Goal: Task Accomplishment & Management: Manage account settings

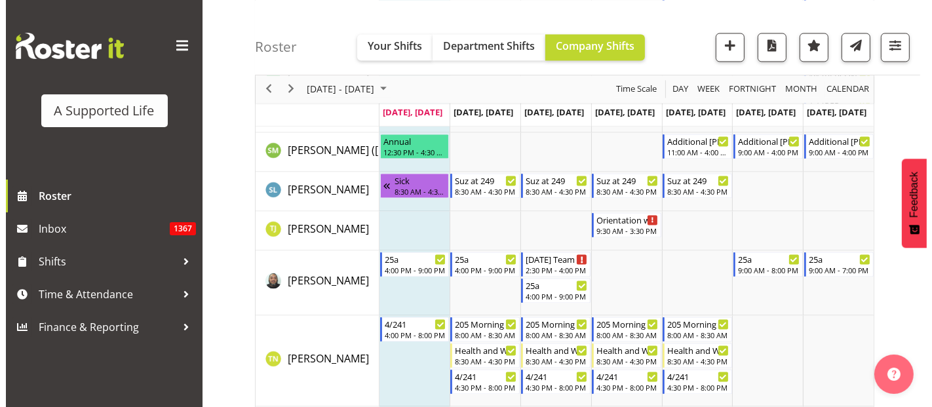
scroll to position [7573, 0]
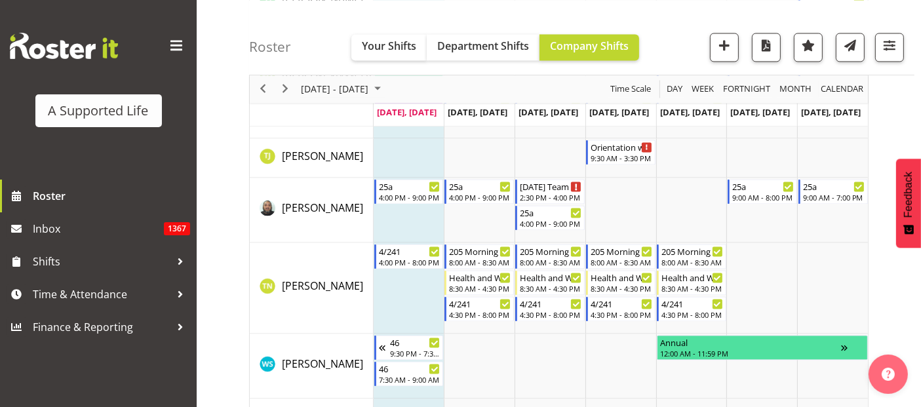
click at [414, 277] on td "Timeline Week of October 6, 2025" at bounding box center [409, 288] width 71 height 91
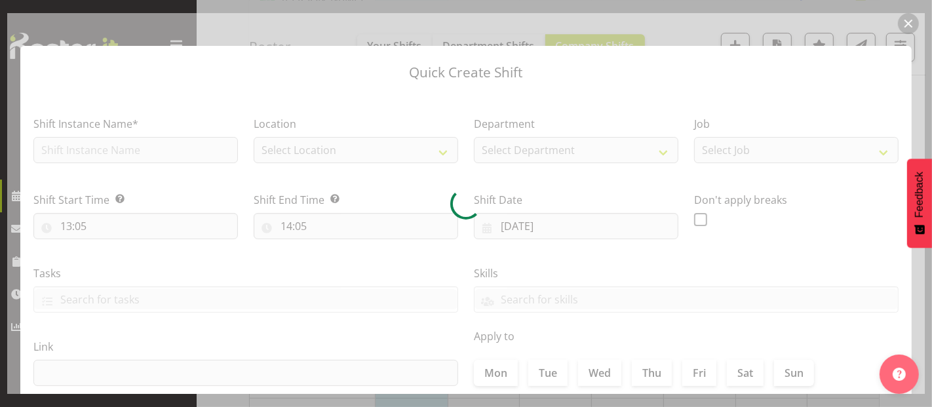
checkbox input "true"
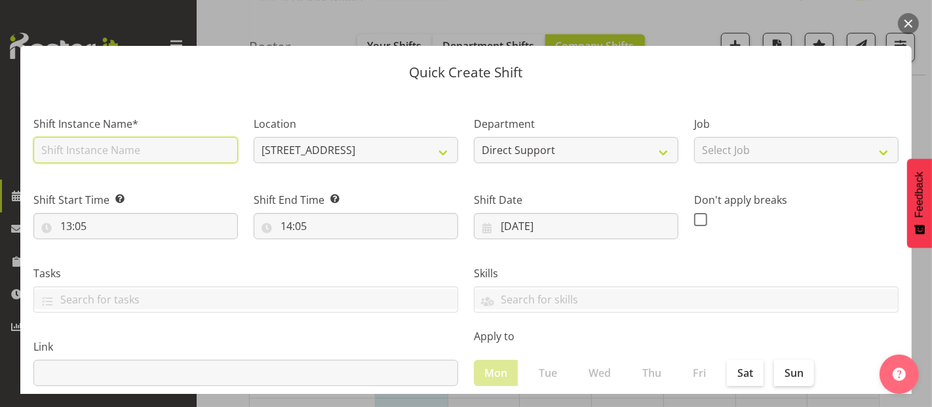
drag, startPoint x: 67, startPoint y: 149, endPoint x: 84, endPoint y: 146, distance: 17.5
click at [67, 149] on input "text" at bounding box center [135, 150] width 204 height 26
type input "Report writing"
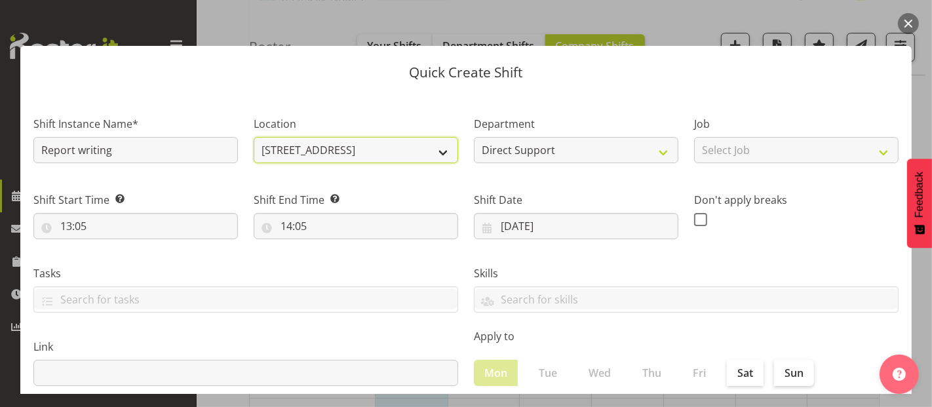
click at [429, 153] on select "4.241 Edmonton Road 1.241 Edmonton Road 1/23 Taitua Drive 102 Lincoln Road 12b …" at bounding box center [356, 150] width 204 height 26
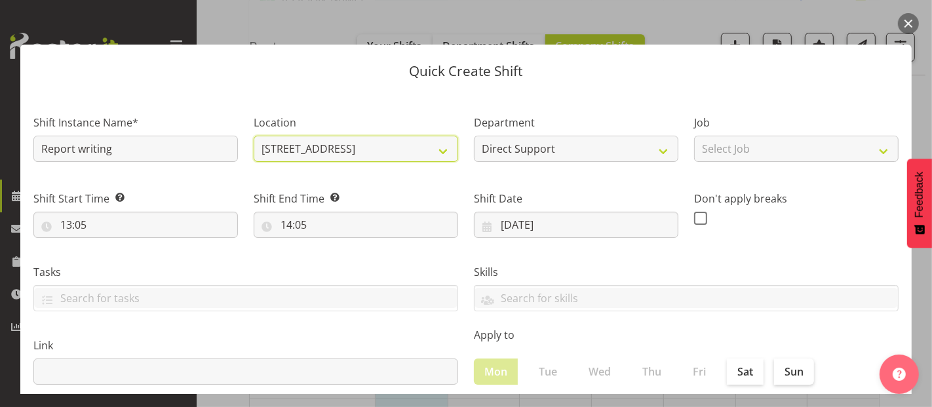
scroll to position [0, 0]
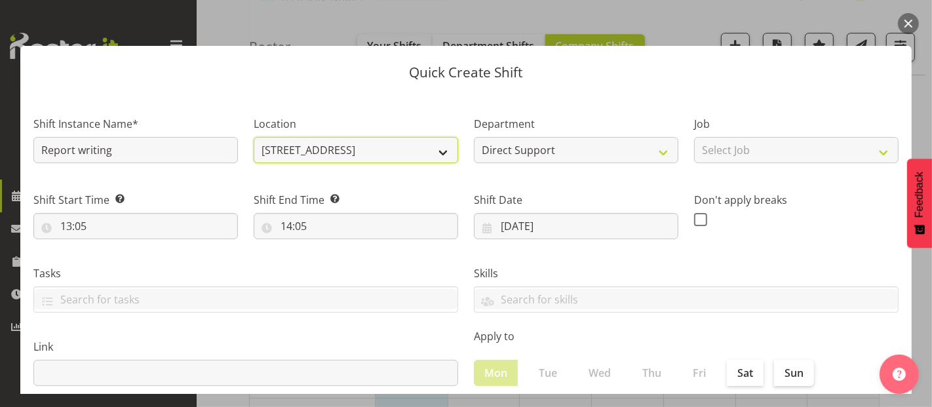
click at [431, 142] on select "4.241 Edmonton Road 1.241 Edmonton Road 1/23 Taitua Drive 102 Lincoln Road 12b …" at bounding box center [356, 150] width 204 height 26
select select "490"
click at [254, 137] on select "4.241 Edmonton Road 1.241 Edmonton Road 1/23 Taitua Drive 102 Lincoln Road 12b …" at bounding box center [356, 150] width 204 height 26
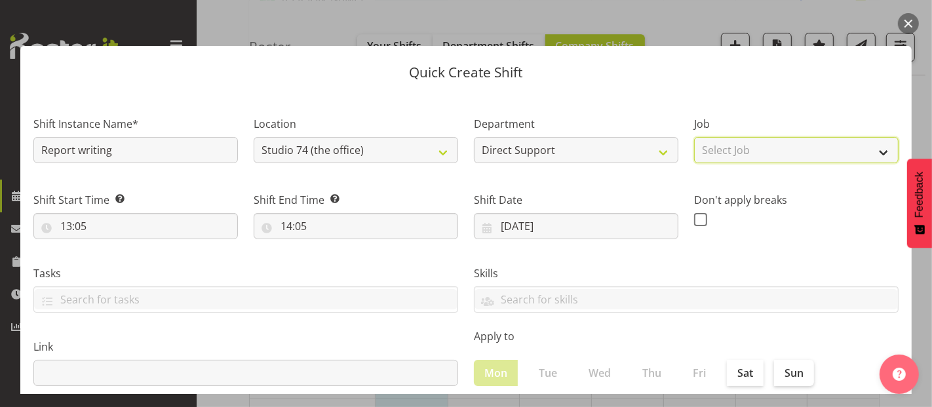
click at [796, 149] on select "Select Job Accounts and Payroll Admin Support Aspirations and Support Facilitat…" at bounding box center [796, 150] width 204 height 26
select select "4112"
click at [694, 137] on select "Select Job Accounts and Payroll Admin Support Aspirations and Support Facilitat…" at bounding box center [796, 150] width 204 height 26
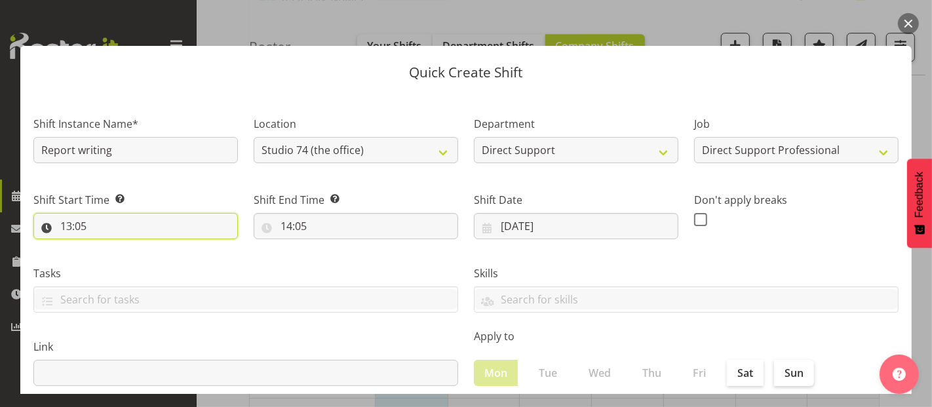
click at [166, 229] on input "13:05" at bounding box center [135, 226] width 204 height 26
click at [114, 258] on select "00 01 02 03 04 05 06 07 08 09 10 11 12 13 14 15 16 17 18 19 20 21 22 23" at bounding box center [122, 260] width 29 height 26
select select "15"
click at [108, 247] on select "00 01 02 03 04 05 06 07 08 09 10 11 12 13 14 15 16 17 18 19 20 21 22 23" at bounding box center [122, 260] width 29 height 26
type input "15:05"
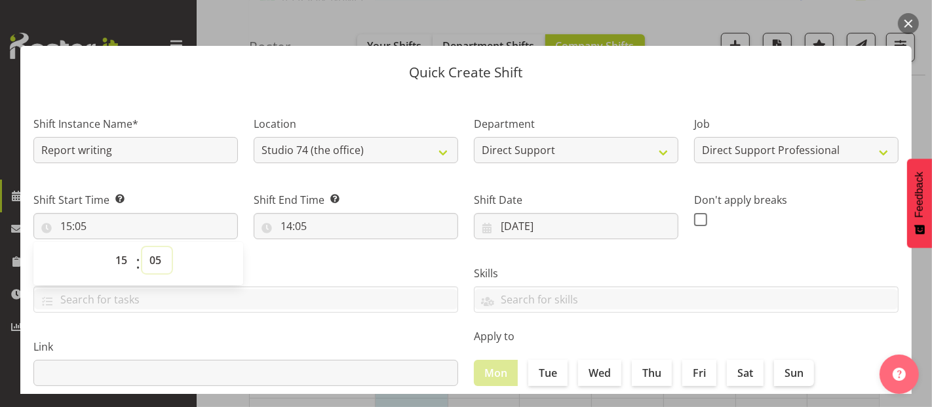
drag, startPoint x: 160, startPoint y: 260, endPoint x: 163, endPoint y: 252, distance: 8.9
click at [161, 260] on select "00 01 02 03 04 05 06 07 08 09 10 11 12 13 14 15 16 17 18 19 20 21 22 23 24 25 2…" at bounding box center [156, 260] width 29 height 26
select select "0"
click at [142, 247] on select "00 01 02 03 04 05 06 07 08 09 10 11 12 13 14 15 16 17 18 19 20 21 22 23 24 25 2…" at bounding box center [156, 260] width 29 height 26
type input "15:00"
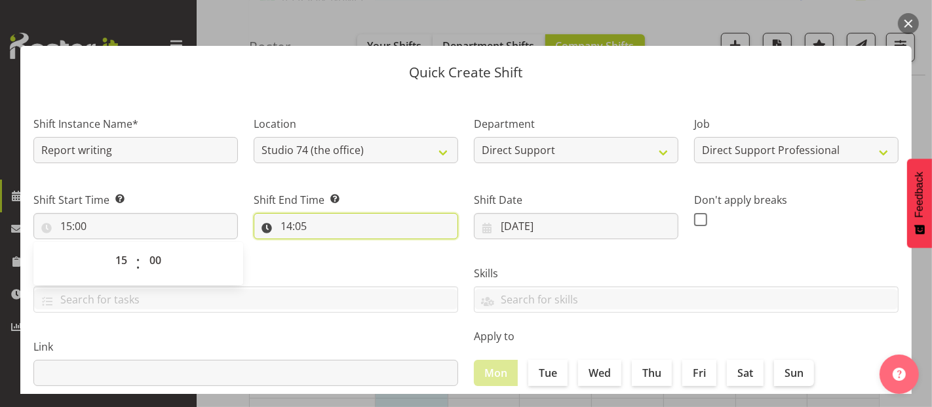
click at [303, 218] on input "14:05" at bounding box center [356, 226] width 204 height 26
click at [350, 263] on select "00 01 02 03 04 05 06 07 08 09 10 11 12 13 14 15 16 17 18 19 20 21 22 23" at bounding box center [342, 260] width 29 height 26
select select "16"
click at [328, 247] on select "00 01 02 03 04 05 06 07 08 09 10 11 12 13 14 15 16 17 18 19 20 21 22 23" at bounding box center [342, 260] width 29 height 26
type input "16:05"
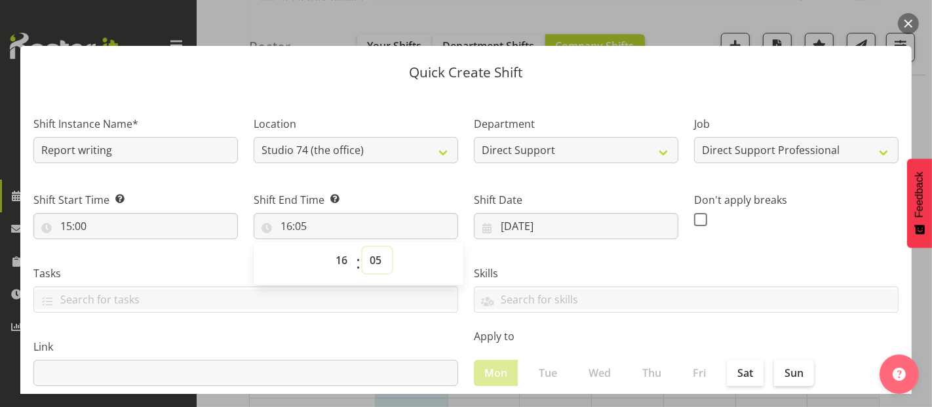
click at [378, 262] on select "00 01 02 03 04 05 06 07 08 09 10 11 12 13 14 15 16 17 18 19 20 21 22 23 24 25 2…" at bounding box center [376, 260] width 29 height 26
select select "0"
click at [362, 247] on select "00 01 02 03 04 05 06 07 08 09 10 11 12 13 14 15 16 17 18 19 20 21 22 23 24 25 2…" at bounding box center [376, 260] width 29 height 26
type input "16:00"
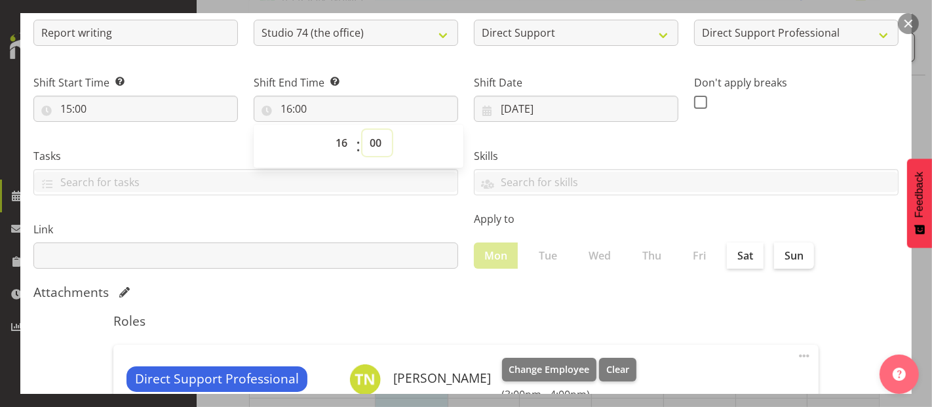
scroll to position [286, 0]
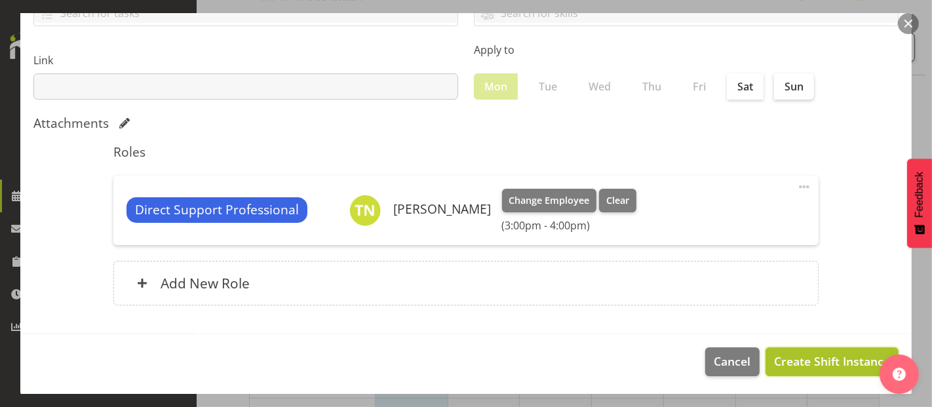
click at [815, 367] on span "Create Shift Instance" at bounding box center [832, 361] width 116 height 17
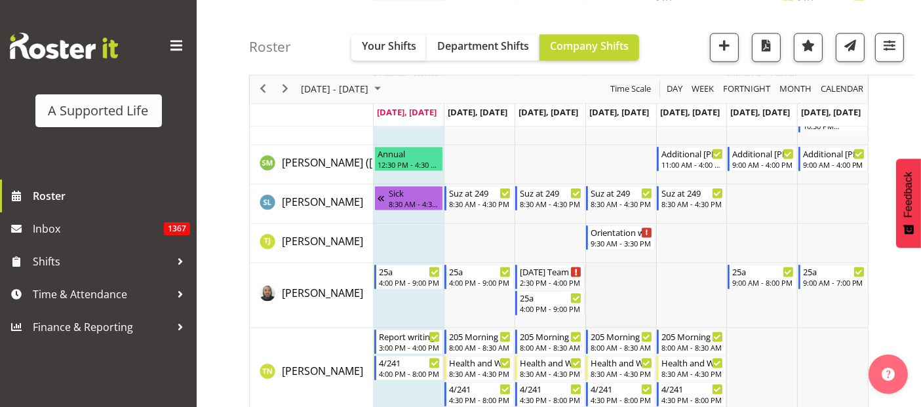
scroll to position [7465, 0]
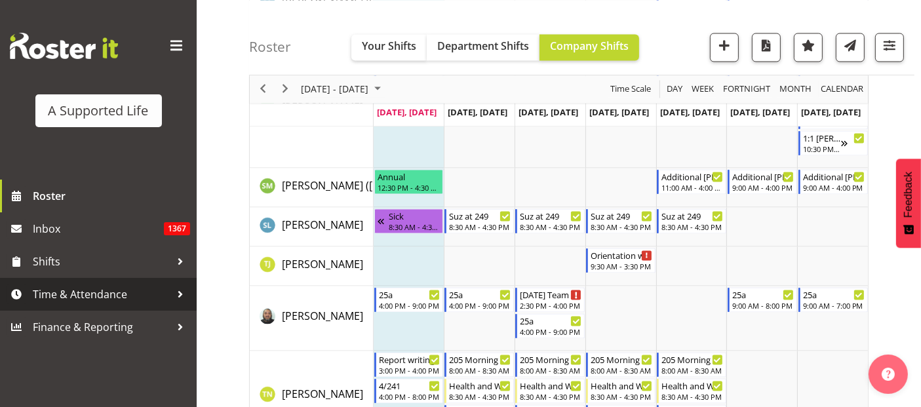
click at [69, 291] on span "Time & Attendance" at bounding box center [102, 294] width 138 height 20
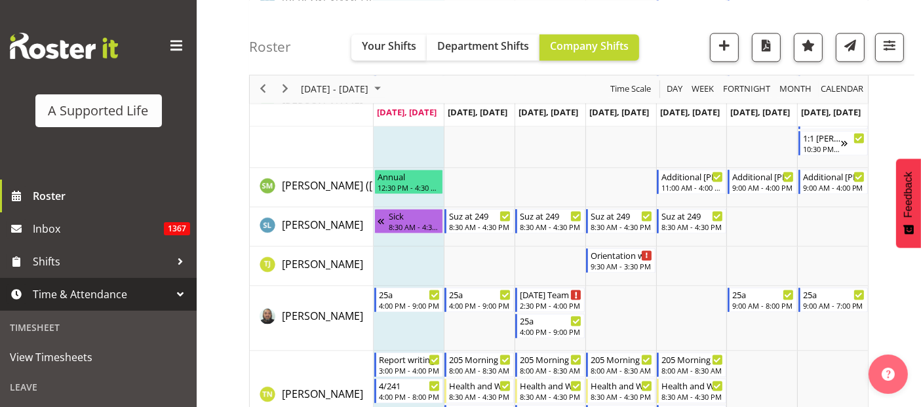
scroll to position [146, 0]
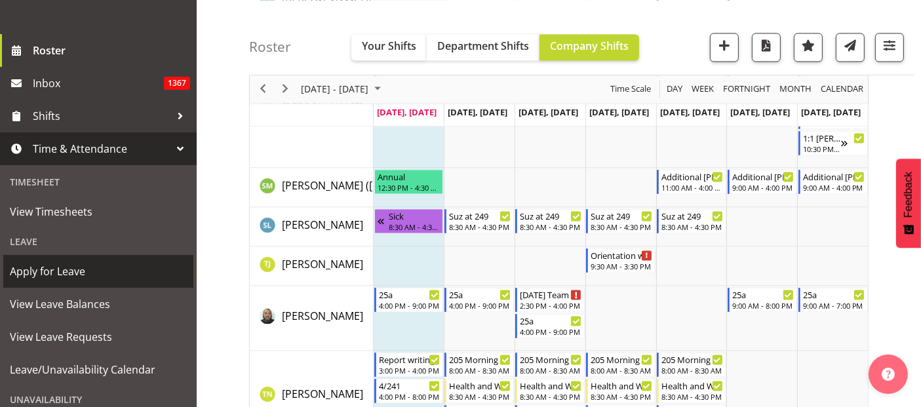
click at [57, 267] on span "Apply for Leave" at bounding box center [98, 272] width 177 height 20
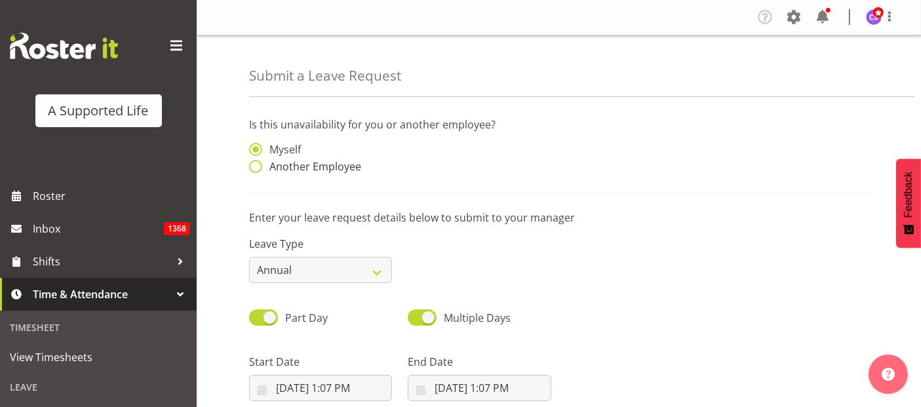
click at [258, 167] on span at bounding box center [255, 166] width 13 height 13
click at [258, 167] on input "Another Employee" at bounding box center [253, 167] width 9 height 9
radio input "true"
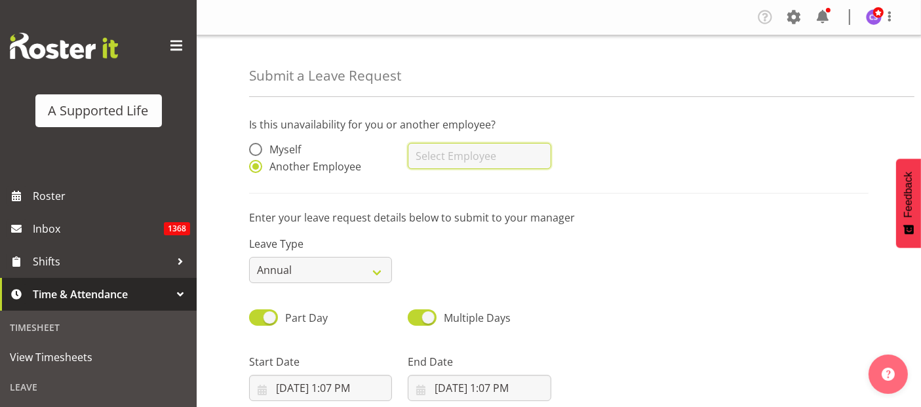
click at [462, 154] on input "text" at bounding box center [479, 156] width 143 height 26
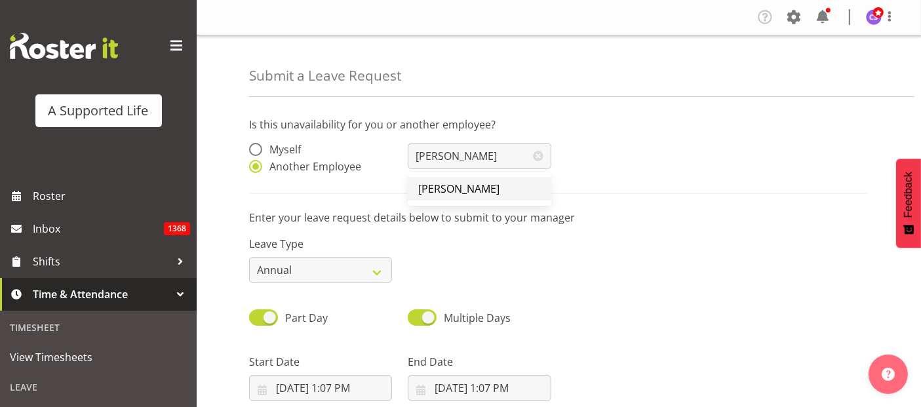
click at [488, 183] on link "[PERSON_NAME]" at bounding box center [479, 189] width 143 height 24
type input "[PERSON_NAME]"
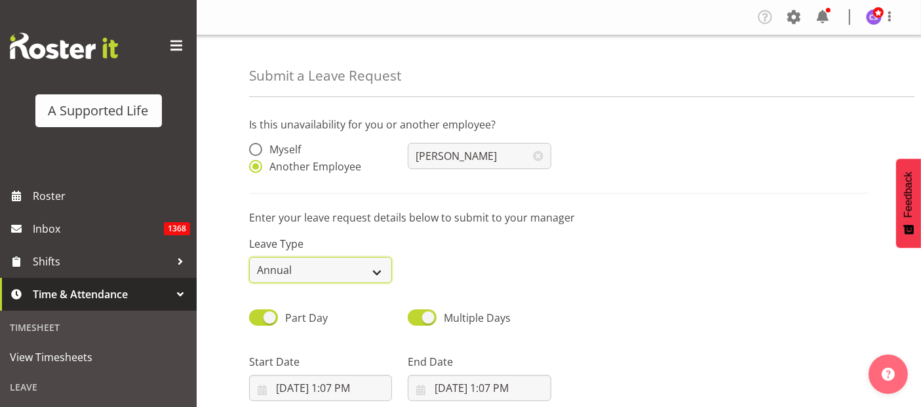
click at [351, 275] on select "Annual Sick Bereavement Domestic Violence Parental Jury Service Day In Lieu Oth…" at bounding box center [320, 270] width 143 height 26
select select "Sick"
click at [249, 257] on select "Annual Sick Bereavement Domestic Violence Parental Jury Service Day In Lieu Oth…" at bounding box center [320, 270] width 143 height 26
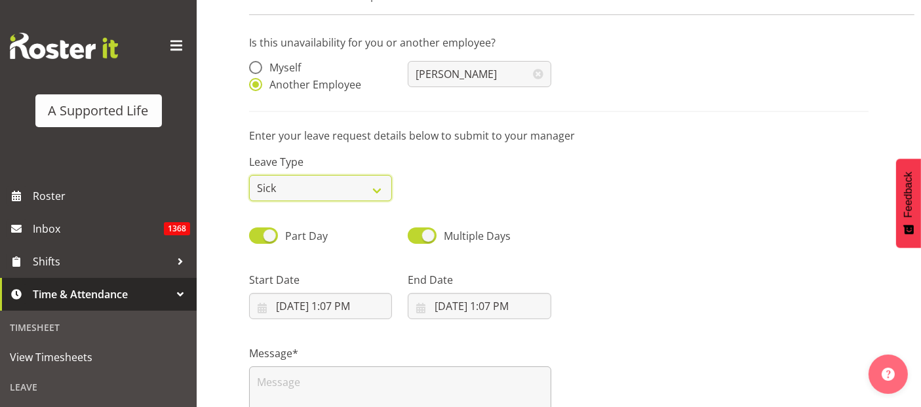
scroll to position [218, 0]
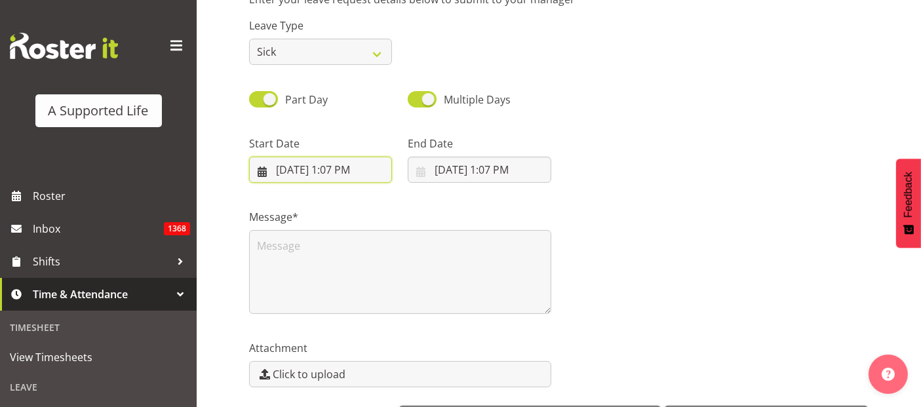
click at [311, 168] on input "10/6/2025, 1:07 PM" at bounding box center [320, 170] width 143 height 26
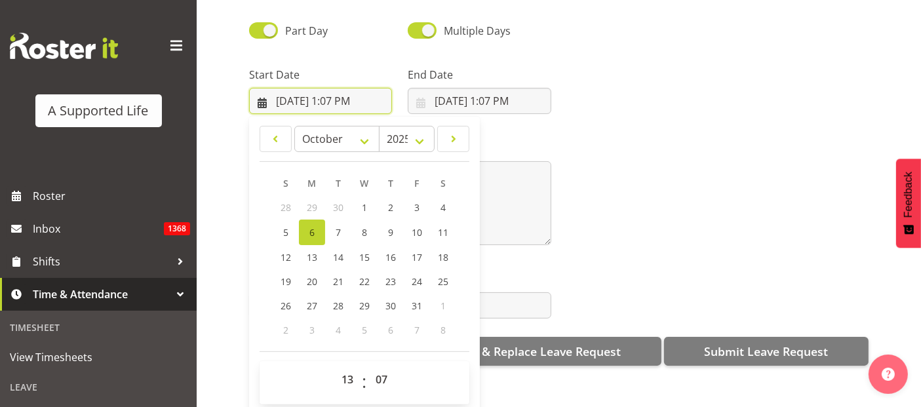
scroll to position [266, 0]
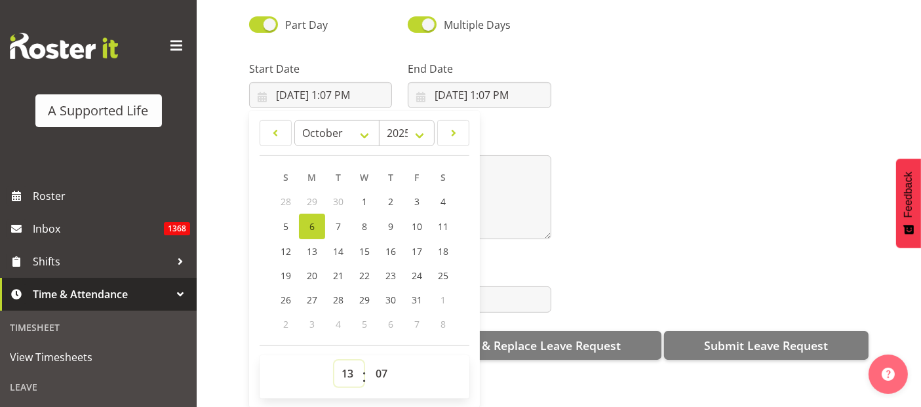
click at [352, 362] on select "00 01 02 03 04 05 06 07 08 09 10 11 12 13 14 15 16 17 18 19 20 21 22 23" at bounding box center [348, 373] width 29 height 26
select select "16"
click at [334, 360] on select "00 01 02 03 04 05 06 07 08 09 10 11 12 13 14 15 16 17 18 19 20 21 22 23" at bounding box center [348, 373] width 29 height 26
type input "10/6/2025, 4:07 PM"
click at [385, 362] on select "00 01 02 03 04 05 06 07 08 09 10 11 12 13 14 15 16 17 18 19 20 21 22 23 24 25 2…" at bounding box center [382, 373] width 29 height 26
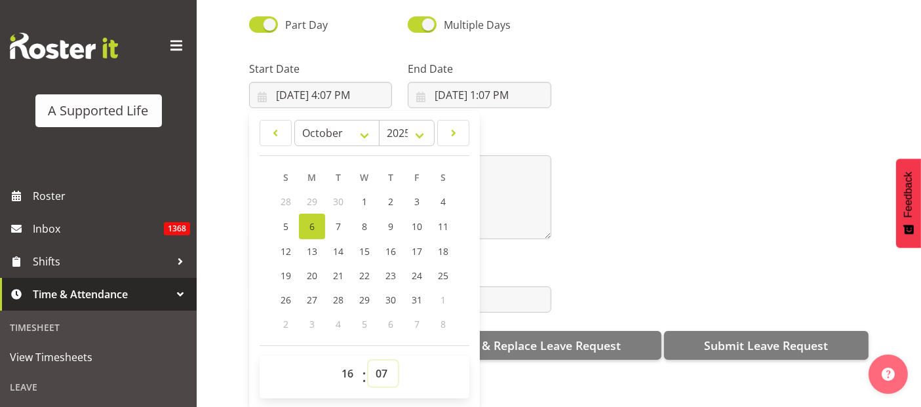
select select "0"
click at [368, 360] on select "00 01 02 03 04 05 06 07 08 09 10 11 12 13 14 15 16 17 18 19 20 21 22 23 24 25 2…" at bounding box center [382, 373] width 29 height 26
type input "[DATE] 4:00 PM"
click at [473, 84] on input "10/6/2025, 1:07 PM" at bounding box center [479, 95] width 143 height 26
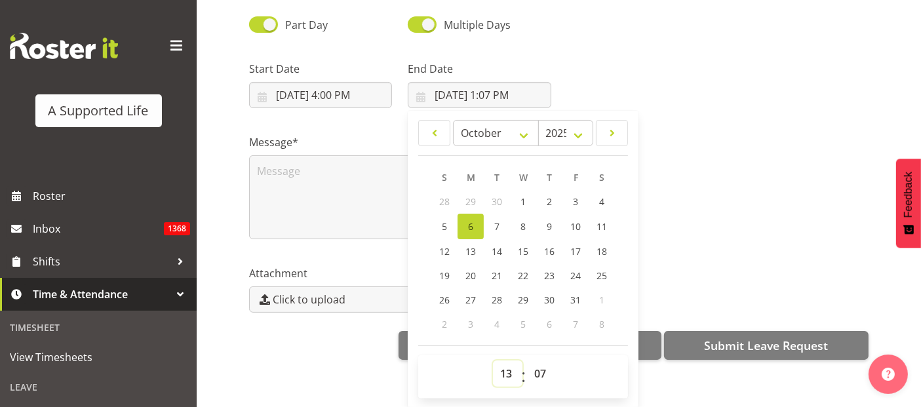
click at [499, 360] on select "00 01 02 03 04 05 06 07 08 09 10 11 12 13 14 15 16 17 18 19 20 21 22 23" at bounding box center [507, 373] width 29 height 26
select select "21"
click at [493, 360] on select "00 01 02 03 04 05 06 07 08 09 10 11 12 13 14 15 16 17 18 19 20 21 22 23" at bounding box center [507, 373] width 29 height 26
type input "10/6/2025, 9:07 PM"
drag, startPoint x: 541, startPoint y: 360, endPoint x: 543, endPoint y: 350, distance: 10.6
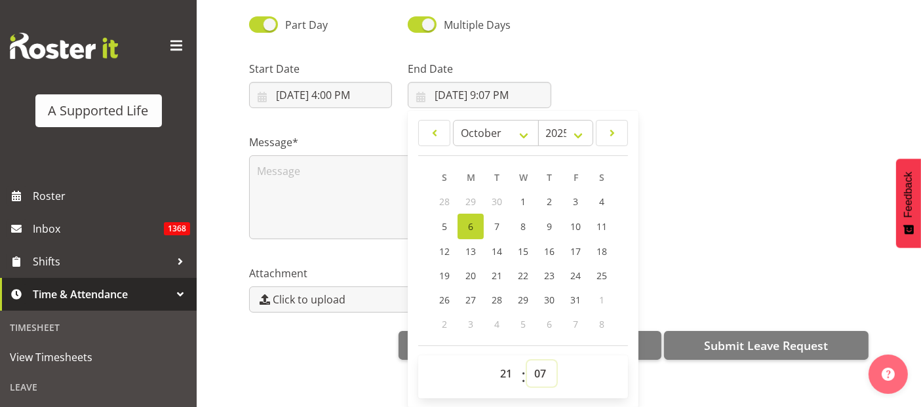
click at [541, 360] on select "00 01 02 03 04 05 06 07 08 09 10 11 12 13 14 15 16 17 18 19 20 21 22 23 24 25 2…" at bounding box center [541, 373] width 29 height 26
select select "0"
click at [527, 360] on select "00 01 02 03 04 05 06 07 08 09 10 11 12 13 14 15 16 17 18 19 20 21 22 23 24 25 2…" at bounding box center [541, 373] width 29 height 26
click at [488, 216] on link "7" at bounding box center [497, 227] width 26 height 26
type input "[DATE] 9:00 PM"
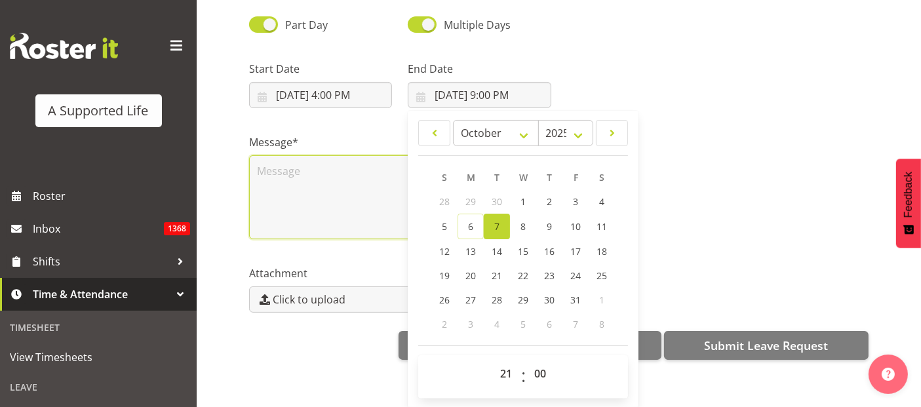
drag, startPoint x: 313, startPoint y: 180, endPoint x: 327, endPoint y: 181, distance: 14.4
click at [313, 180] on textarea at bounding box center [400, 197] width 302 height 84
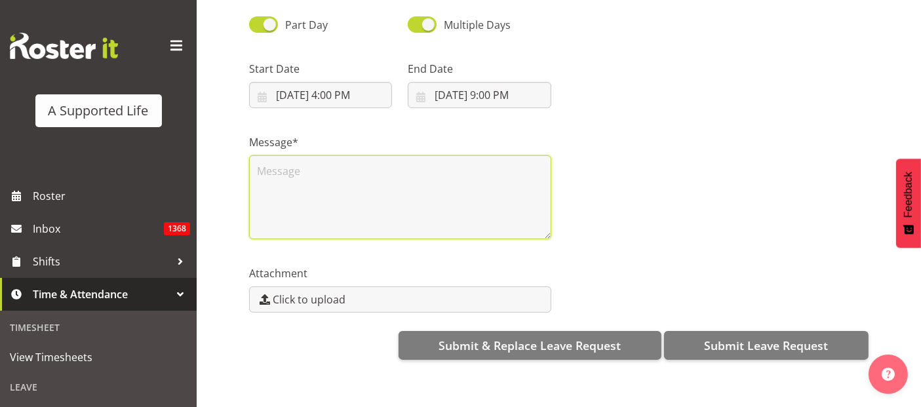
scroll to position [0, 0]
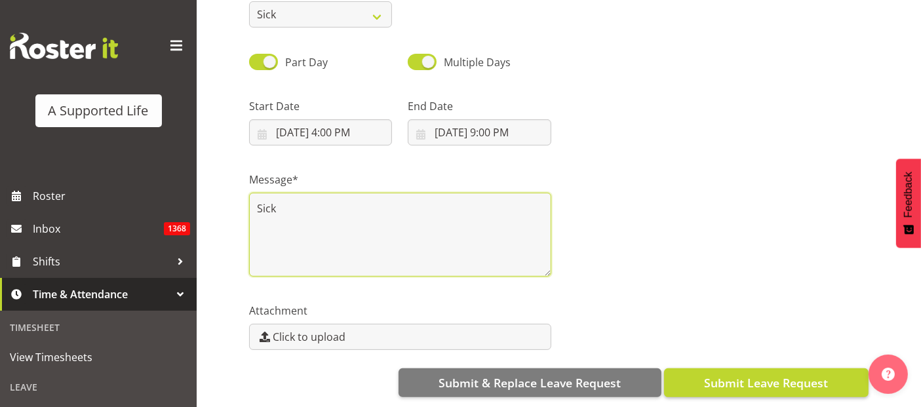
type textarea "Sick"
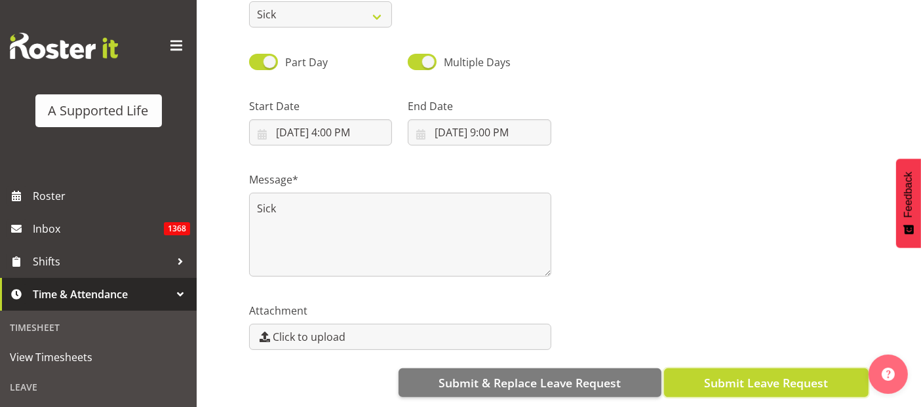
click at [763, 374] on span "Submit Leave Request" at bounding box center [766, 382] width 124 height 17
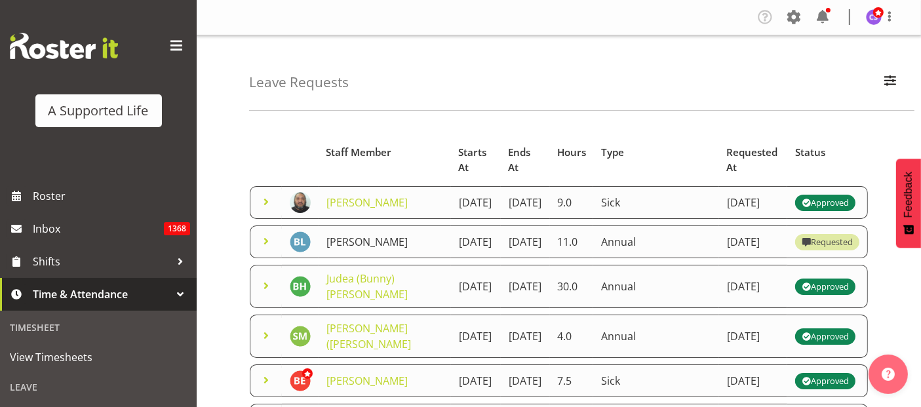
click at [357, 249] on link "[PERSON_NAME]" at bounding box center [366, 242] width 81 height 14
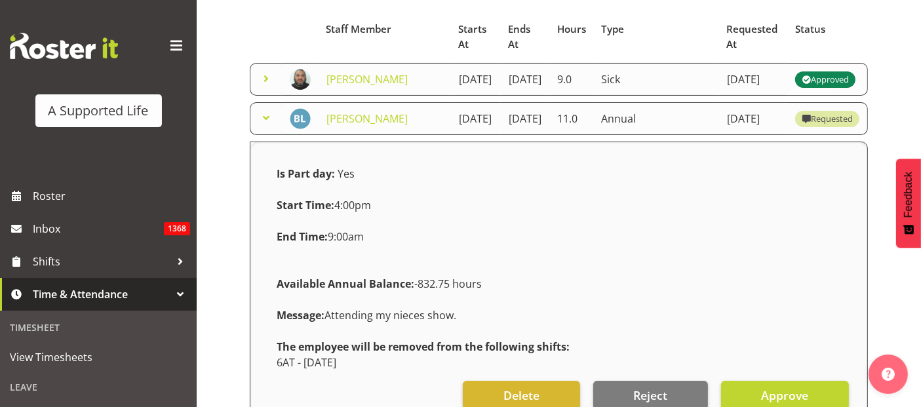
scroll to position [146, 0]
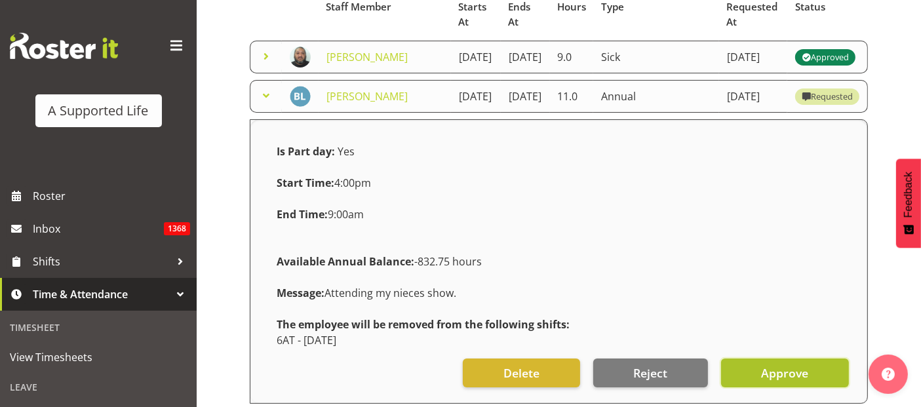
click at [764, 381] on span "Approve" at bounding box center [784, 372] width 47 height 17
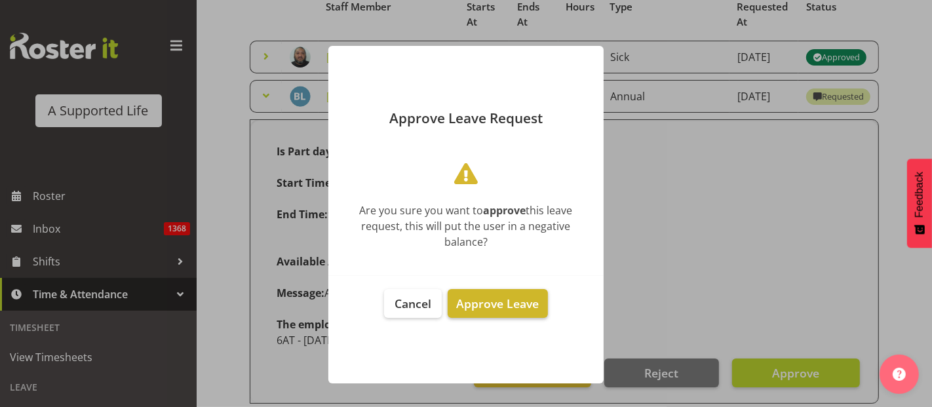
click at [524, 300] on span "Approve Leave" at bounding box center [497, 304] width 83 height 16
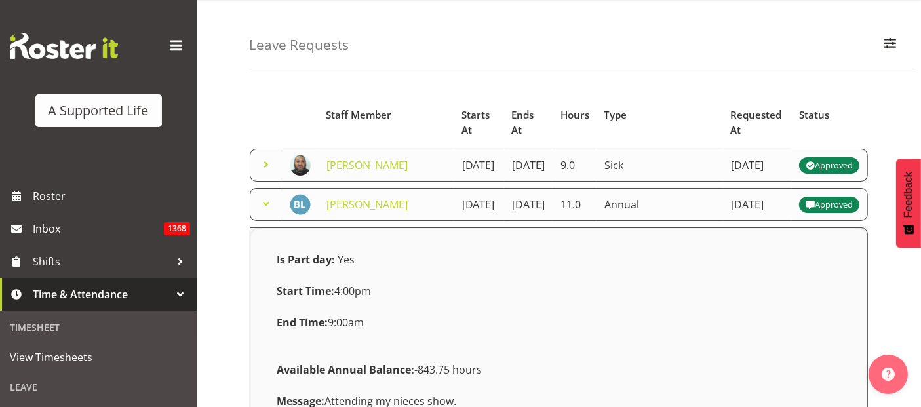
scroll to position [0, 0]
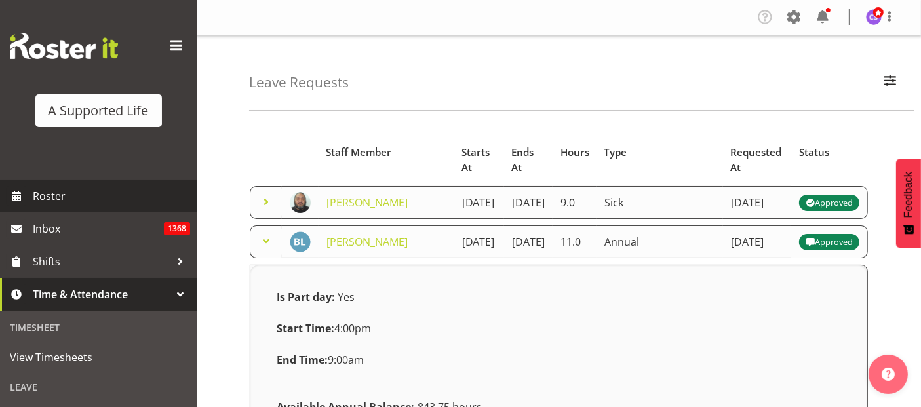
click at [64, 195] on span "Roster" at bounding box center [111, 196] width 157 height 20
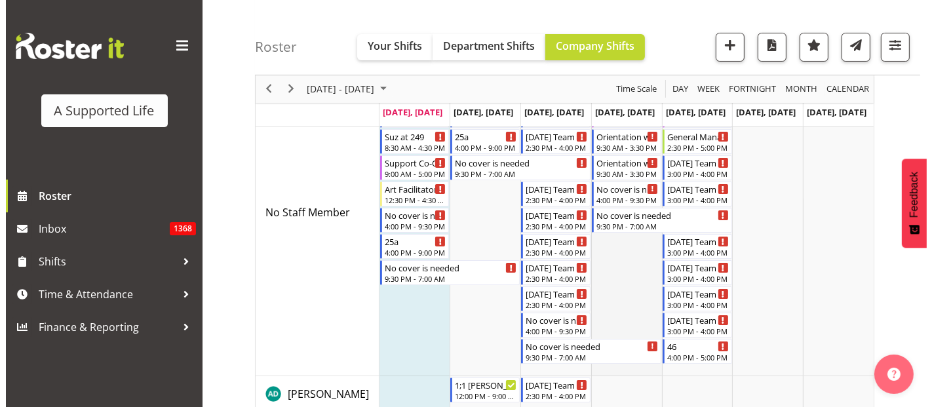
scroll to position [73, 0]
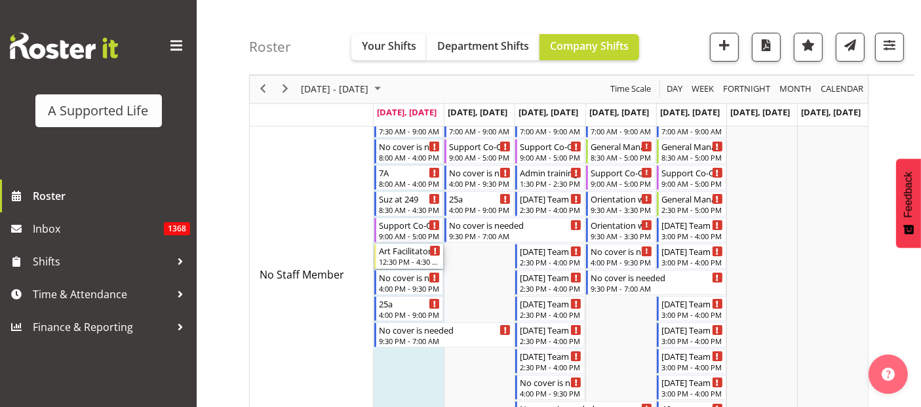
click at [410, 250] on div "Art Facilitator" at bounding box center [410, 250] width 62 height 13
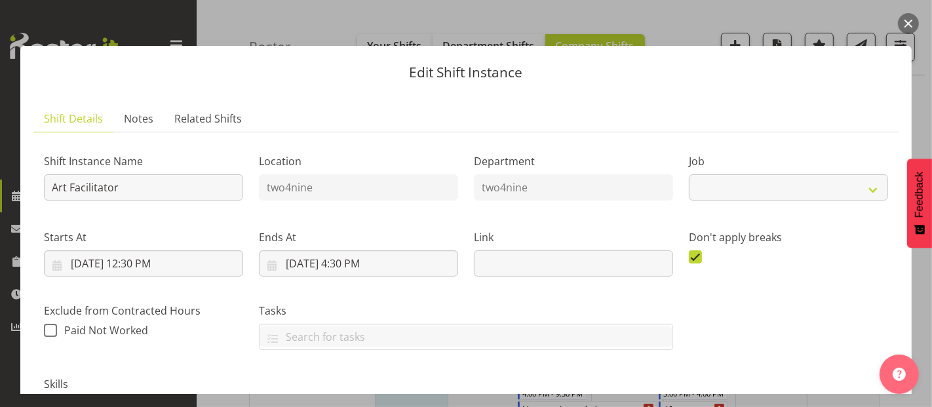
select select "4117"
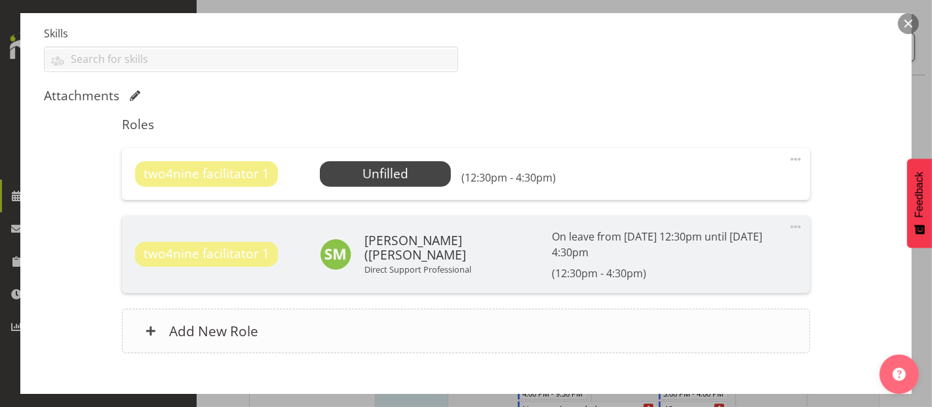
scroll to position [408, 0]
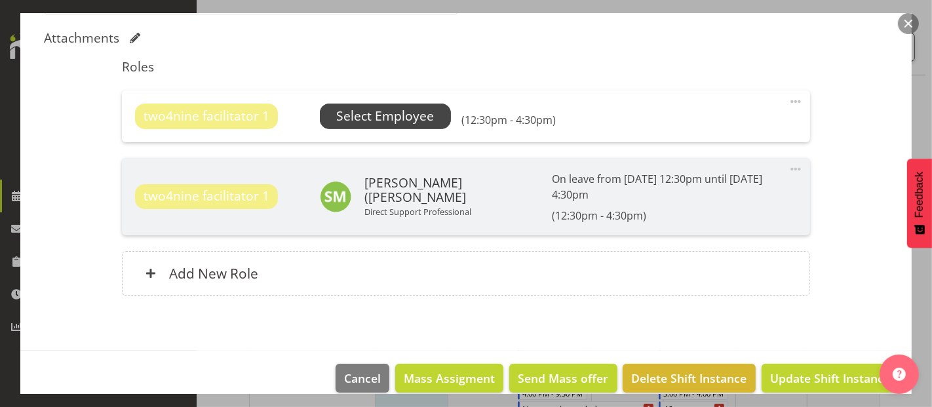
click at [377, 117] on span "Select Employee" at bounding box center [385, 116] width 98 height 19
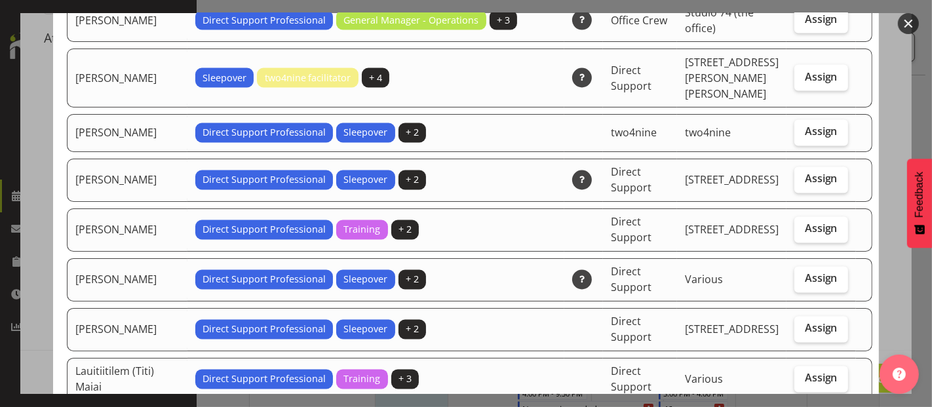
scroll to position [2065, 0]
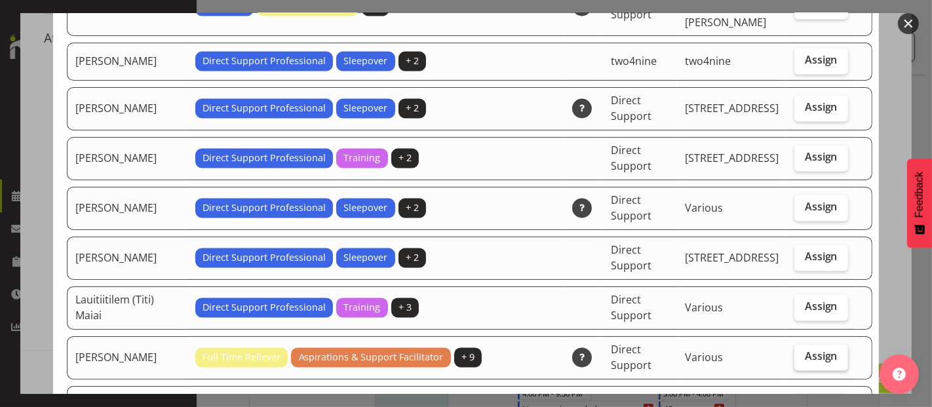
click at [808, 350] on span "Assign" at bounding box center [821, 356] width 33 height 13
click at [803, 353] on input "Assign" at bounding box center [798, 357] width 9 height 9
checkbox input "true"
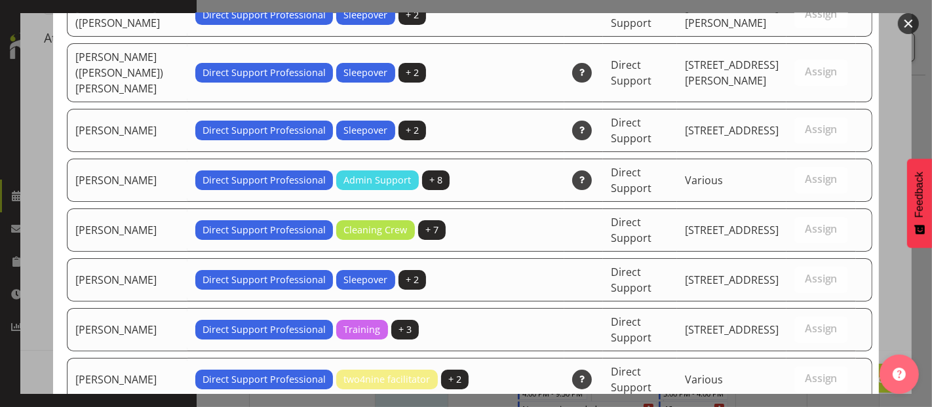
scroll to position [3885, 0]
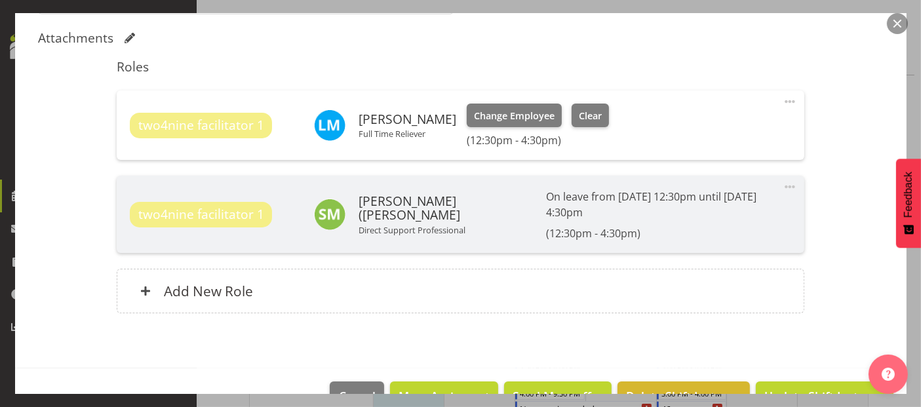
click at [782, 100] on span at bounding box center [790, 102] width 16 height 16
click at [701, 130] on link "Edit" at bounding box center [735, 131] width 126 height 24
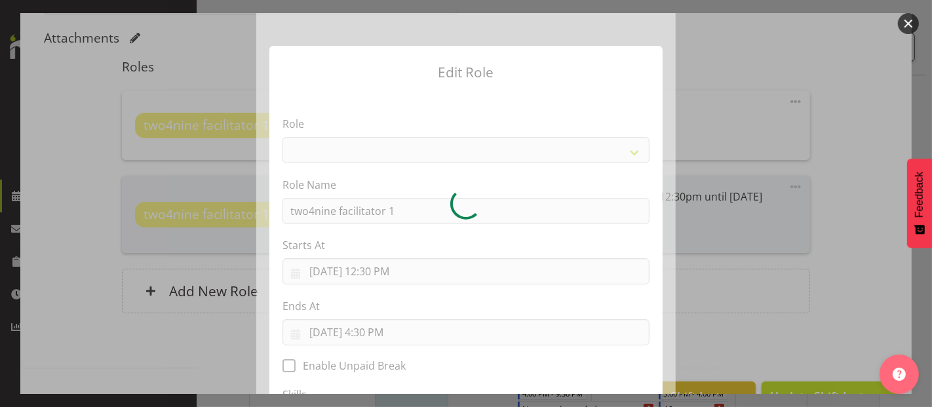
select select "1041"
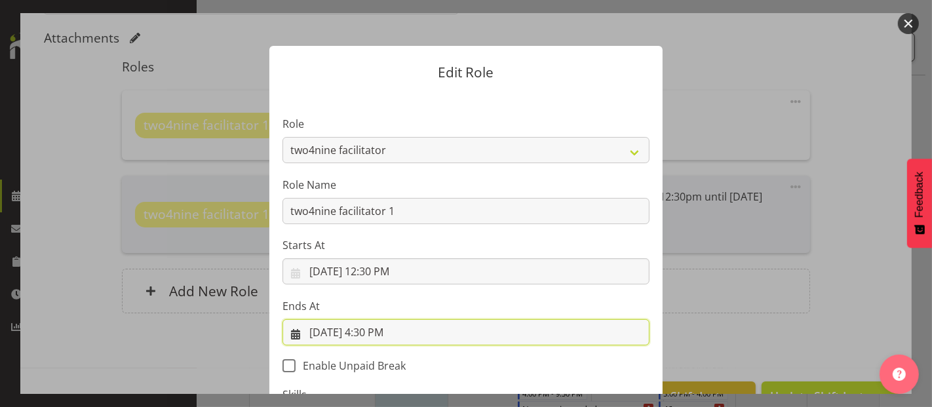
click at [378, 330] on input "10/6/2025, 4:30 PM" at bounding box center [465, 332] width 367 height 26
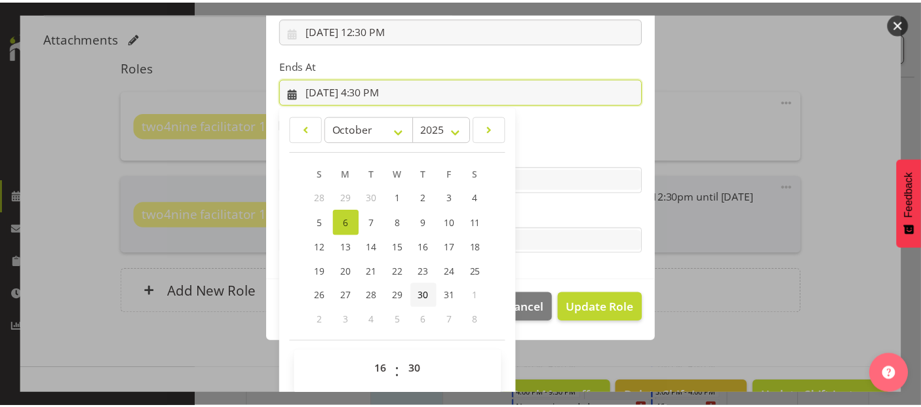
scroll to position [250, 0]
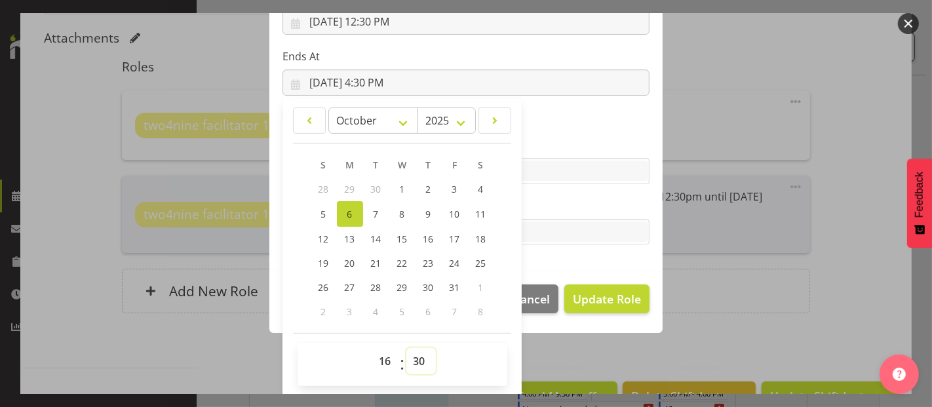
drag, startPoint x: 412, startPoint y: 365, endPoint x: 427, endPoint y: 349, distance: 22.2
click at [412, 364] on select "00 01 02 03 04 05 06 07 08 09 10 11 12 13 14 15 16 17 18 19 20 21 22 23 24 25 2…" at bounding box center [420, 361] width 29 height 26
select select "0"
click at [406, 348] on select "00 01 02 03 04 05 06 07 08 09 10 11 12 13 14 15 16 17 18 19 20 21 22 23 24 25 2…" at bounding box center [420, 361] width 29 height 26
type input "10/6/2025, 4:00 PM"
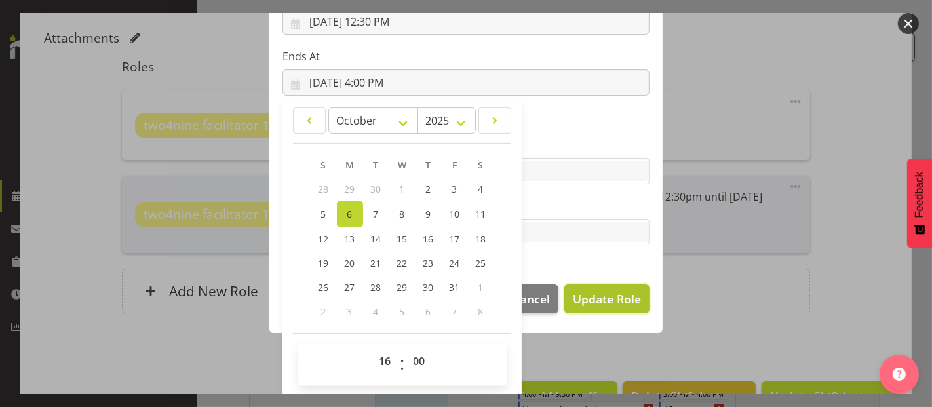
click at [617, 298] on span "Update Role" at bounding box center [607, 298] width 68 height 17
select select
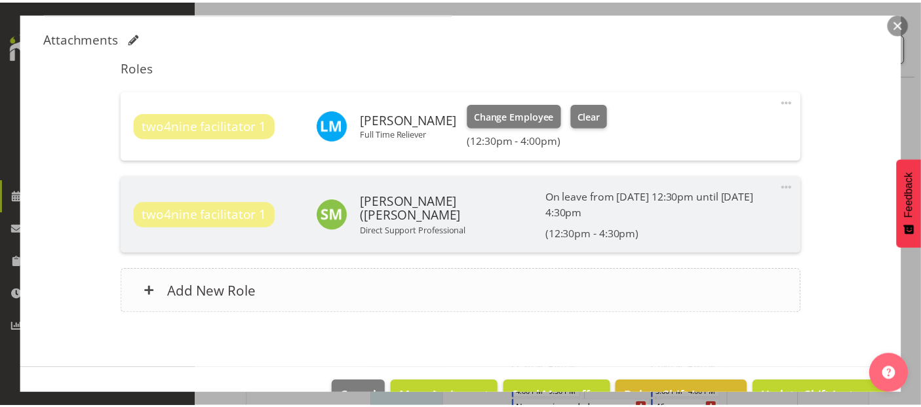
scroll to position [249, 0]
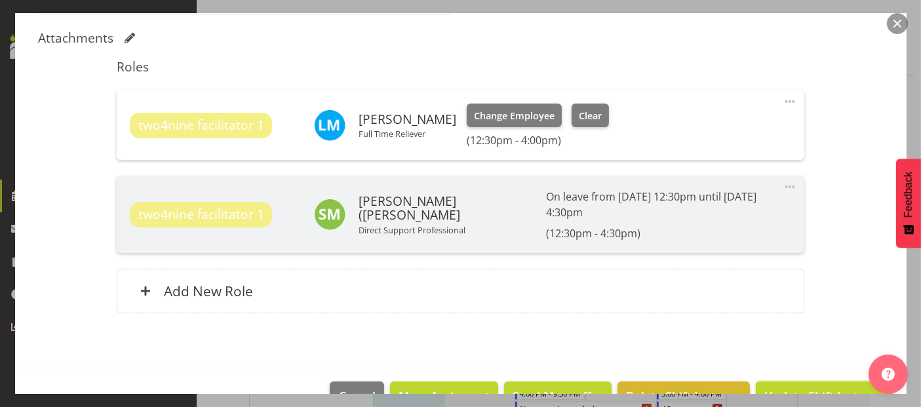
click at [815, 387] on span "Update Shift Instance" at bounding box center [824, 395] width 120 height 17
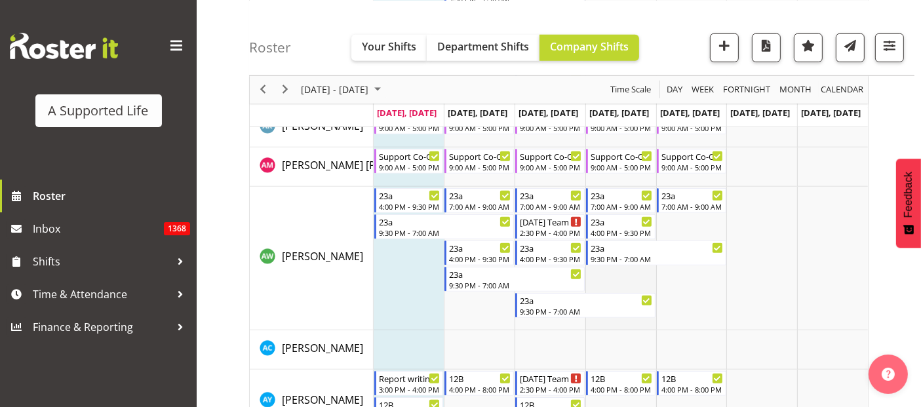
scroll to position [946, 0]
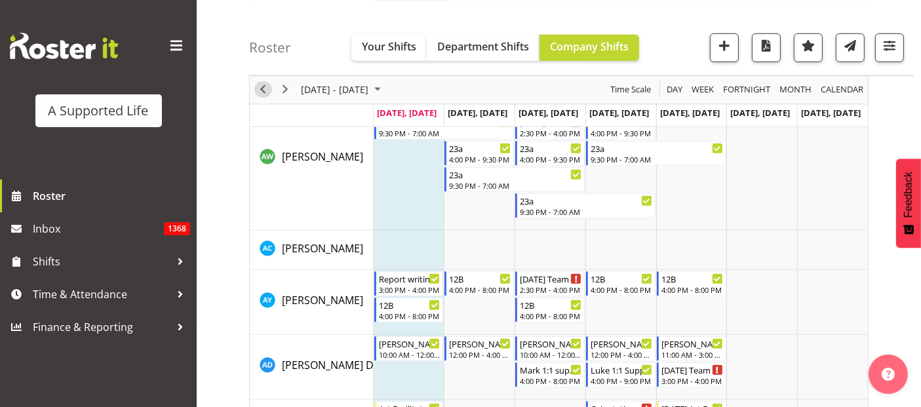
click at [256, 88] on span "Previous" at bounding box center [263, 89] width 16 height 16
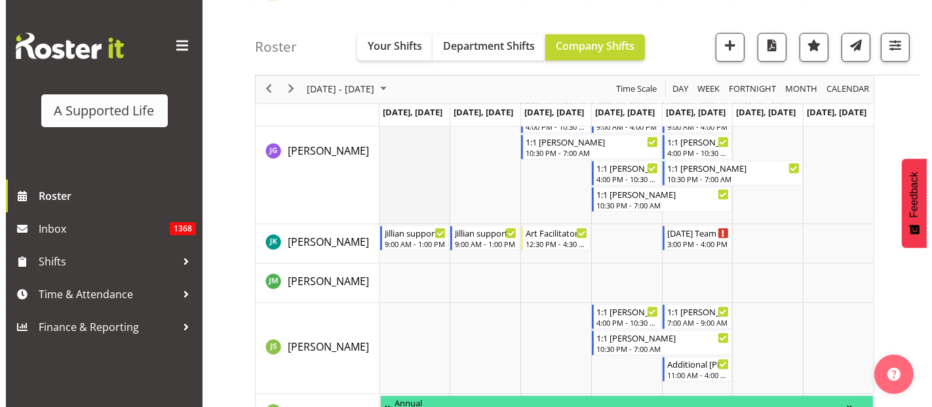
scroll to position [3786, 0]
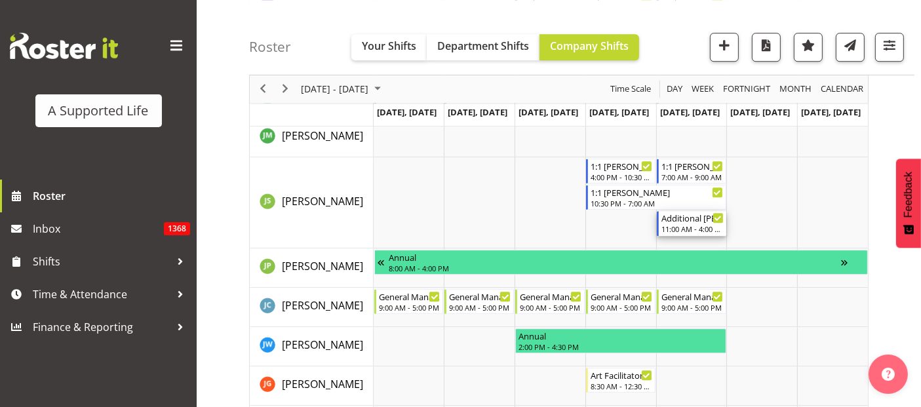
click at [701, 219] on div "Additional [PERSON_NAME] support" at bounding box center [692, 217] width 62 height 13
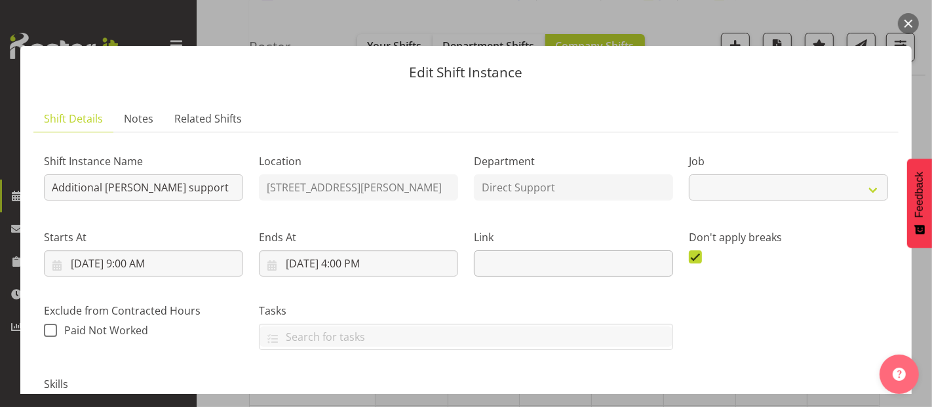
select select "4112"
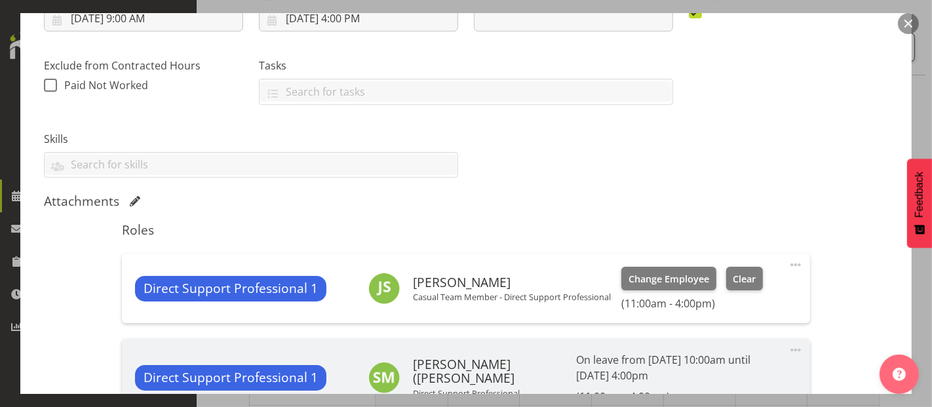
scroll to position [364, 0]
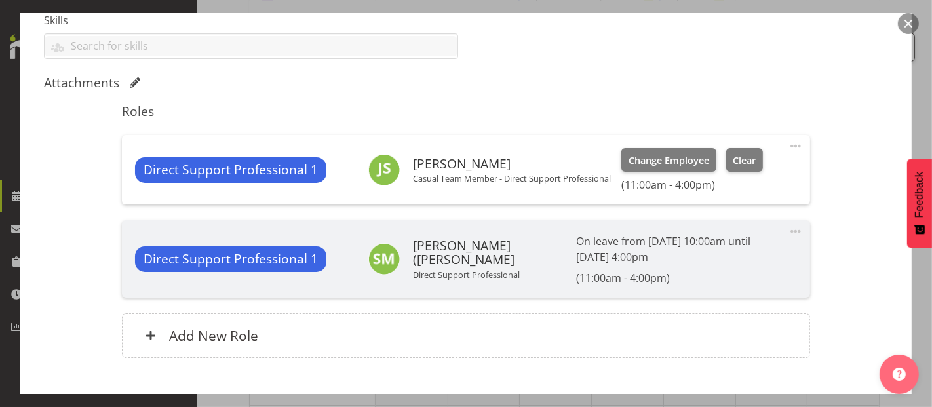
click at [788, 143] on span at bounding box center [796, 146] width 16 height 16
click at [721, 180] on link "Edit" at bounding box center [741, 175] width 126 height 24
select select "9"
select select "2025"
select select "11"
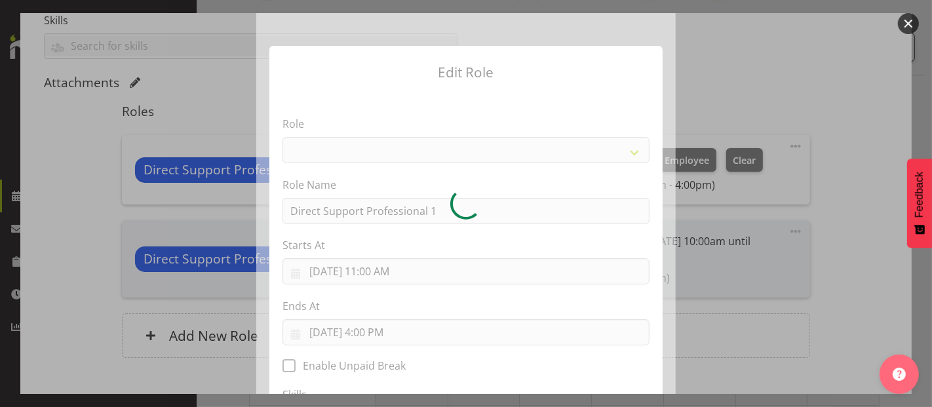
select select "519"
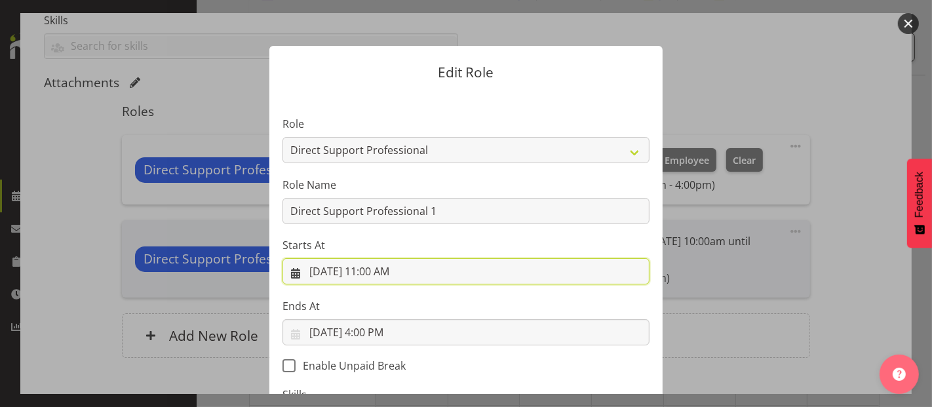
click at [380, 274] on input "10/3/2025, 11:00 AM" at bounding box center [465, 271] width 367 height 26
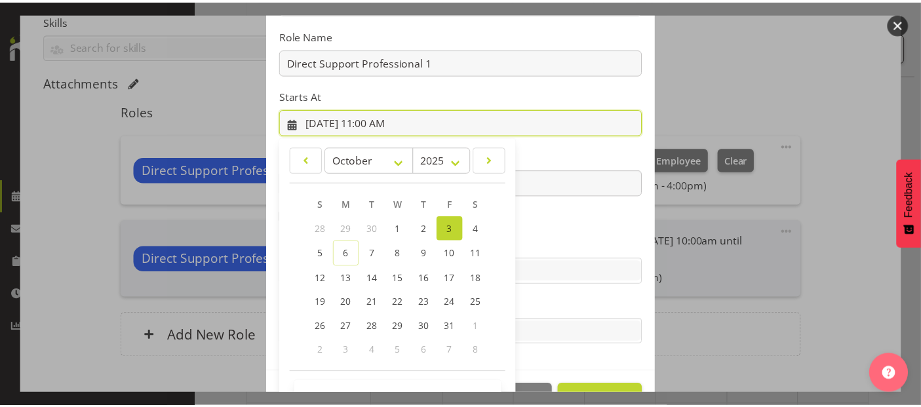
scroll to position [189, 0]
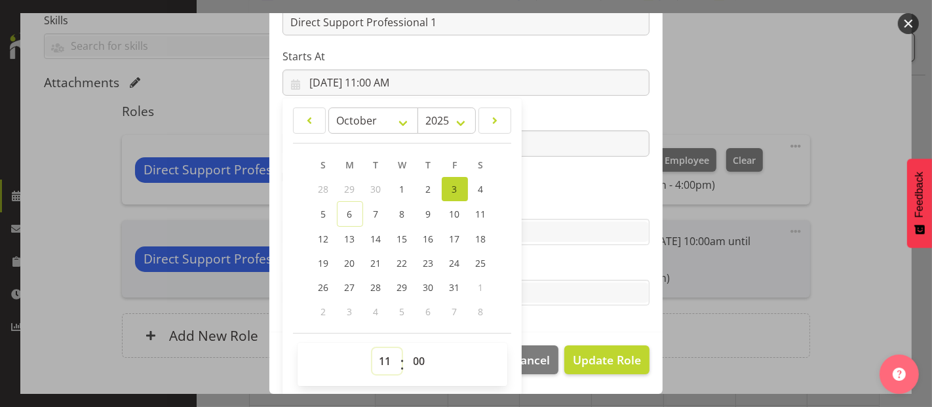
click at [372, 359] on select "00 01 02 03 04 05 06 07 08 09 10 11 12 13 14 15 16 17 18 19 20 21 22 23" at bounding box center [386, 361] width 29 height 26
select select "10"
click at [372, 348] on select "00 01 02 03 04 05 06 07 08 09 10 11 12 13 14 15 16 17 18 19 20 21 22 23" at bounding box center [386, 361] width 29 height 26
type input "10/3/2025, 10:00 AM"
click at [594, 355] on span "Update Role" at bounding box center [607, 359] width 68 height 17
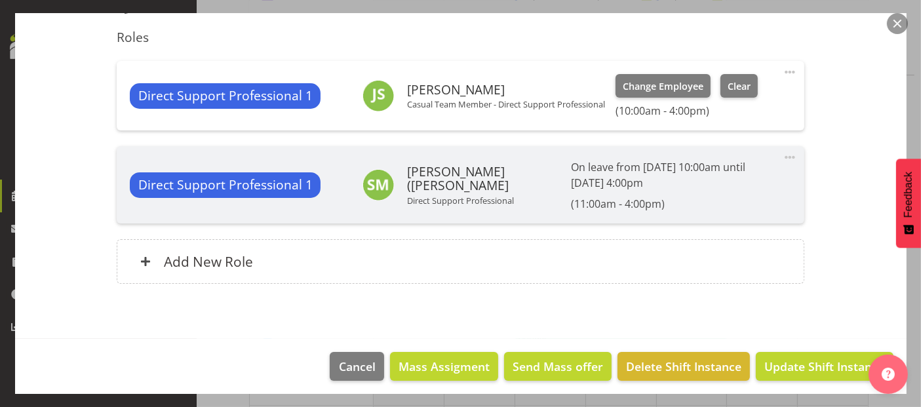
scroll to position [442, 0]
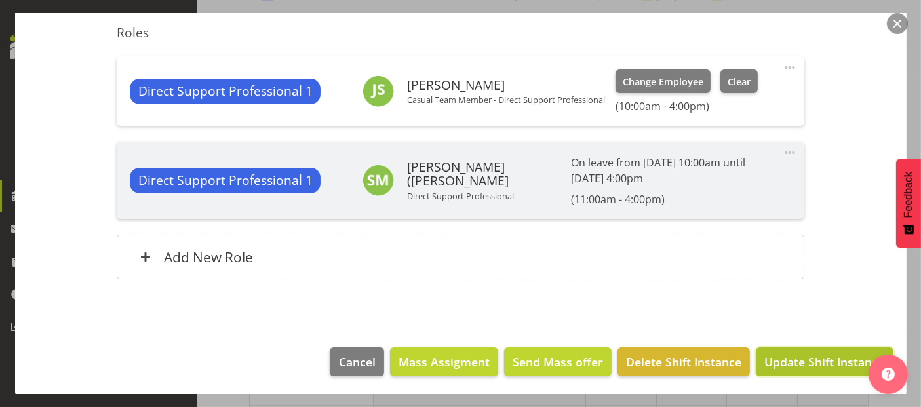
click at [796, 360] on span "Update Shift Instance" at bounding box center [824, 361] width 120 height 17
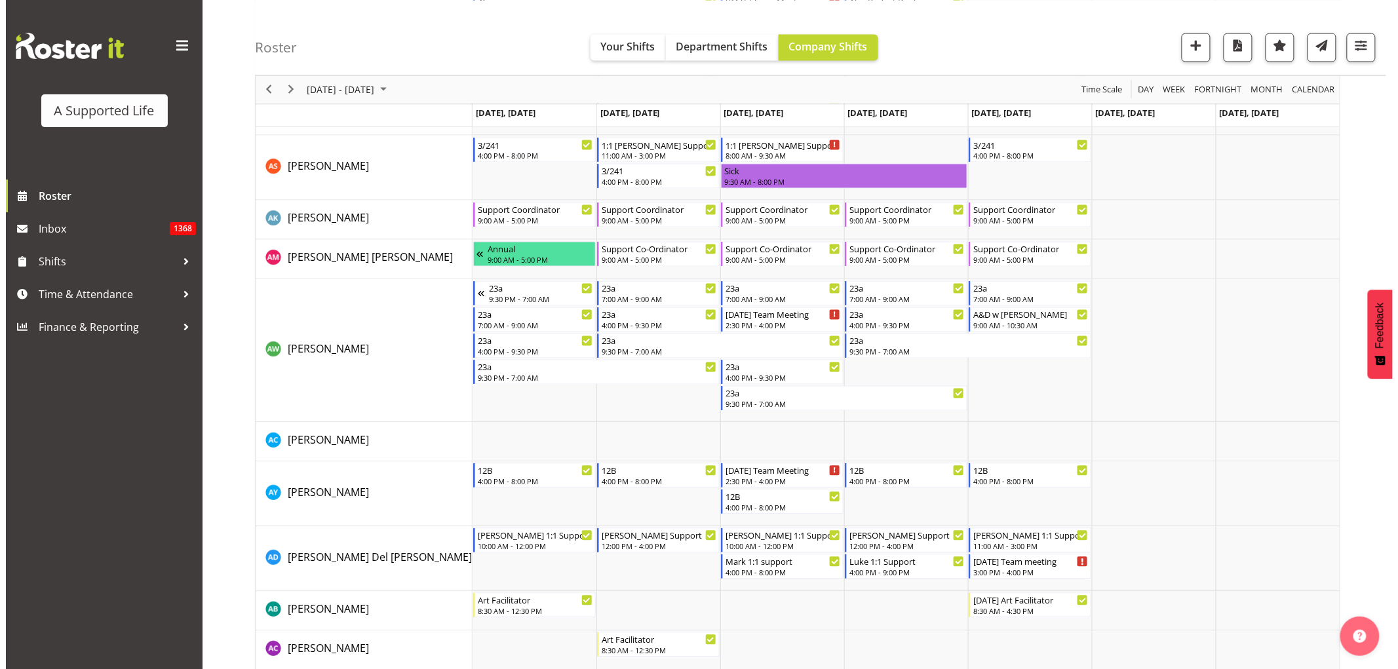
scroll to position [962, 0]
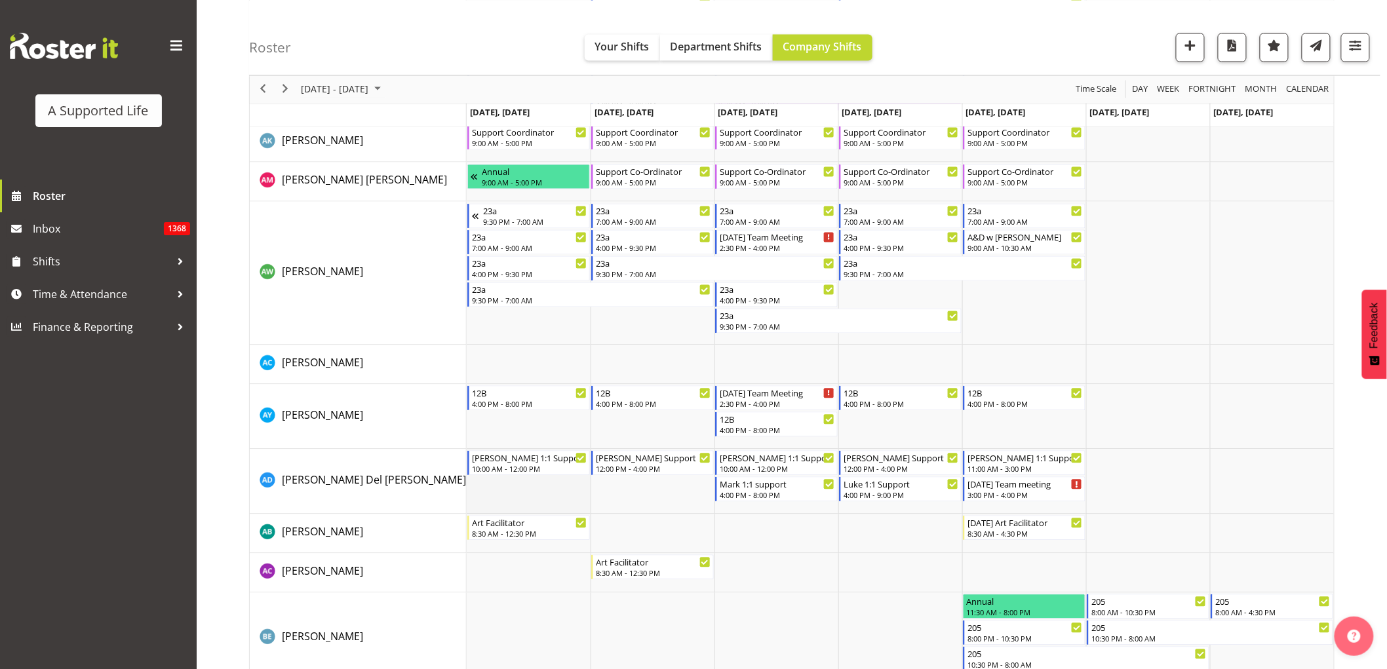
click at [535, 406] on td "Timeline Week of September 29, 2025" at bounding box center [529, 482] width 124 height 65
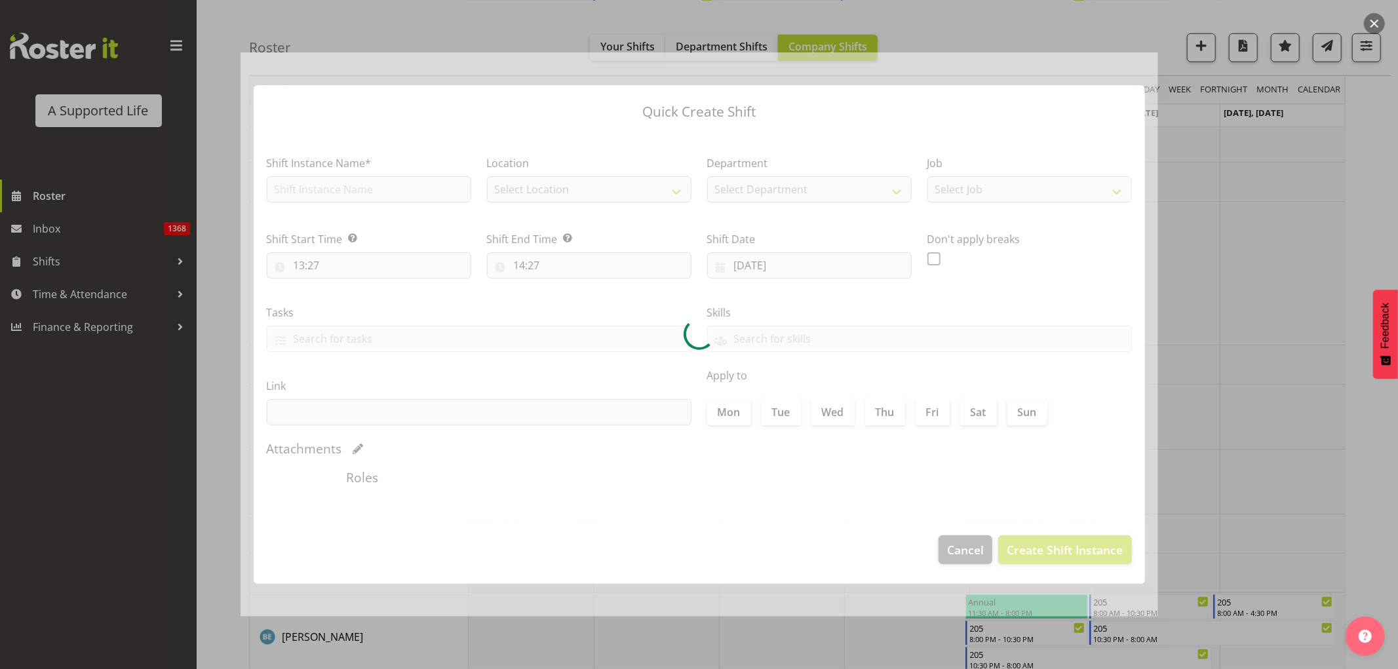
type input "29/09/2025"
checkbox input "true"
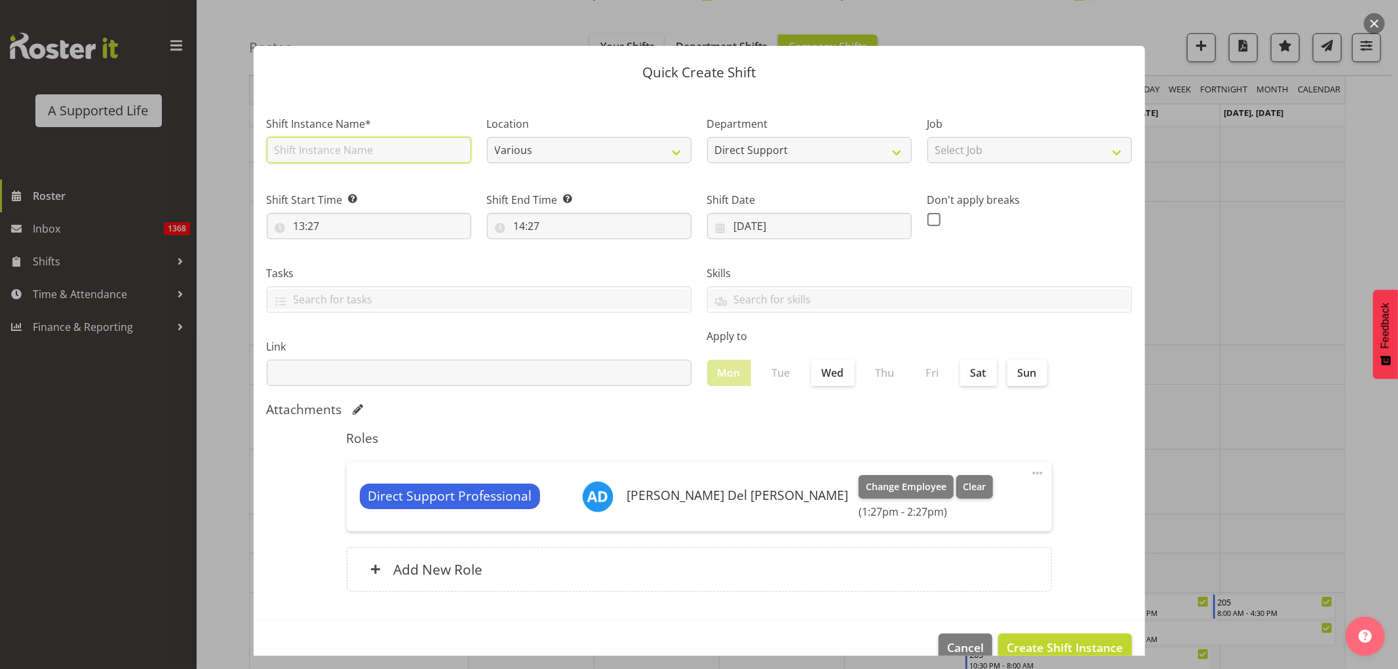
click at [329, 147] on input "text" at bounding box center [369, 150] width 204 height 26
type input "Maintenance"
click at [545, 163] on div "Location Various 1.241 Edmonton Road 102 Lincoln Road 12b Coletta Lane 151 Edmo…" at bounding box center [589, 136] width 220 height 76
click at [547, 146] on select "Various 1.241 Edmonton Road 102 Lincoln Road 12b Coletta Lane 151 Edmonton Road…" at bounding box center [589, 150] width 204 height 26
click at [920, 153] on select "Select Job Accounts and Payroll Admin Support Aspirations and Support Facilitat…" at bounding box center [1029, 150] width 204 height 26
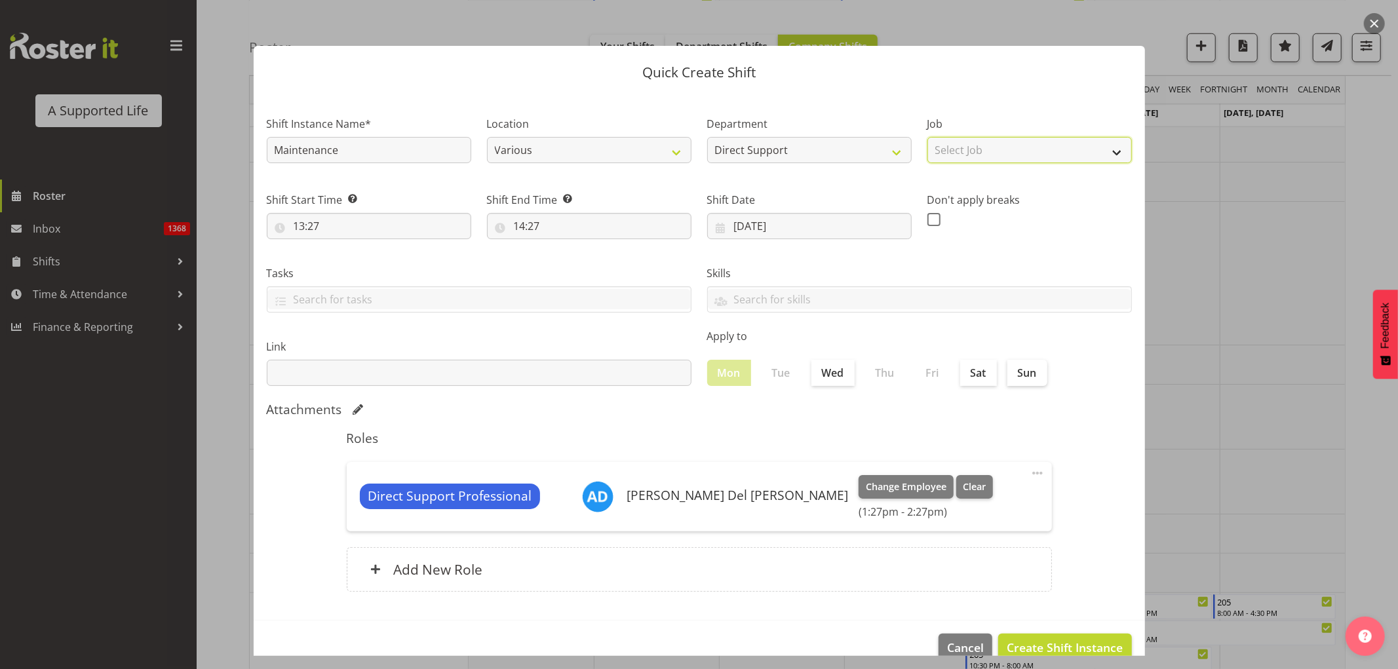
select select "4112"
click at [920, 137] on select "Select Job Accounts and Payroll Admin Support Aspirations and Support Facilitat…" at bounding box center [1029, 150] width 204 height 26
click at [310, 231] on input "13:27" at bounding box center [369, 226] width 204 height 26
click at [350, 254] on select "00 01 02 03 04 05 06 07 08 09 10 11 12 13 14 15 16 17 18 19 20 21 22 23" at bounding box center [355, 260] width 29 height 26
select select "12"
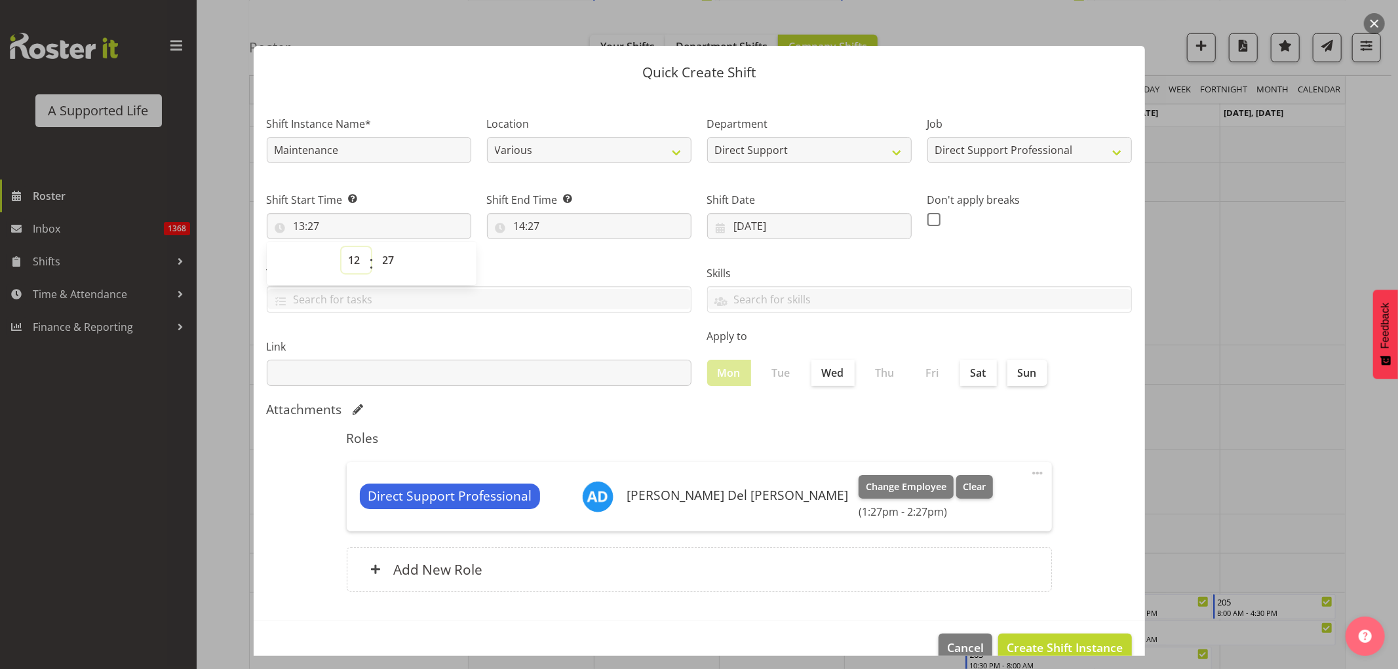
click at [341, 247] on select "00 01 02 03 04 05 06 07 08 09 10 11 12 13 14 15 16 17 18 19 20 21 22 23" at bounding box center [355, 260] width 29 height 26
type input "12:27"
click at [384, 258] on select "00 01 02 03 04 05 06 07 08 09 10 11 12 13 14 15 16 17 18 19 20 21 22 23 24 25 2…" at bounding box center [390, 260] width 29 height 26
select select "0"
click at [376, 247] on select "00 01 02 03 04 05 06 07 08 09 10 11 12 13 14 15 16 17 18 19 20 21 22 23 24 25 2…" at bounding box center [390, 260] width 29 height 26
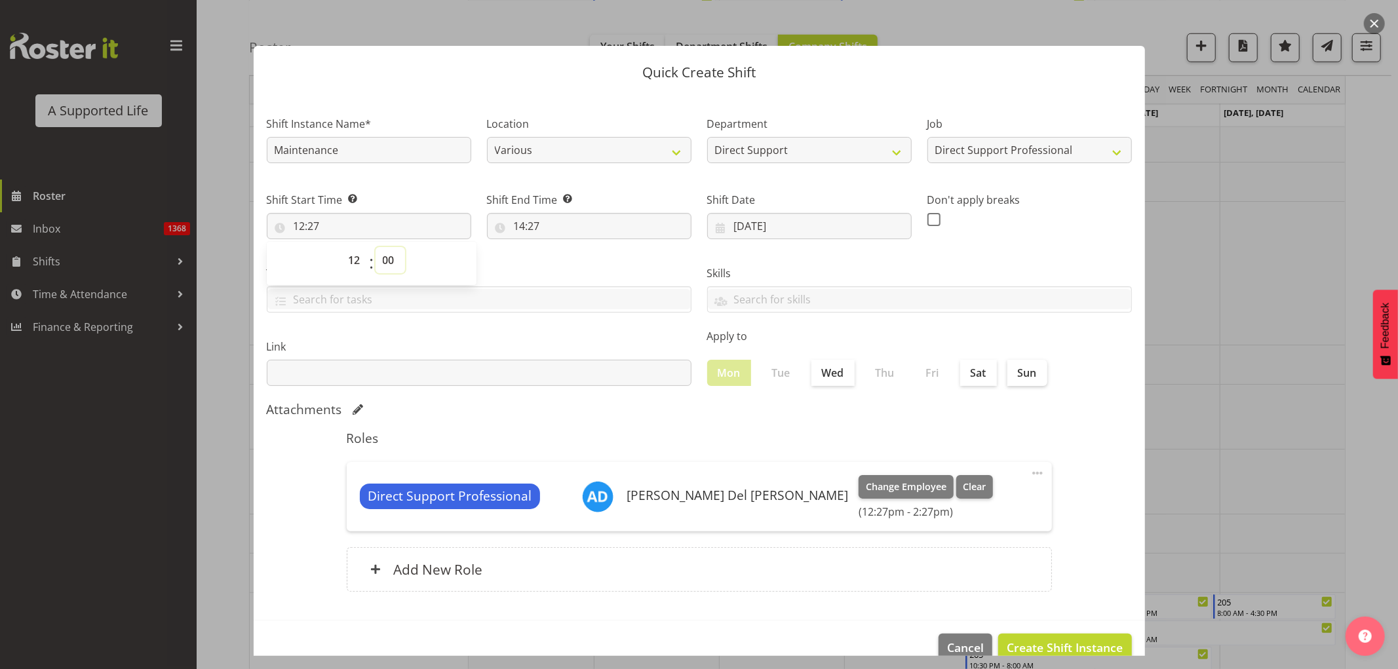
type input "12:00"
drag, startPoint x: 520, startPoint y: 232, endPoint x: 528, endPoint y: 229, distance: 8.3
click at [520, 231] on input "14:27" at bounding box center [589, 226] width 204 height 26
click at [570, 262] on select "00 01 02 03 04 05 06 07 08 09 10 11 12 13 14 15 16 17 18 19 20 21 22 23" at bounding box center [576, 260] width 29 height 26
select select "16"
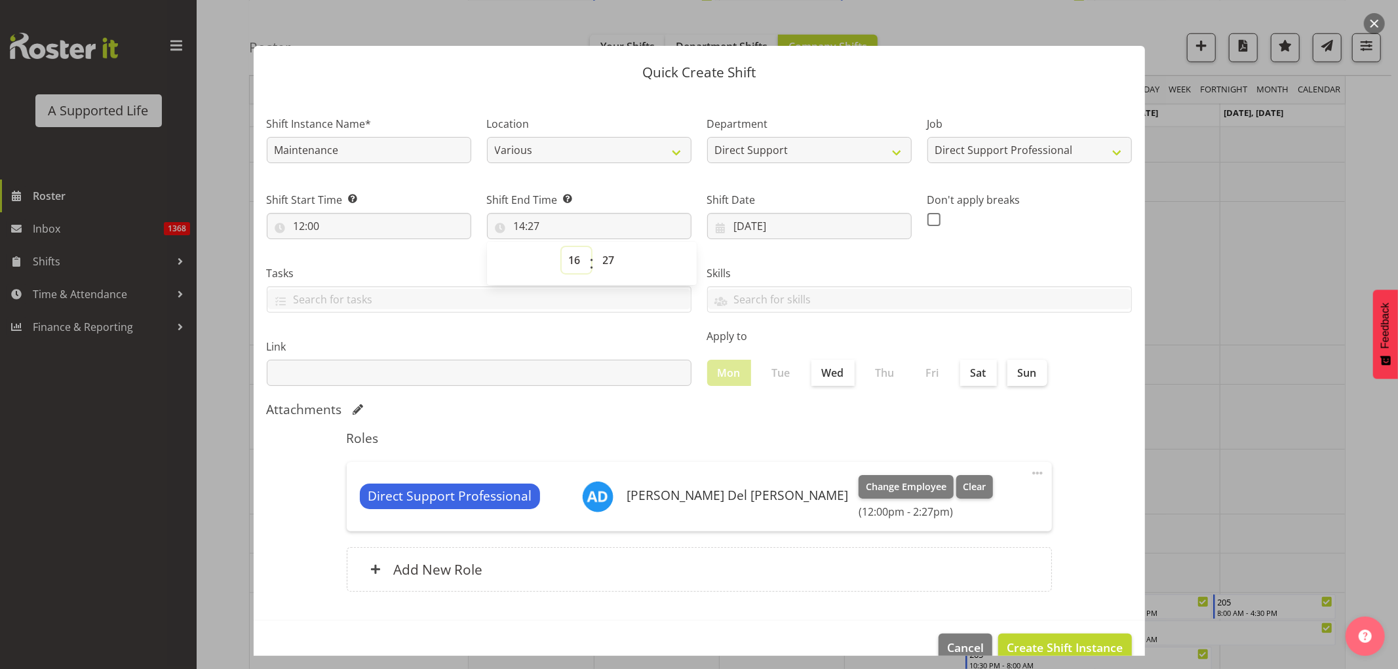
click at [562, 247] on select "00 01 02 03 04 05 06 07 08 09 10 11 12 13 14 15 16 17 18 19 20 21 22 23" at bounding box center [576, 260] width 29 height 26
type input "16:27"
drag, startPoint x: 599, startPoint y: 259, endPoint x: 618, endPoint y: 256, distance: 19.2
click at [599, 259] on select "00 01 02 03 04 05 06 07 08 09 10 11 12 13 14 15 16 17 18 19 20 21 22 23 24 25 2…" at bounding box center [610, 260] width 29 height 26
select select "0"
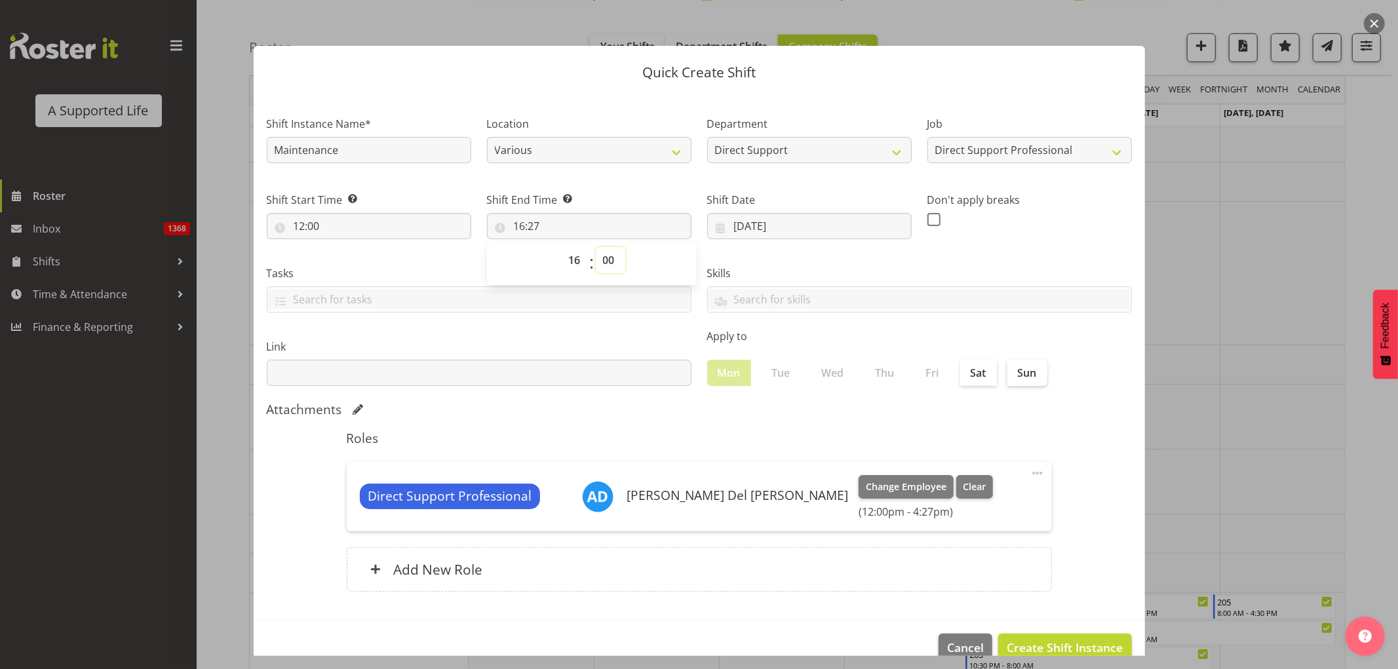
click at [596, 247] on select "00 01 02 03 04 05 06 07 08 09 10 11 12 13 14 15 16 17 18 19 20 21 22 23 24 25 2…" at bounding box center [610, 260] width 29 height 26
type input "16:00"
click at [568, 263] on select "00 01 02 03 04 05 06 07 08 09 10 11 12 13 14 15 16 17 18 19 20 21 22 23" at bounding box center [576, 260] width 29 height 26
select select "15"
click at [562, 247] on select "00 01 02 03 04 05 06 07 08 09 10 11 12 13 14 15 16 17 18 19 20 21 22 23" at bounding box center [576, 260] width 29 height 26
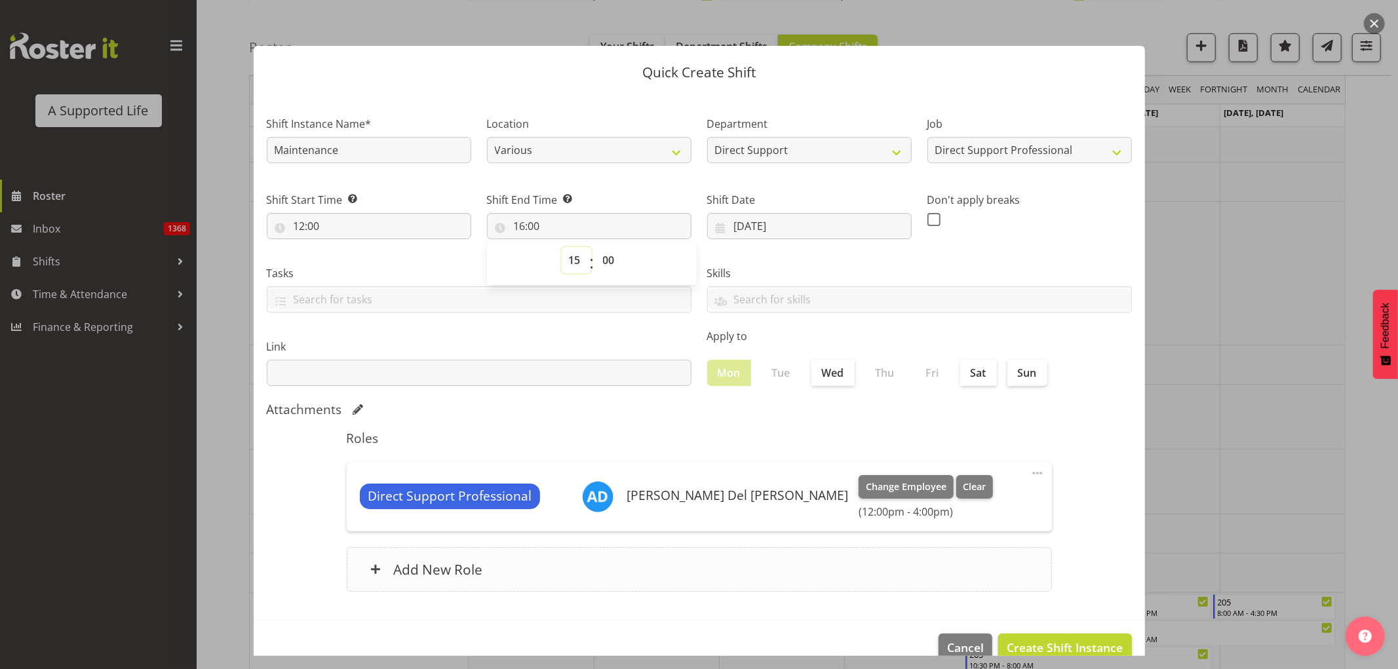
type input "15:00"
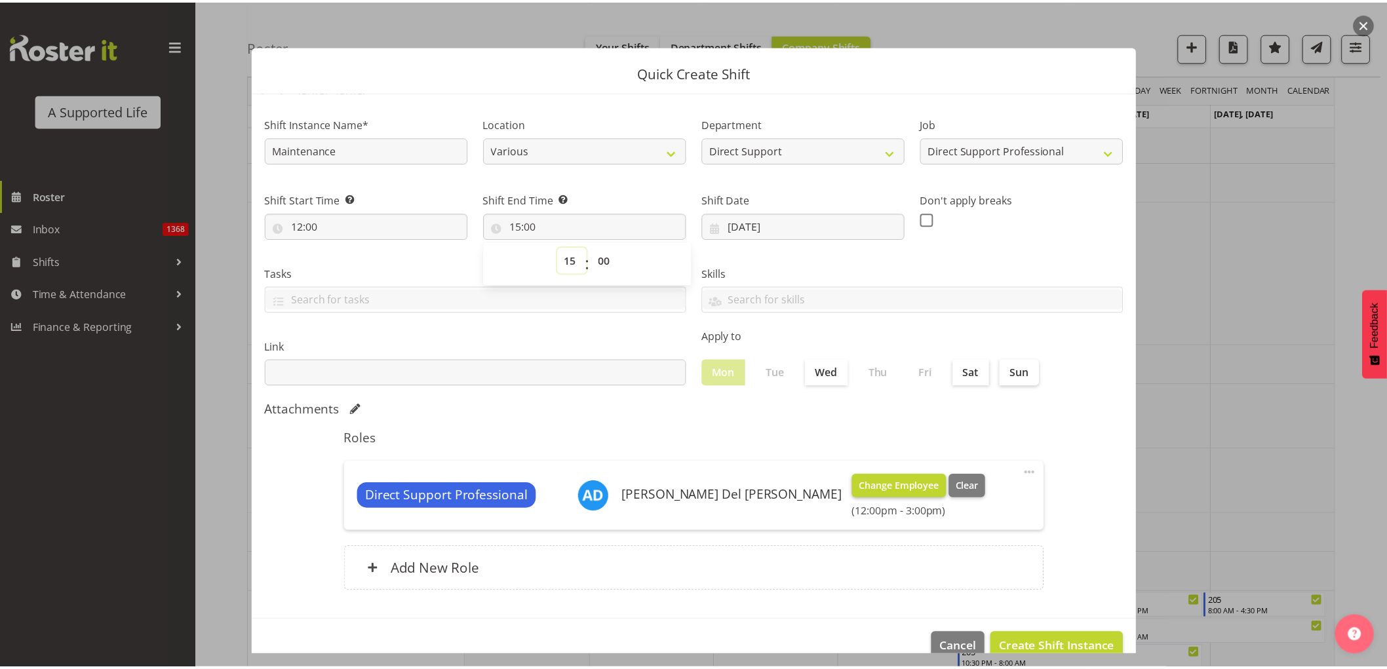
scroll to position [26, 0]
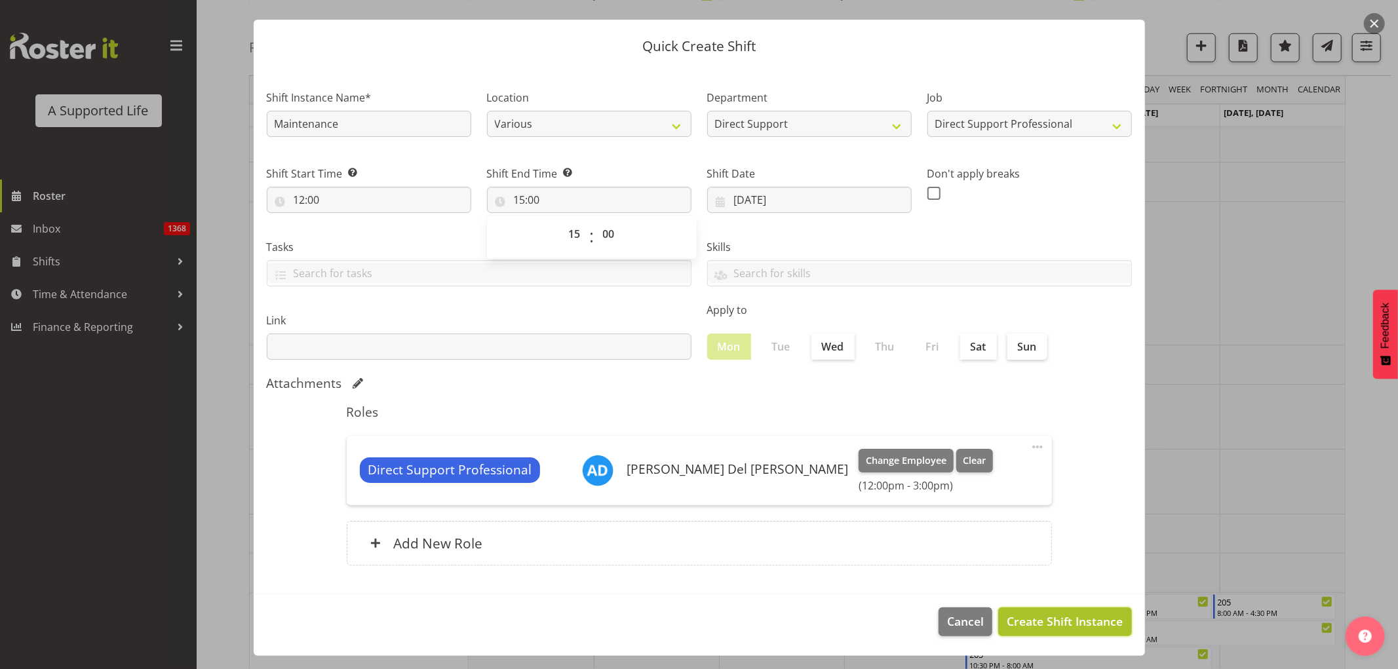
click at [920, 406] on span "Create Shift Instance" at bounding box center [1065, 621] width 116 height 17
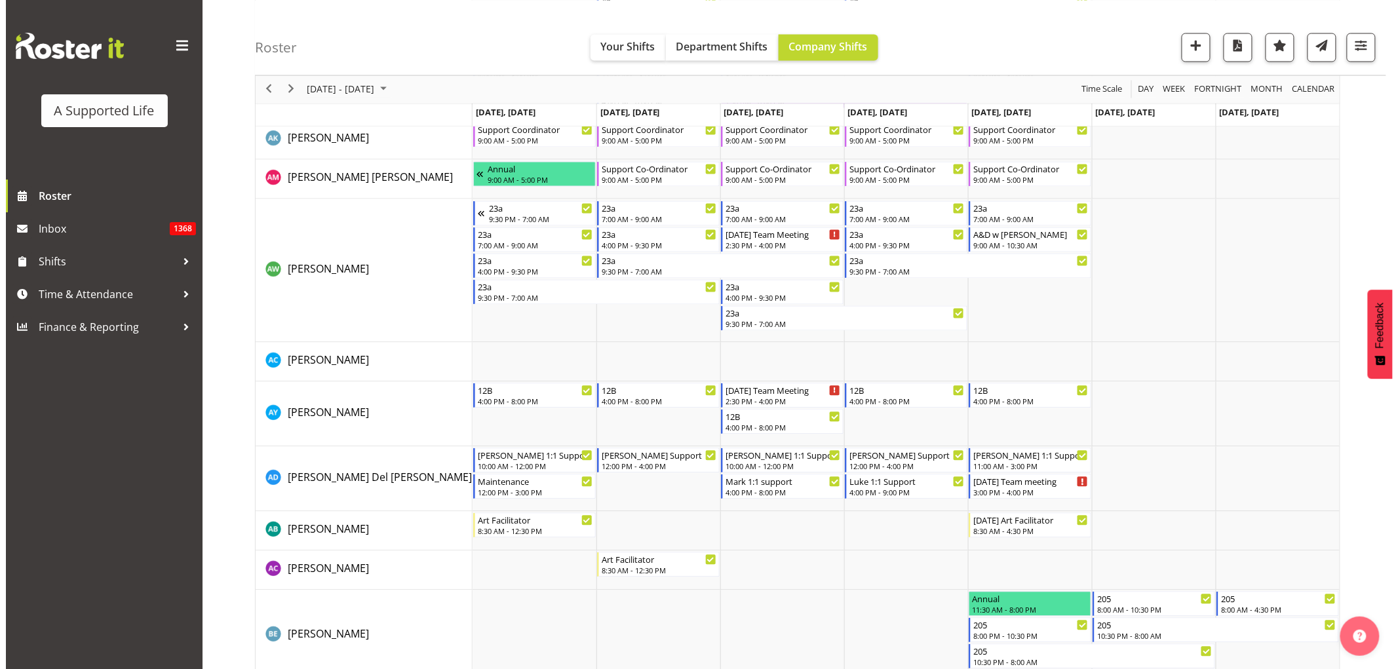
scroll to position [970, 0]
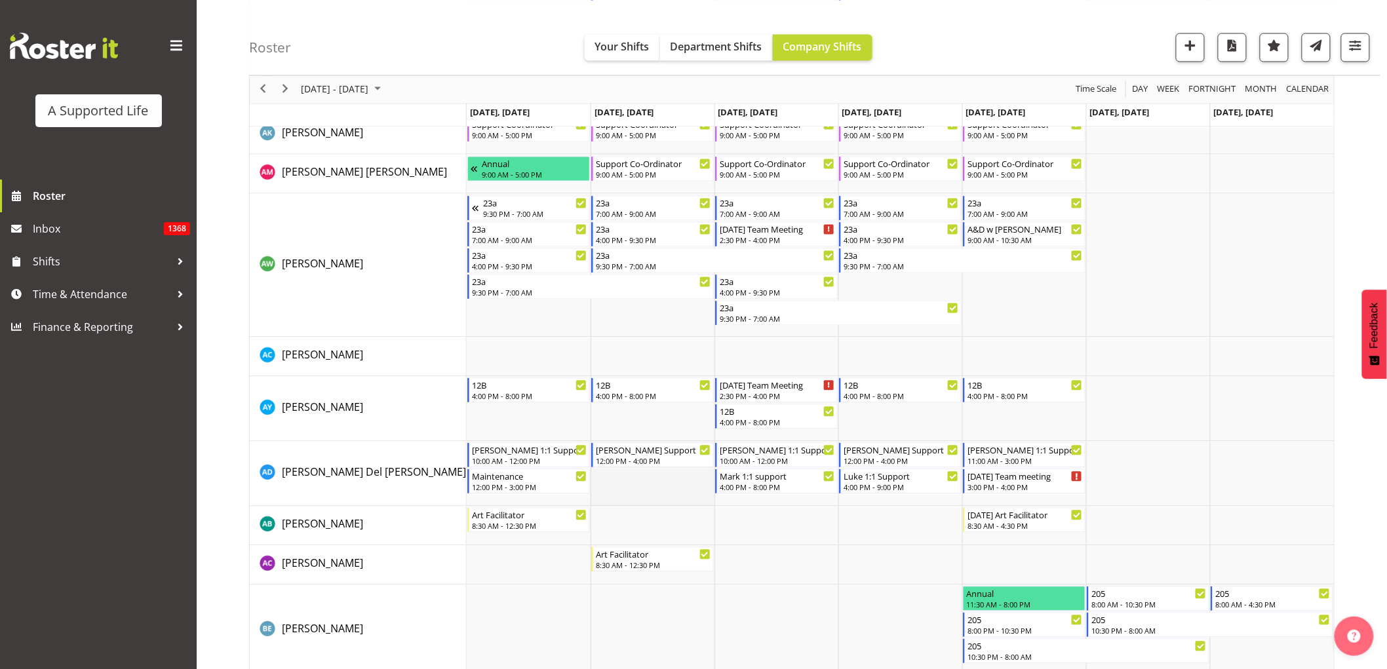
click at [676, 406] on td "Timeline Week of September 29, 2025" at bounding box center [653, 474] width 124 height 65
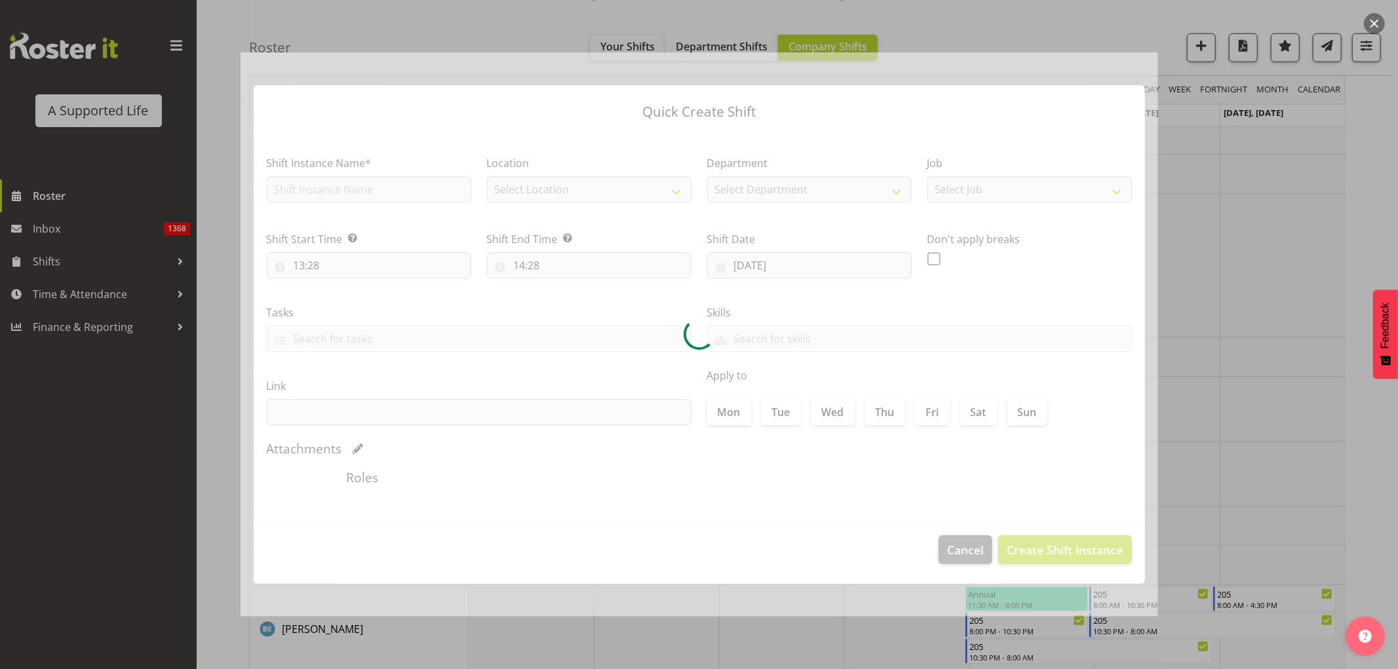
type input "30/09/2025"
checkbox input "true"
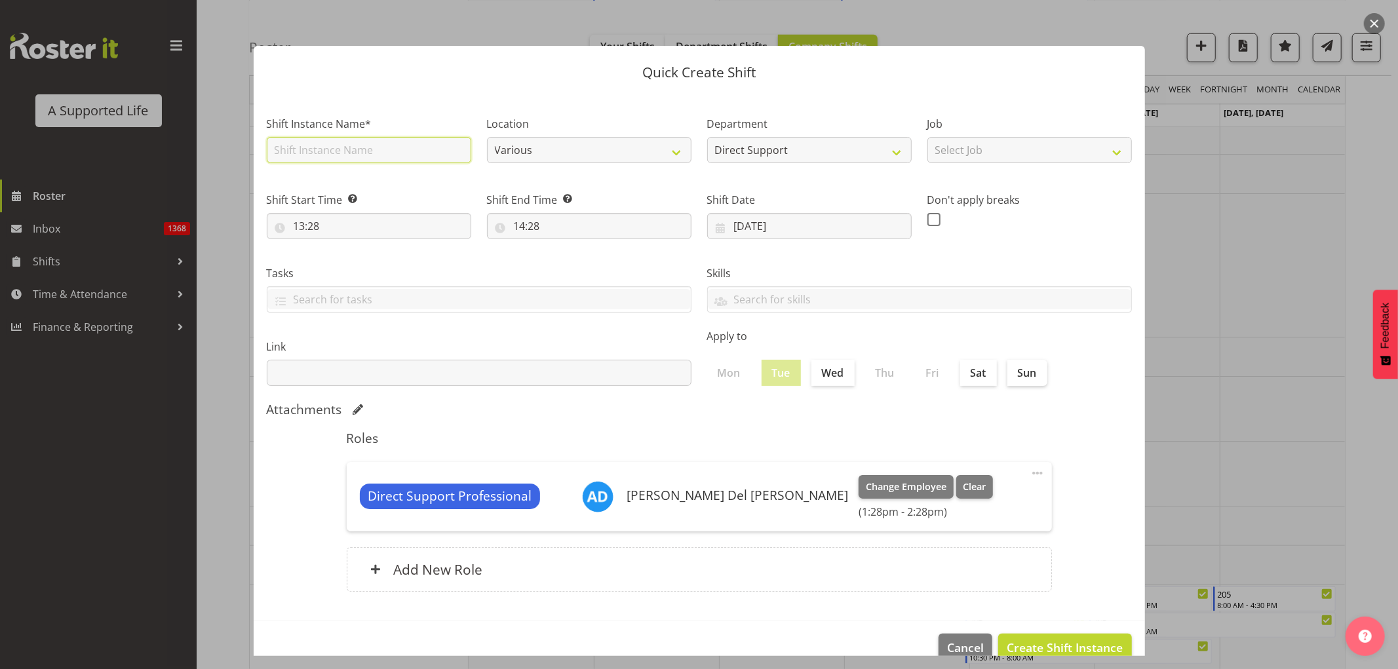
click at [381, 154] on input "text" at bounding box center [369, 150] width 204 height 26
type input "Maintenance"
click at [369, 229] on input "13:28" at bounding box center [369, 226] width 204 height 26
click at [357, 263] on select "00 01 02 03 04 05 06 07 08 09 10 11 12 13 14 15 16 17 18 19 20 21 22 23" at bounding box center [355, 260] width 29 height 26
select select "10"
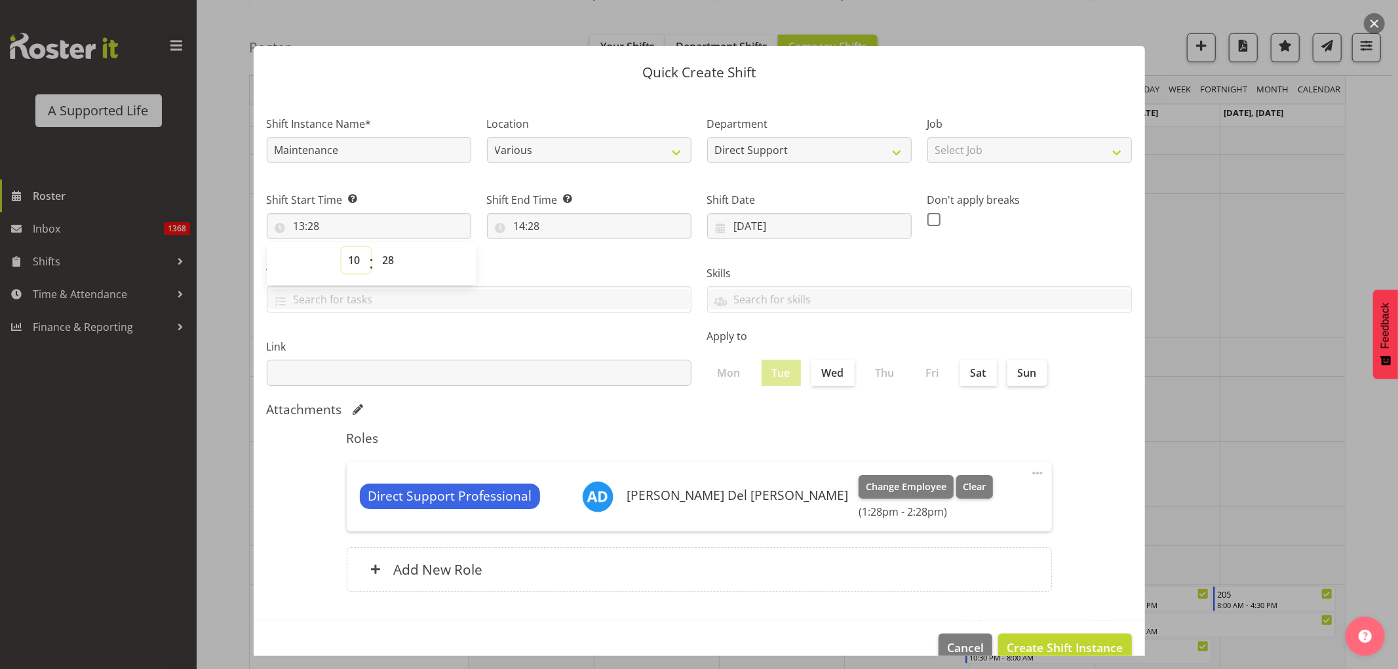
click at [341, 247] on select "00 01 02 03 04 05 06 07 08 09 10 11 12 13 14 15 16 17 18 19 20 21 22 23" at bounding box center [355, 260] width 29 height 26
type input "10:28"
click at [385, 254] on select "00 01 02 03 04 05 06 07 08 09 10 11 12 13 14 15 16 17 18 19 20 21 22 23 24 25 2…" at bounding box center [390, 260] width 29 height 26
select select "0"
click at [376, 247] on select "00 01 02 03 04 05 06 07 08 09 10 11 12 13 14 15 16 17 18 19 20 21 22 23 24 25 2…" at bounding box center [390, 260] width 29 height 26
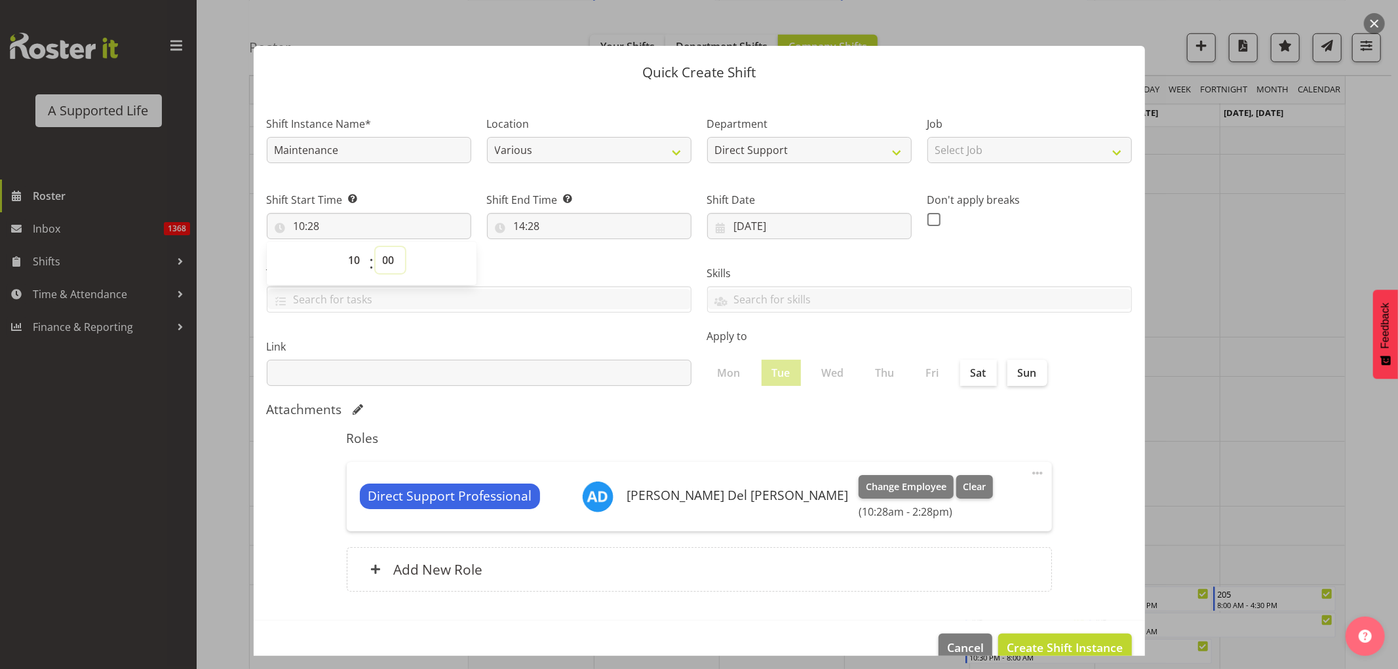
type input "10:00"
click at [541, 222] on input "14:28" at bounding box center [589, 226] width 204 height 26
click at [571, 252] on select "00 01 02 03 04 05 06 07 08 09 10 11 12 13 14 15 16 17 18 19 20 21 22 23" at bounding box center [576, 260] width 29 height 26
select select "12"
click at [562, 247] on select "00 01 02 03 04 05 06 07 08 09 10 11 12 13 14 15 16 17 18 19 20 21 22 23" at bounding box center [576, 260] width 29 height 26
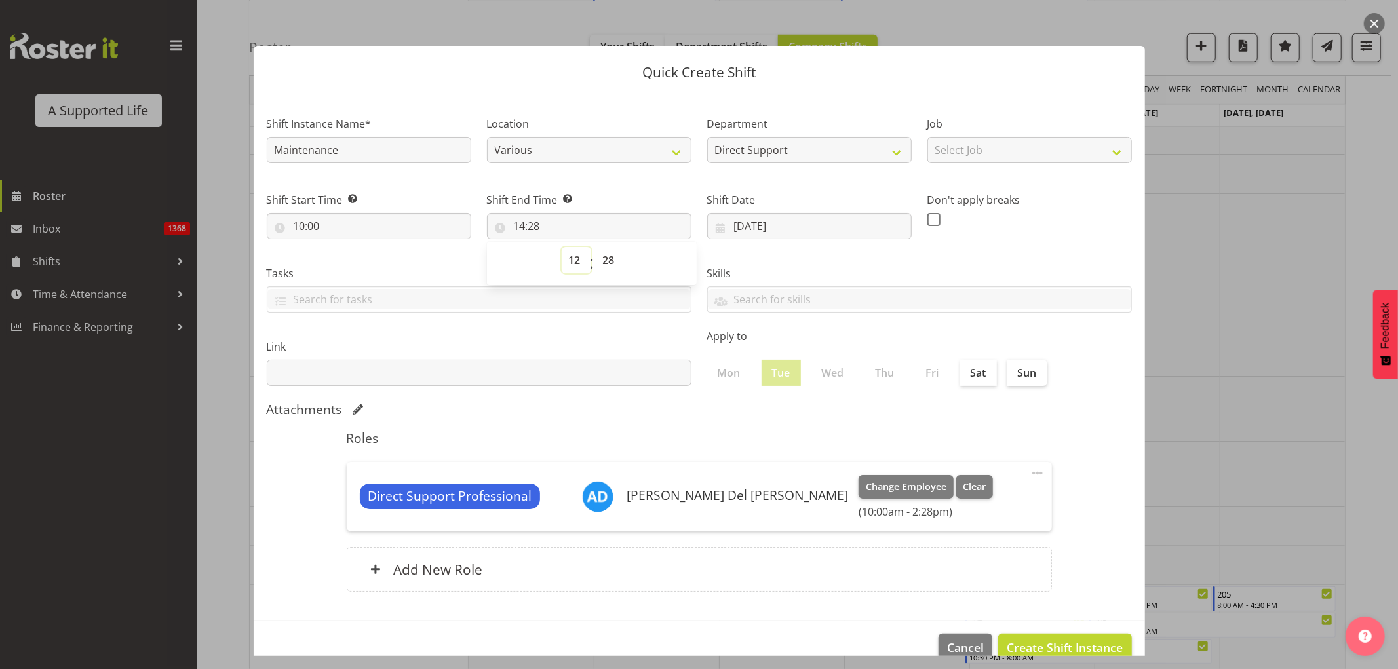
type input "12:28"
click at [601, 256] on select "00 01 02 03 04 05 06 07 08 09 10 11 12 13 14 15 16 17 18 19 20 21 22 23 24 25 2…" at bounding box center [610, 260] width 29 height 26
select select "0"
click at [596, 247] on select "00 01 02 03 04 05 06 07 08 09 10 11 12 13 14 15 16 17 18 19 20 21 22 23 24 25 2…" at bounding box center [610, 260] width 29 height 26
type input "12:00"
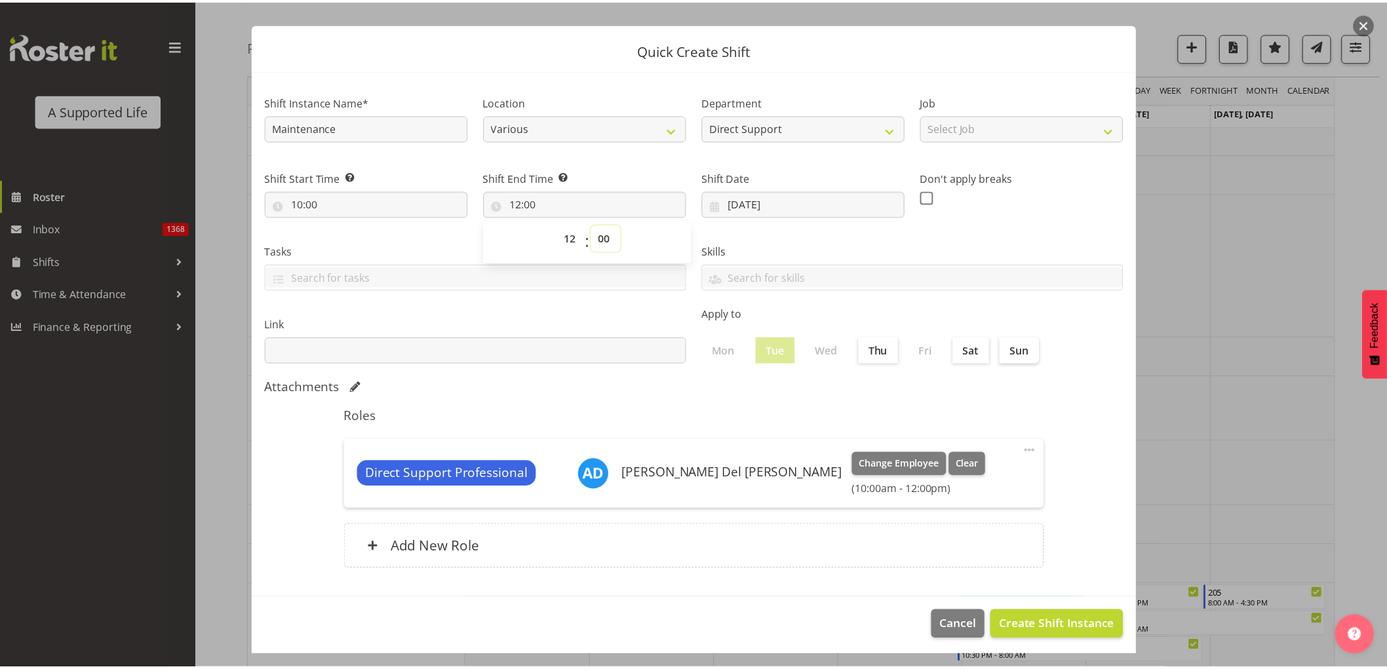
scroll to position [26, 0]
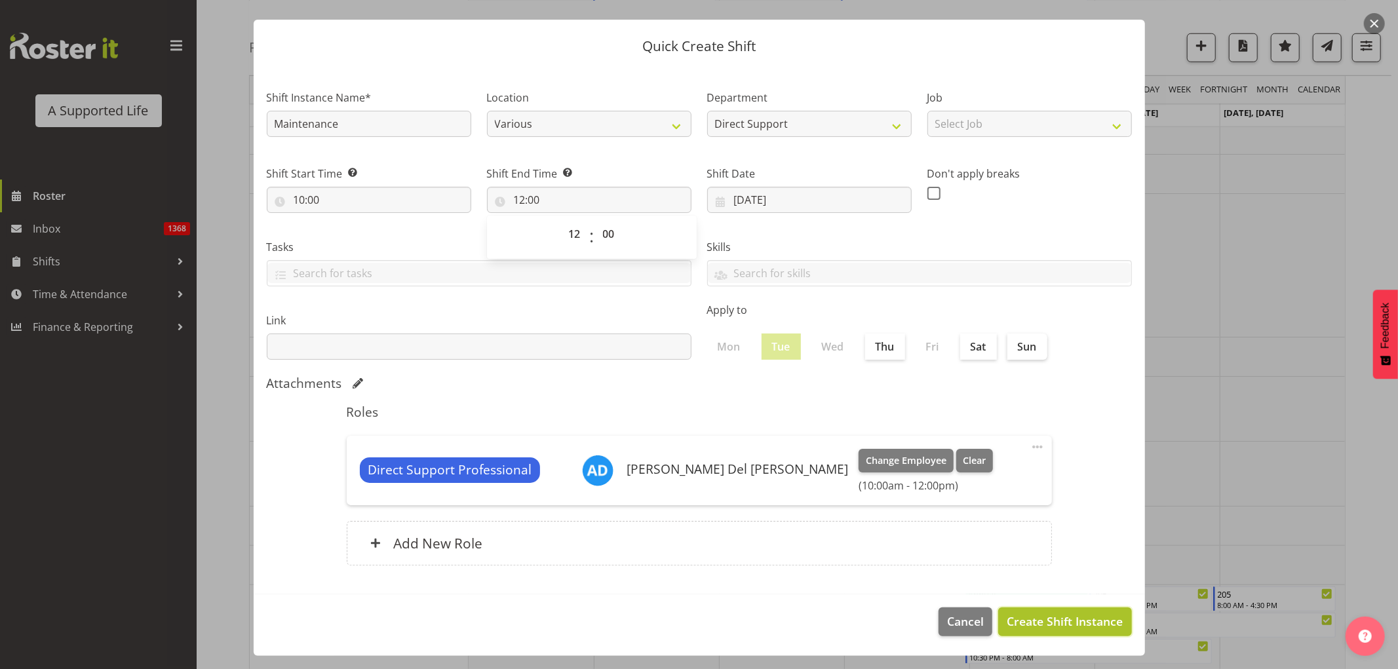
click at [920, 406] on span "Create Shift Instance" at bounding box center [1065, 621] width 116 height 17
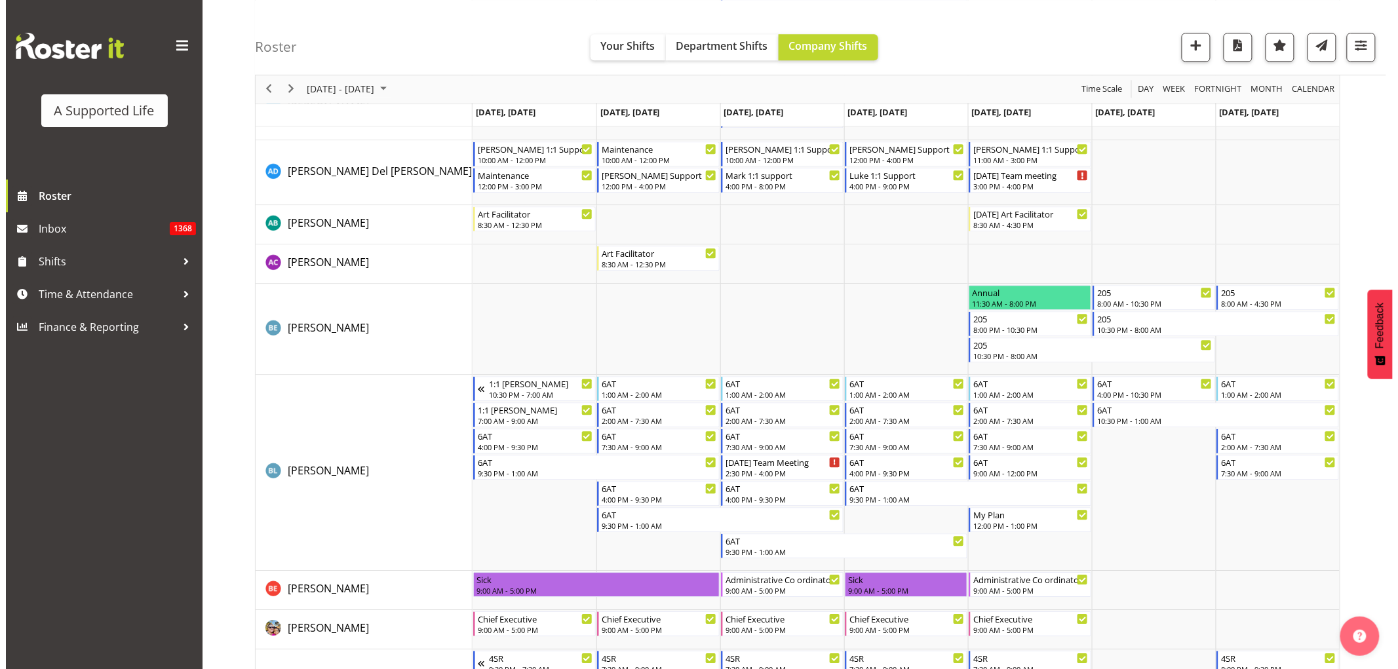
scroll to position [1195, 0]
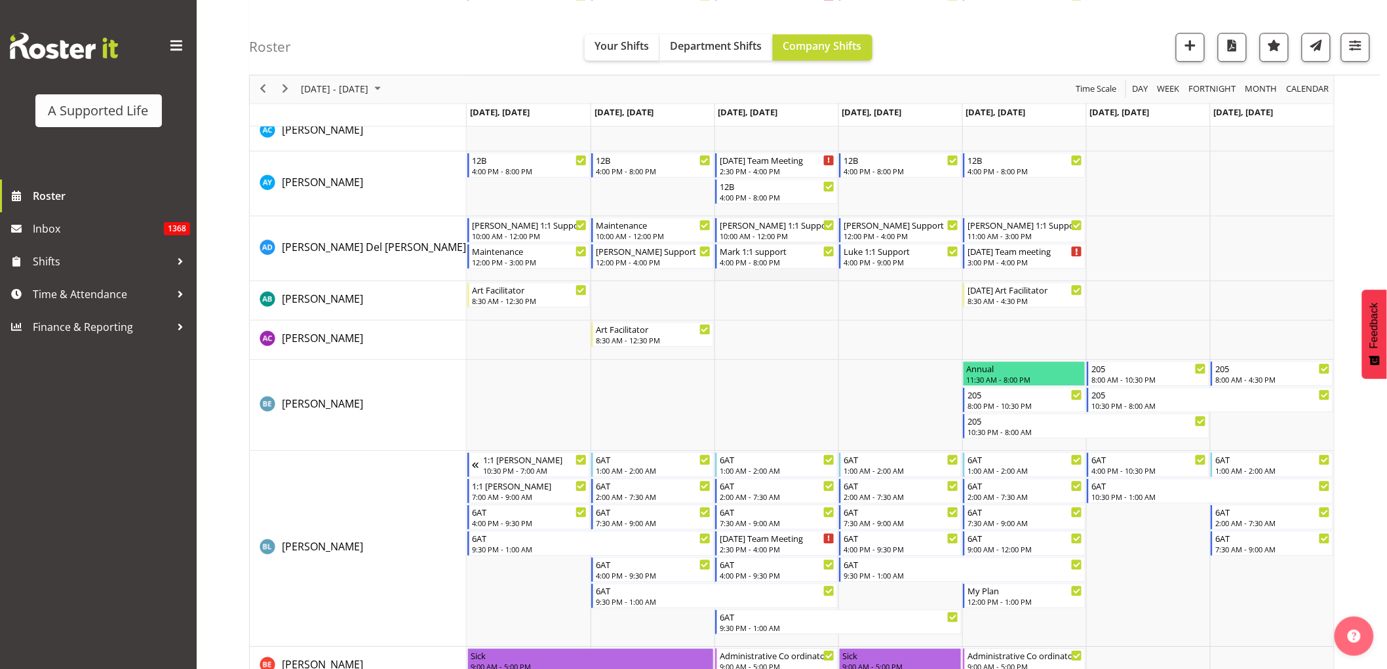
click at [776, 269] on td "Timeline Week of September 29, 2025" at bounding box center [776, 248] width 124 height 65
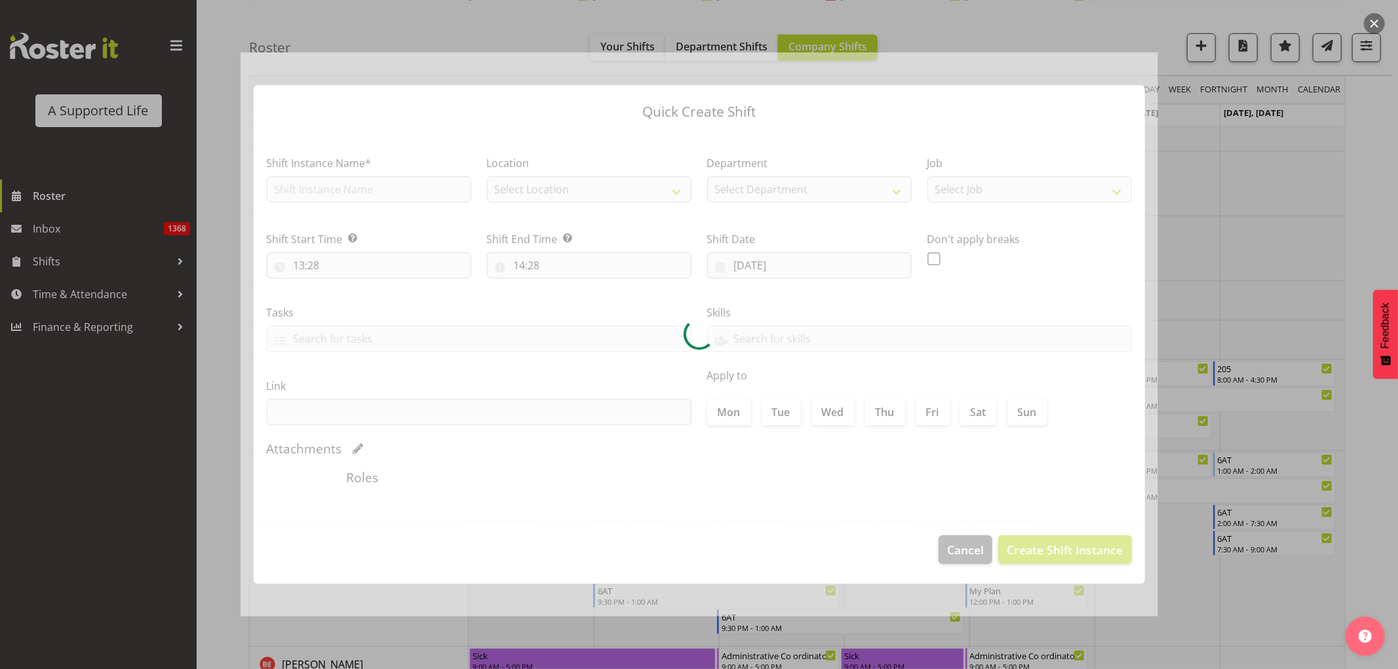
type input "01/10/2025"
checkbox input "true"
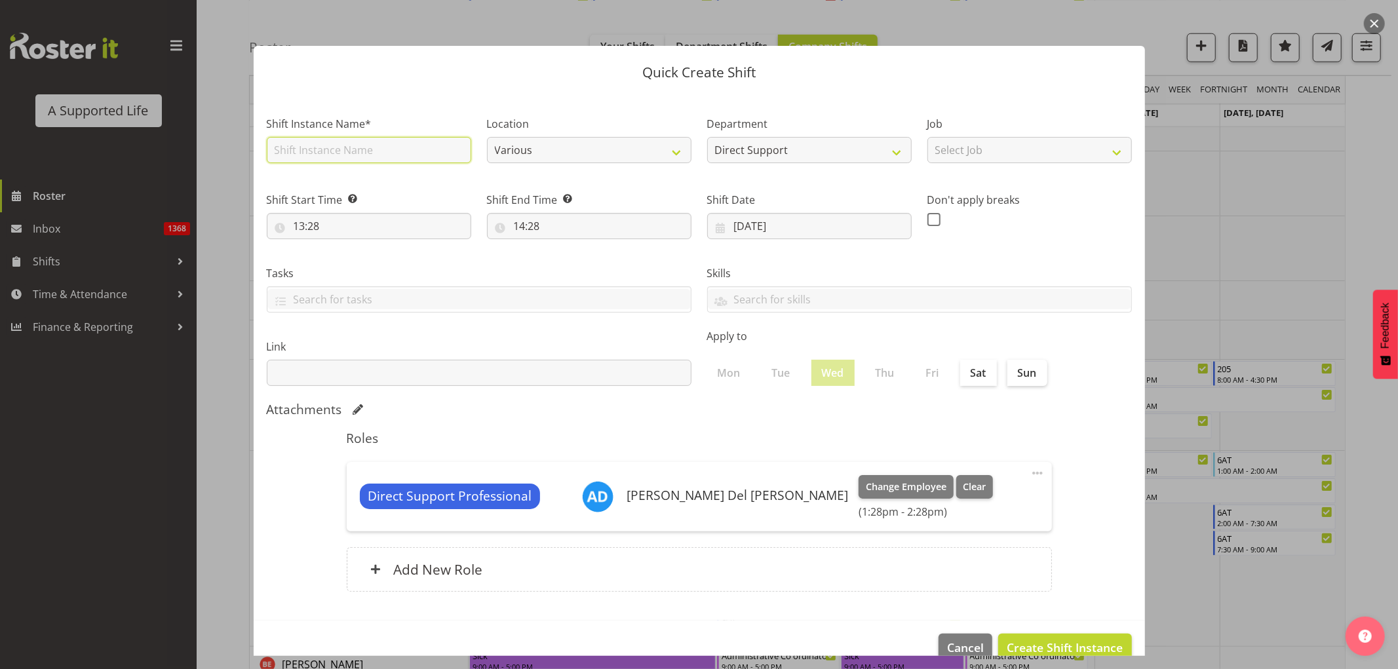
click at [300, 147] on input "text" at bounding box center [369, 150] width 204 height 26
type input "Maintenance"
click at [920, 156] on select "Select Job Accounts and Payroll Admin Support Aspirations and Support Facilitat…" at bounding box center [1029, 150] width 204 height 26
select select "4112"
click at [920, 137] on select "Select Job Accounts and Payroll Admin Support Aspirations and Support Facilitat…" at bounding box center [1029, 150] width 204 height 26
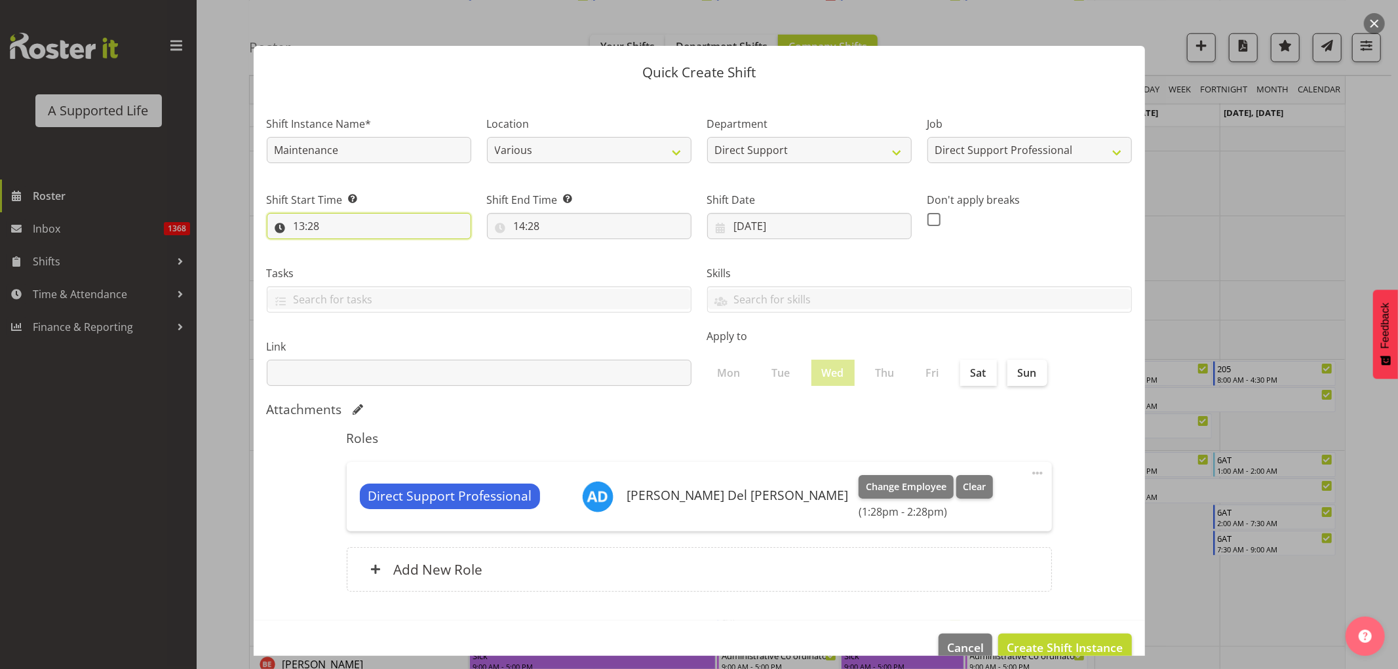
click at [362, 227] on input "13:28" at bounding box center [369, 226] width 204 height 26
click at [352, 257] on select "00 01 02 03 04 05 06 07 08 09 10 11 12 13 14 15 16 17 18 19 20 21 22 23" at bounding box center [355, 260] width 29 height 26
select select "12"
click at [341, 247] on select "00 01 02 03 04 05 06 07 08 09 10 11 12 13 14 15 16 17 18 19 20 21 22 23" at bounding box center [355, 260] width 29 height 26
type input "12:28"
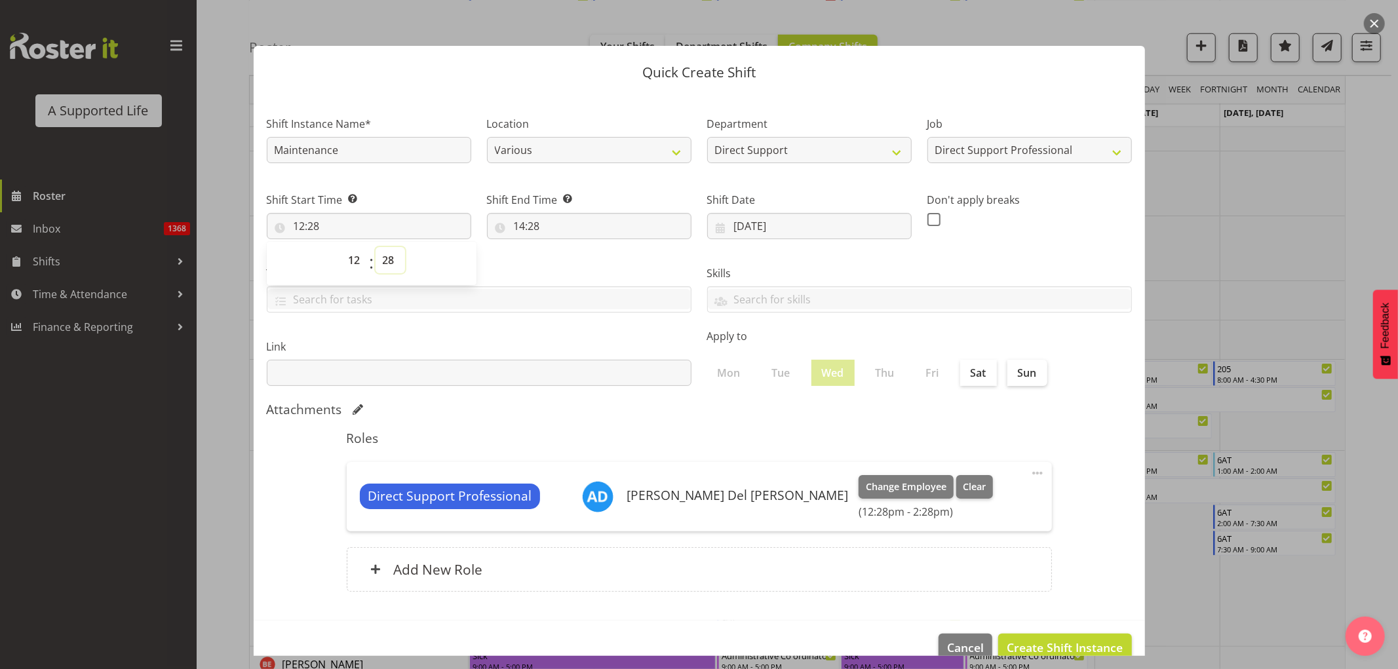
click at [382, 263] on select "00 01 02 03 04 05 06 07 08 09 10 11 12 13 14 15 16 17 18 19 20 21 22 23 24 25 2…" at bounding box center [390, 260] width 29 height 26
select select "0"
click at [376, 247] on select "00 01 02 03 04 05 06 07 08 09 10 11 12 13 14 15 16 17 18 19 20 21 22 23 24 25 2…" at bounding box center [390, 260] width 29 height 26
type input "12:00"
click at [526, 231] on input "14:28" at bounding box center [589, 226] width 204 height 26
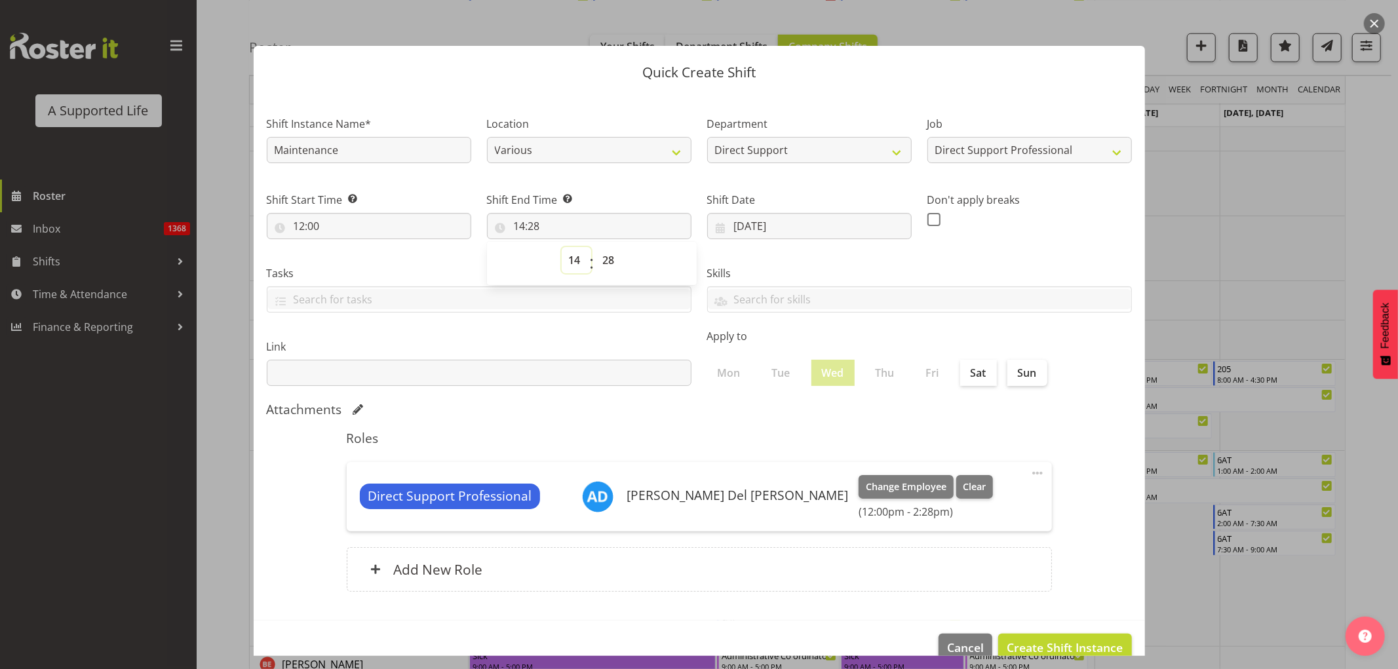
click at [568, 257] on select "00 01 02 03 04 05 06 07 08 09 10 11 12 13 14 15 16 17 18 19 20 21 22 23" at bounding box center [576, 260] width 29 height 26
select select "16"
click at [562, 247] on select "00 01 02 03 04 05 06 07 08 09 10 11 12 13 14 15 16 17 18 19 20 21 22 23" at bounding box center [576, 260] width 29 height 26
type input "16:28"
click at [610, 259] on select "00 01 02 03 04 05 06 07 08 09 10 11 12 13 14 15 16 17 18 19 20 21 22 23 24 25 2…" at bounding box center [610, 260] width 29 height 26
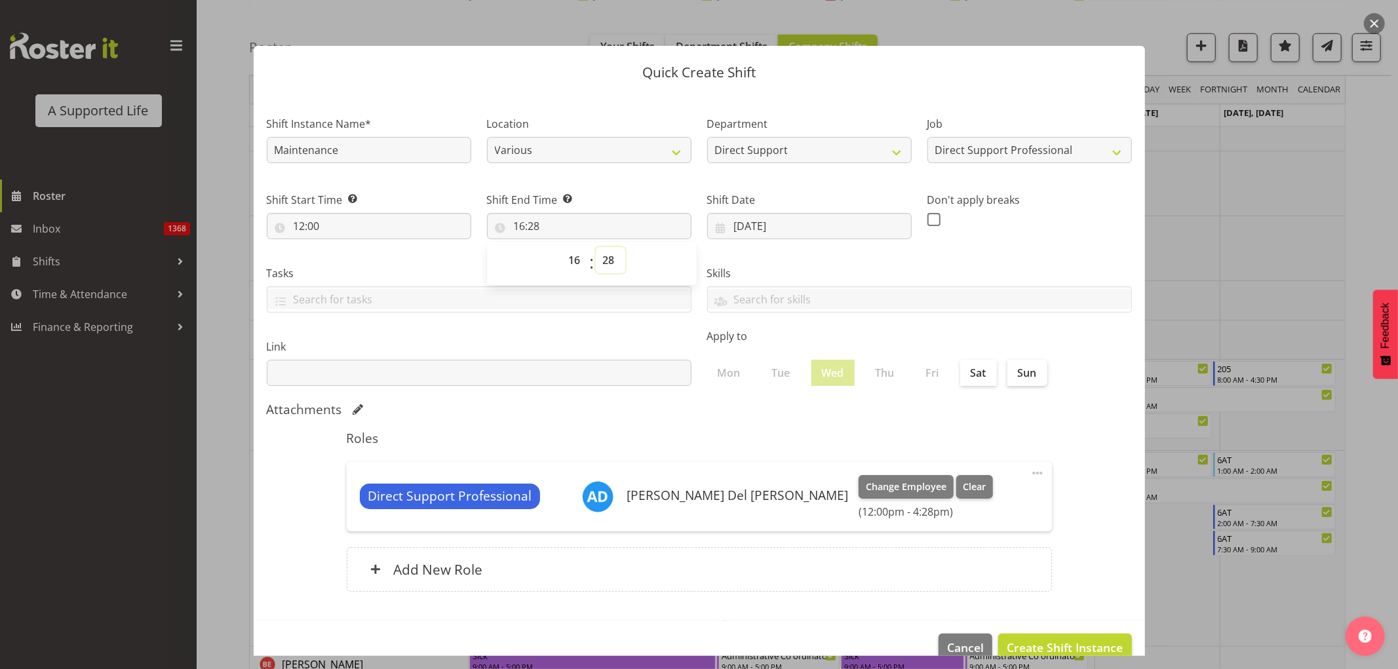
select select "0"
click at [596, 247] on select "00 01 02 03 04 05 06 07 08 09 10 11 12 13 14 15 16 17 18 19 20 21 22 23 24 25 2…" at bounding box center [610, 260] width 29 height 26
type input "16:00"
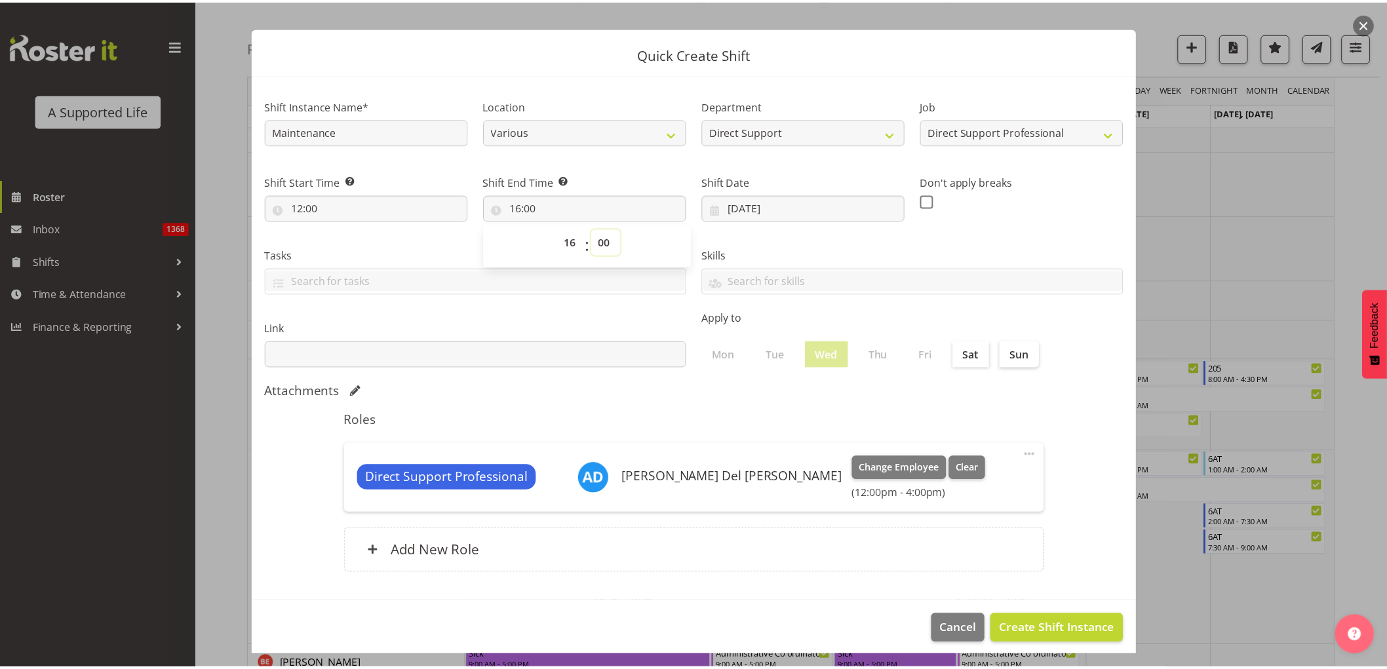
scroll to position [26, 0]
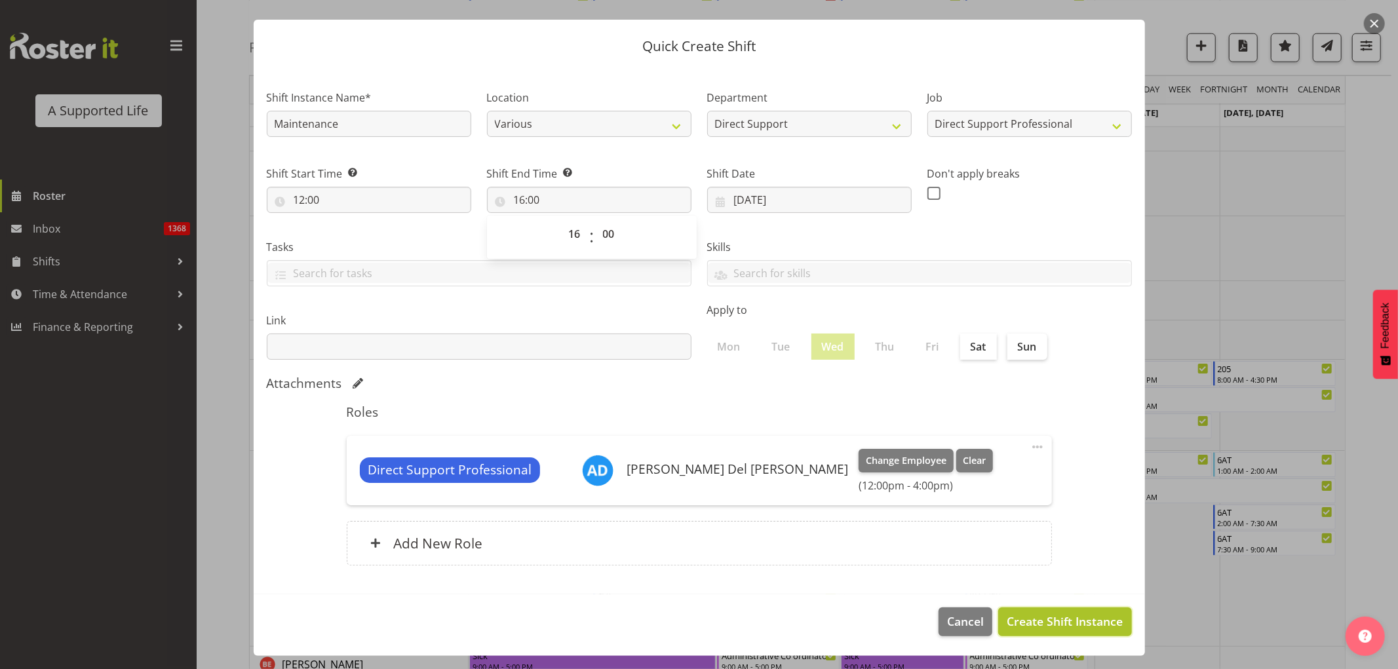
click at [920, 406] on span "Create Shift Instance" at bounding box center [1065, 621] width 116 height 17
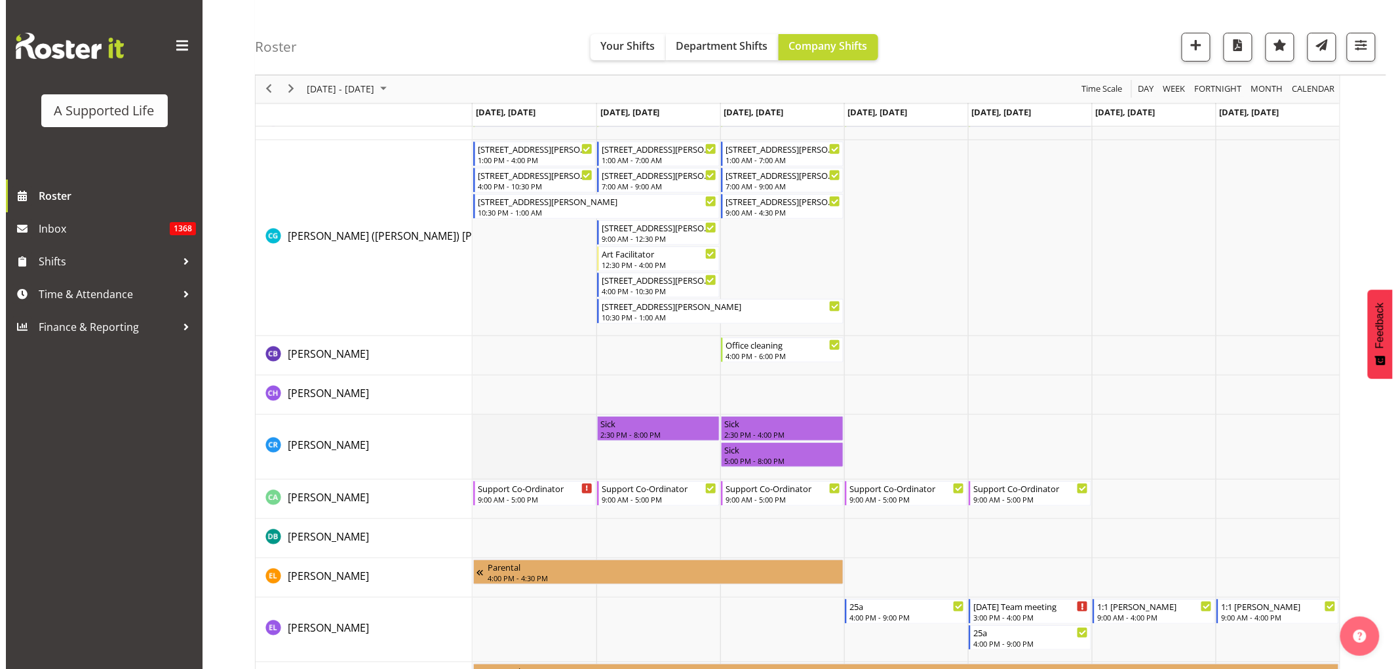
scroll to position [2218, 0]
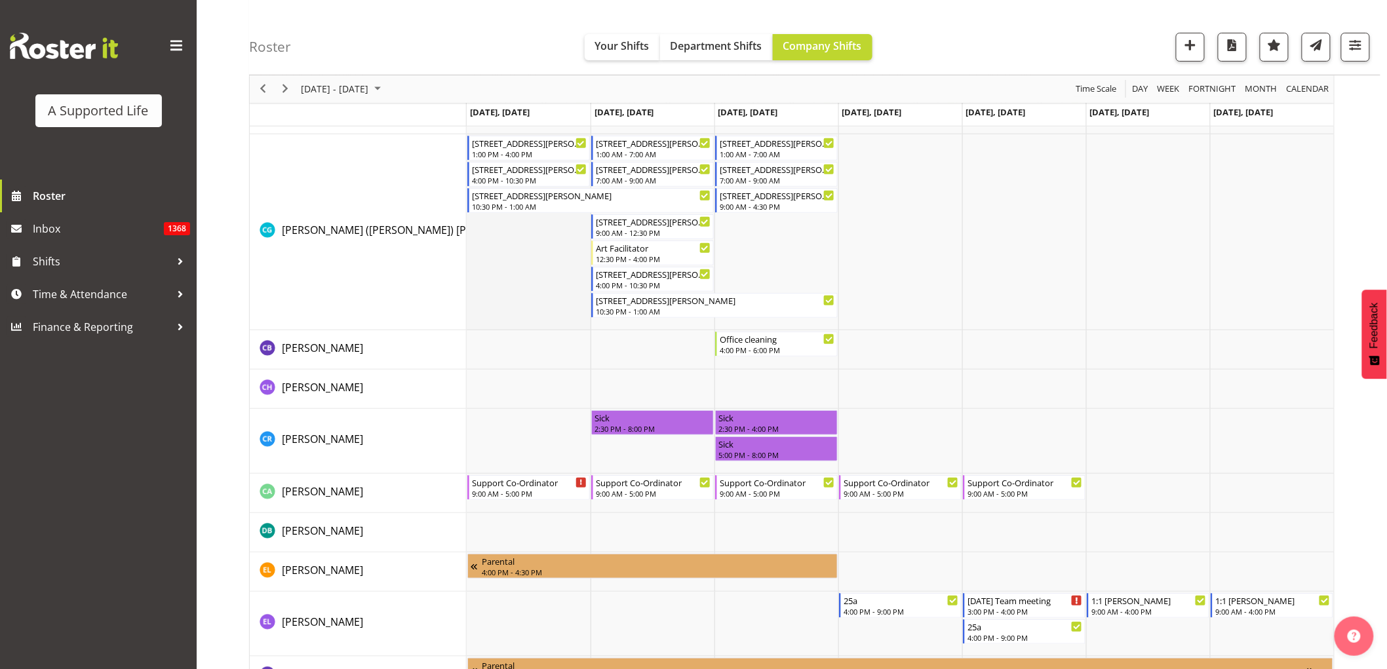
click at [501, 271] on td "Timeline Week of September 29, 2025" at bounding box center [529, 232] width 124 height 196
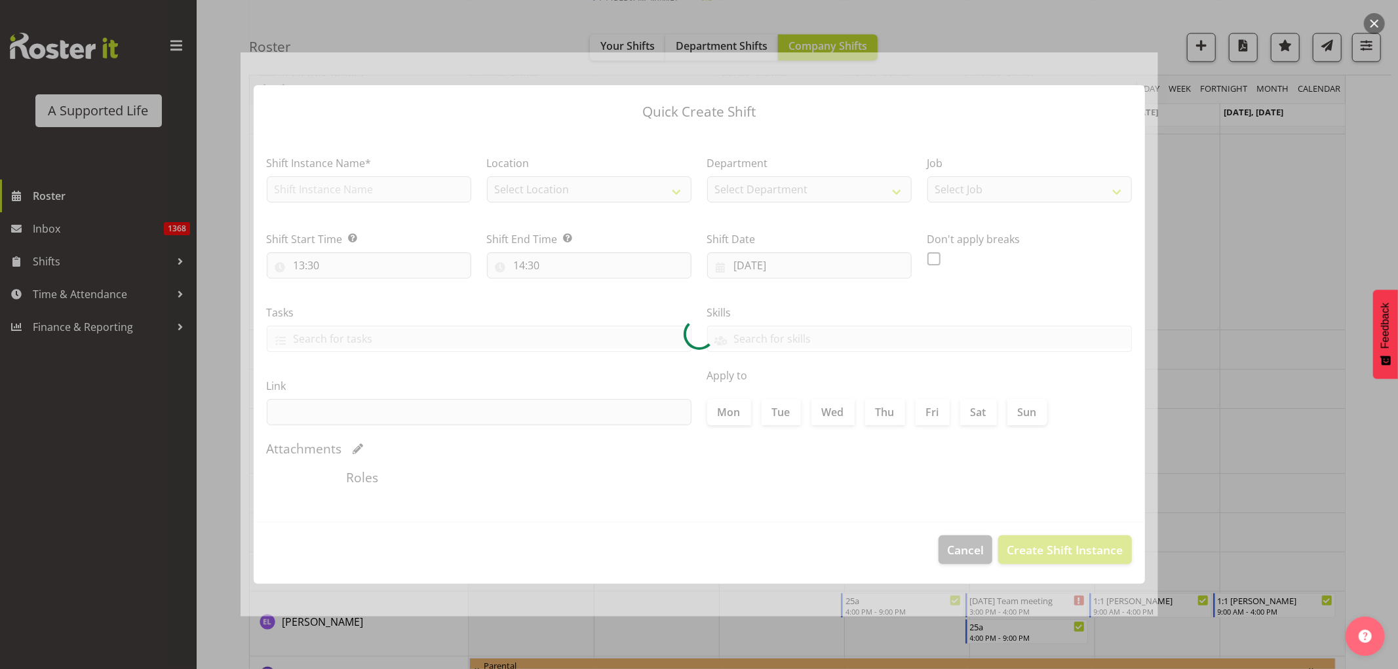
click at [326, 190] on div at bounding box center [700, 334] width 918 height 564
type input "29/09/2025"
checkbox input "true"
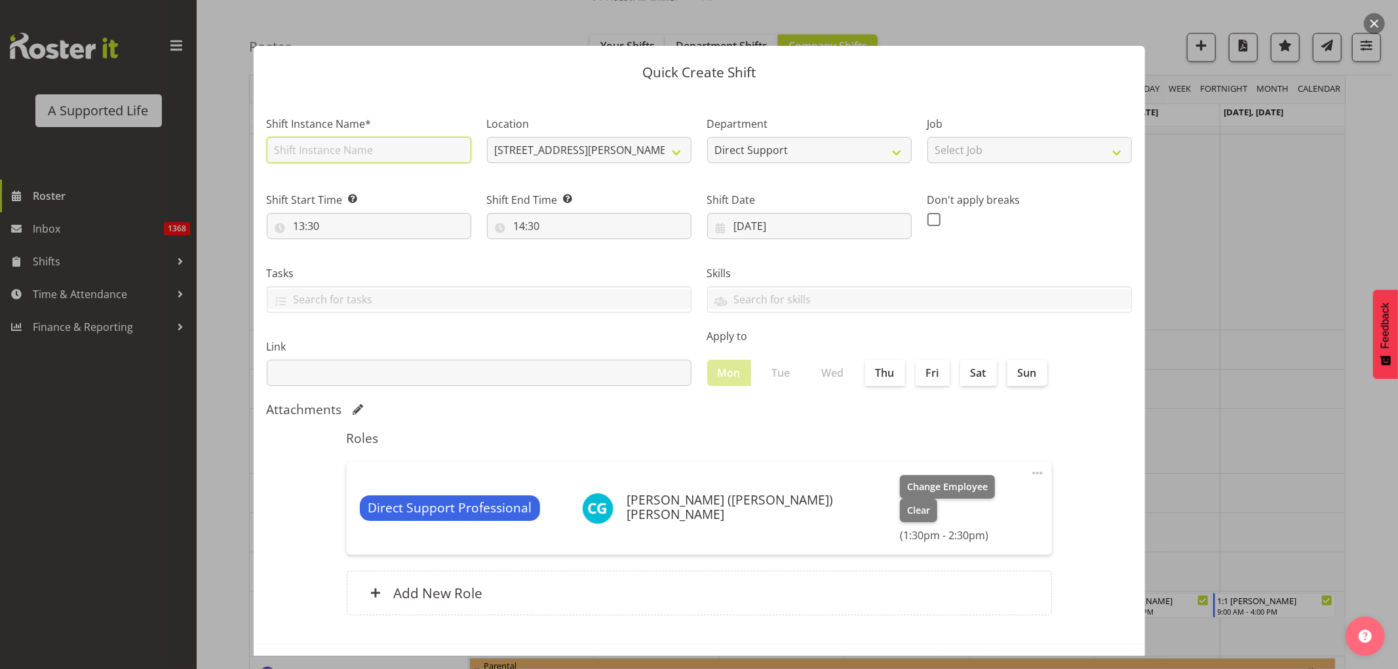
click at [317, 152] on input "text" at bounding box center [369, 150] width 204 height 26
click at [355, 146] on input "56 garden meetying" at bounding box center [369, 150] width 204 height 26
type input "56 garden meeting"
click at [920, 149] on select "Select Job Accounts and Payroll Admin Support Aspirations and Support Facilitat…" at bounding box center [1029, 150] width 204 height 26
select select "4112"
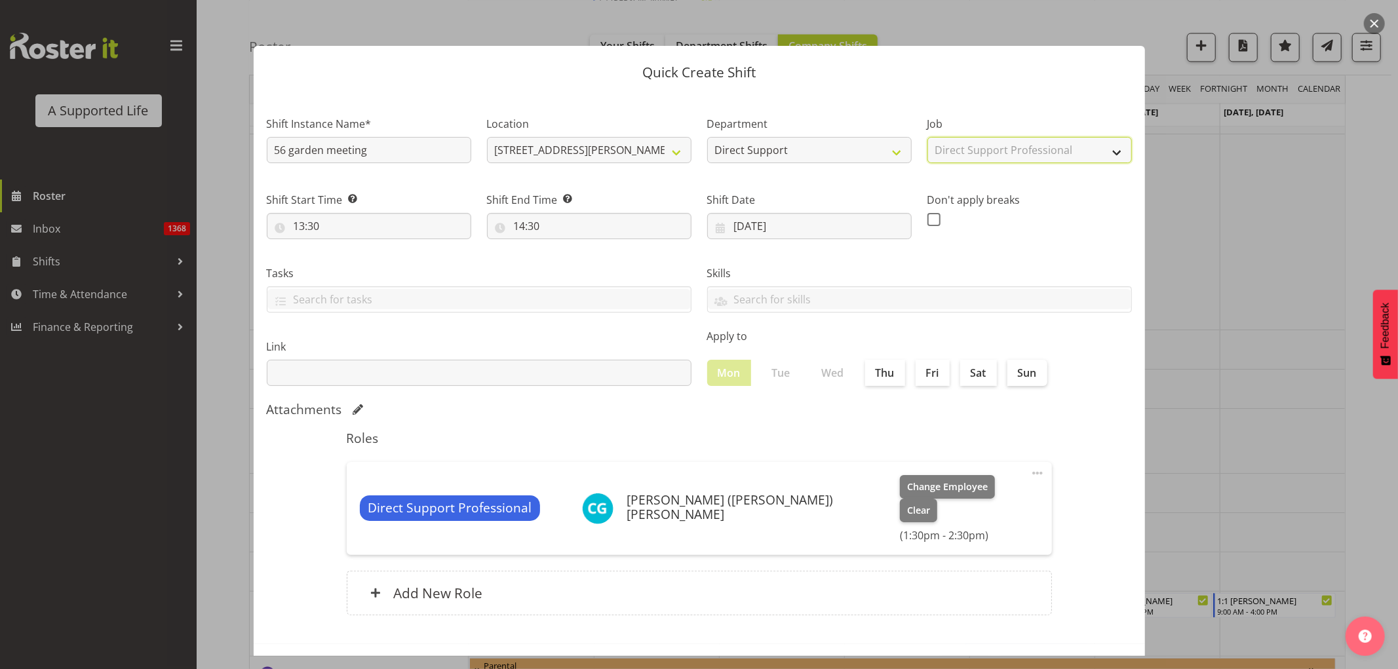
click at [920, 137] on select "Select Job Accounts and Payroll Admin Support Aspirations and Support Facilitat…" at bounding box center [1029, 150] width 204 height 26
click at [298, 227] on input "13:30" at bounding box center [369, 226] width 204 height 26
click at [349, 256] on select "00 01 02 03 04 05 06 07 08 09 10 11 12 13 14 15 16 17 18 19 20 21 22 23" at bounding box center [355, 260] width 29 height 26
select select "11"
click at [341, 247] on select "00 01 02 03 04 05 06 07 08 09 10 11 12 13 14 15 16 17 18 19 20 21 22 23" at bounding box center [355, 260] width 29 height 26
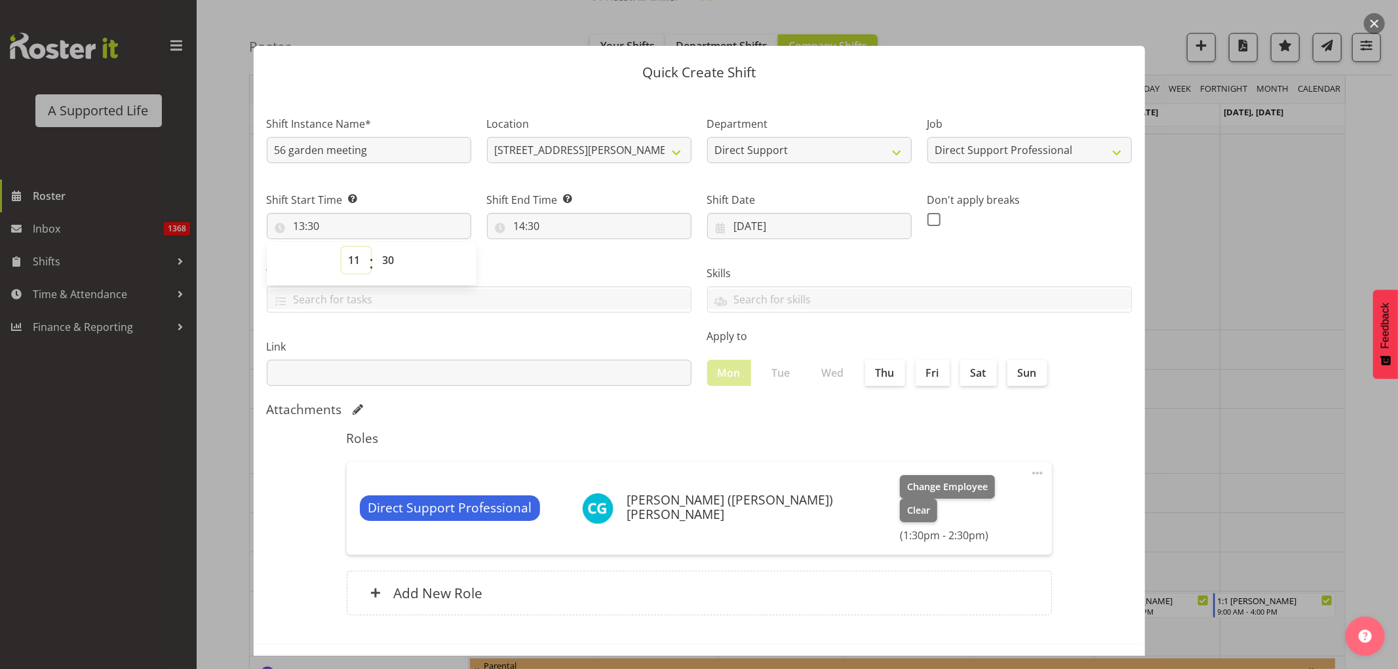
type input "11:30"
click at [390, 260] on select "00 01 02 03 04 05 06 07 08 09 10 11 12 13 14 15 16 17 18 19 20 21 22 23 24 25 2…" at bounding box center [390, 260] width 29 height 26
select select "0"
click at [376, 247] on select "00 01 02 03 04 05 06 07 08 09 10 11 12 13 14 15 16 17 18 19 20 21 22 23 24 25 2…" at bounding box center [390, 260] width 29 height 26
type input "11:00"
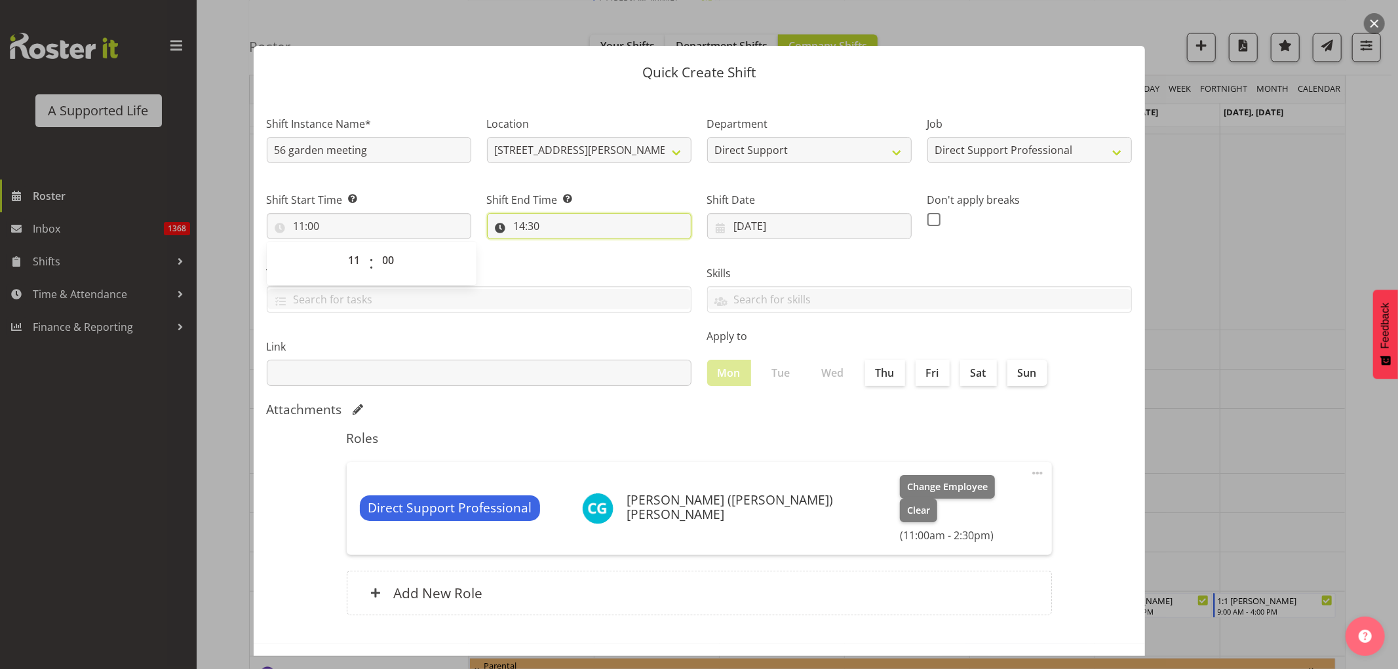
click at [523, 225] on input "14:30" at bounding box center [589, 226] width 204 height 26
click at [568, 260] on select "00 01 02 03 04 05 06 07 08 09 10 11 12 13 14 15 16 17 18 19 20 21 22 23" at bounding box center [576, 260] width 29 height 26
select select "12"
click at [562, 247] on select "00 01 02 03 04 05 06 07 08 09 10 11 12 13 14 15 16 17 18 19 20 21 22 23" at bounding box center [576, 260] width 29 height 26
type input "12:30"
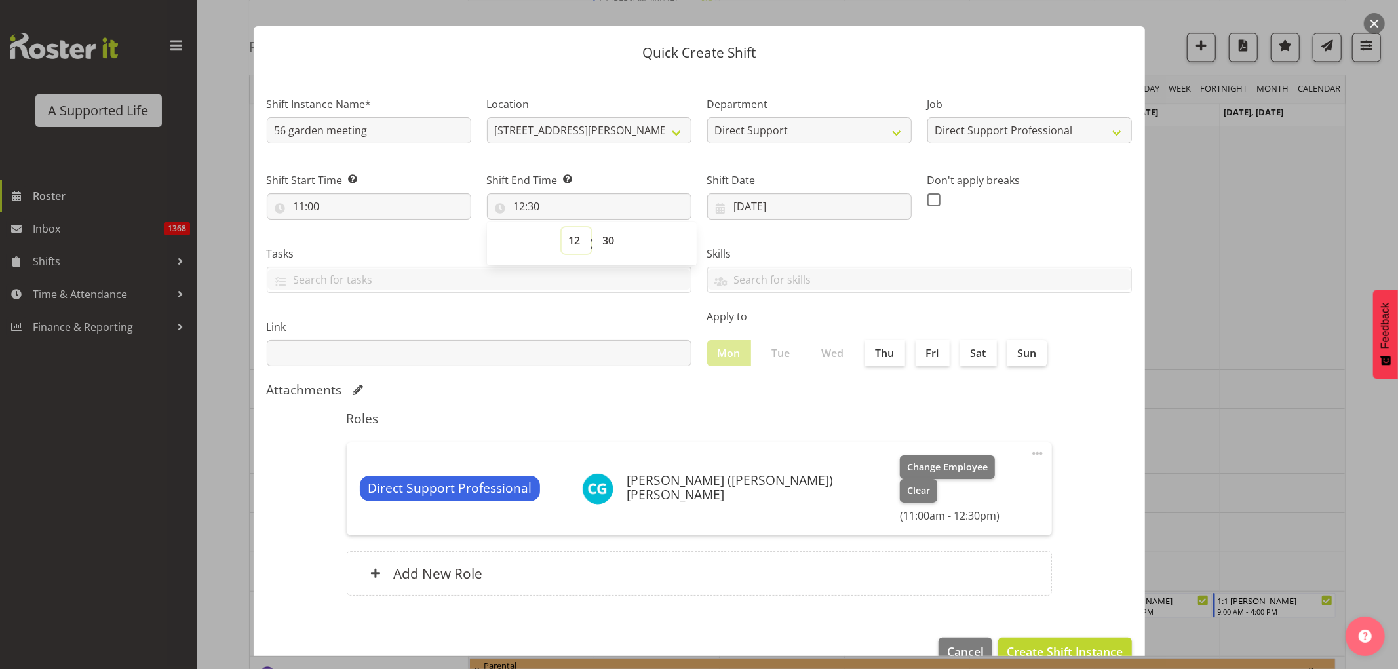
scroll to position [26, 0]
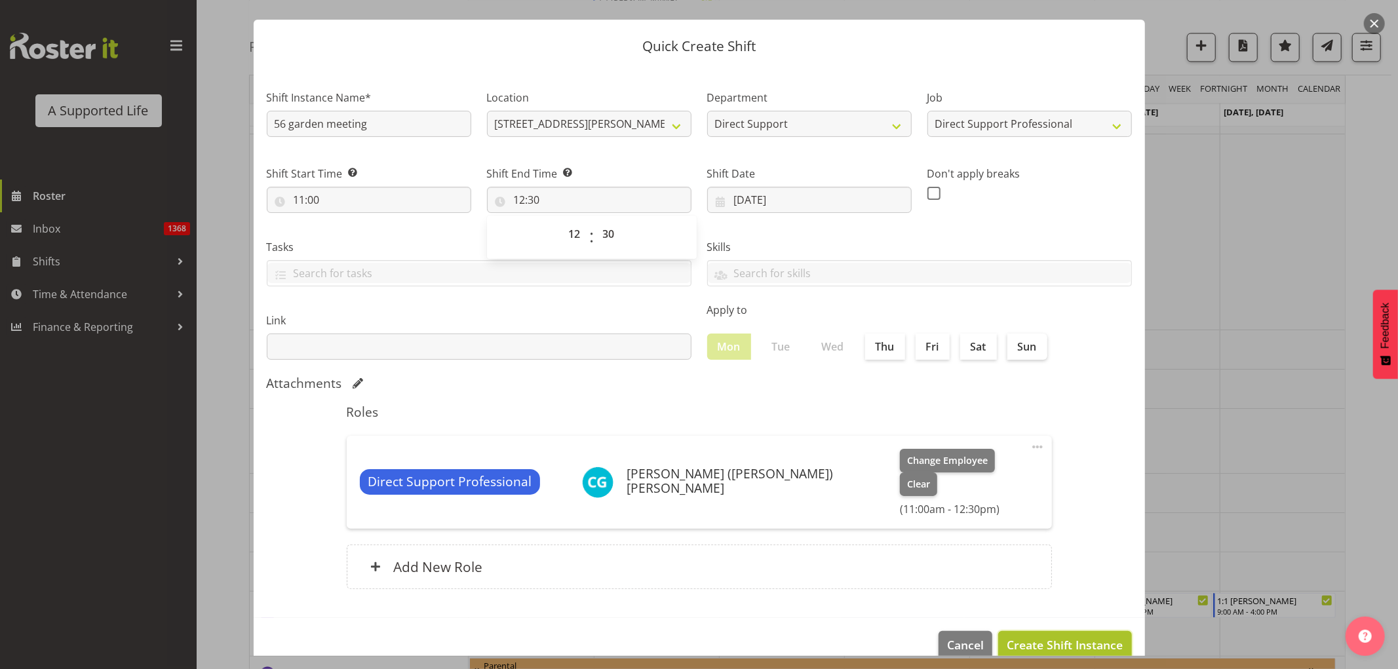
click at [920, 406] on span "Create Shift Instance" at bounding box center [1065, 644] width 116 height 17
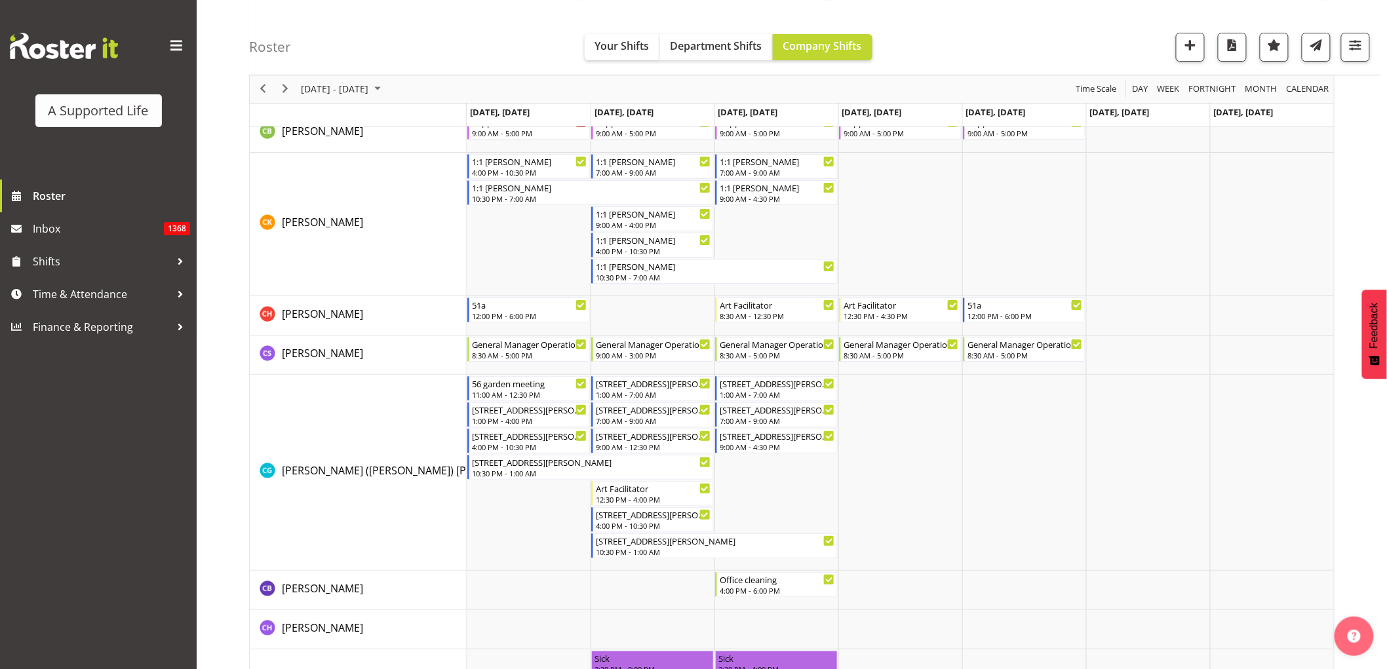
scroll to position [2487, 0]
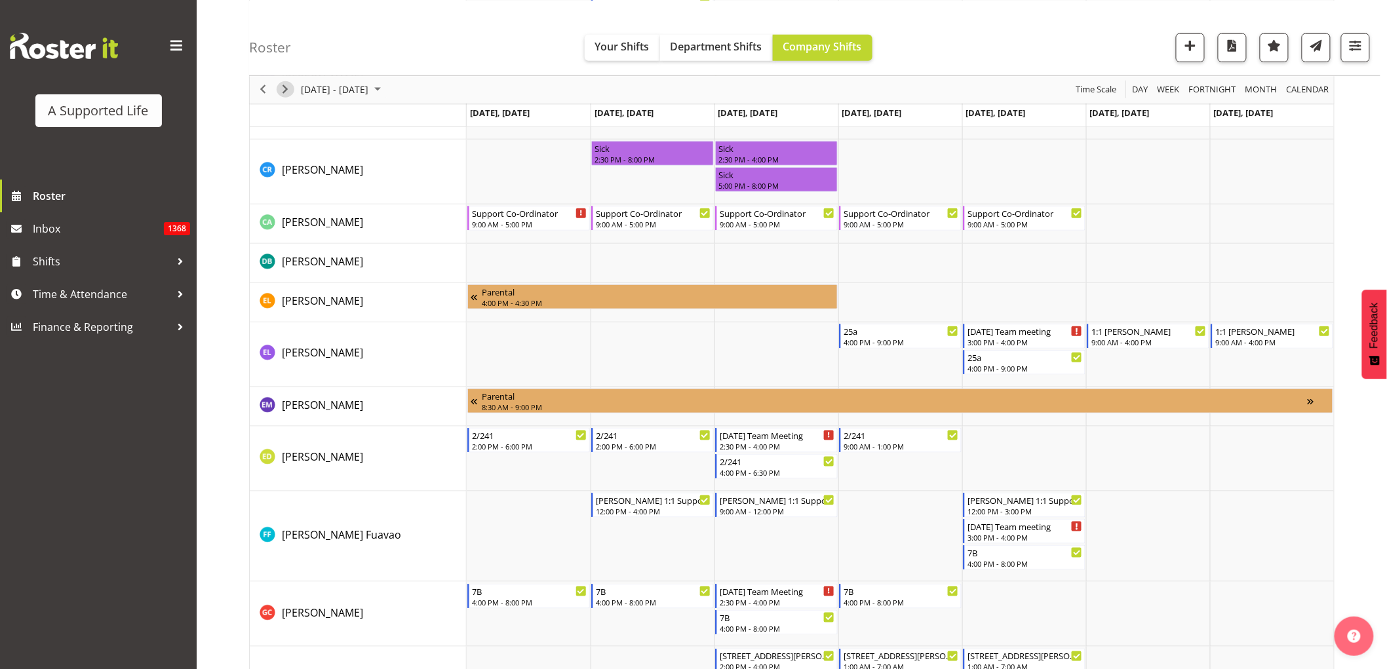
drag, startPoint x: 287, startPoint y: 82, endPoint x: 391, endPoint y: 277, distance: 221.4
click at [287, 82] on span "Next" at bounding box center [285, 89] width 16 height 16
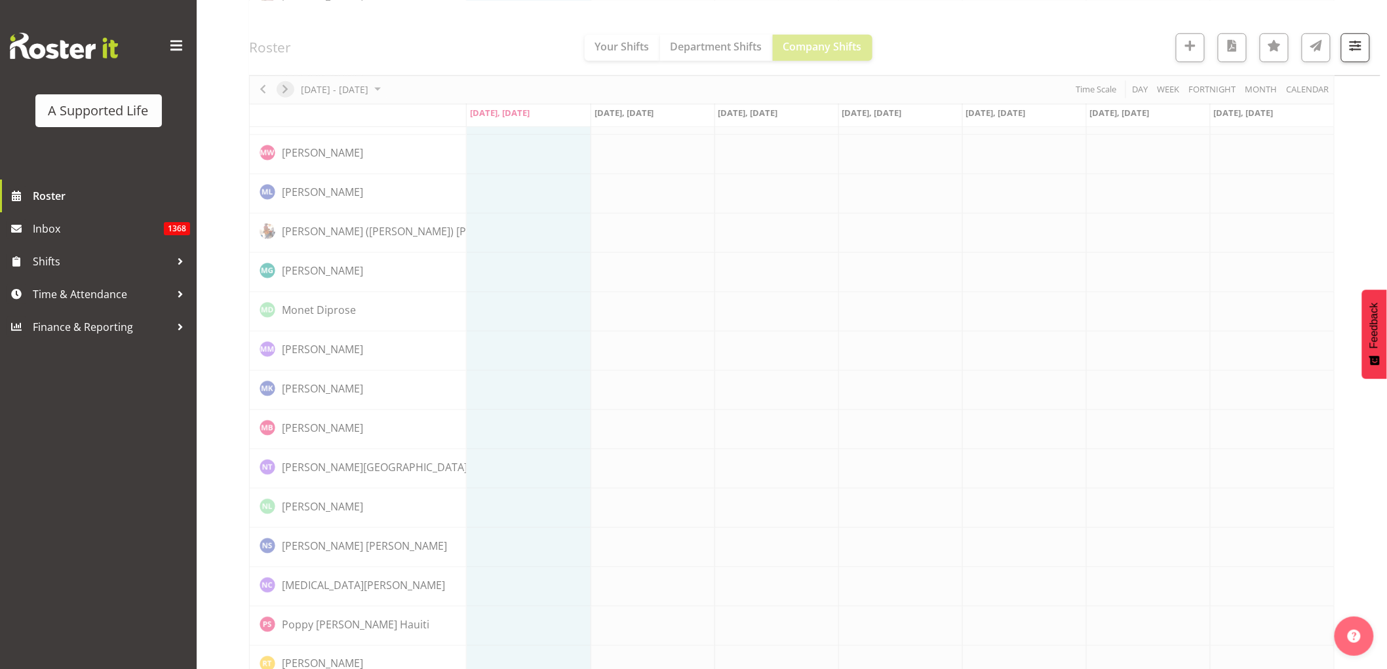
scroll to position [0, 0]
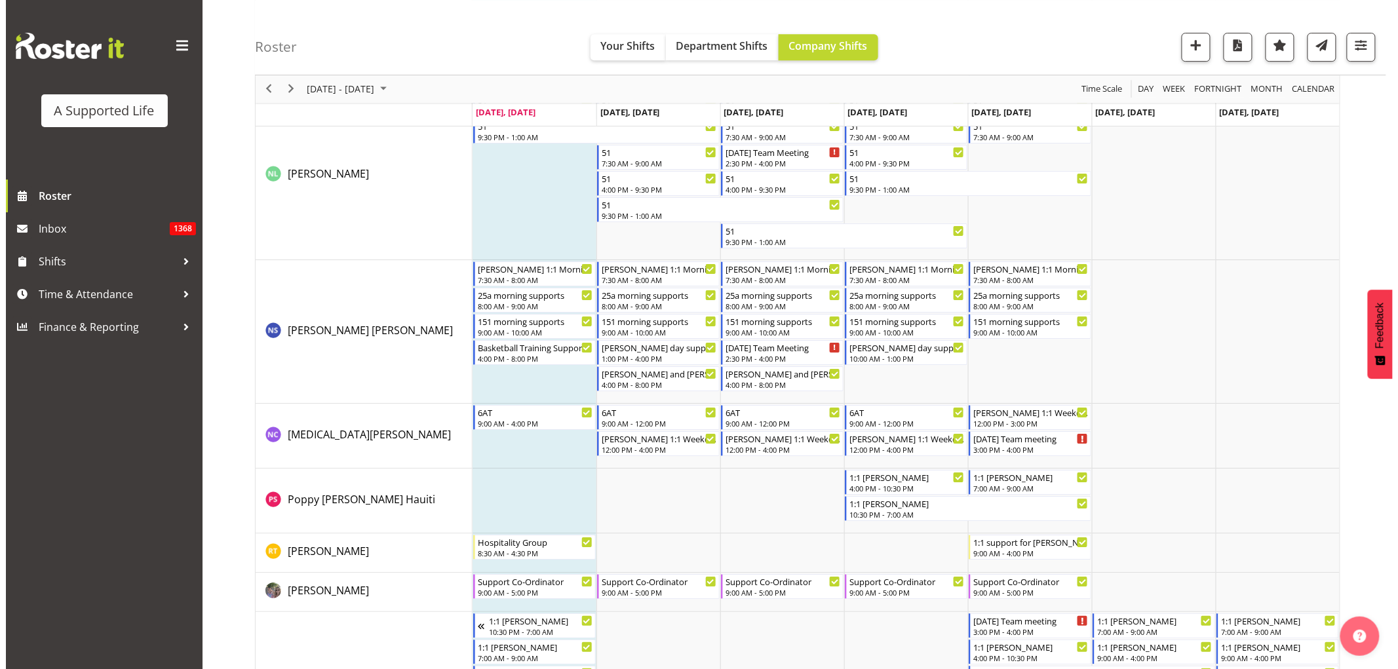
scroll to position [6190, 0]
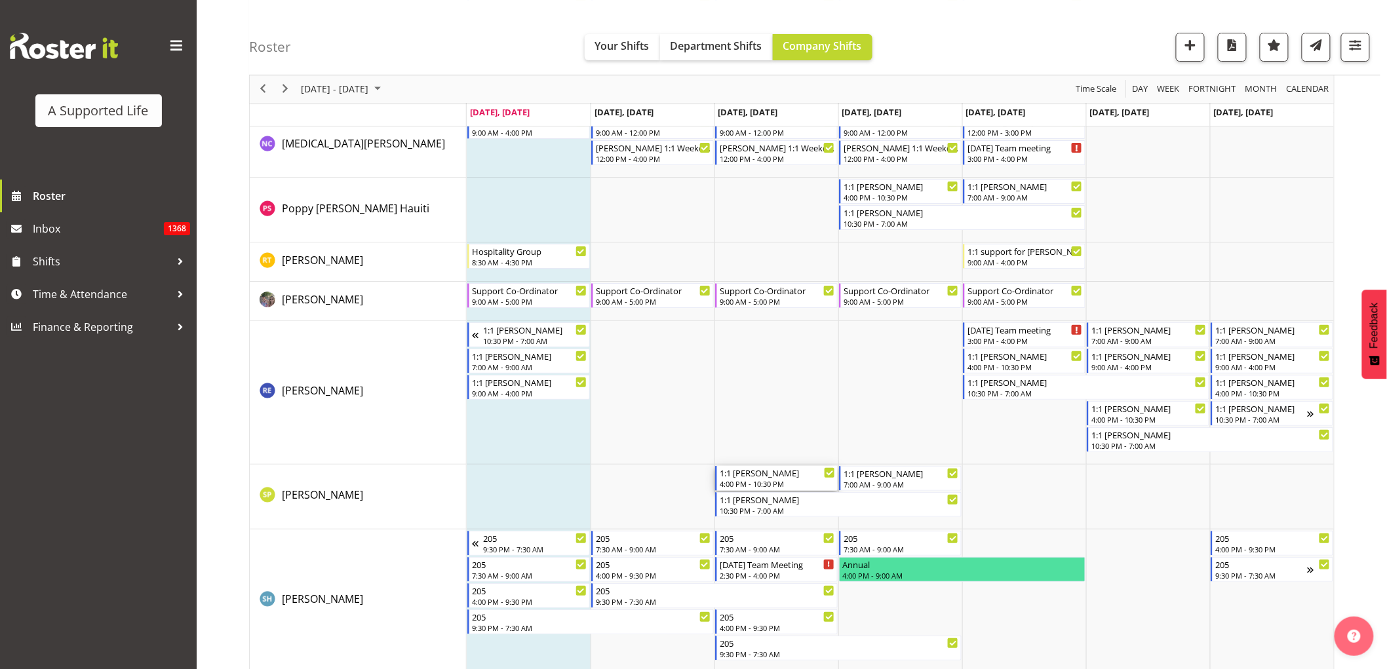
click at [771, 406] on div "1:1 [PERSON_NAME]" at bounding box center [777, 472] width 115 height 13
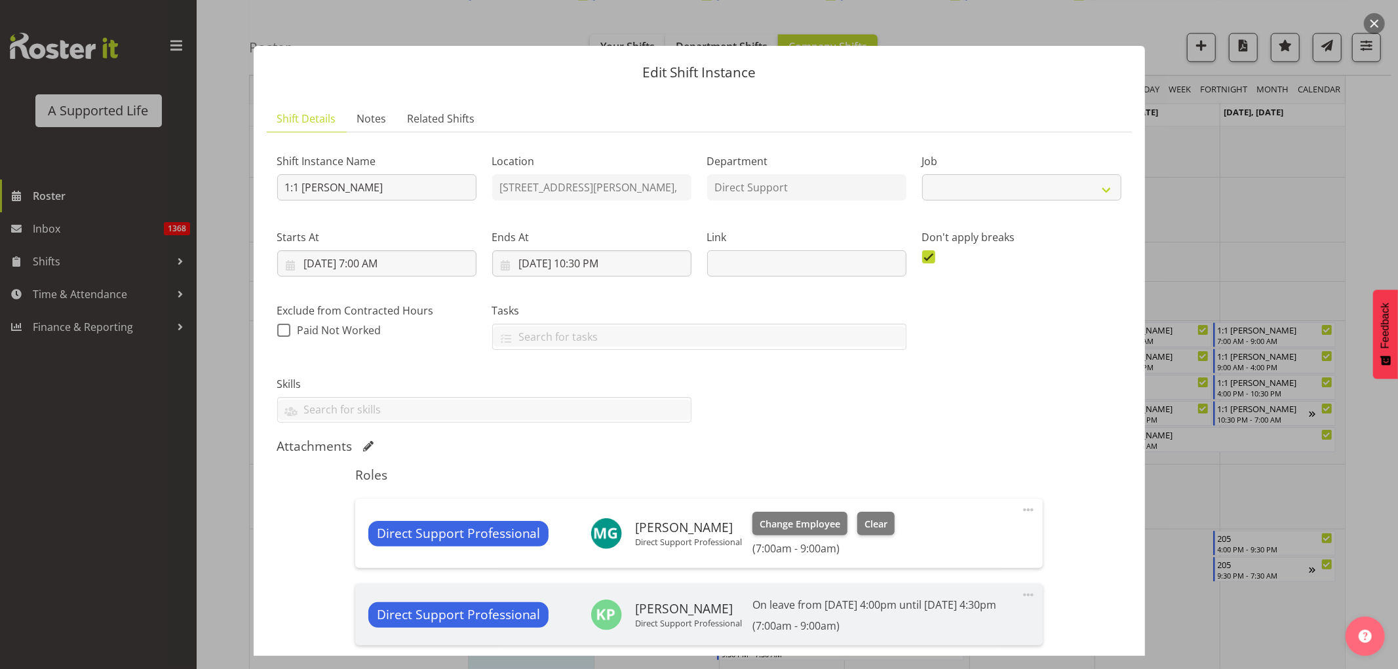
select select "4112"
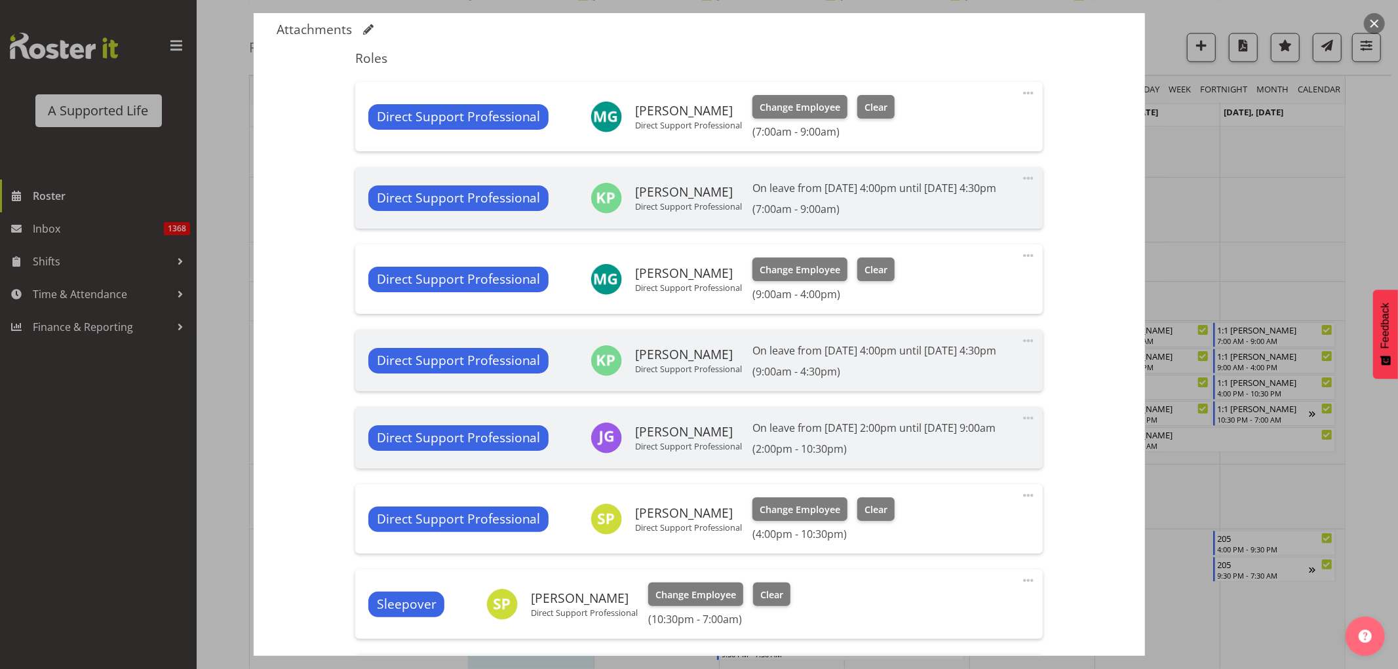
scroll to position [509, 0]
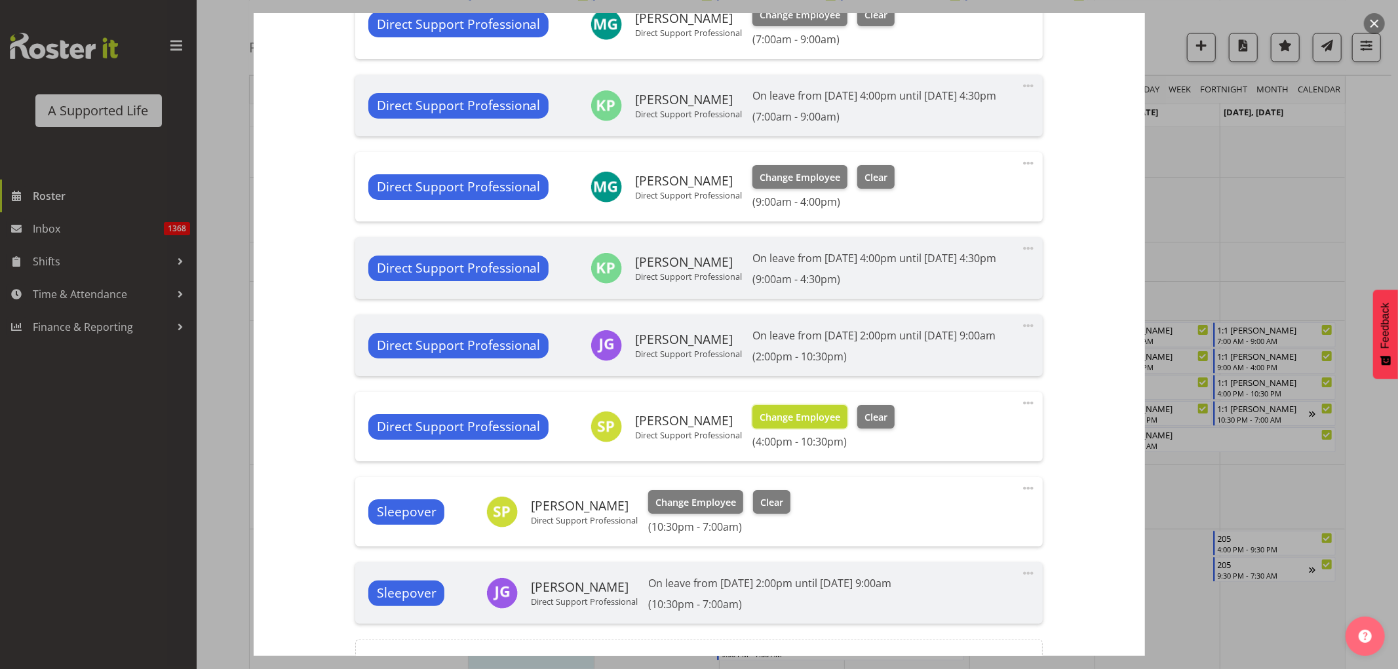
click at [787, 406] on button "Change Employee" at bounding box center [799, 417] width 95 height 24
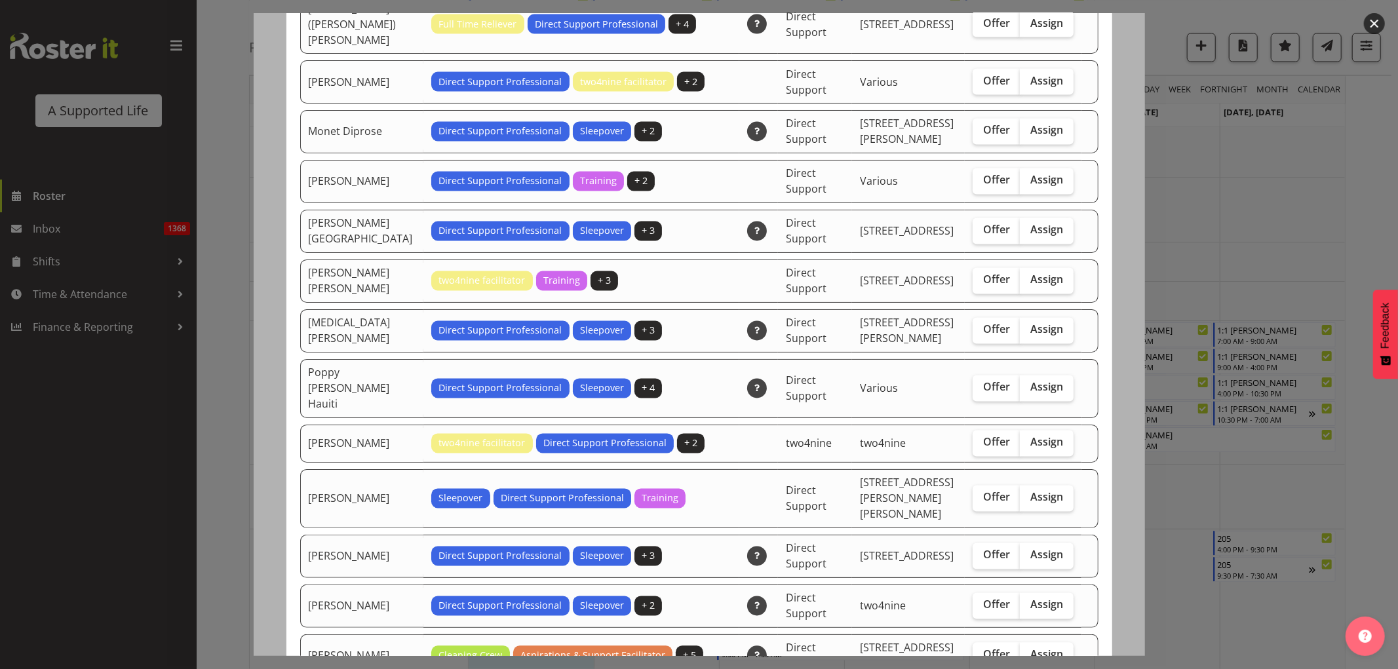
scroll to position [1966, 0]
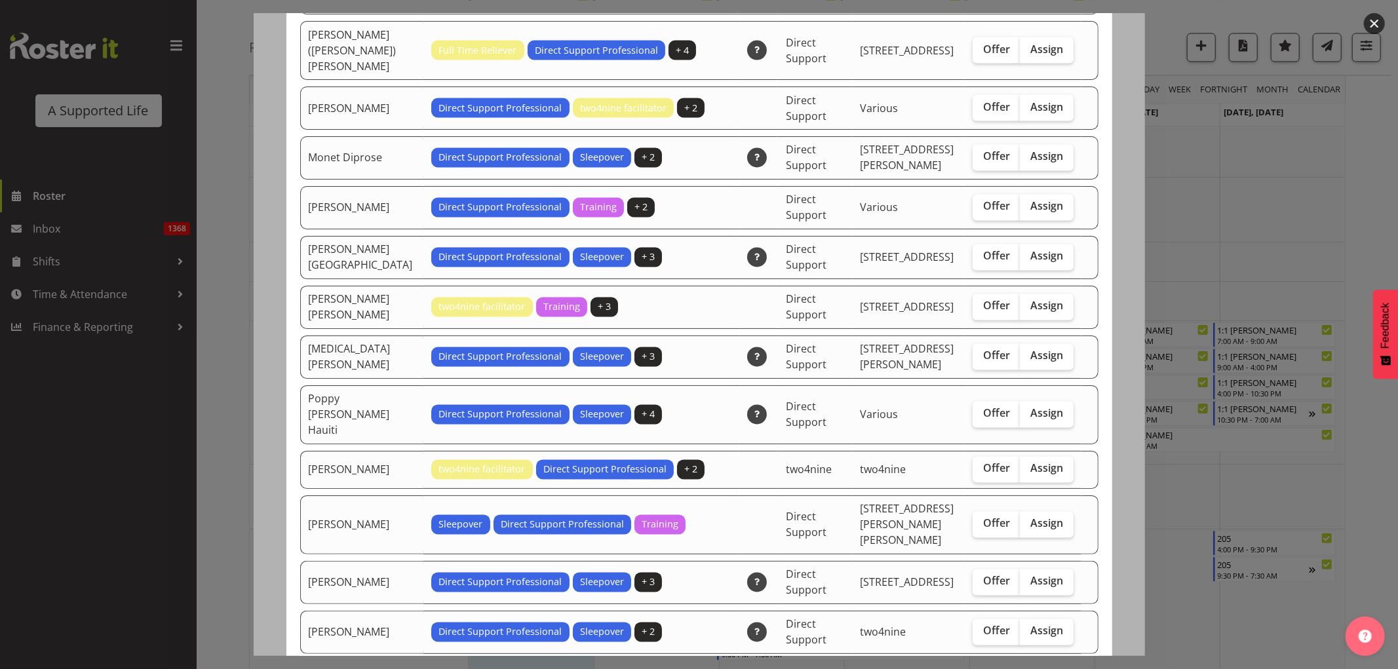
drag, startPoint x: 1050, startPoint y: 335, endPoint x: 1078, endPoint y: 349, distance: 31.1
click at [920, 406] on span "Assign" at bounding box center [1046, 413] width 33 height 13
click at [920, 406] on input "Assign" at bounding box center [1024, 414] width 9 height 9
checkbox input "true"
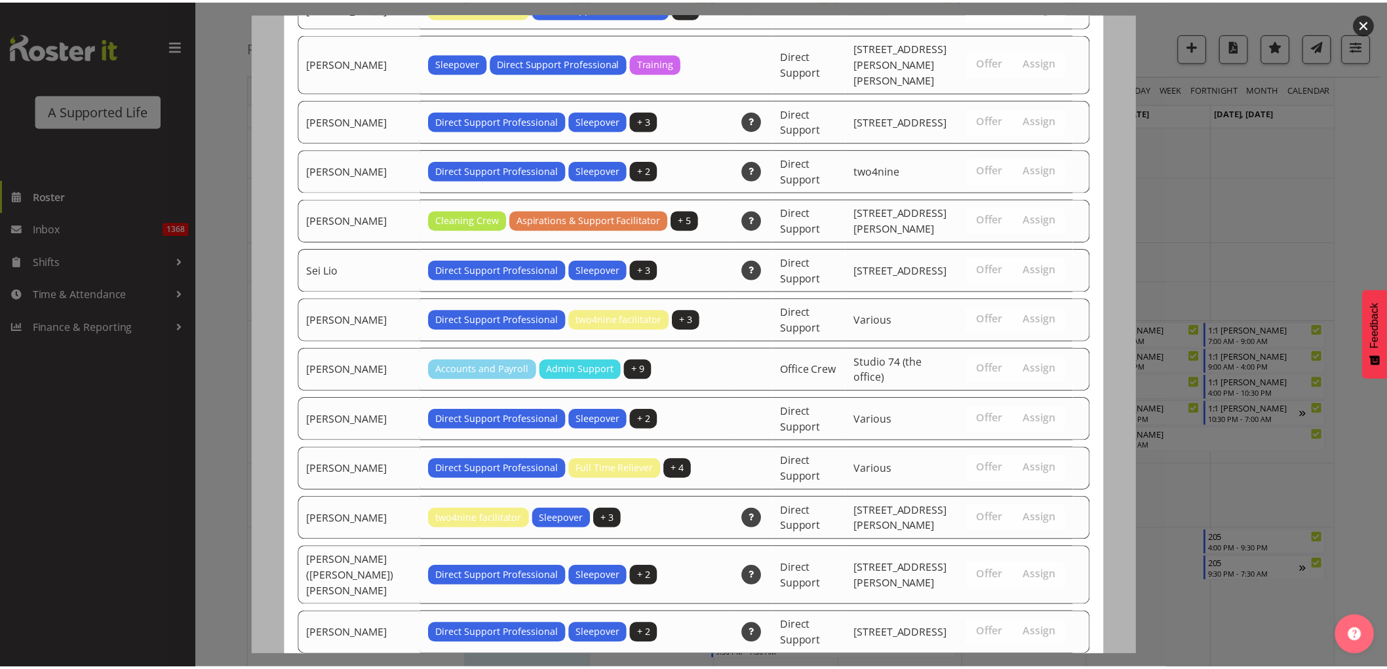
scroll to position [2881, 0]
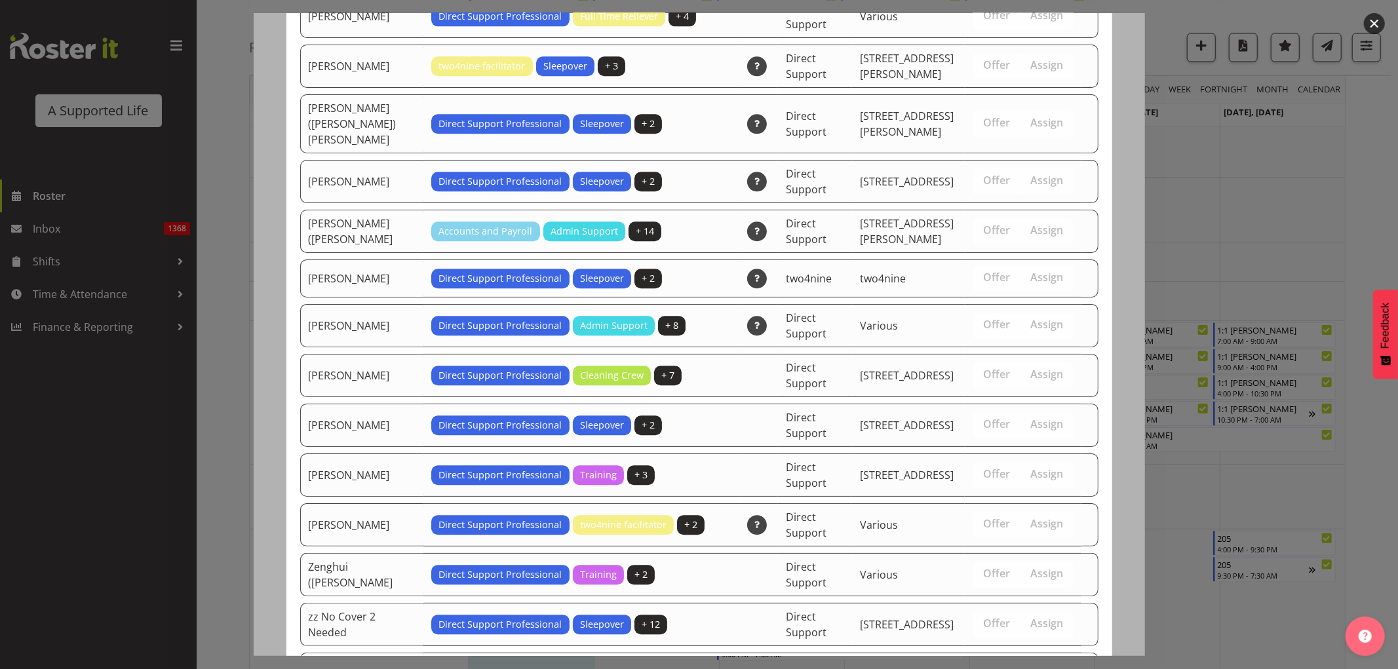
drag, startPoint x: 1026, startPoint y: 617, endPoint x: 1037, endPoint y: 604, distance: 17.3
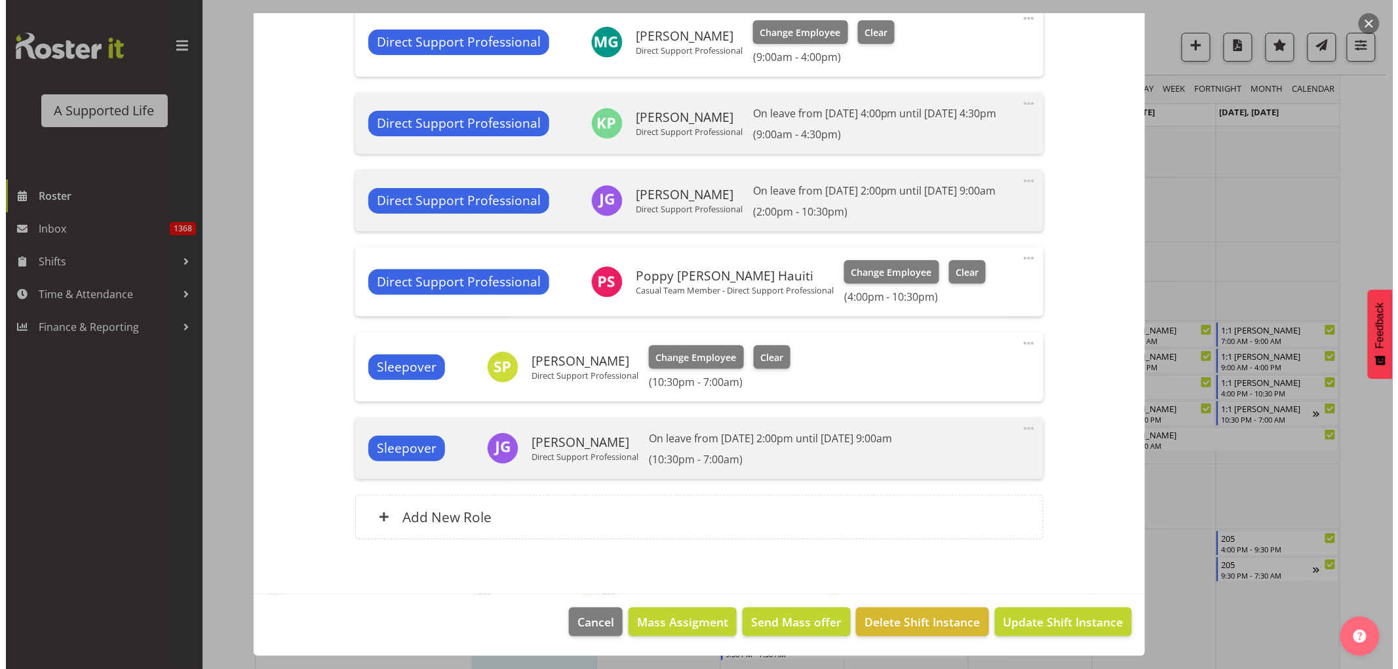
scroll to position [702, 0]
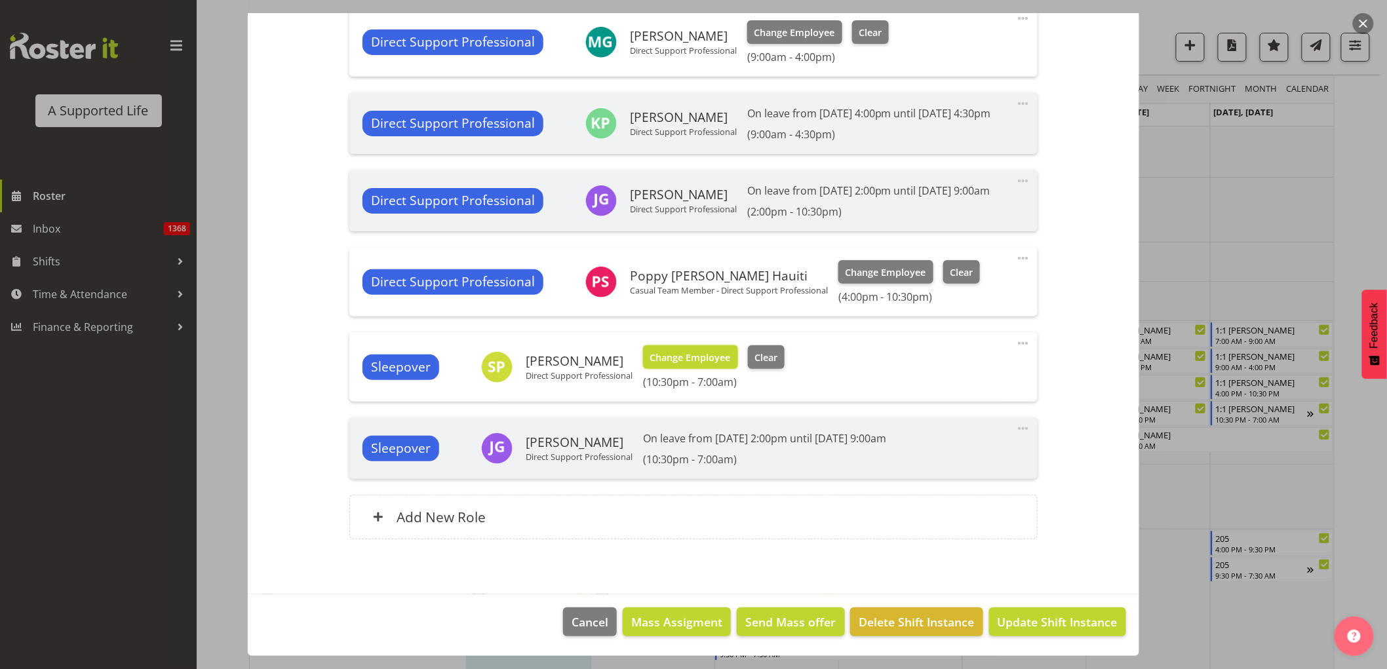
click at [672, 355] on span "Change Employee" at bounding box center [690, 358] width 81 height 14
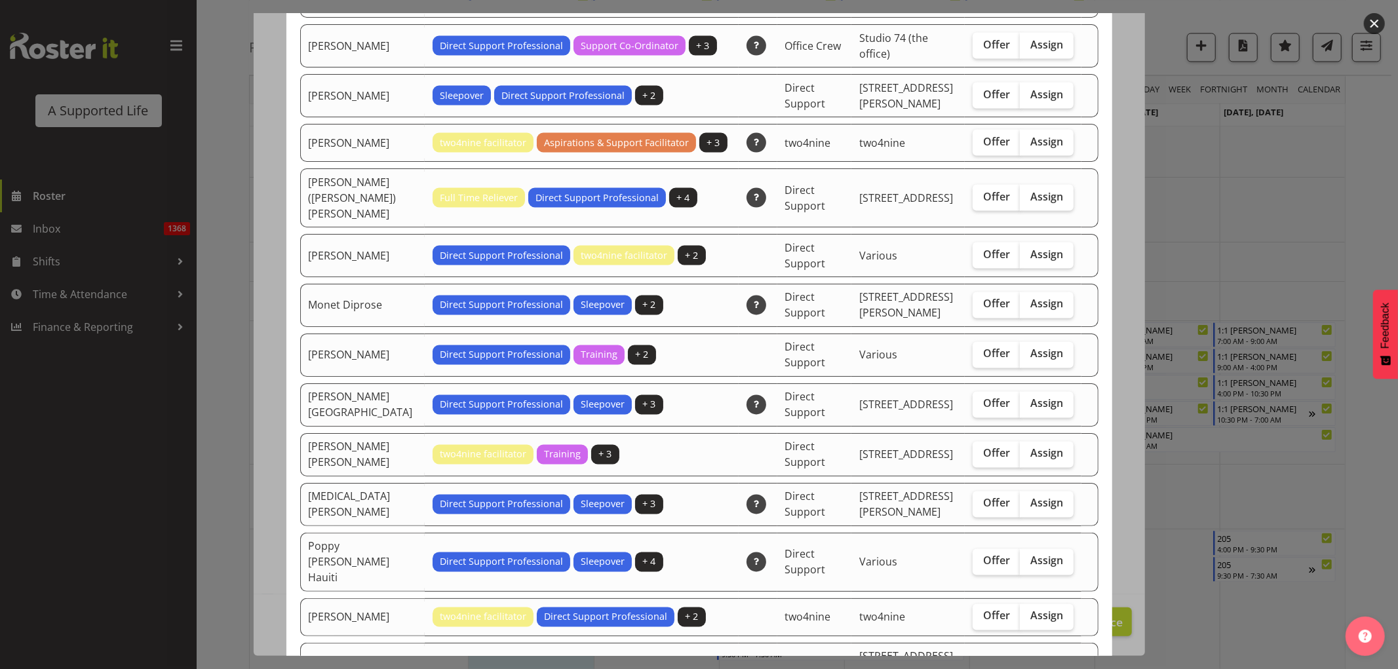
scroll to position [1820, 0]
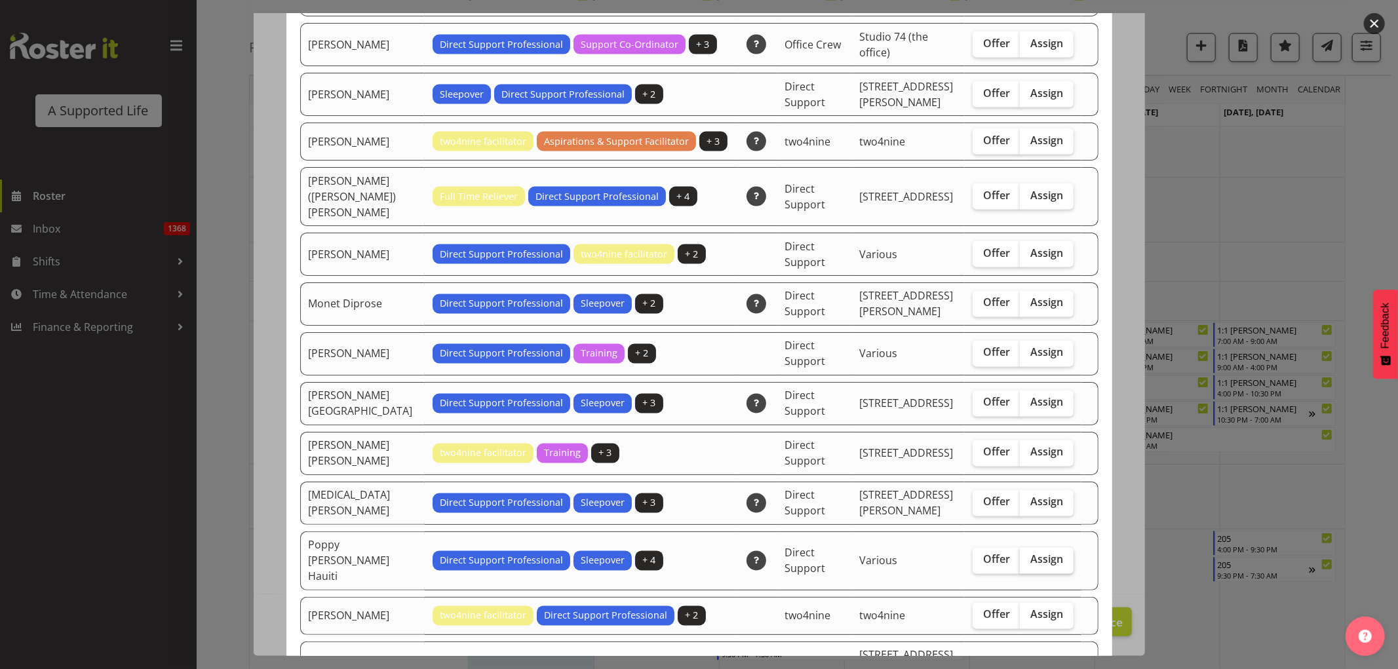
click at [920, 406] on label "Assign" at bounding box center [1047, 561] width 54 height 26
click at [920, 406] on input "Assign" at bounding box center [1024, 560] width 9 height 9
checkbox input "true"
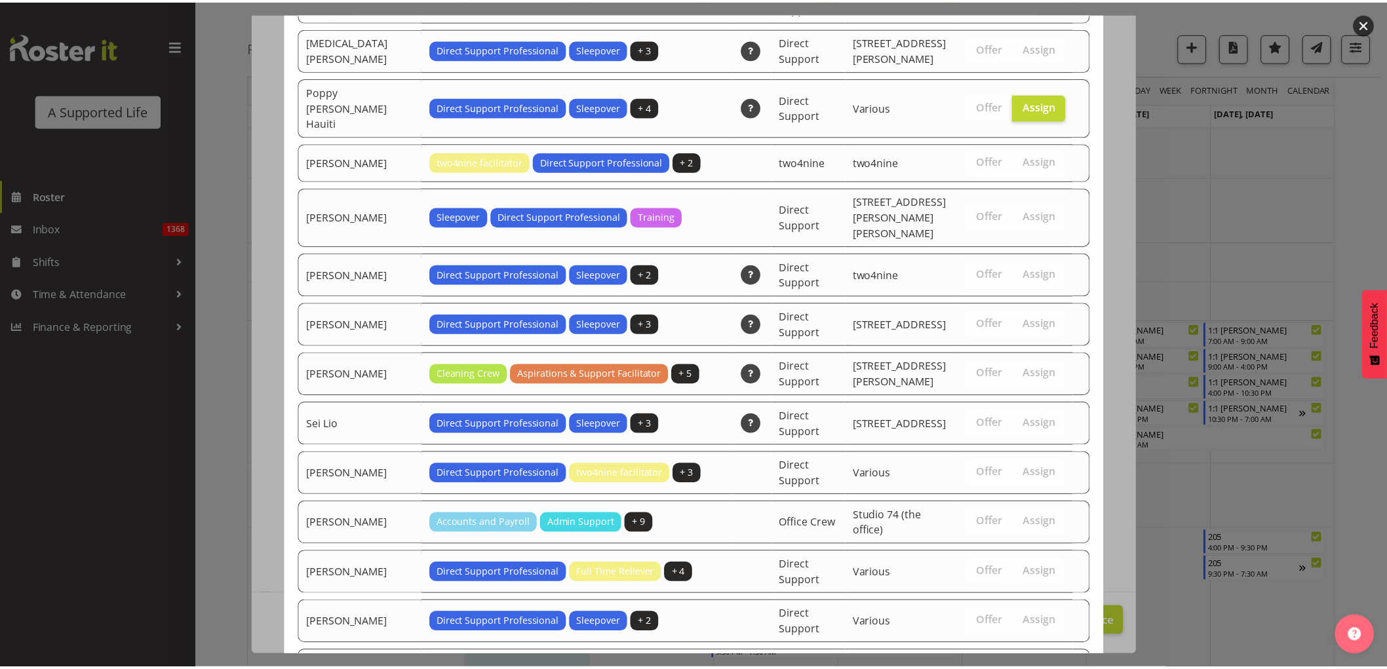
scroll to position [2881, 0]
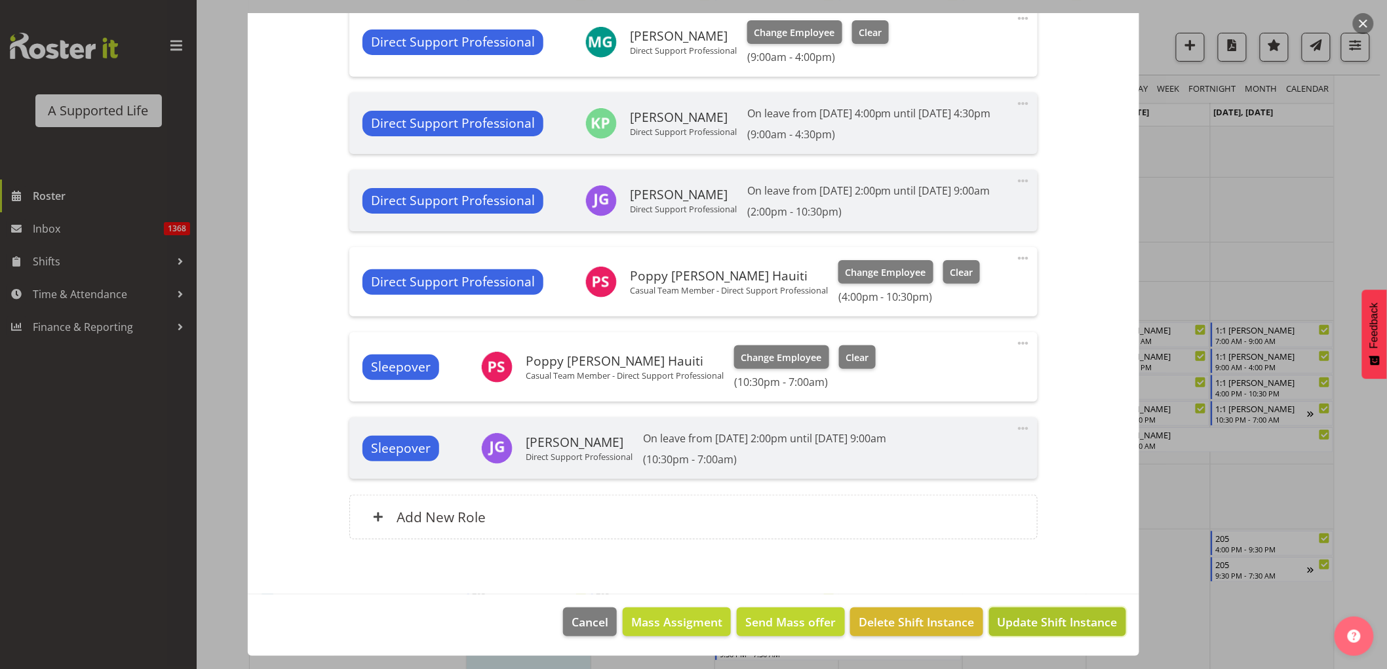
click at [920, 406] on span "Update Shift Instance" at bounding box center [1058, 621] width 120 height 17
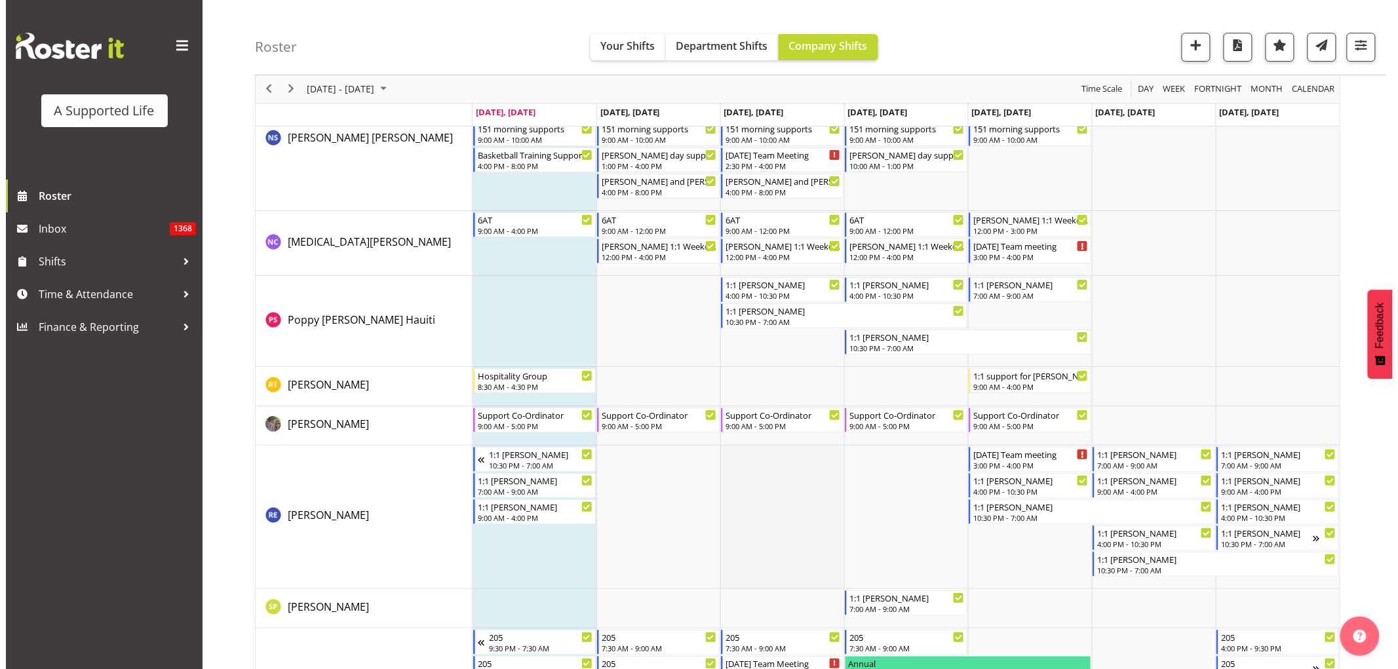
scroll to position [6015, 0]
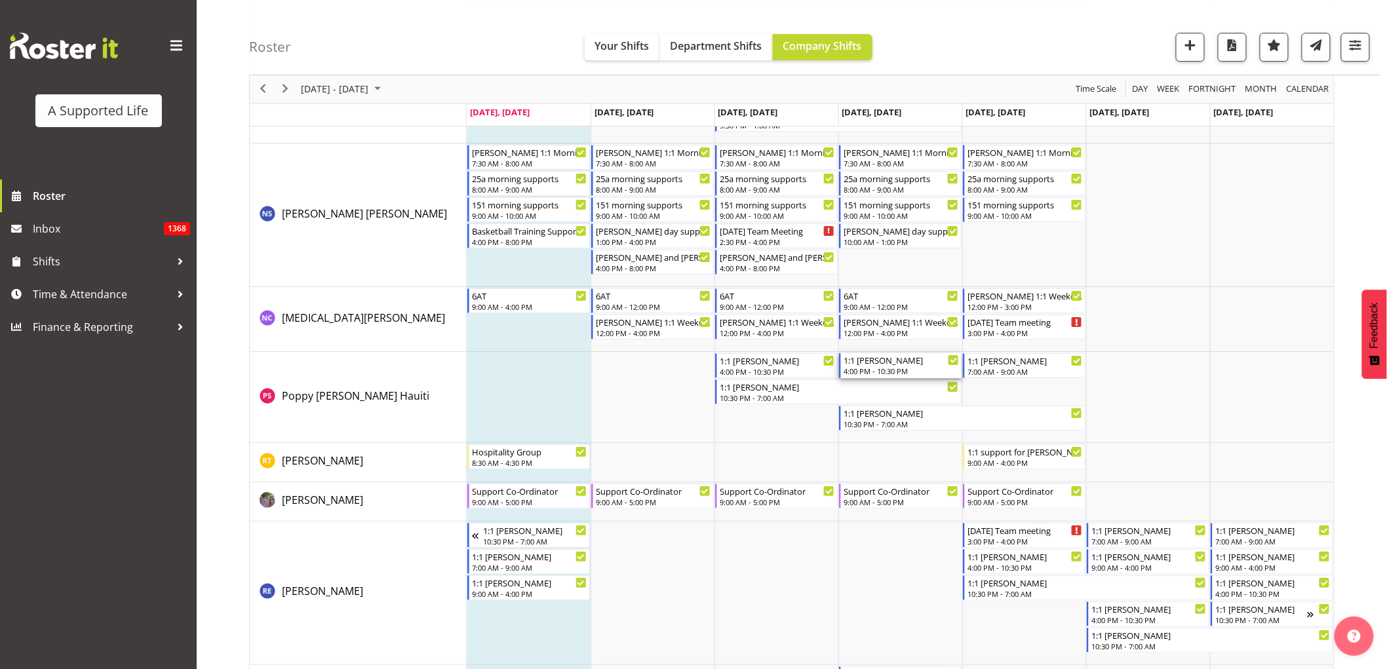
click at [879, 363] on div "1:1 [PERSON_NAME]" at bounding box center [901, 359] width 115 height 13
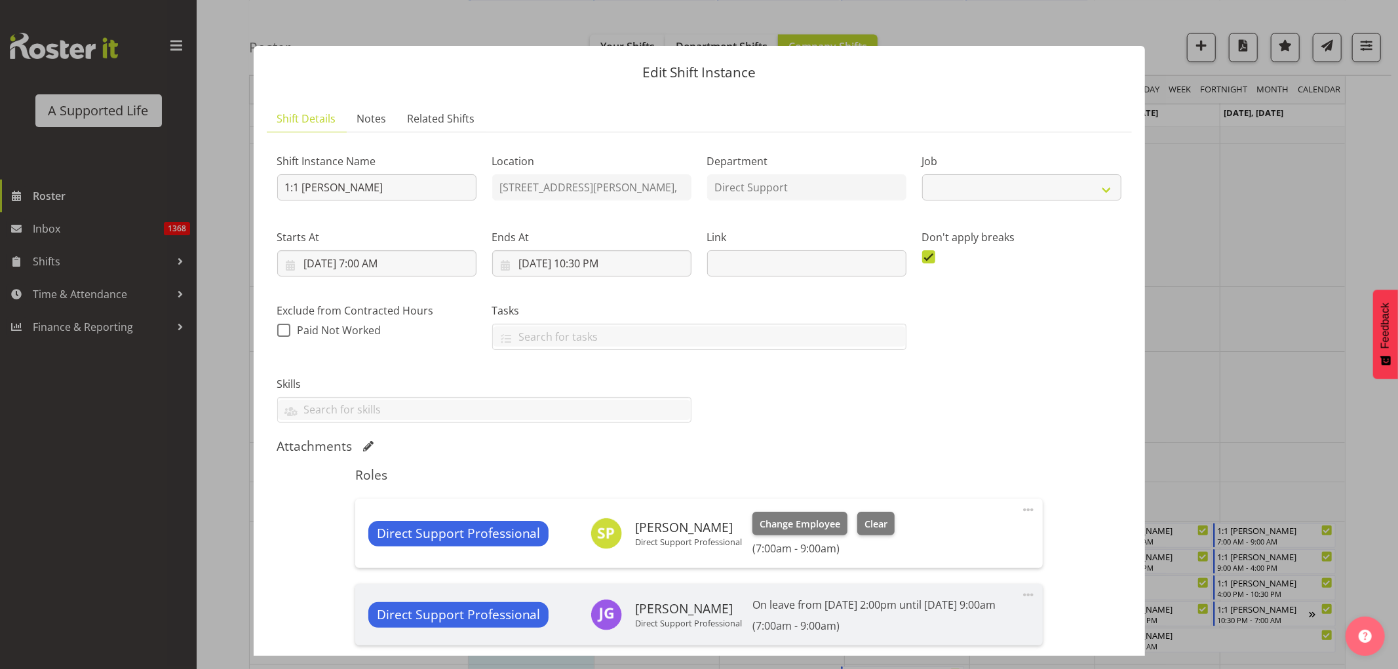
select select "4112"
click at [802, 406] on span "Change Employee" at bounding box center [800, 524] width 81 height 14
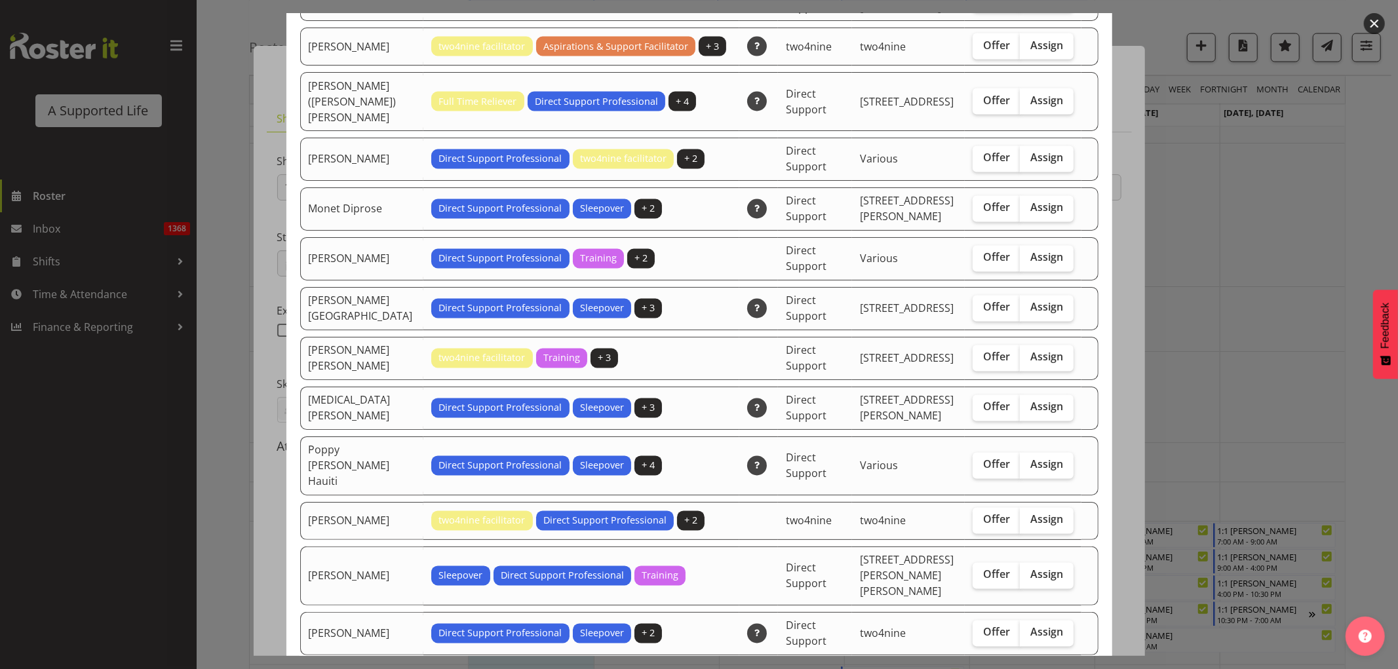
scroll to position [1966, 0]
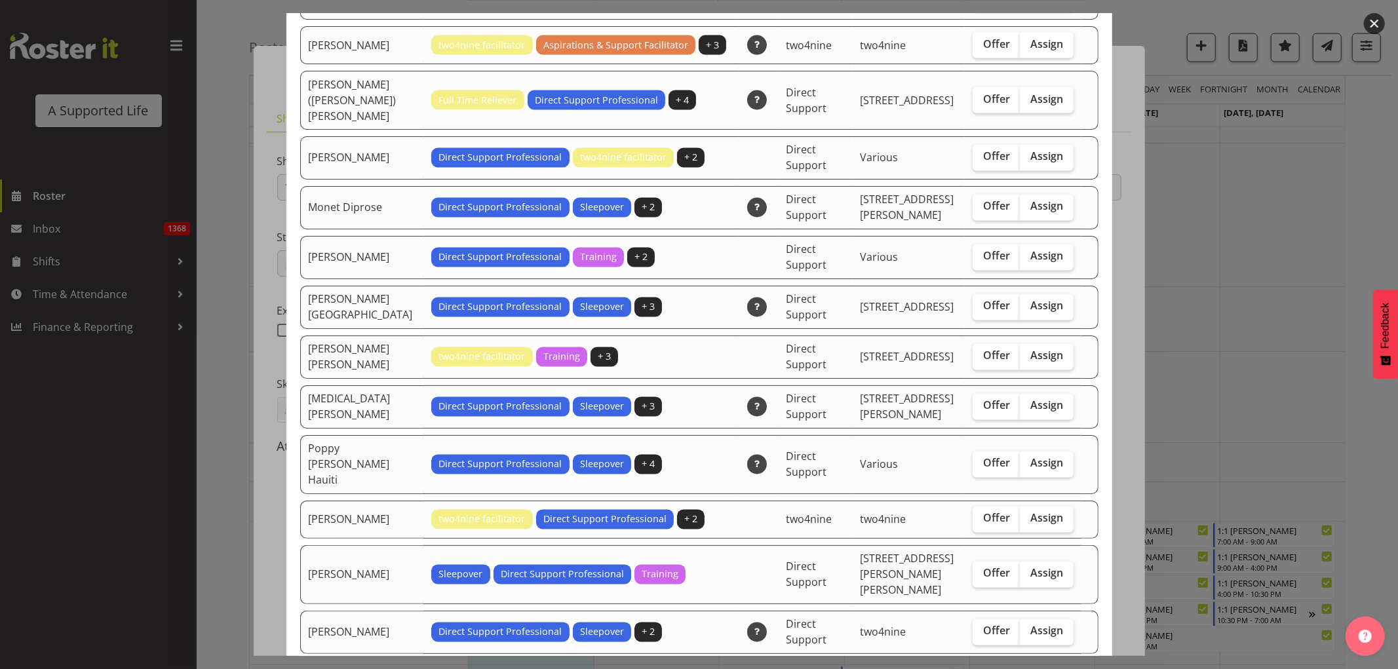
drag, startPoint x: 1043, startPoint y: 385, endPoint x: 1106, endPoint y: 387, distance: 63.0
click at [920, 406] on span "Assign" at bounding box center [1046, 463] width 33 height 13
click at [920, 406] on input "Assign" at bounding box center [1024, 463] width 9 height 9
checkbox input "true"
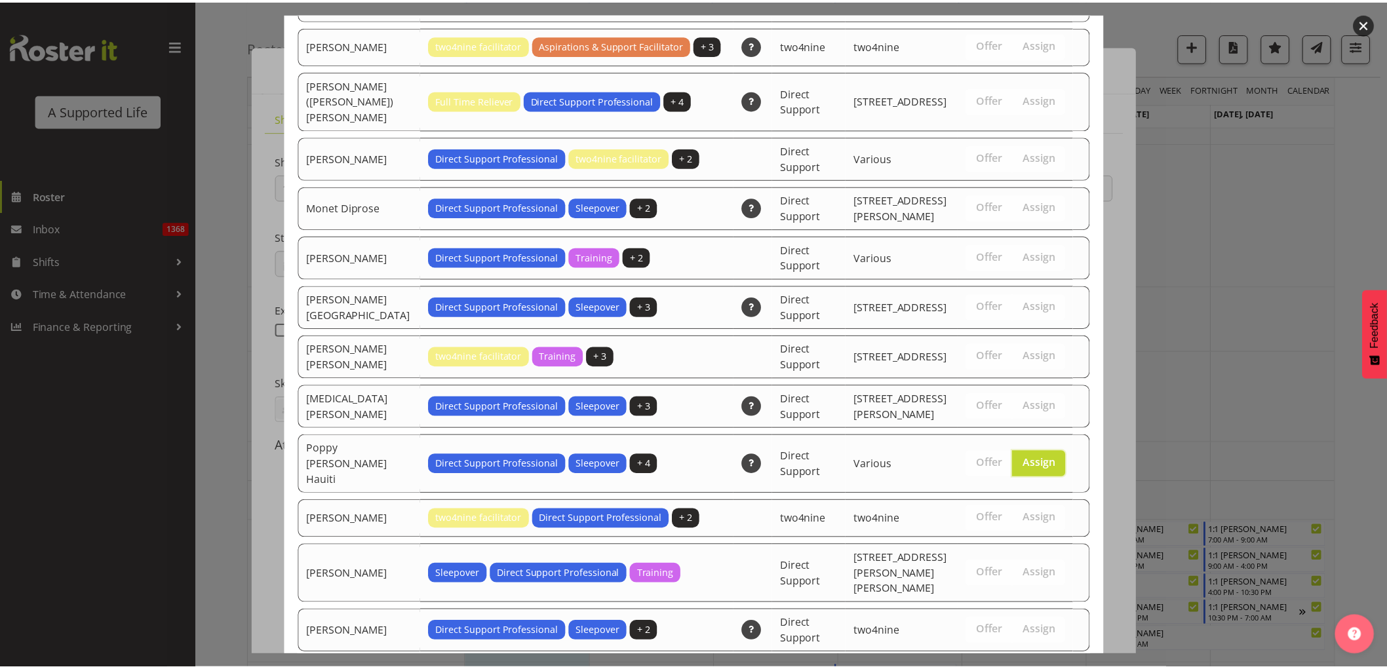
scroll to position [2931, 0]
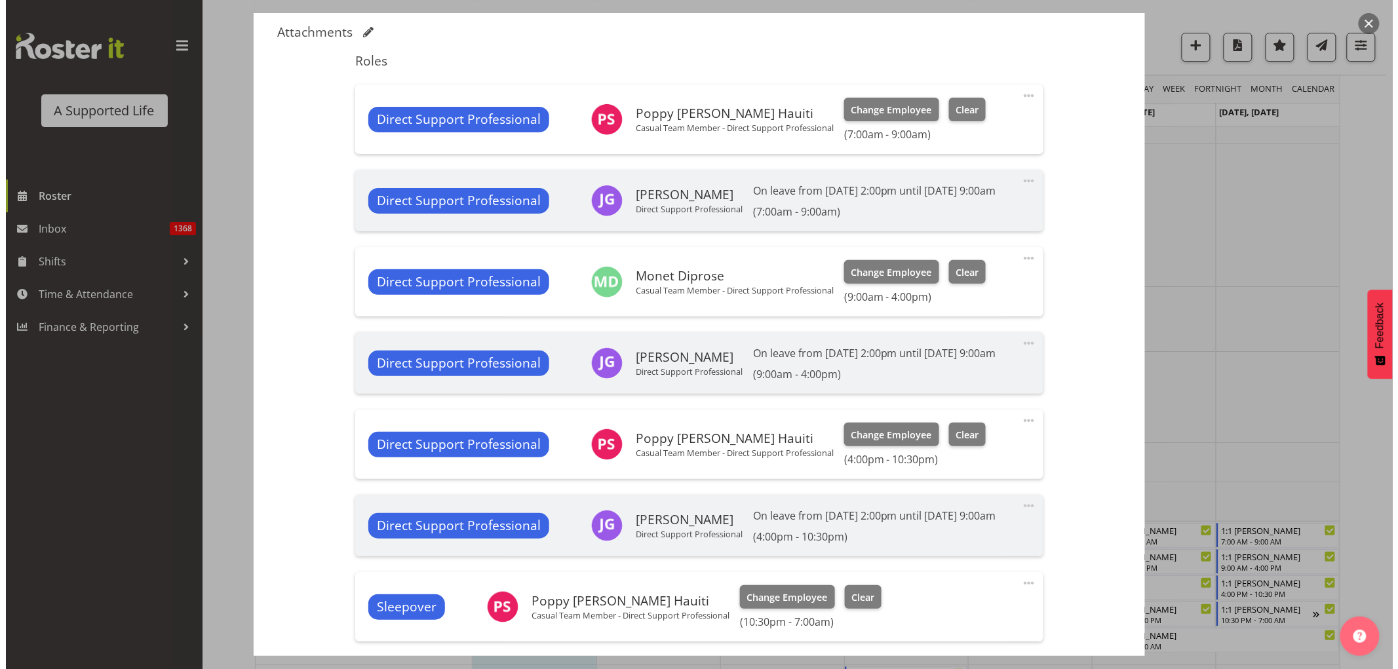
scroll to position [437, 0]
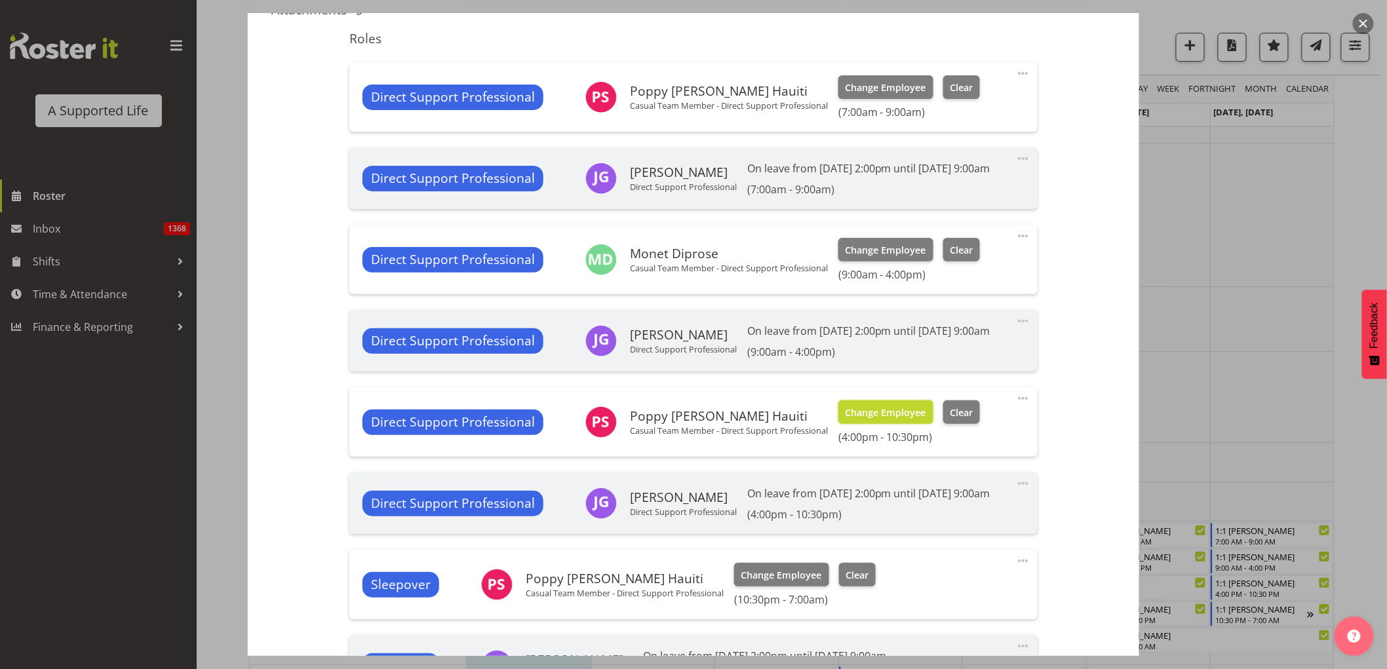
click at [902, 406] on span "Change Employee" at bounding box center [885, 413] width 81 height 14
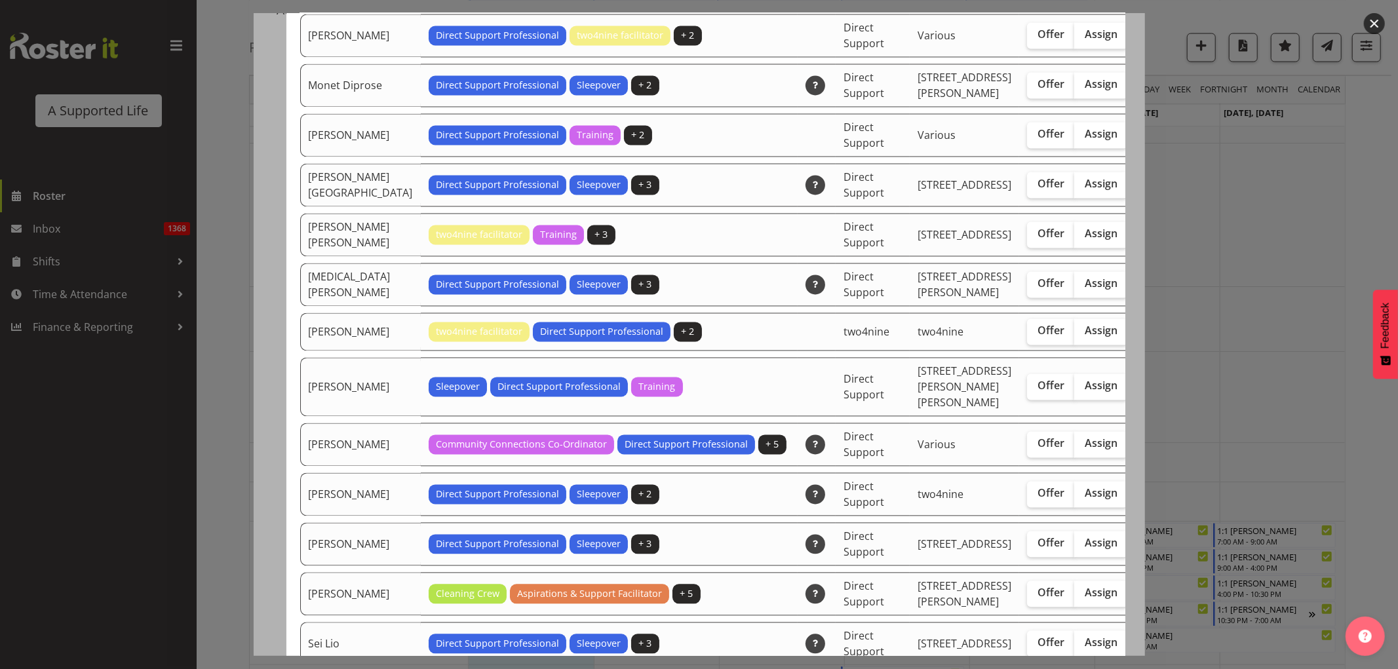
scroll to position [2112, 0]
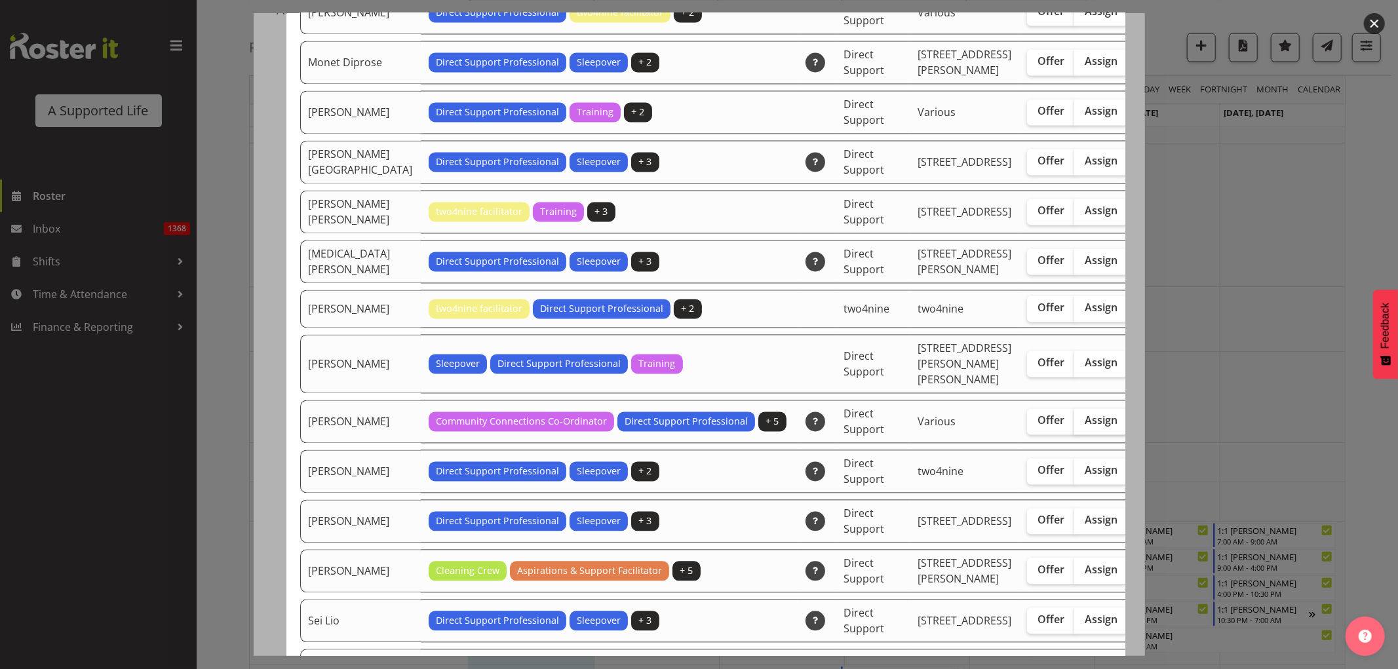
click at [920, 406] on span "Assign" at bounding box center [1101, 420] width 33 height 13
click at [920, 406] on input "Assign" at bounding box center [1078, 420] width 9 height 9
checkbox input "true"
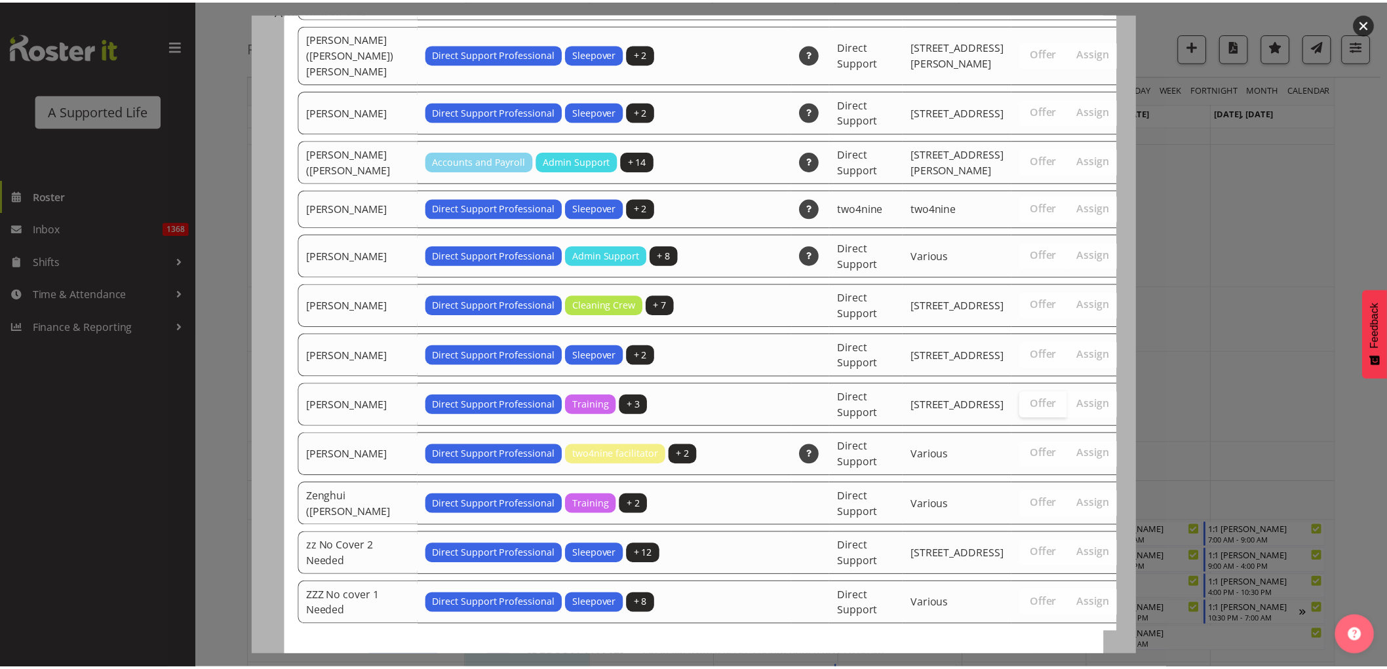
scroll to position [3203, 0]
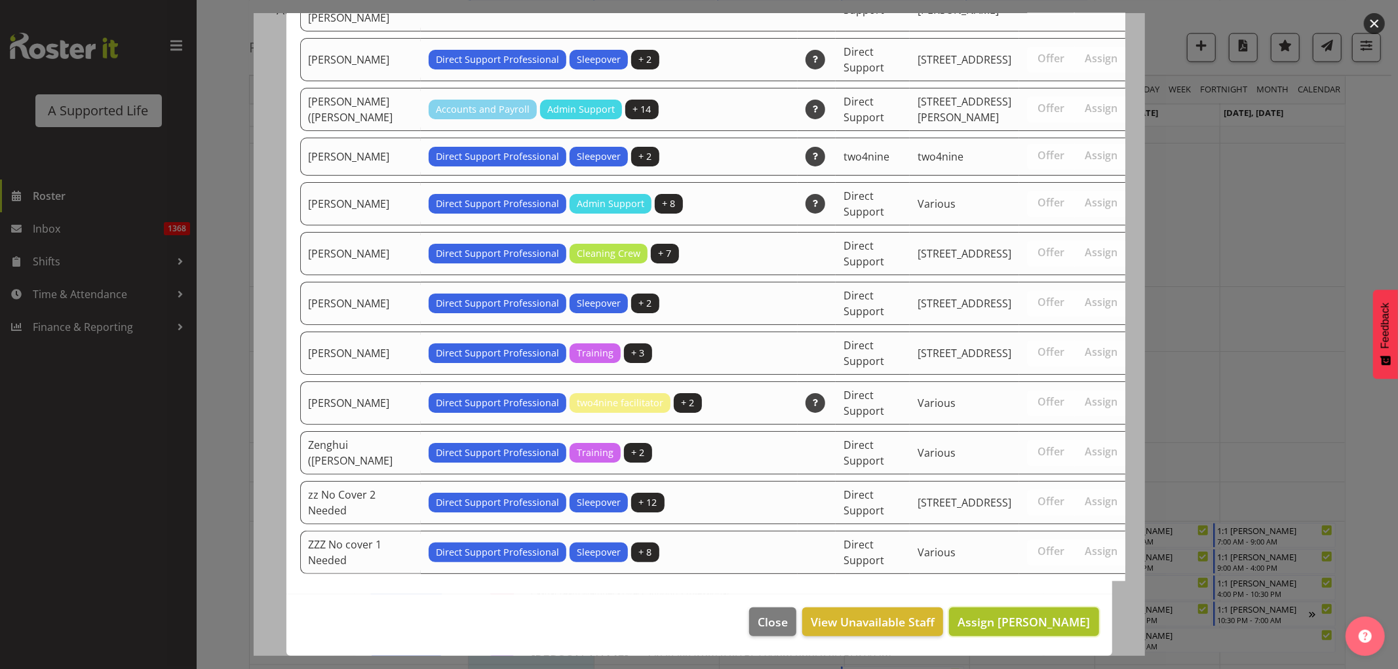
click at [920, 406] on span "Assign Sara Peterson" at bounding box center [1024, 622] width 132 height 16
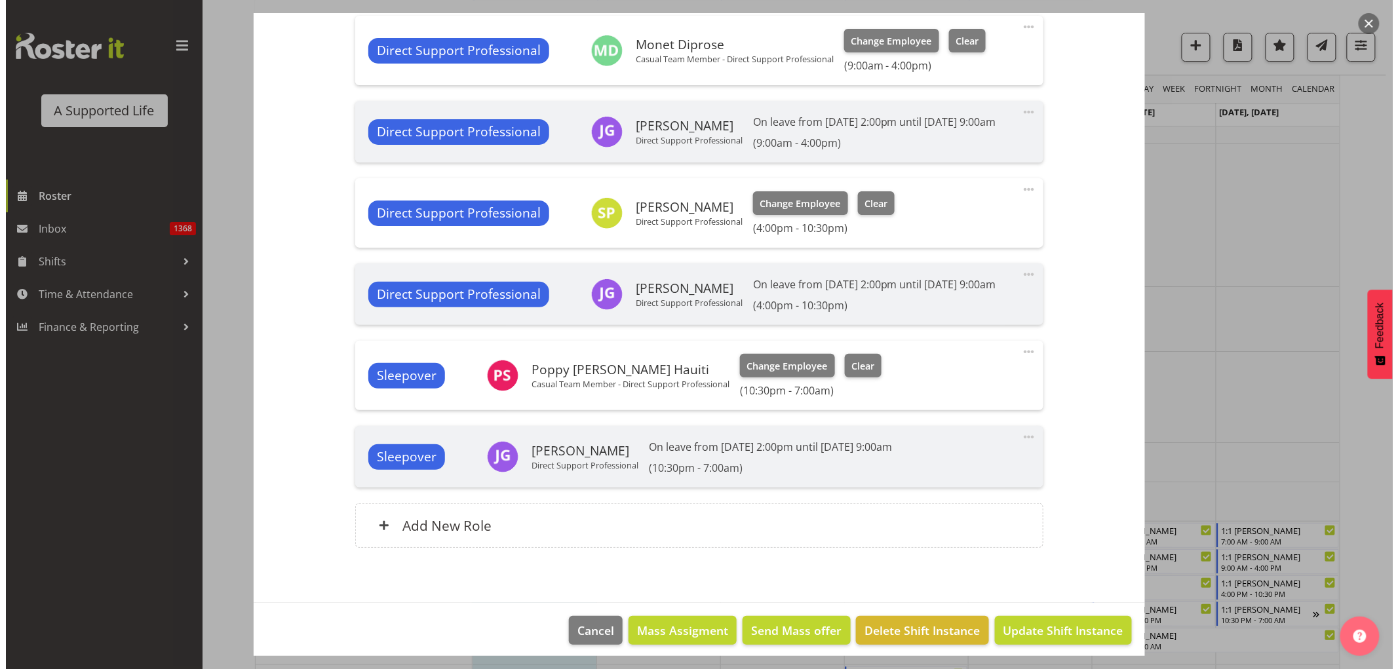
scroll to position [655, 0]
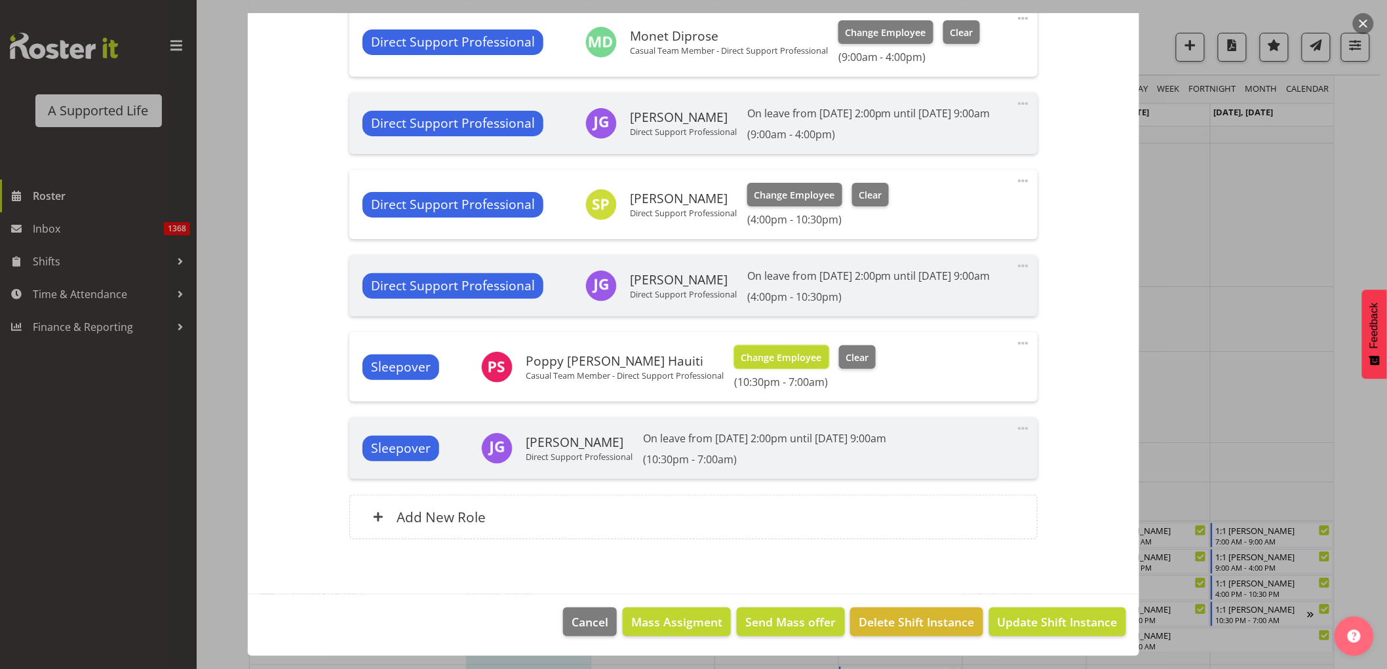
click at [768, 365] on span "Change Employee" at bounding box center [781, 358] width 81 height 14
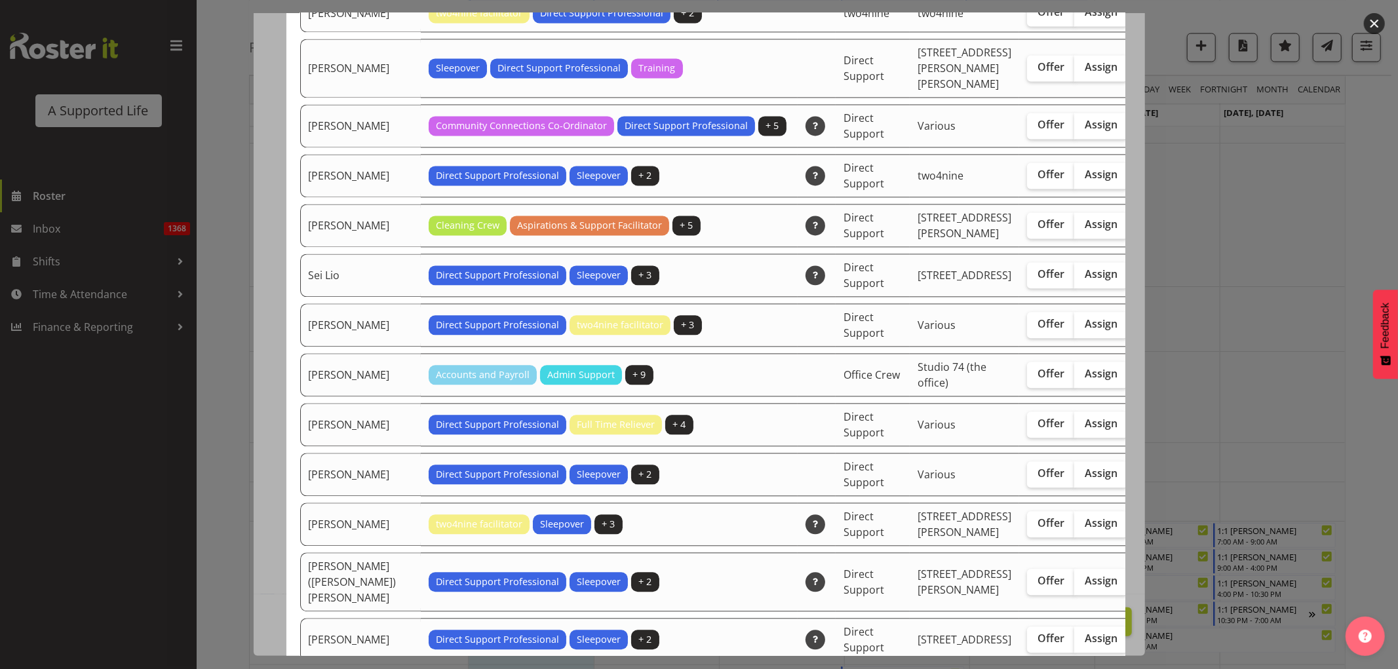
scroll to position [2257, 0]
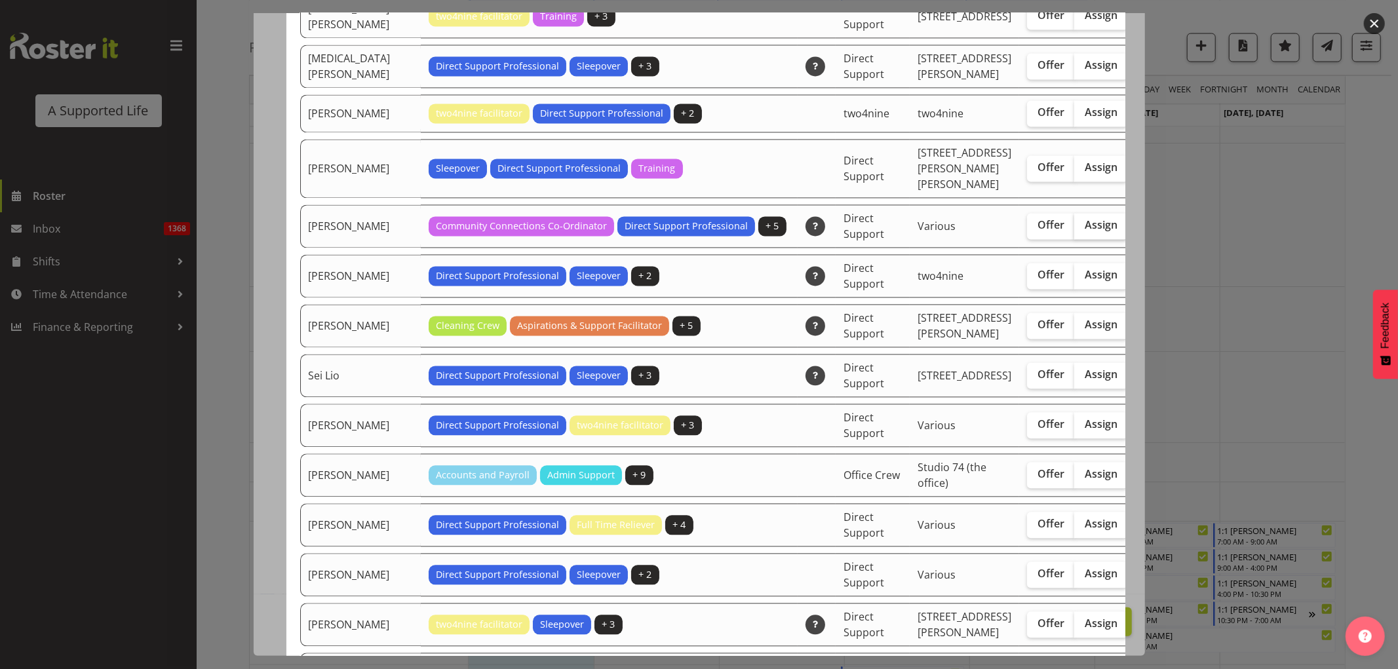
click at [920, 231] on span "Assign" at bounding box center [1101, 224] width 33 height 13
click at [920, 229] on input "Assign" at bounding box center [1078, 225] width 9 height 9
checkbox input "true"
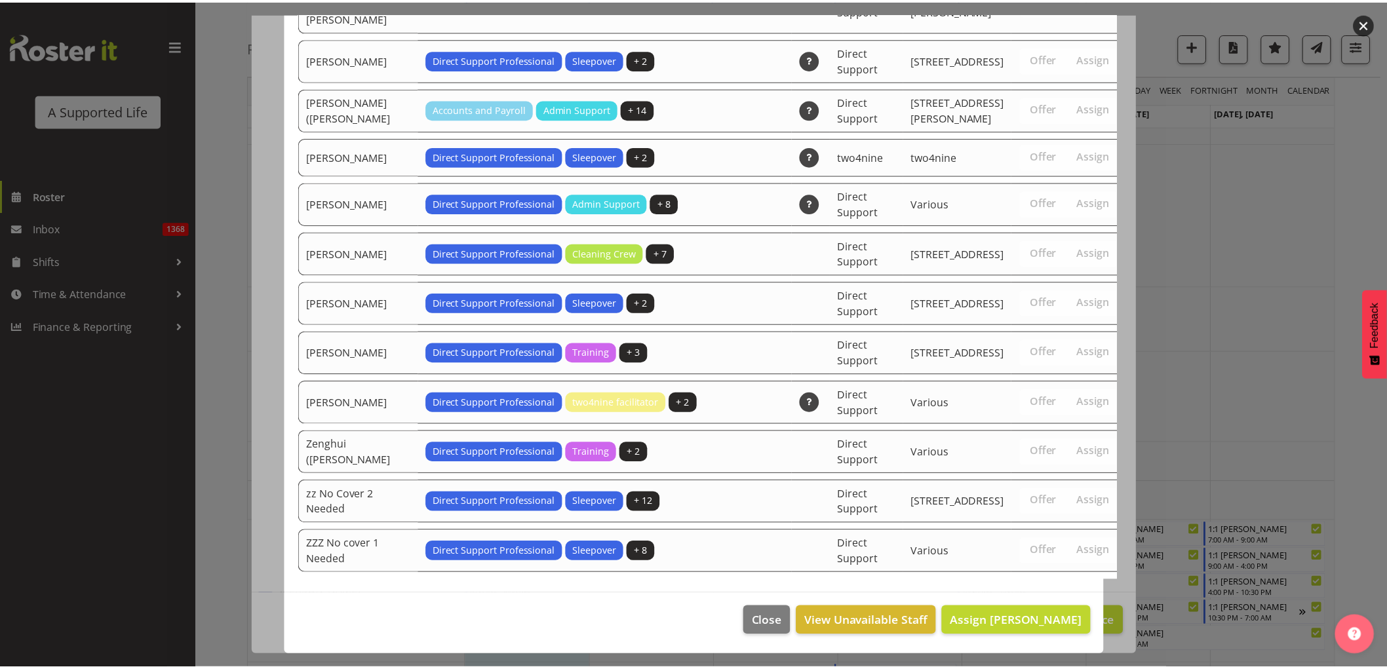
scroll to position [3088, 0]
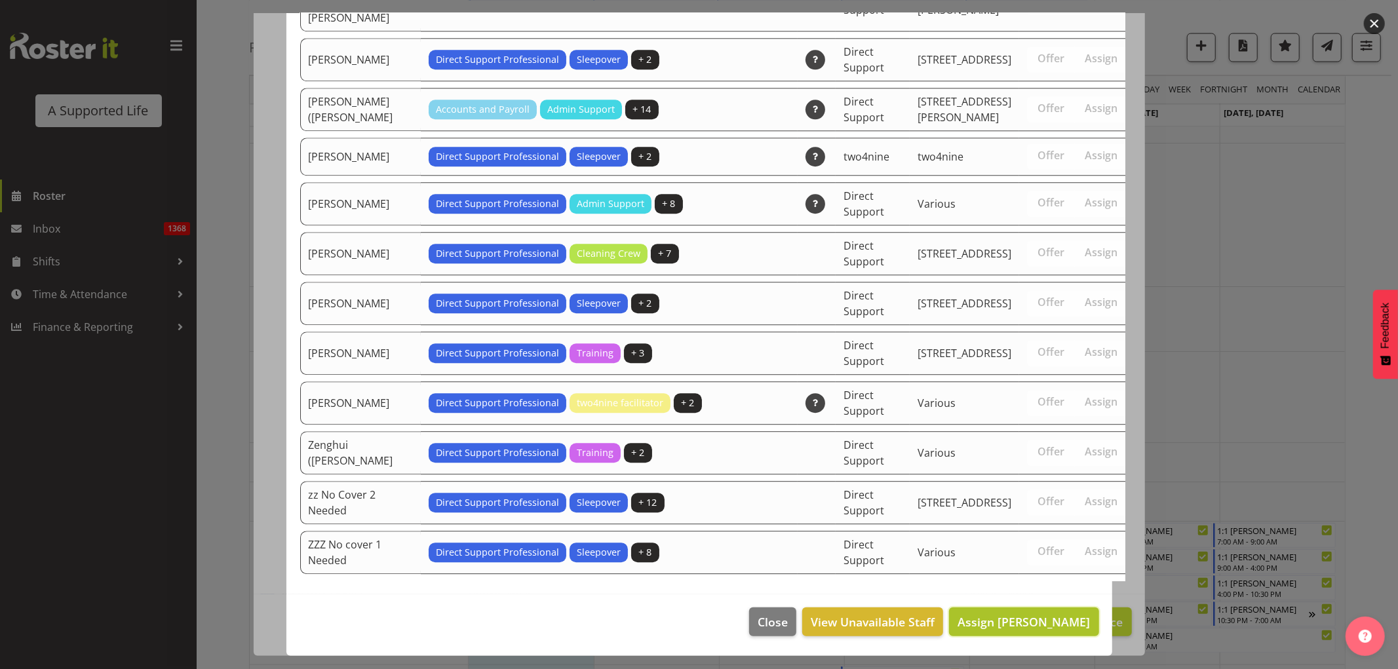
click at [920, 406] on span "Assign Sara Peterson" at bounding box center [1024, 622] width 132 height 16
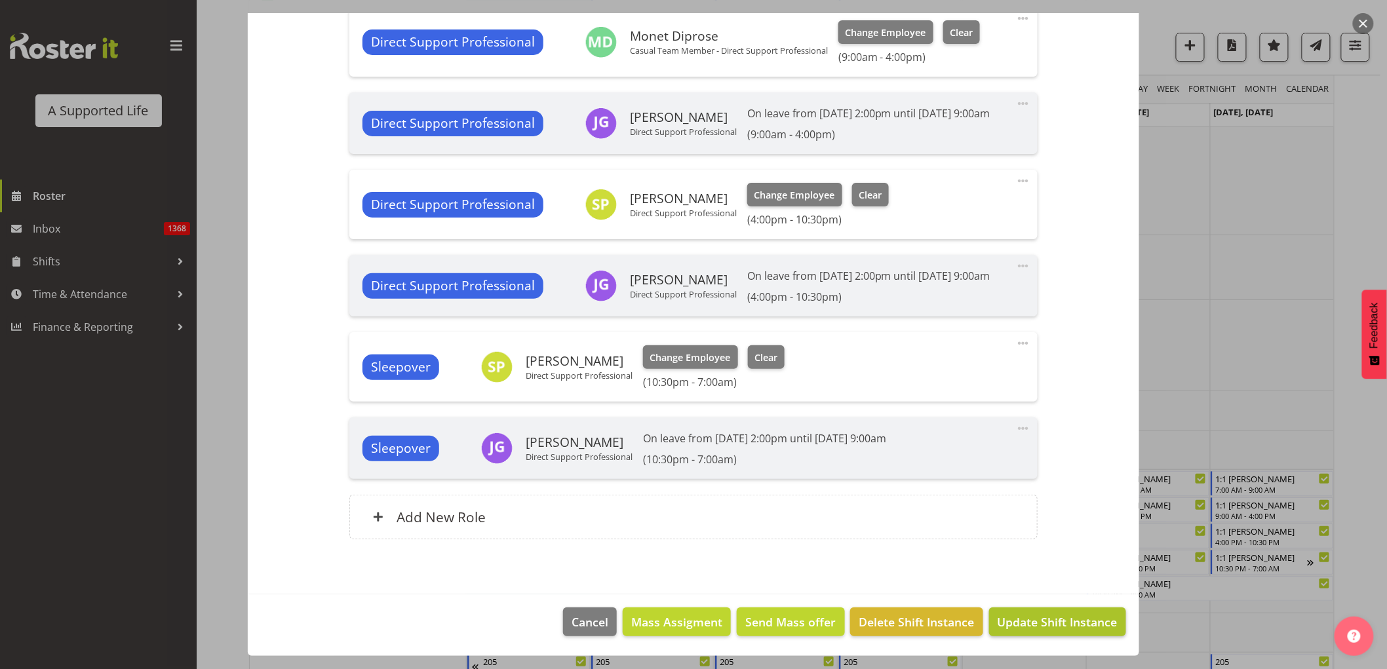
scroll to position [6089, 0]
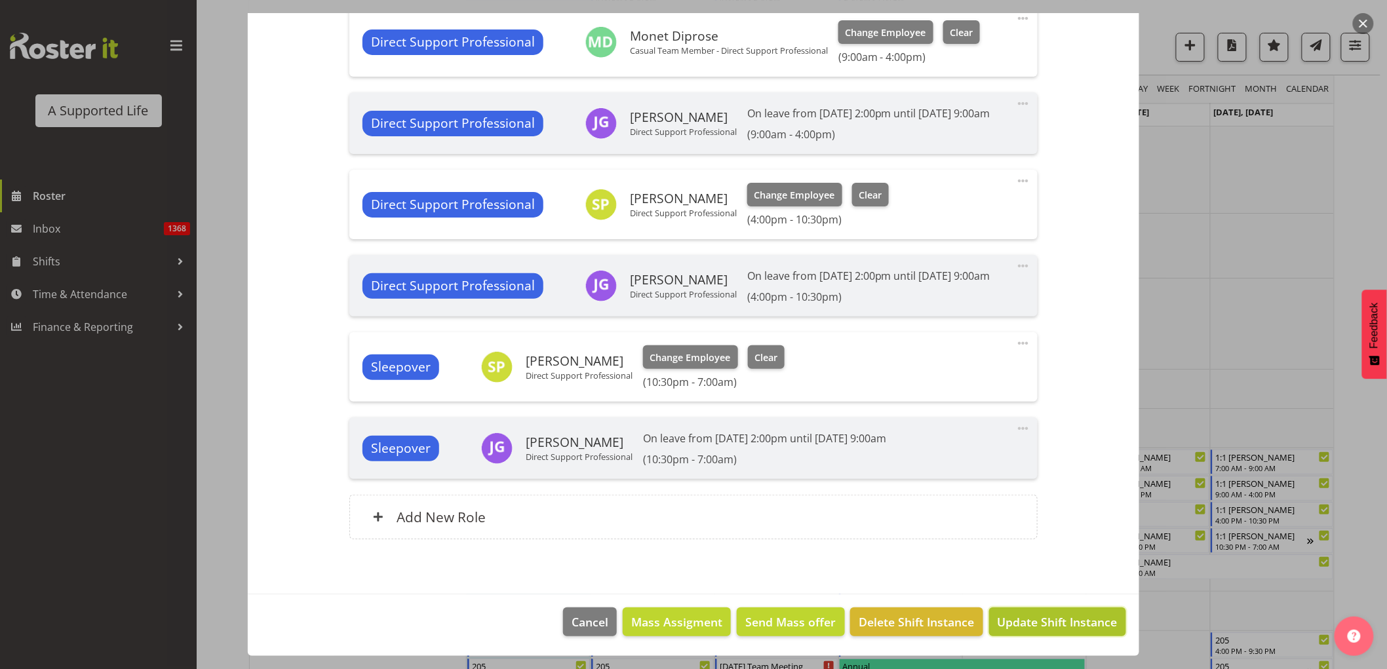
click at [920, 406] on span "Update Shift Instance" at bounding box center [1058, 621] width 120 height 17
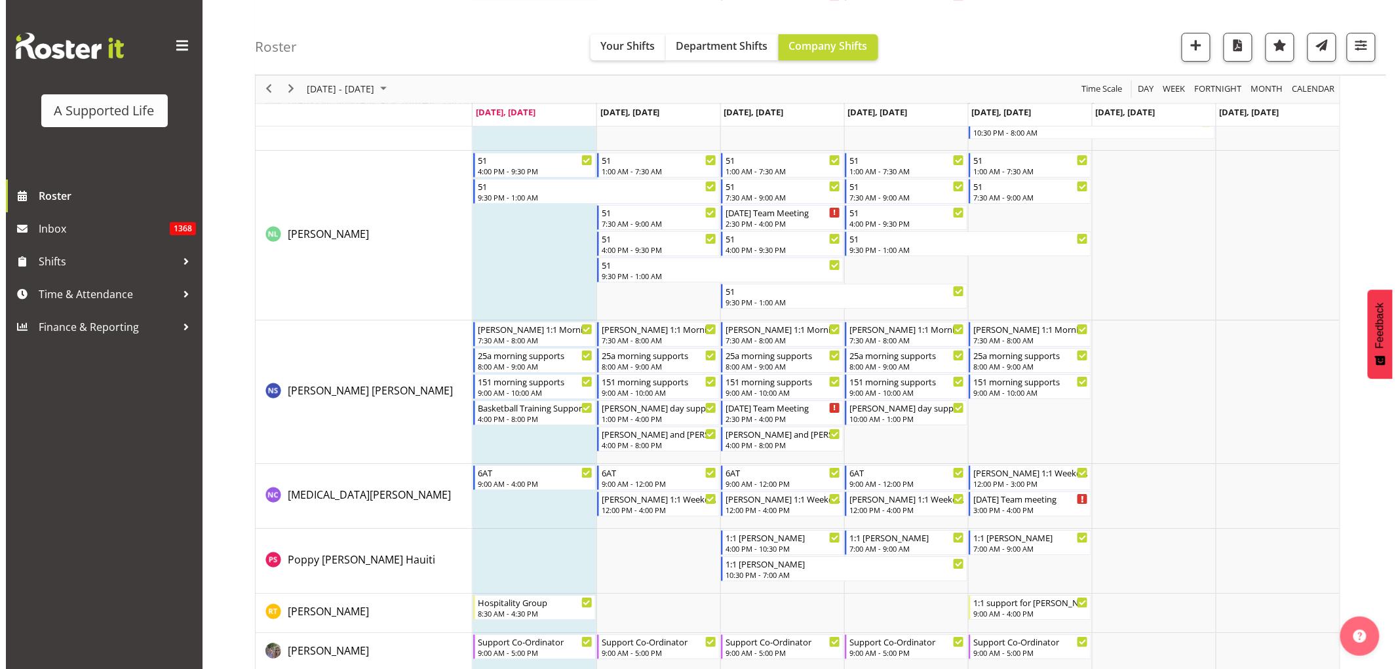
scroll to position [5825, 0]
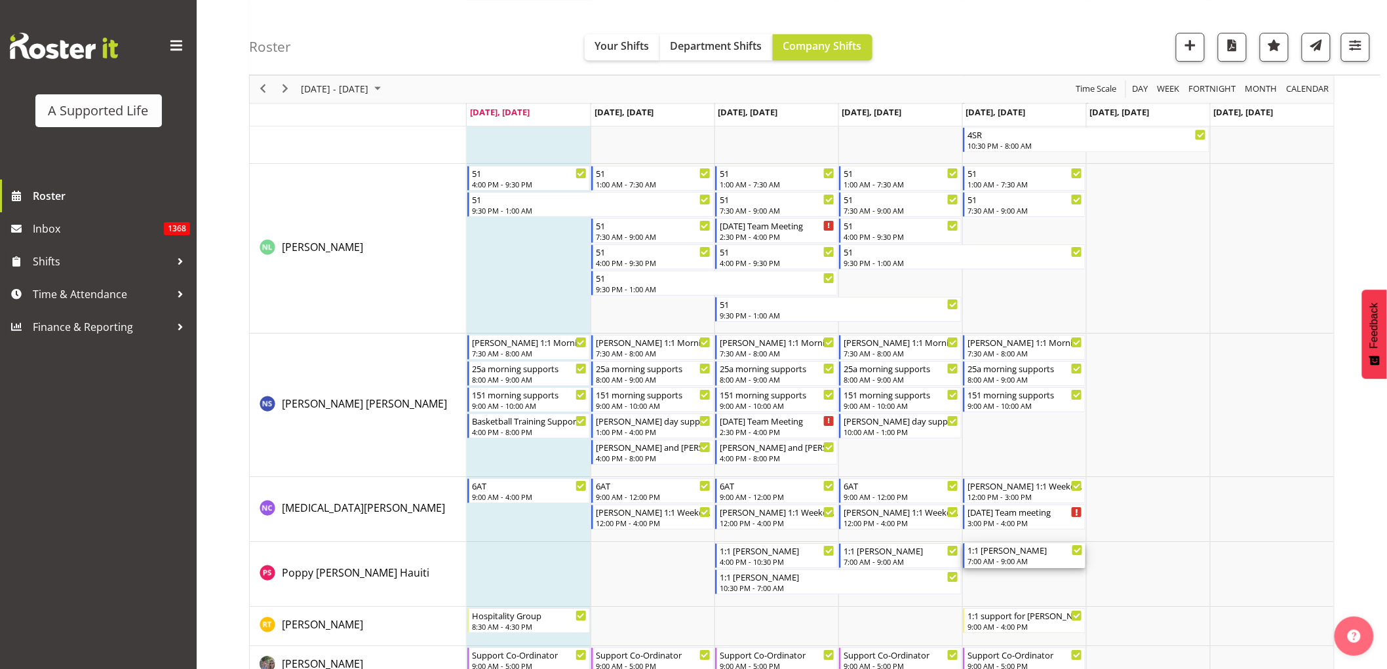
click at [920, 406] on div "7:00 AM - 9:00 AM" at bounding box center [1024, 561] width 115 height 10
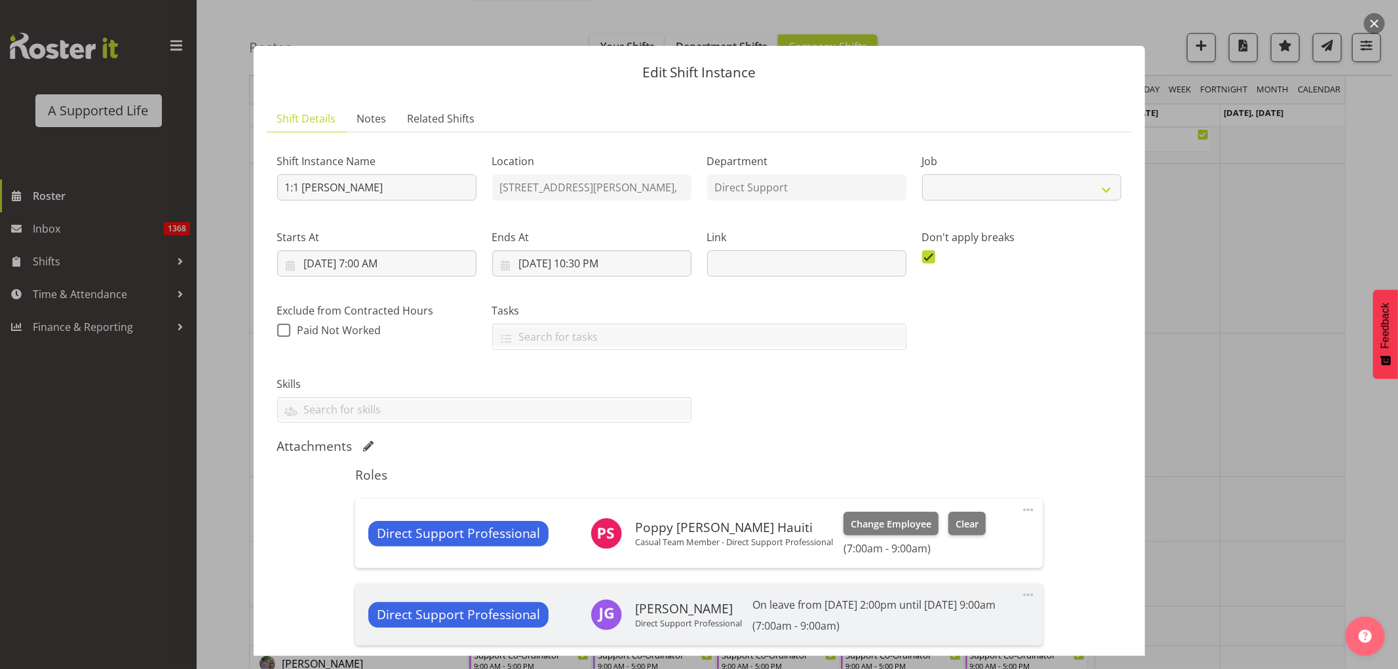
select select "4112"
click at [911, 406] on span "Change Employee" at bounding box center [891, 524] width 81 height 14
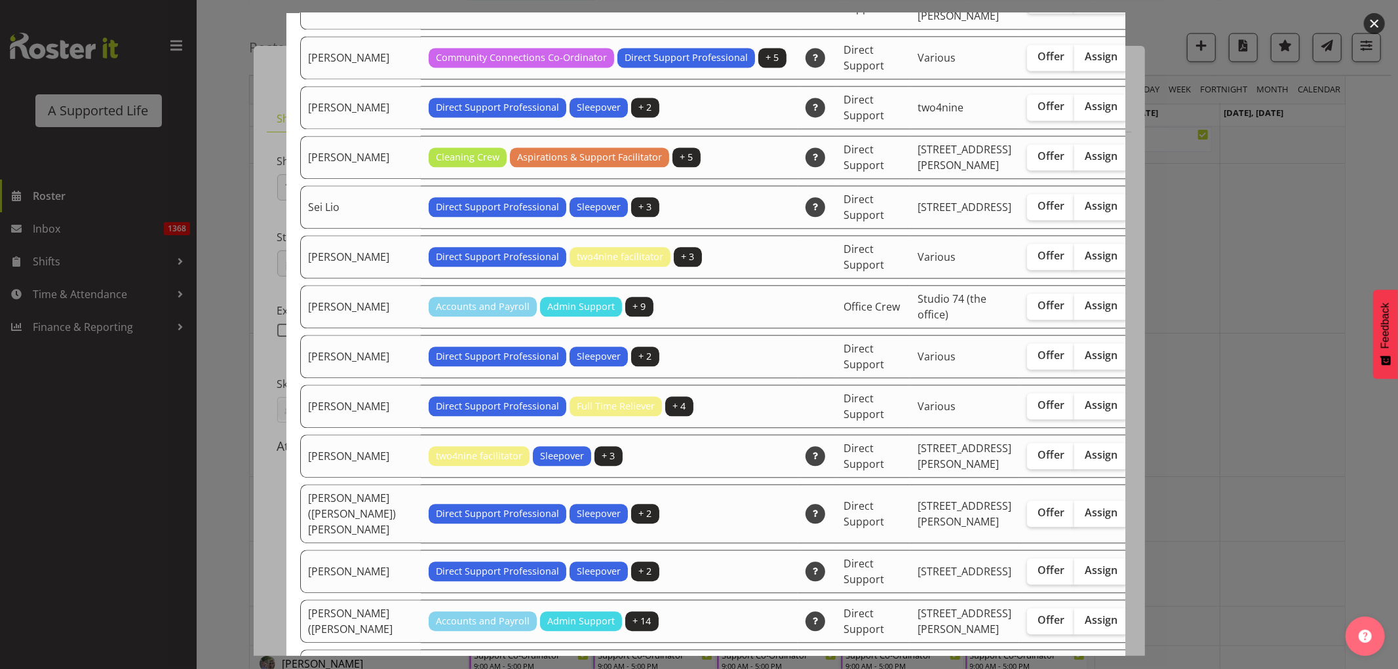
scroll to position [2403, 0]
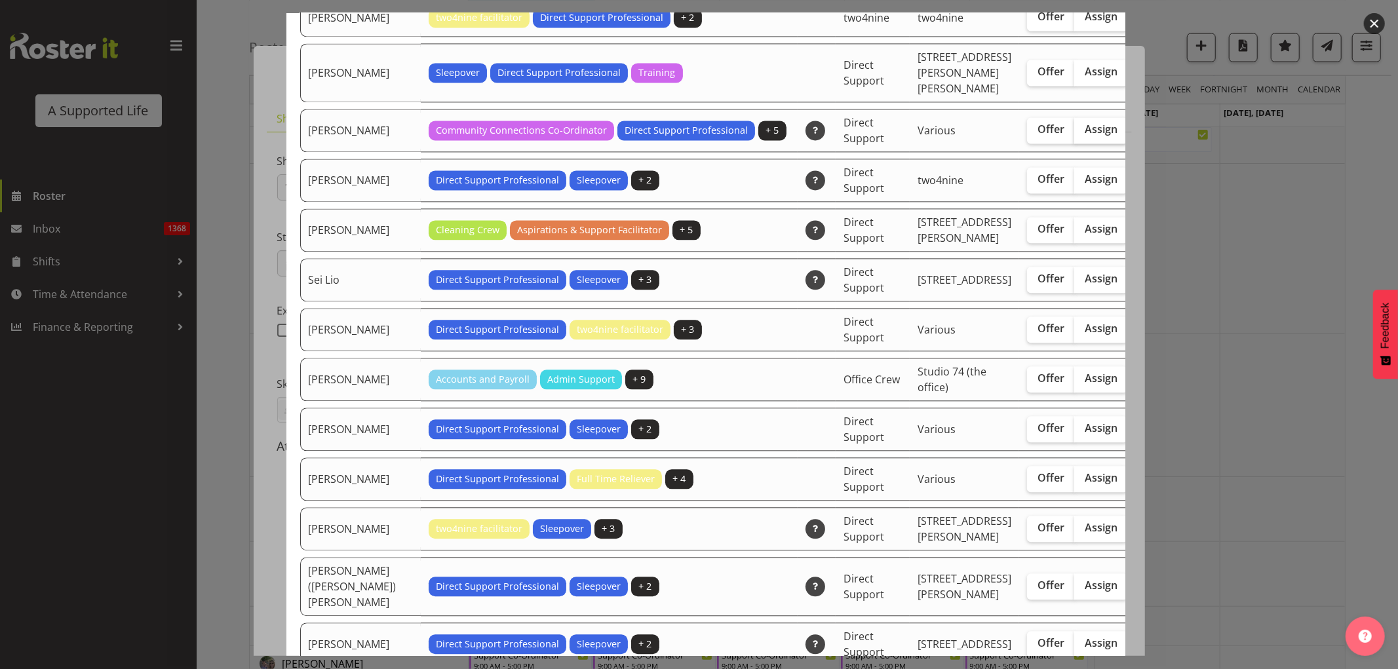
click at [920, 136] on span "Assign" at bounding box center [1101, 129] width 33 height 13
click at [920, 134] on input "Assign" at bounding box center [1078, 129] width 9 height 9
checkbox input "true"
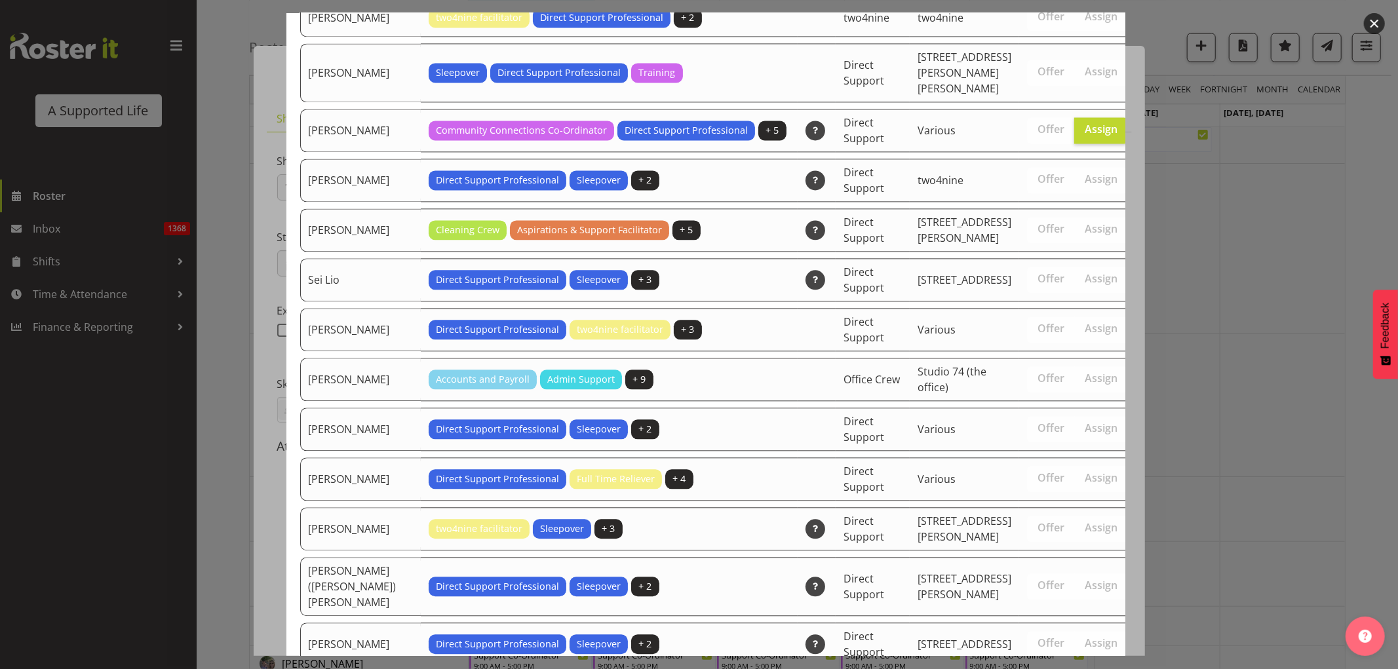
drag, startPoint x: 1113, startPoint y: 439, endPoint x: 1110, endPoint y: 592, distance: 153.4
click at [920, 406] on div "Available Employees Employee Name Roles Skills Department Location Actions [PER…" at bounding box center [699, 334] width 852 height 643
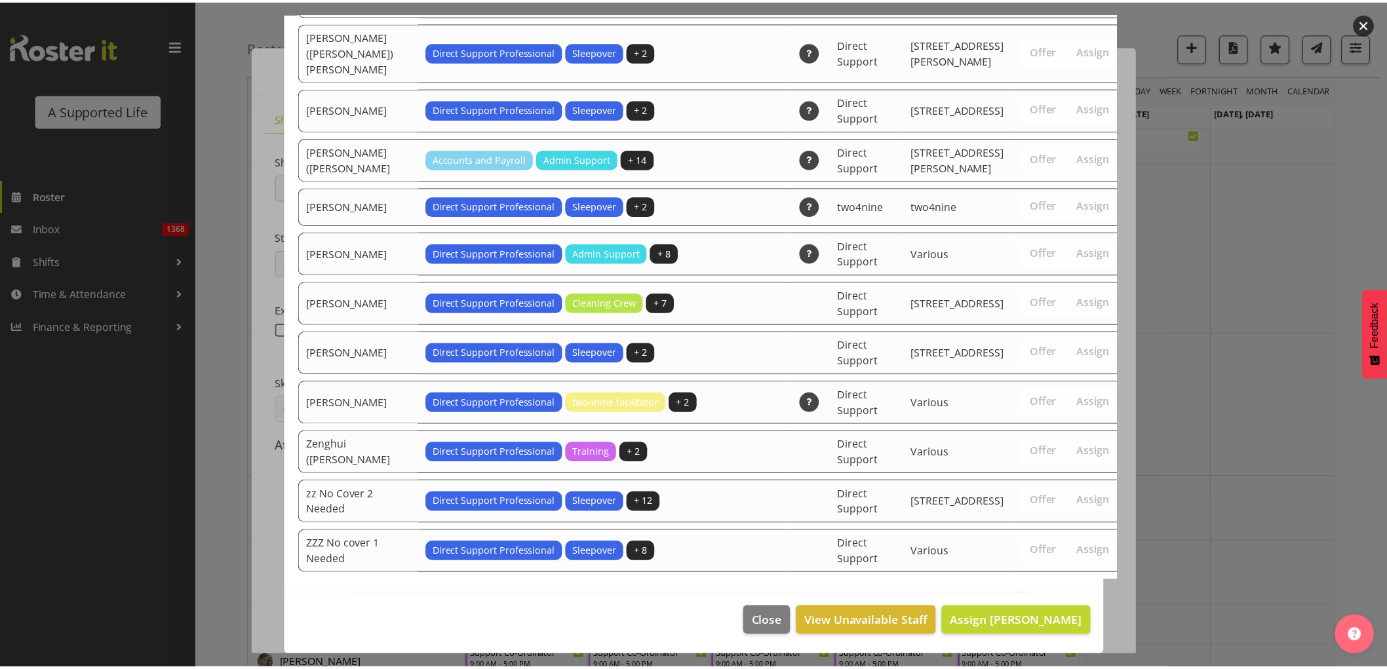
scroll to position [3088, 0]
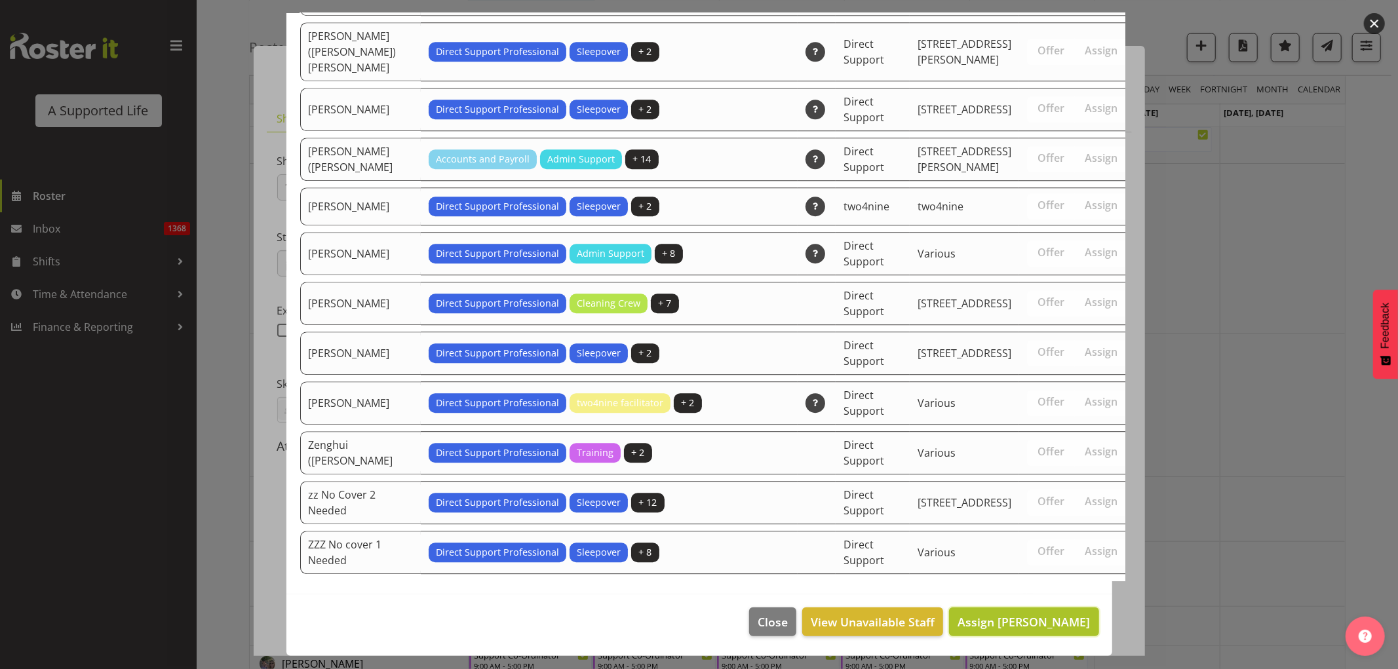
click at [920, 406] on span "Assign Sara Peterson" at bounding box center [1024, 622] width 132 height 16
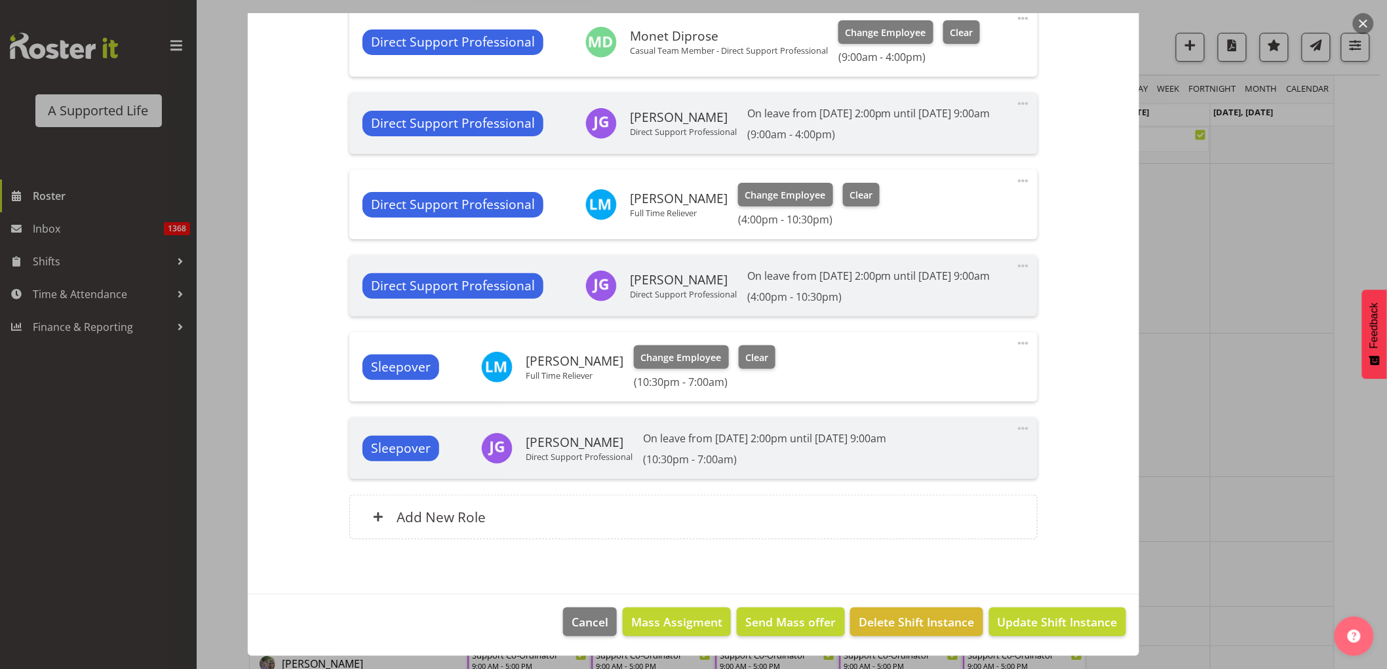
scroll to position [702, 0]
click at [920, 406] on span "Update Shift Instance" at bounding box center [1058, 621] width 120 height 17
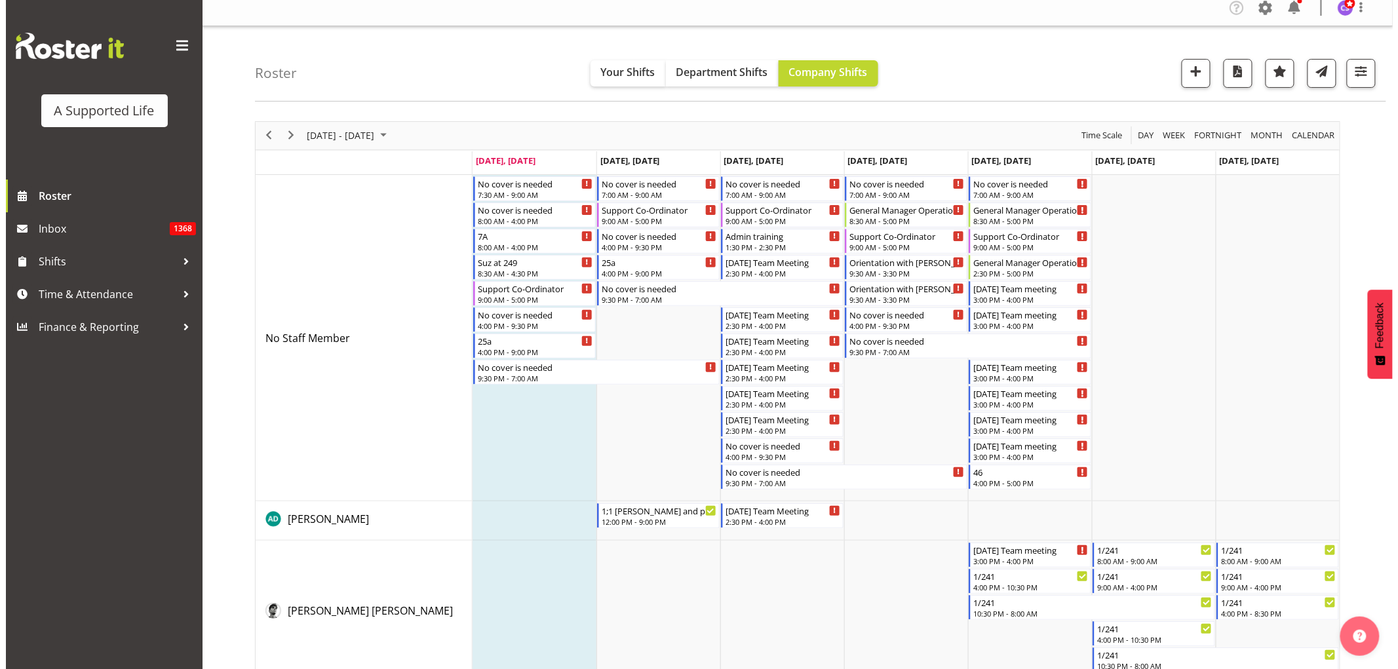
scroll to position [0, 0]
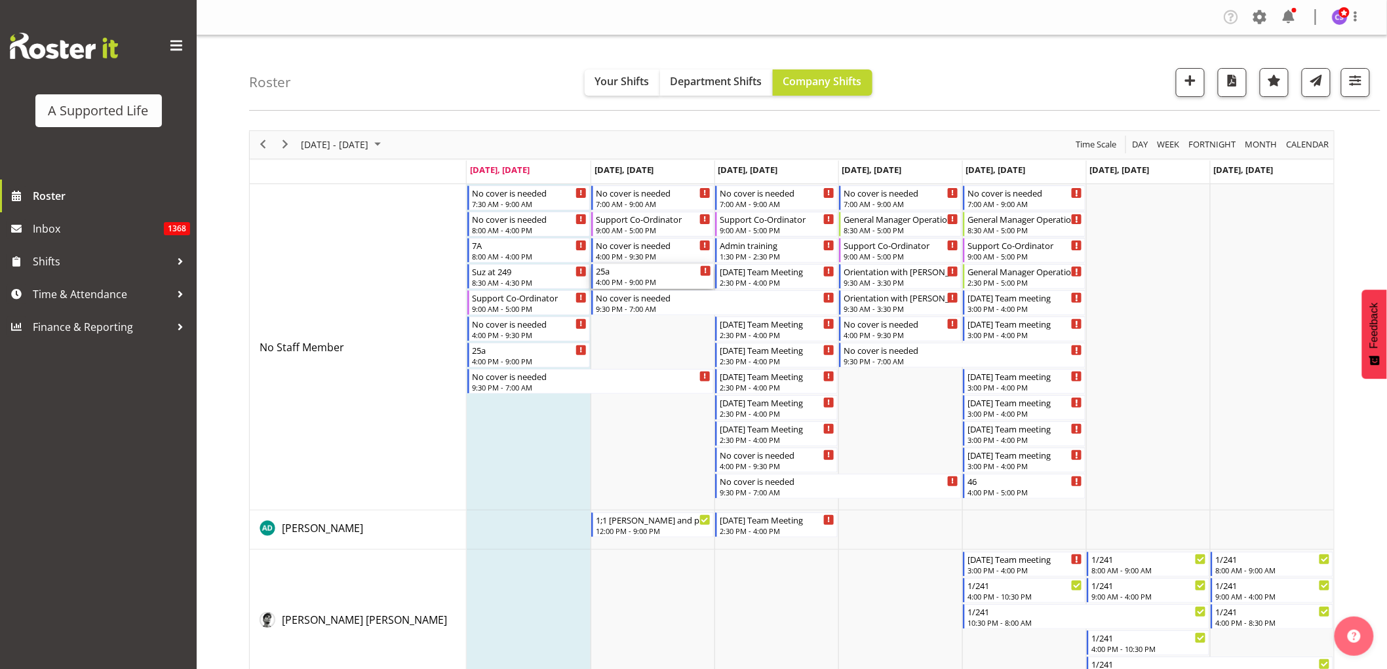
click at [642, 271] on div "25a" at bounding box center [653, 270] width 115 height 13
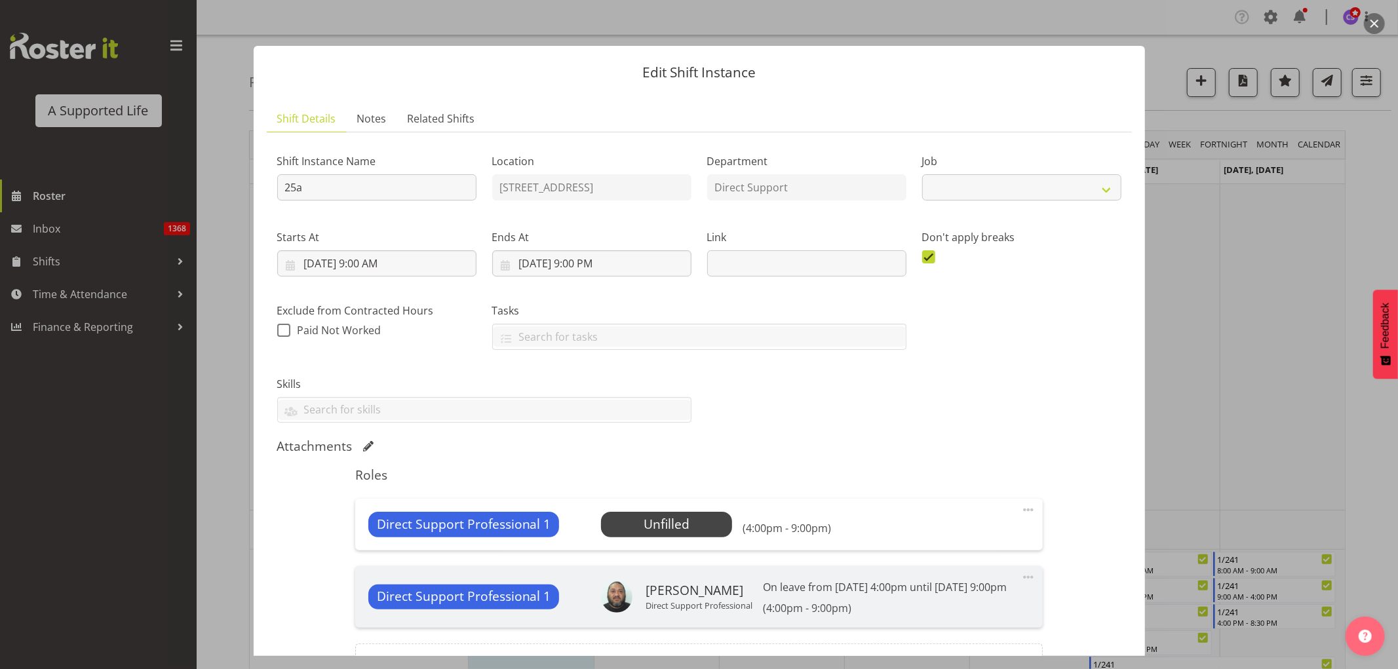
select select "4112"
click at [680, 406] on span "Select Employee" at bounding box center [667, 524] width 98 height 19
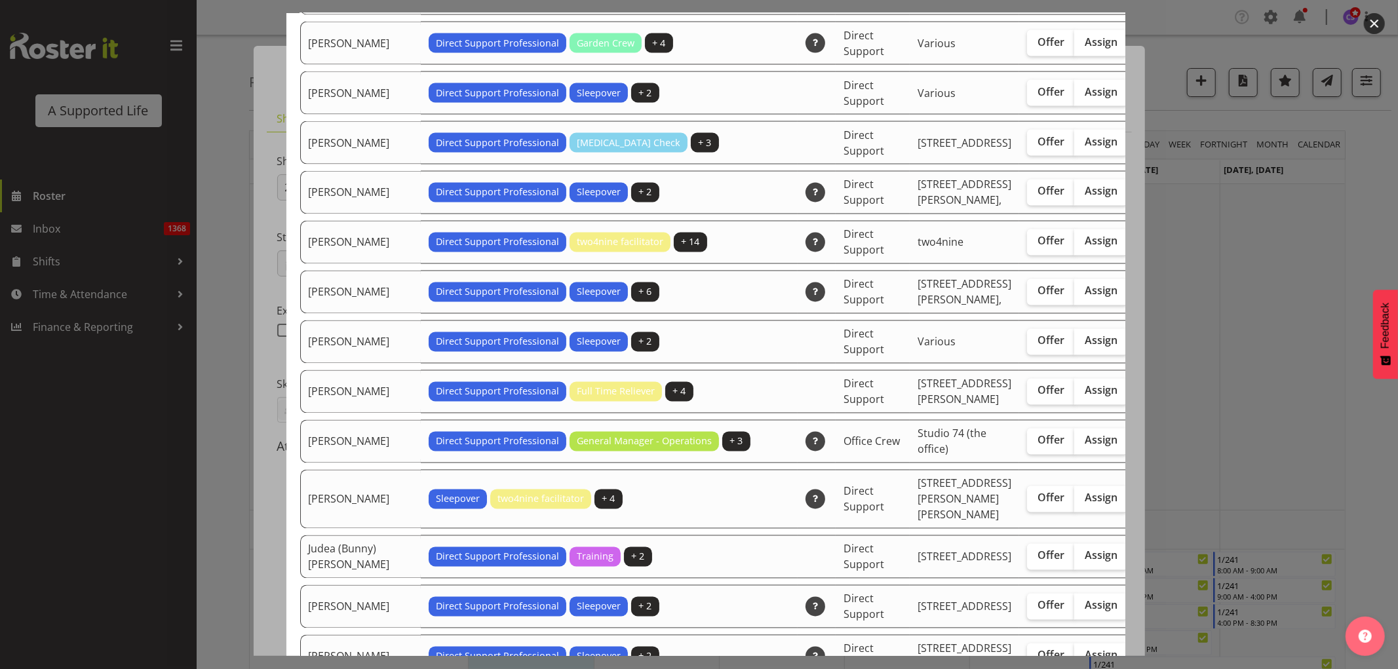
scroll to position [2039, 0]
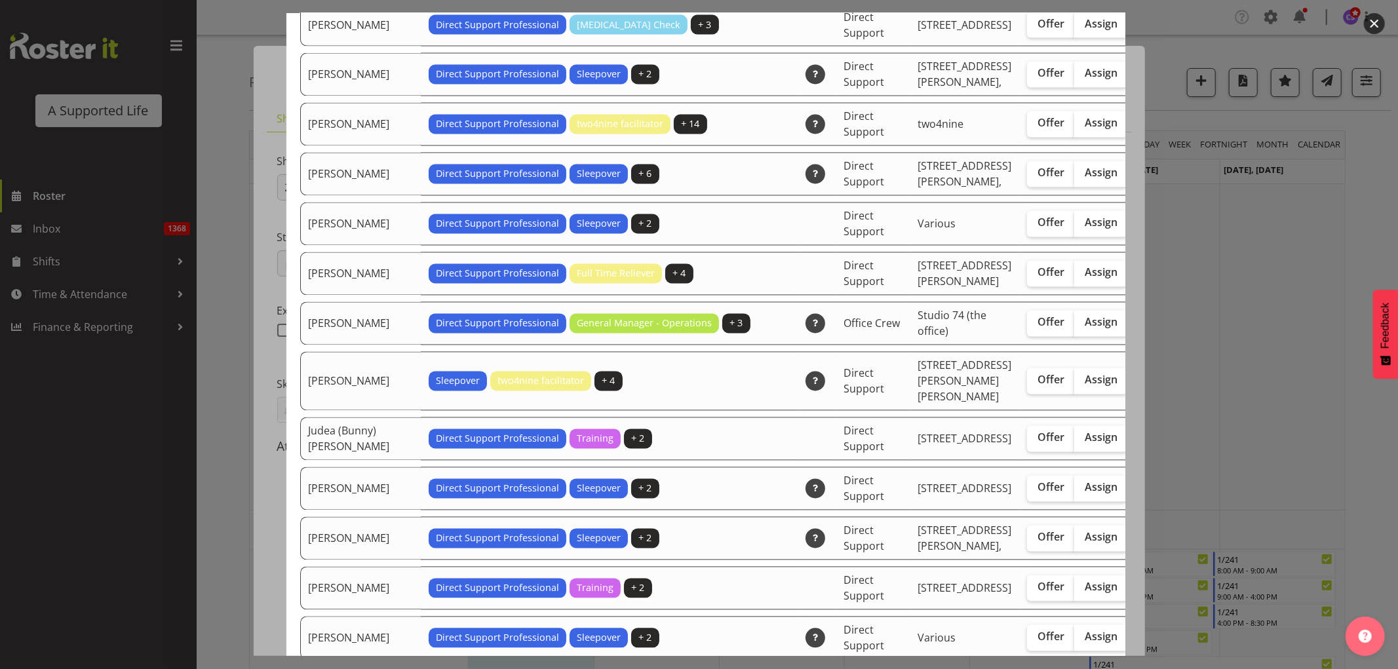
click at [920, 333] on div at bounding box center [699, 334] width 1398 height 669
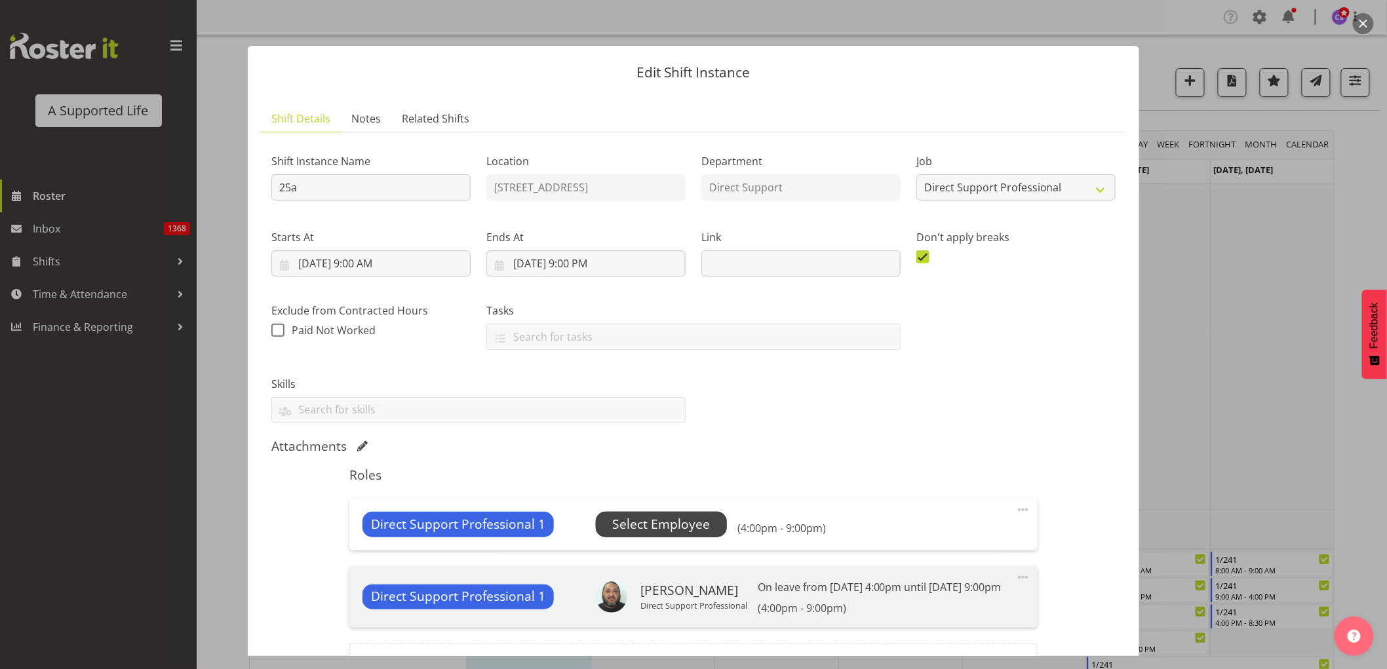
click at [626, 406] on span "Select Employee" at bounding box center [661, 524] width 98 height 19
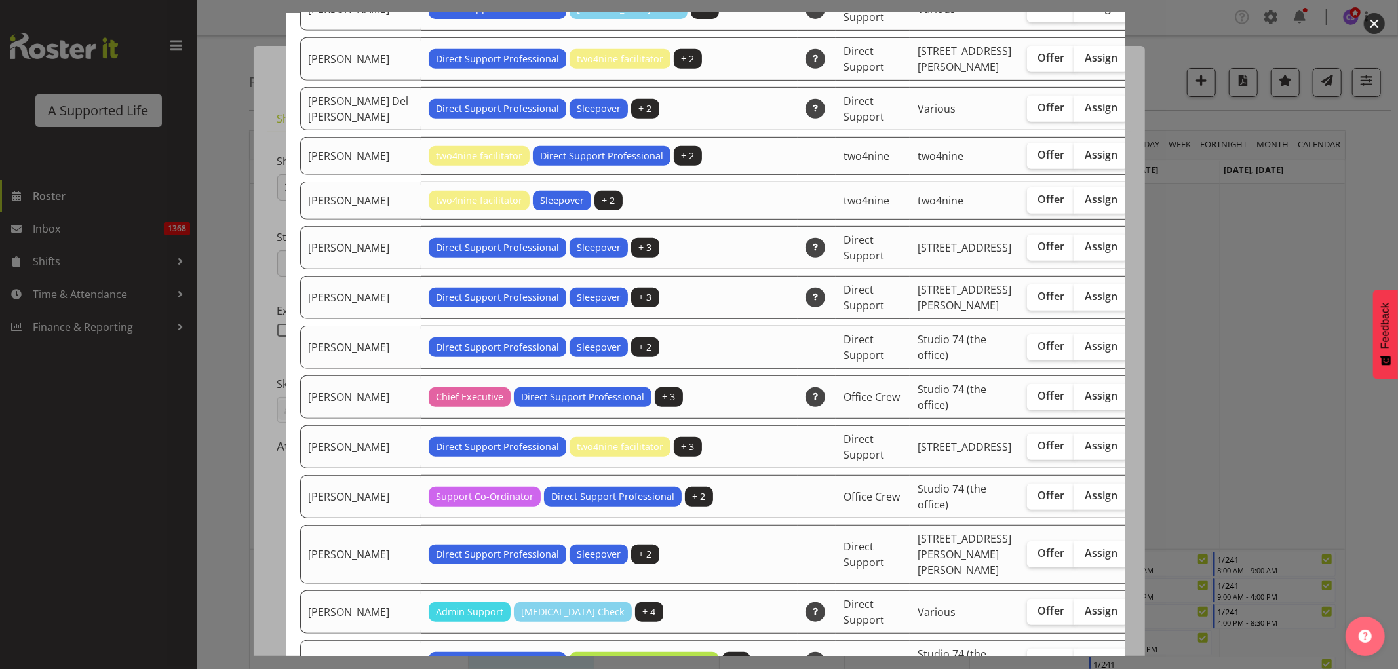
scroll to position [509, 0]
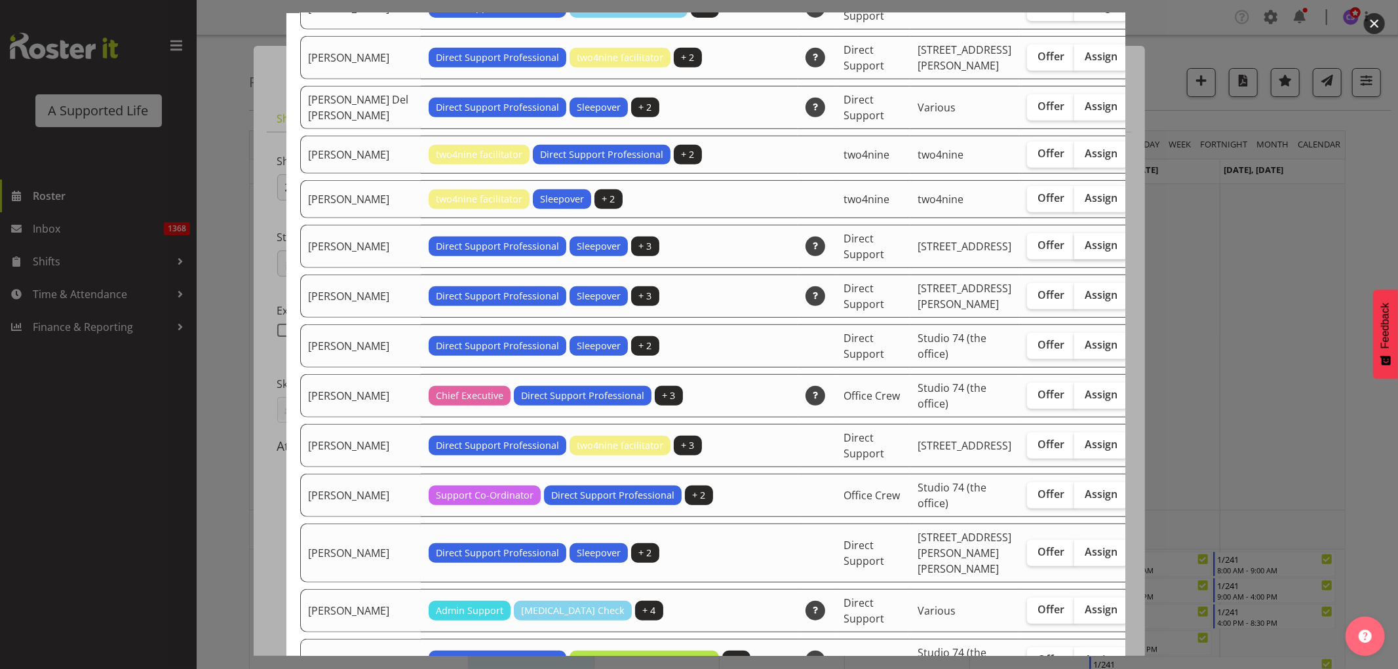
click at [920, 252] on span "Assign" at bounding box center [1101, 245] width 33 height 13
click at [920, 250] on input "Assign" at bounding box center [1078, 245] width 9 height 9
checkbox input "true"
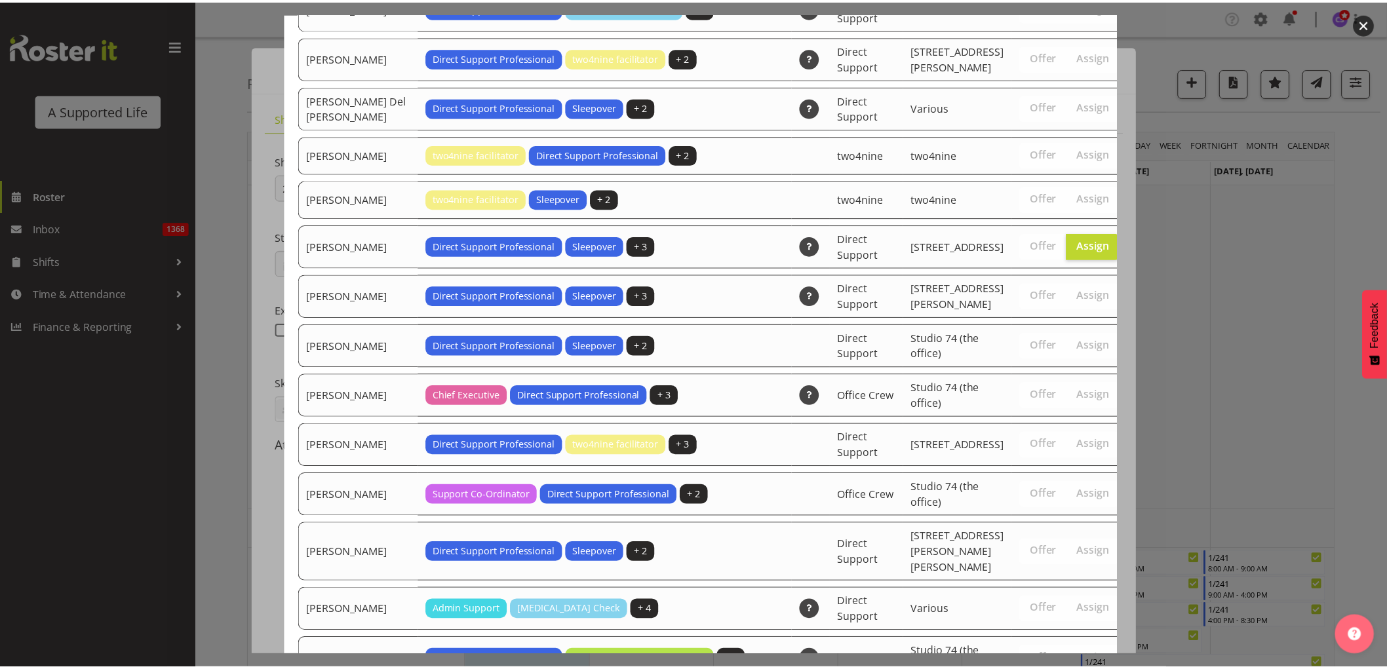
scroll to position [4557, 0]
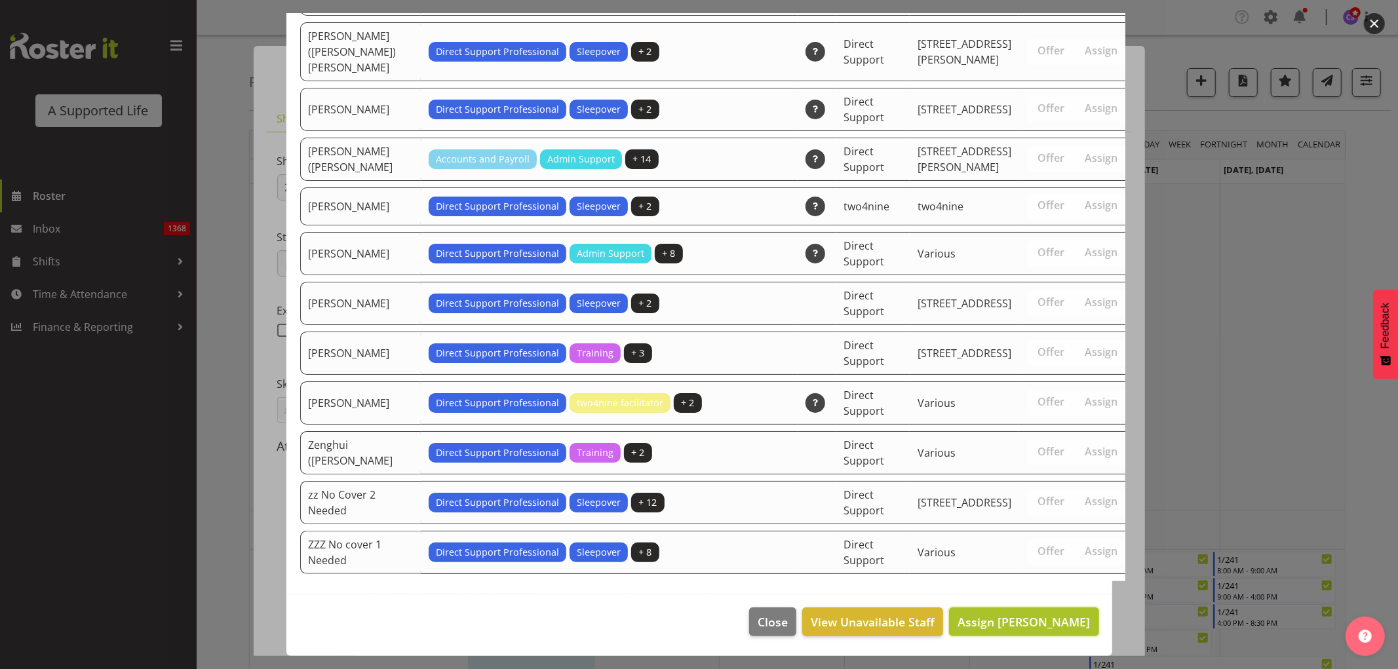
click at [920, 406] on span "Assign Beth England" at bounding box center [1024, 622] width 132 height 16
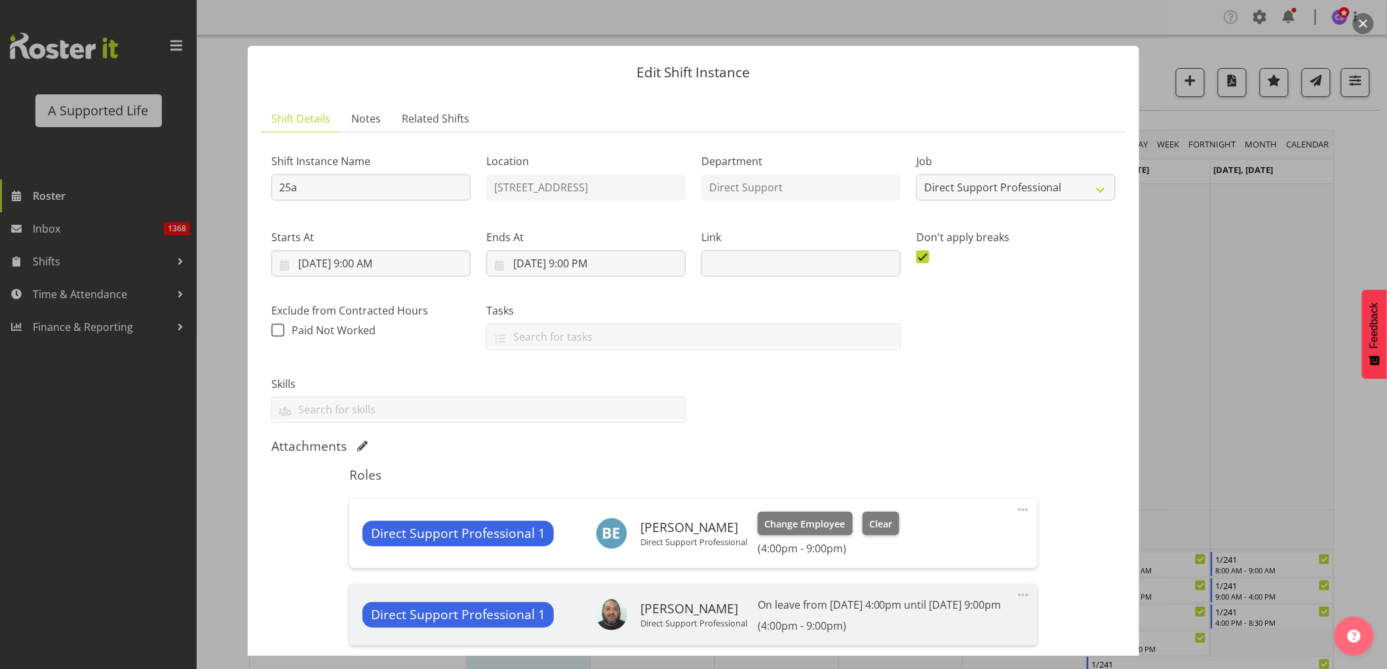
scroll to position [182, 0]
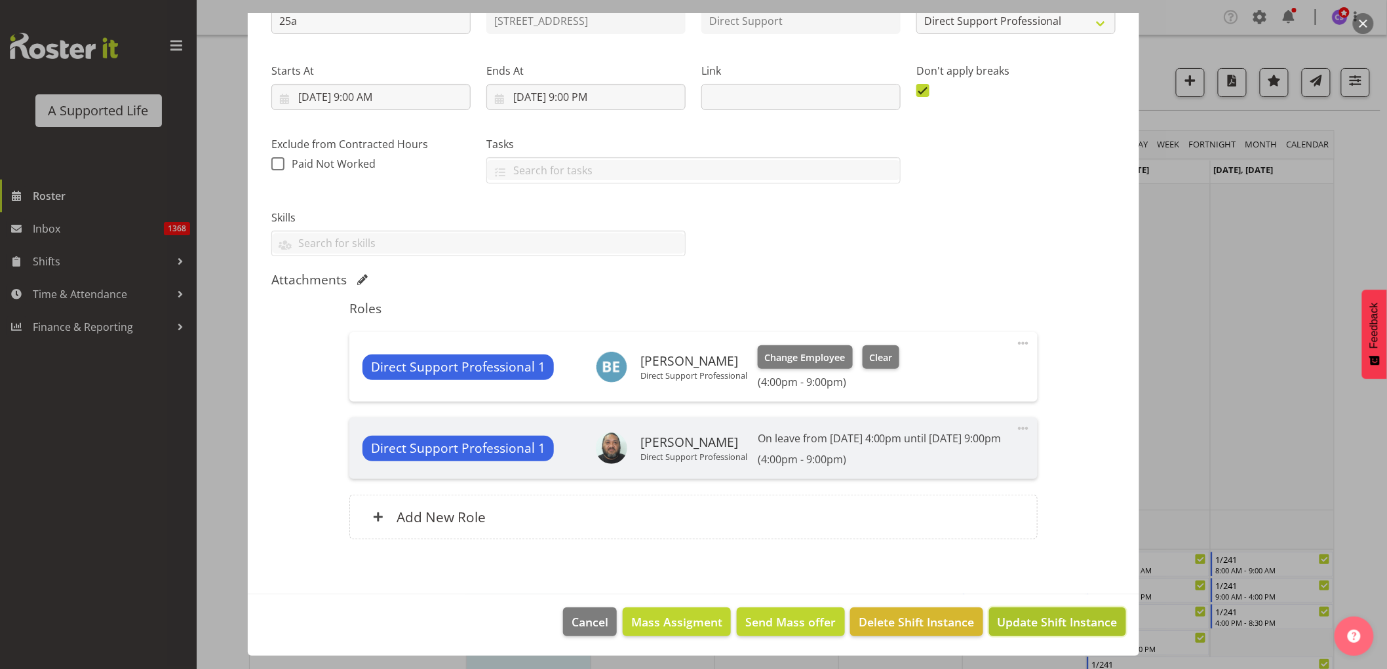
click at [920, 406] on span "Update Shift Instance" at bounding box center [1058, 621] width 120 height 17
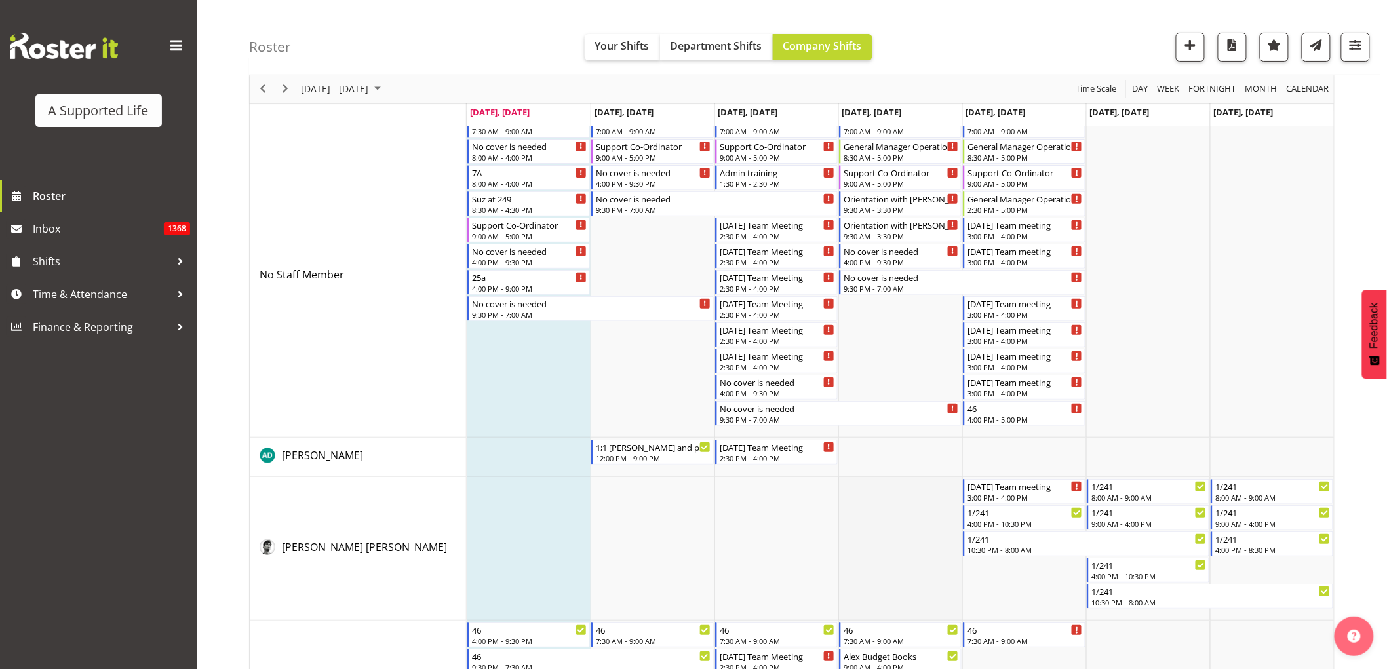
scroll to position [218, 0]
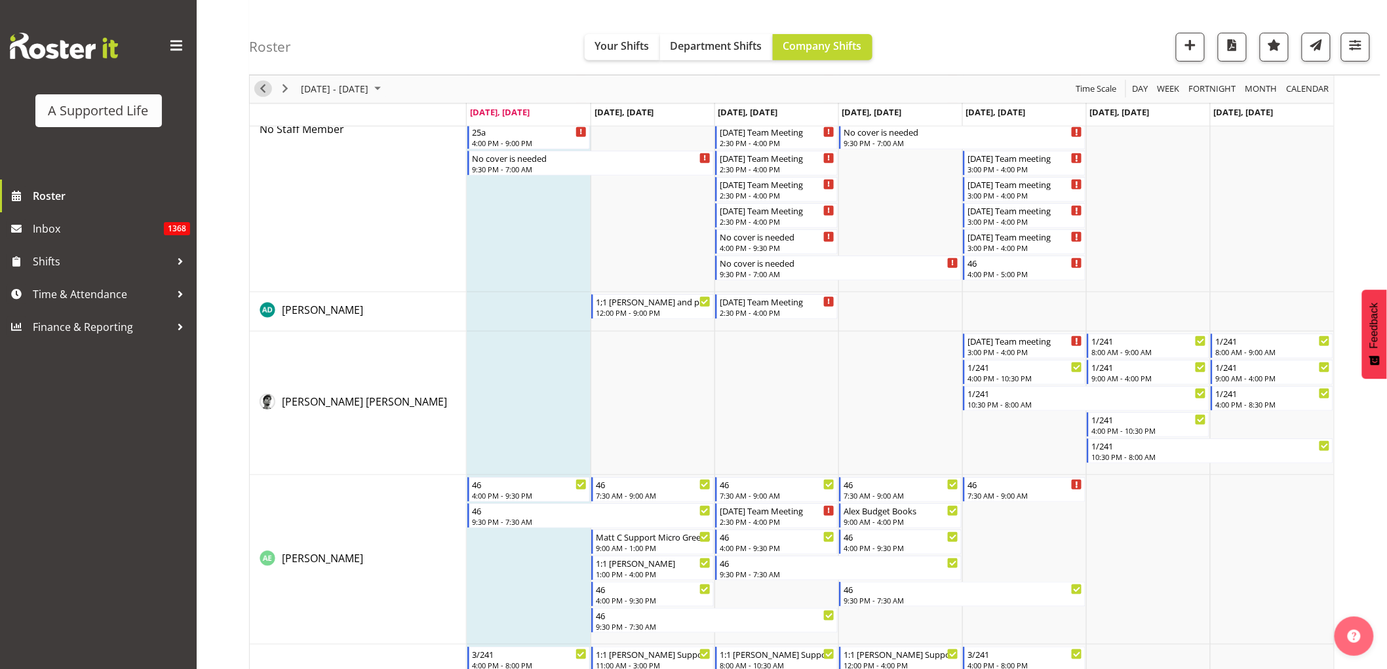
click at [262, 90] on span "Previous" at bounding box center [263, 89] width 16 height 16
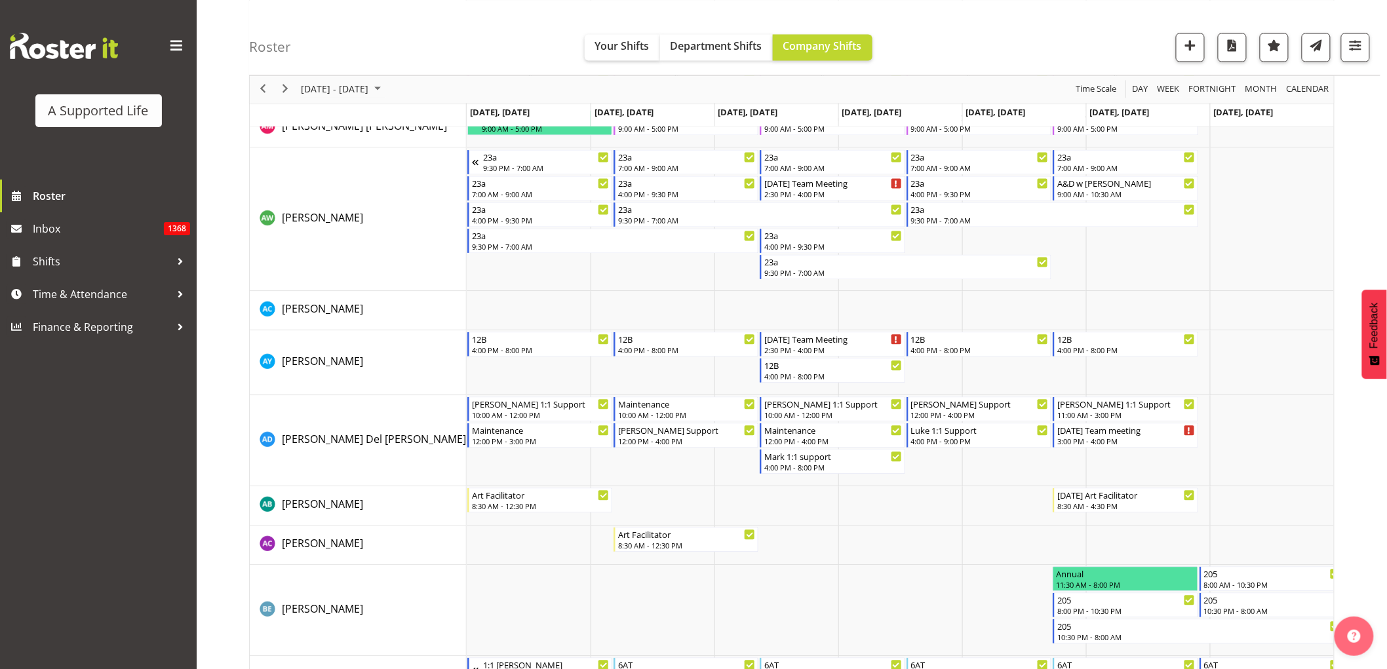
scroll to position [1019, 0]
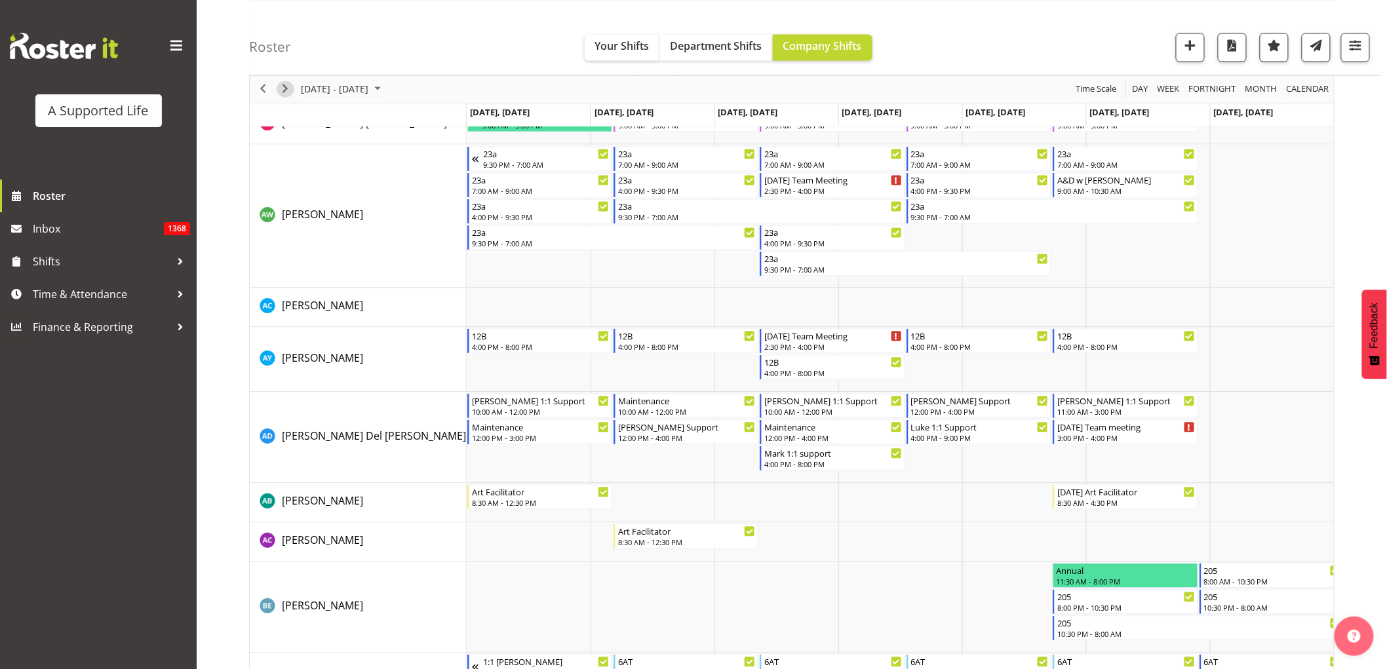
drag, startPoint x: 288, startPoint y: 88, endPoint x: 248, endPoint y: 278, distance: 194.4
click at [288, 89] on span "Next" at bounding box center [285, 89] width 16 height 16
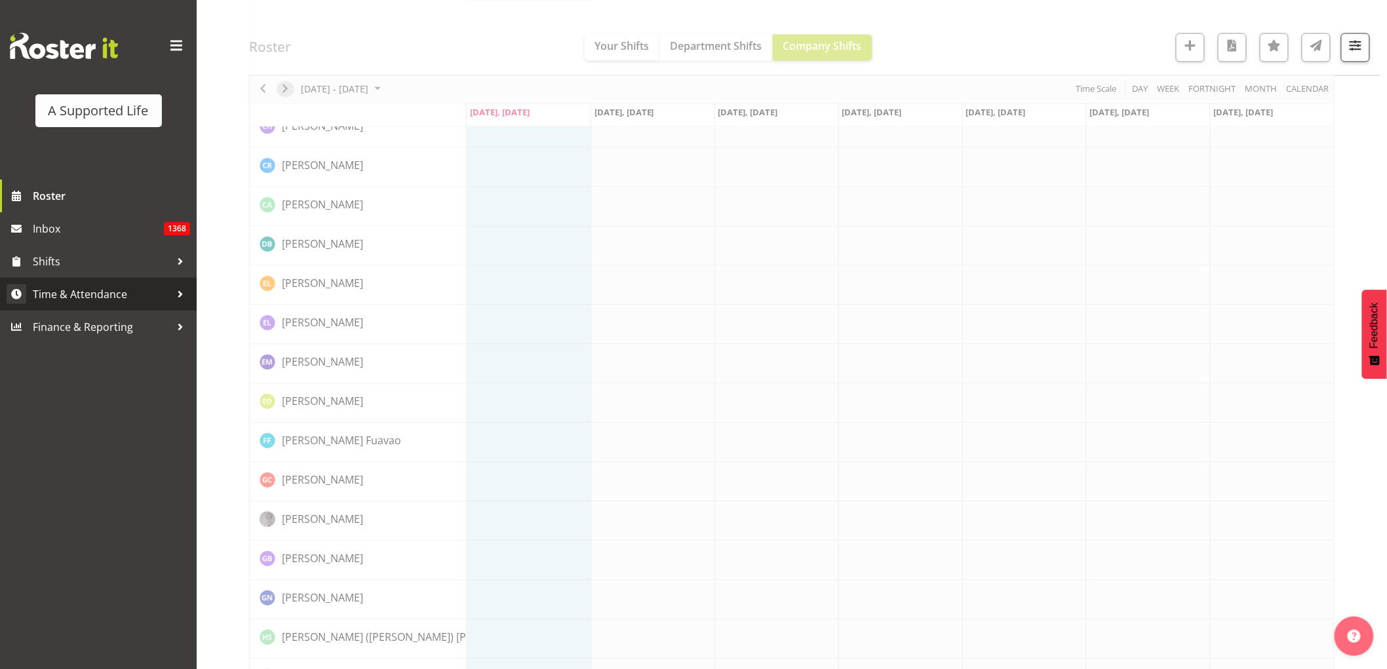
scroll to position [0, 0]
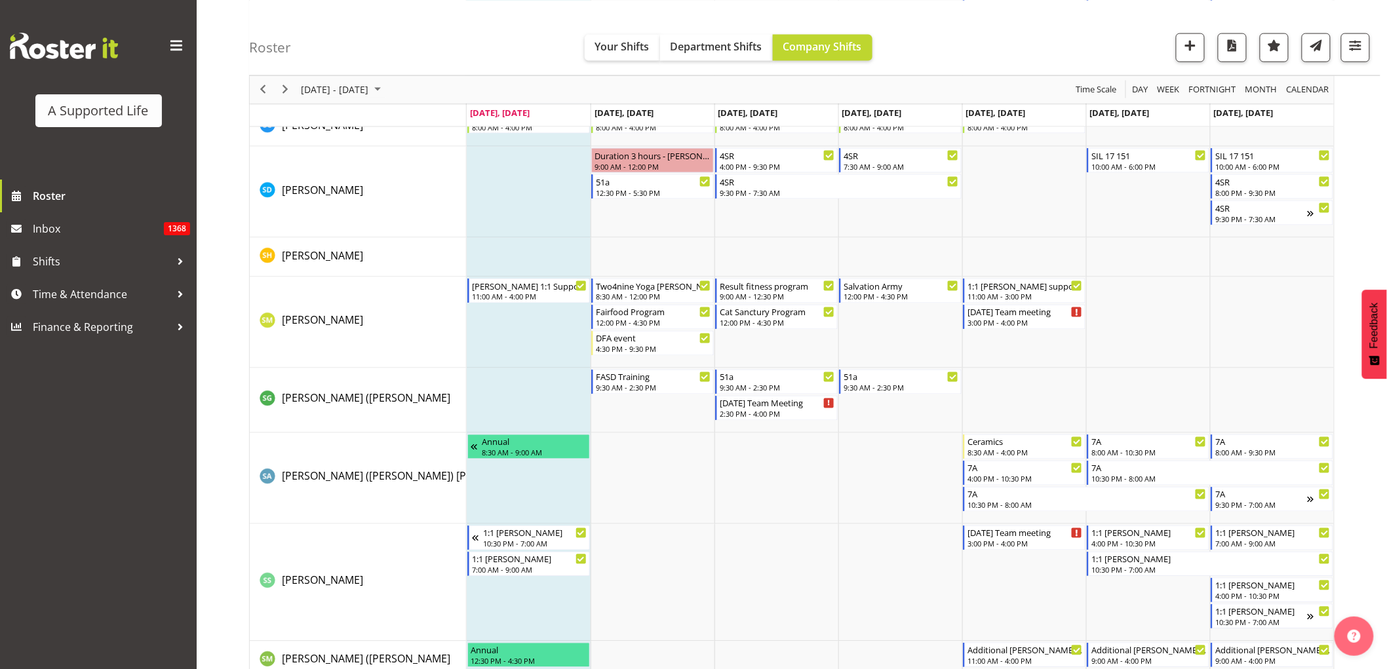
scroll to position [6991, 0]
drag, startPoint x: 79, startPoint y: 296, endPoint x: 81, endPoint y: 303, distance: 6.8
click at [79, 296] on span "Time & Attendance" at bounding box center [102, 294] width 138 height 20
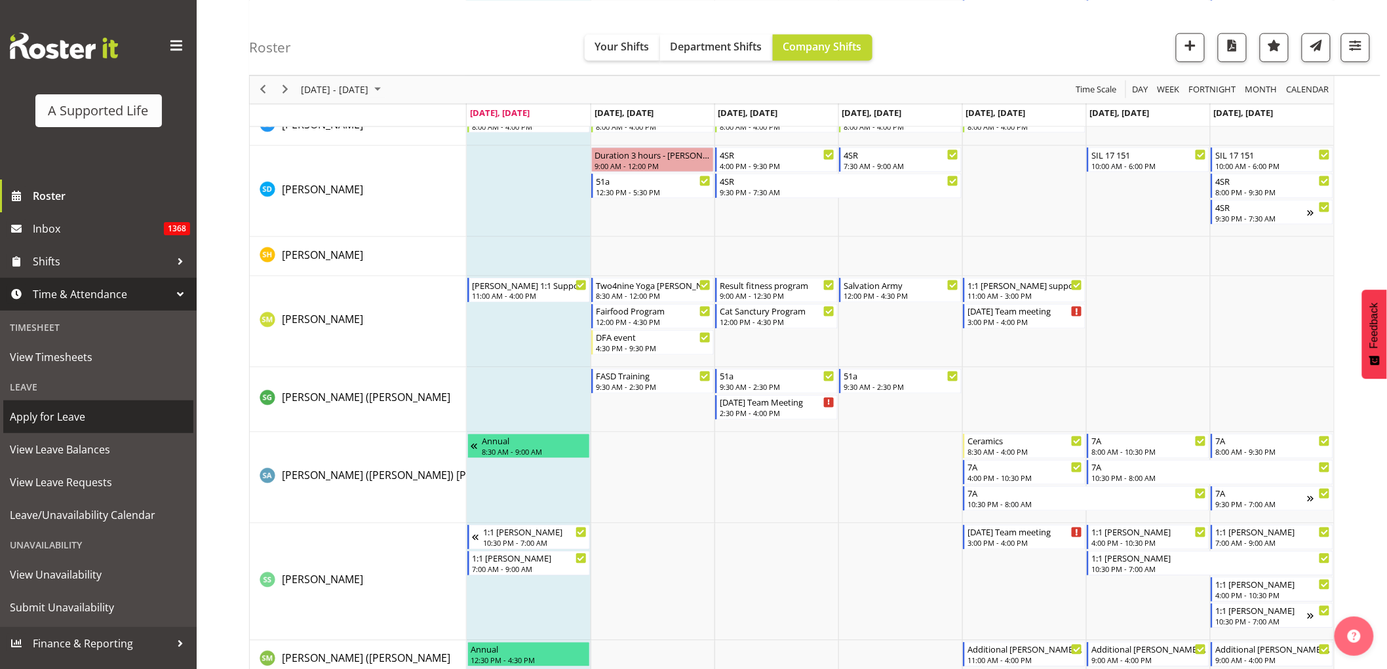
click at [68, 406] on span "Apply for Leave" at bounding box center [98, 417] width 177 height 20
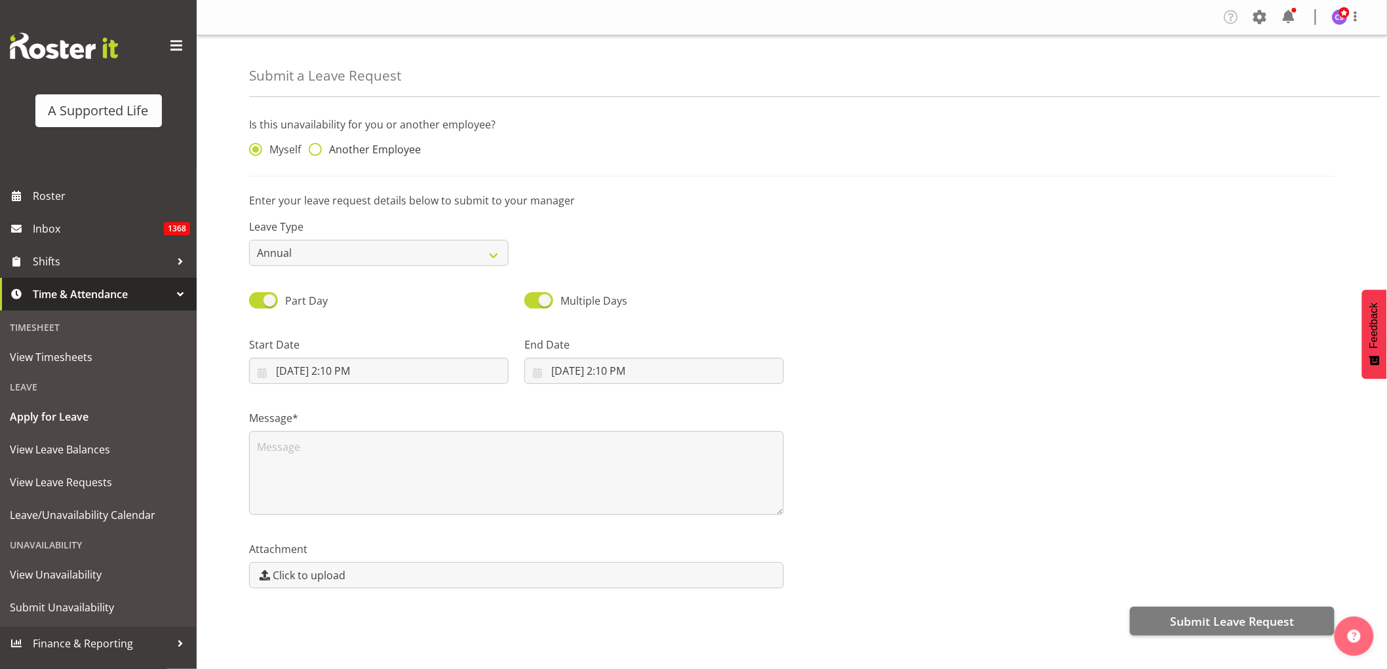
click at [313, 152] on span at bounding box center [315, 149] width 13 height 13
click at [313, 152] on input "Another Employee" at bounding box center [313, 150] width 9 height 9
radio input "true"
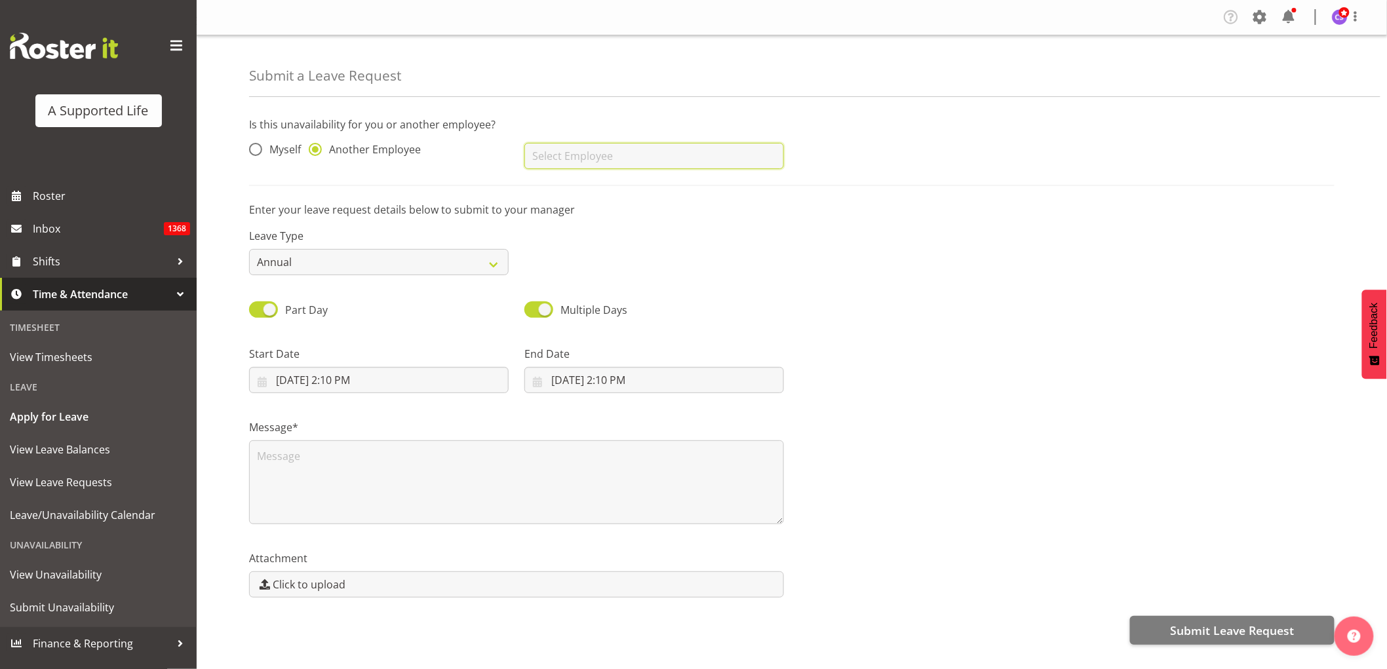
click at [558, 152] on input "text" at bounding box center [654, 156] width 260 height 26
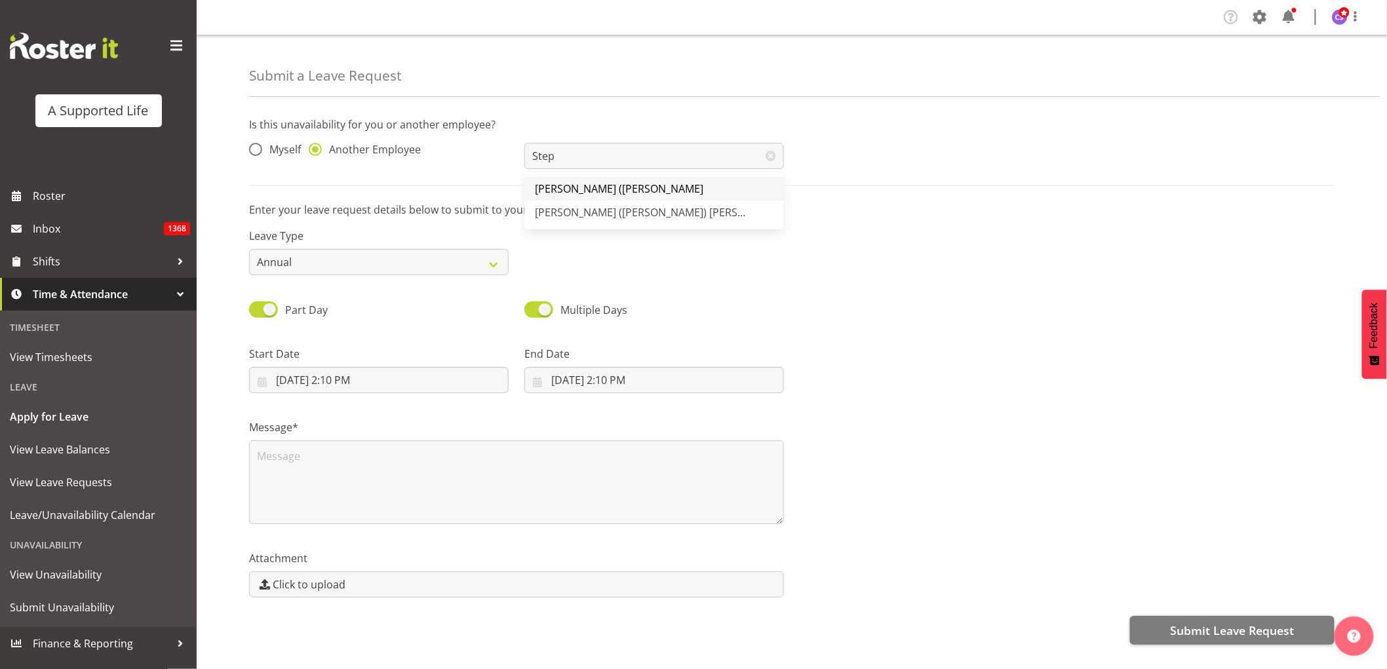
click at [693, 191] on link "[PERSON_NAME] ([PERSON_NAME]" at bounding box center [654, 189] width 260 height 24
type input "[PERSON_NAME] ([PERSON_NAME]"
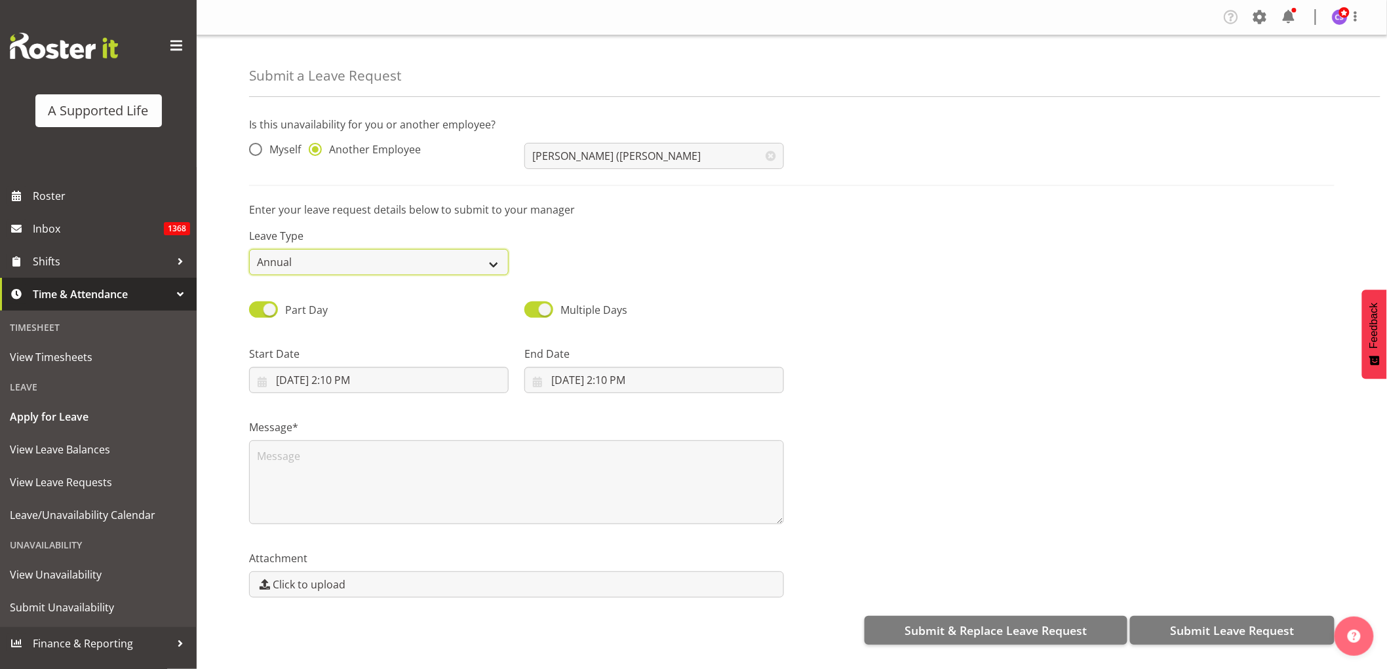
click at [404, 258] on select "Annual Sick Bereavement Domestic Violence Parental Jury Service Day In Lieu Oth…" at bounding box center [379, 262] width 260 height 26
select select "Sick"
click at [249, 249] on select "Annual Sick Bereavement Domestic Violence Parental Jury Service Day In Lieu Oth…" at bounding box center [379, 262] width 260 height 26
click at [356, 375] on input "10/6/2025, 2:10 PM" at bounding box center [379, 380] width 260 height 26
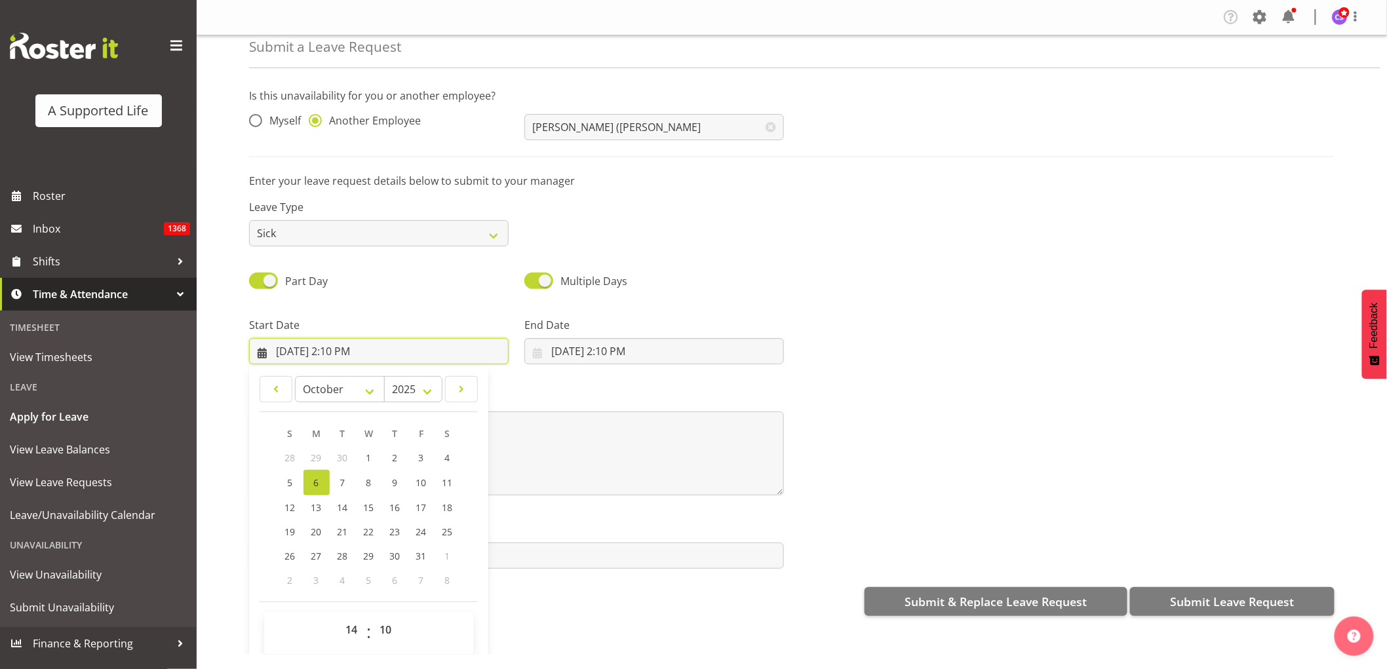
scroll to position [37, 0]
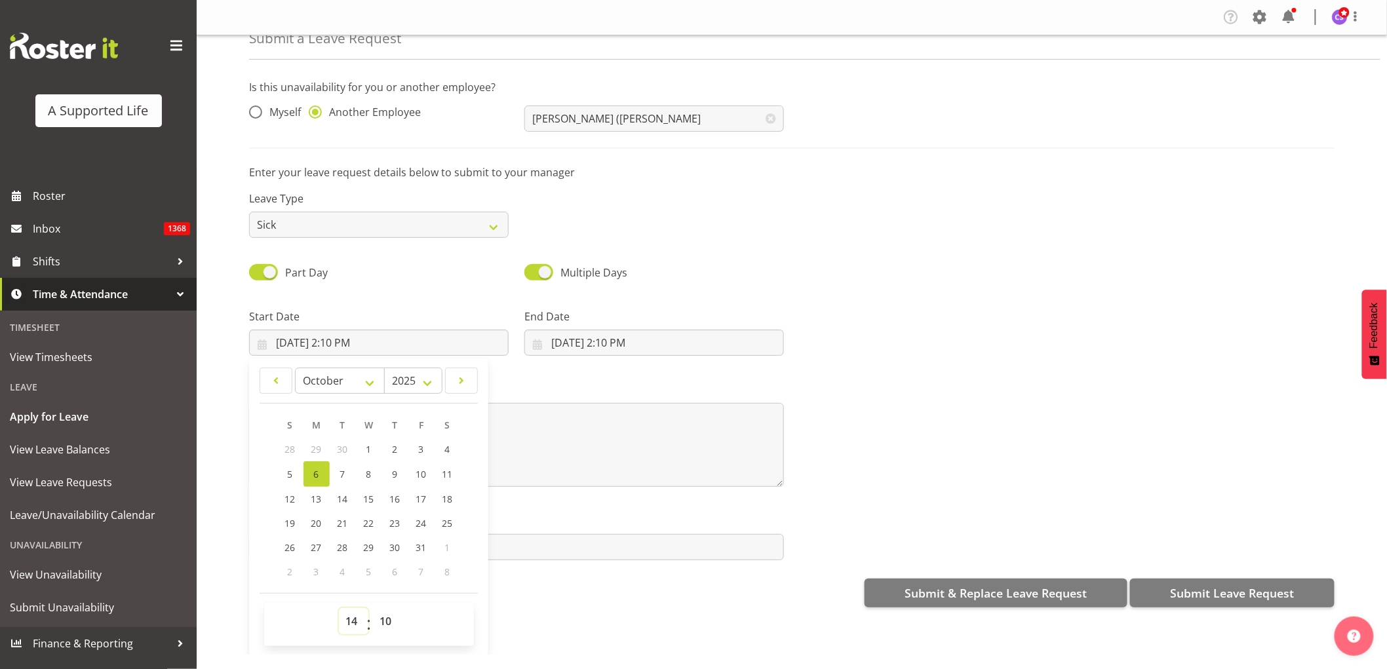
drag, startPoint x: 344, startPoint y: 621, endPoint x: 350, endPoint y: 610, distance: 12.0
click at [344, 620] on select "00 01 02 03 04 05 06 07 08 09 10 11 12 13 14 15 16 17 18 19 20 21 22 23" at bounding box center [353, 621] width 29 height 26
select select "9"
click at [339, 608] on select "00 01 02 03 04 05 06 07 08 09 10 11 12 13 14 15 16 17 18 19 20 21 22 23" at bounding box center [353, 621] width 29 height 26
type input "10/6/2025, 9:10 AM"
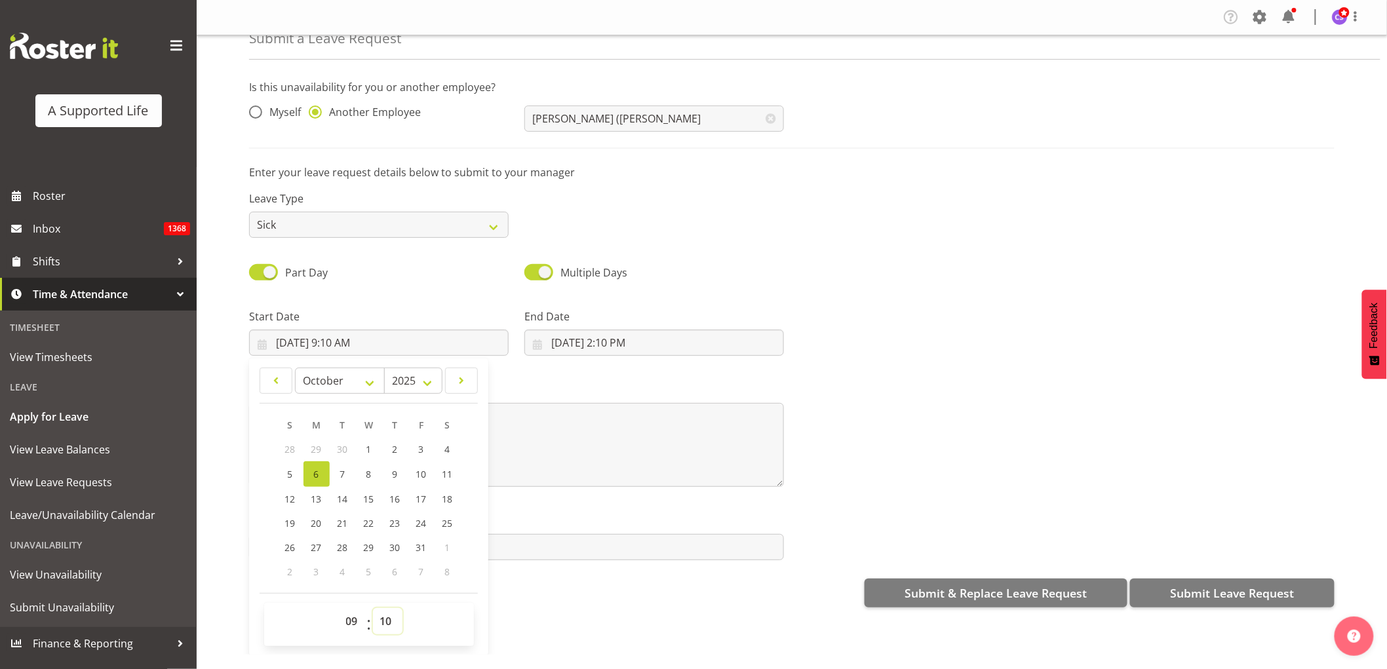
click at [395, 624] on select "00 01 02 03 04 05 06 07 08 09 10 11 12 13 14 15 16 17 18 19 20 21 22 23 24 25 2…" at bounding box center [387, 621] width 29 height 26
select select "30"
click at [373, 608] on select "00 01 02 03 04 05 06 07 08 09 10 11 12 13 14 15 16 17 18 19 20 21 22 23 24 25 2…" at bounding box center [387, 621] width 29 height 26
type input "10/6/2025, 9:30 AM"
click at [601, 342] on input "10/6/2025, 2:10 PM" at bounding box center [654, 343] width 260 height 26
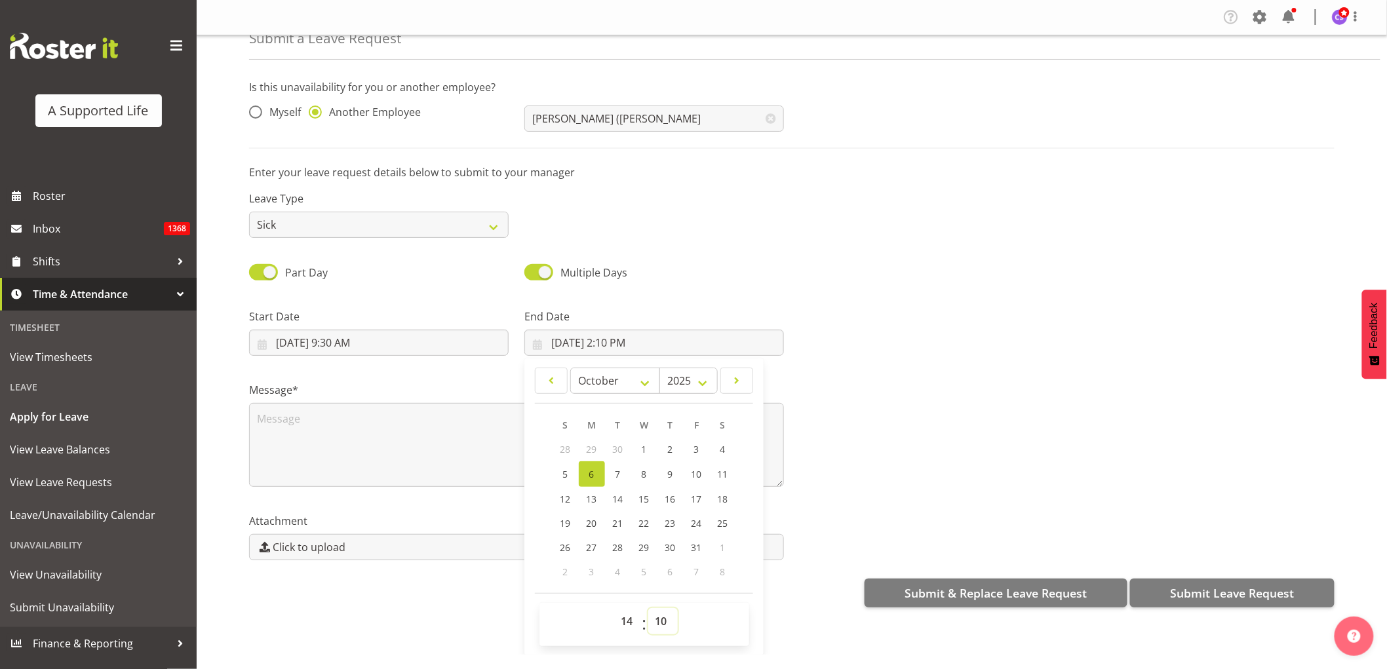
click at [659, 625] on select "00 01 02 03 04 05 06 07 08 09 10 11 12 13 14 15 16 17 18 19 20 21 22 23 24 25 2…" at bounding box center [662, 621] width 29 height 26
select select "30"
click at [648, 608] on select "00 01 02 03 04 05 06 07 08 09 10 11 12 13 14 15 16 17 18 19 20 21 22 23 24 25 2…" at bounding box center [662, 621] width 29 height 26
type input "10/6/2025, 2:30 PM"
click at [309, 345] on input "10/6/2025, 9:30 AM" at bounding box center [379, 343] width 260 height 26
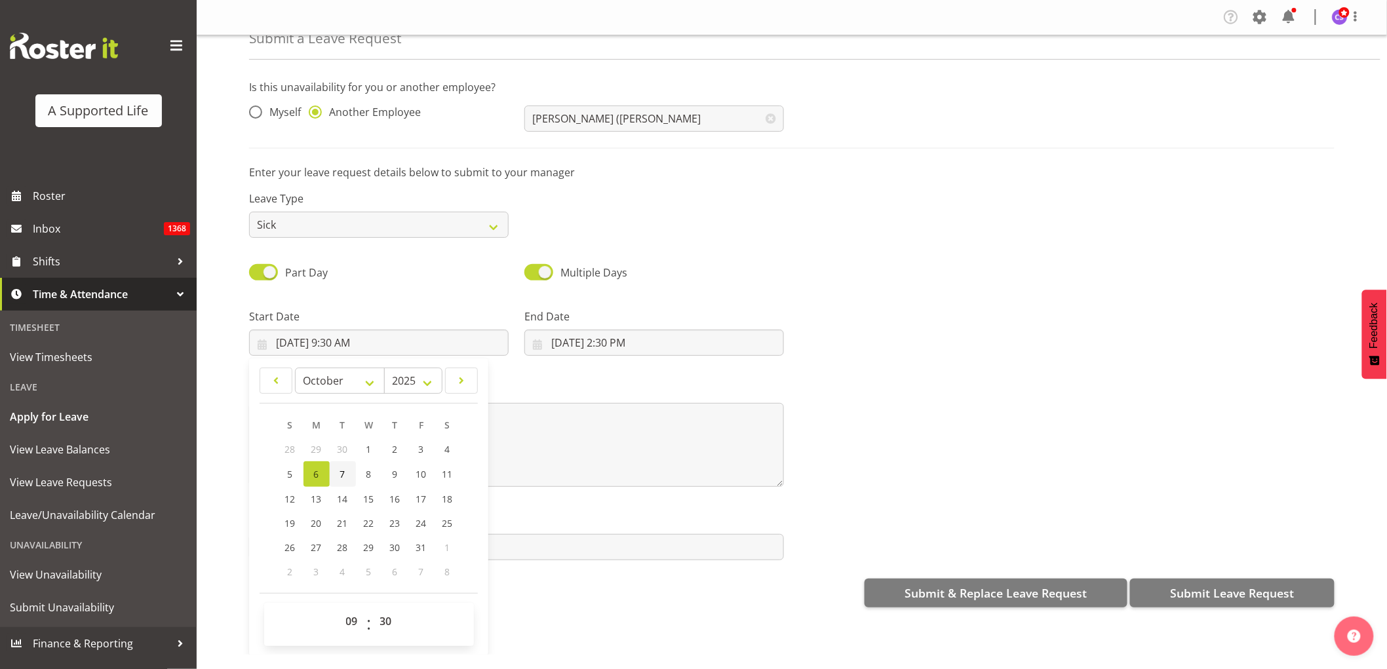
click at [341, 468] on link "7" at bounding box center [343, 474] width 26 height 26
type input "10/7/2025, 9:30 AM"
click at [605, 336] on input "10/6/2025, 2:30 PM" at bounding box center [654, 343] width 260 height 26
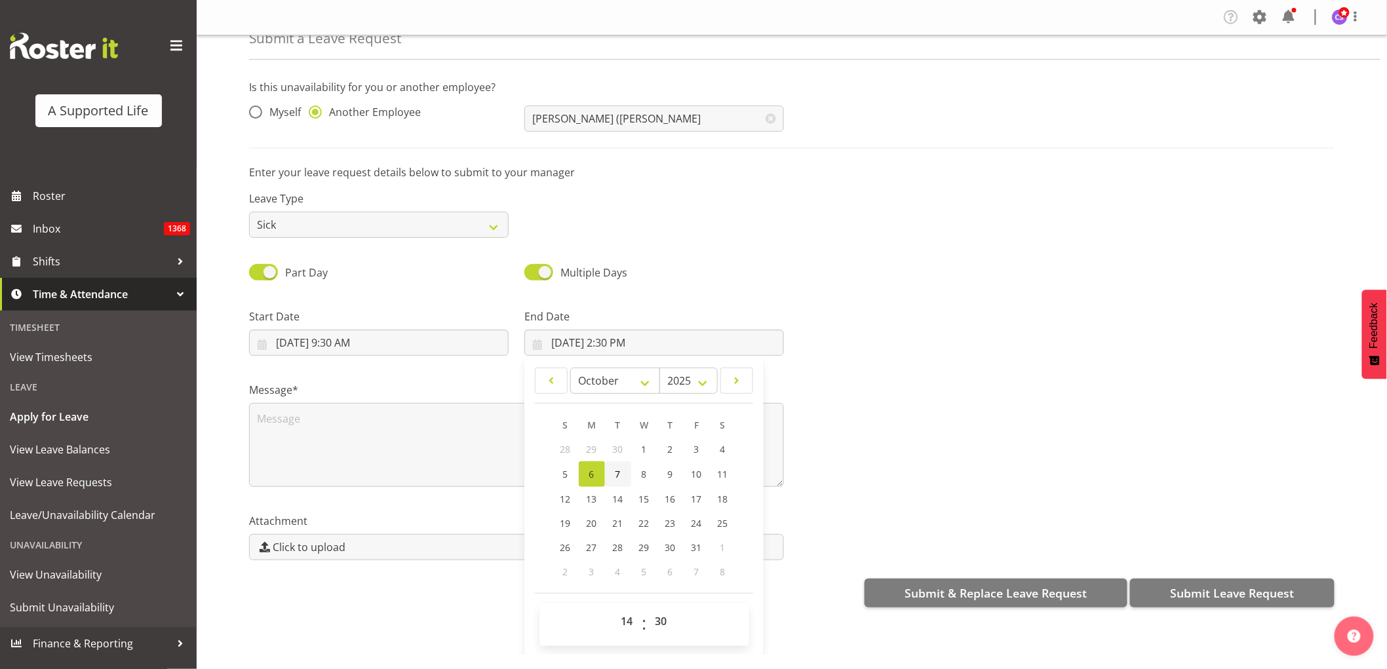
click at [616, 473] on span "7" at bounding box center [617, 474] width 5 height 12
type input "10/7/2025, 2:30 PM"
click at [339, 429] on textarea at bounding box center [516, 445] width 535 height 84
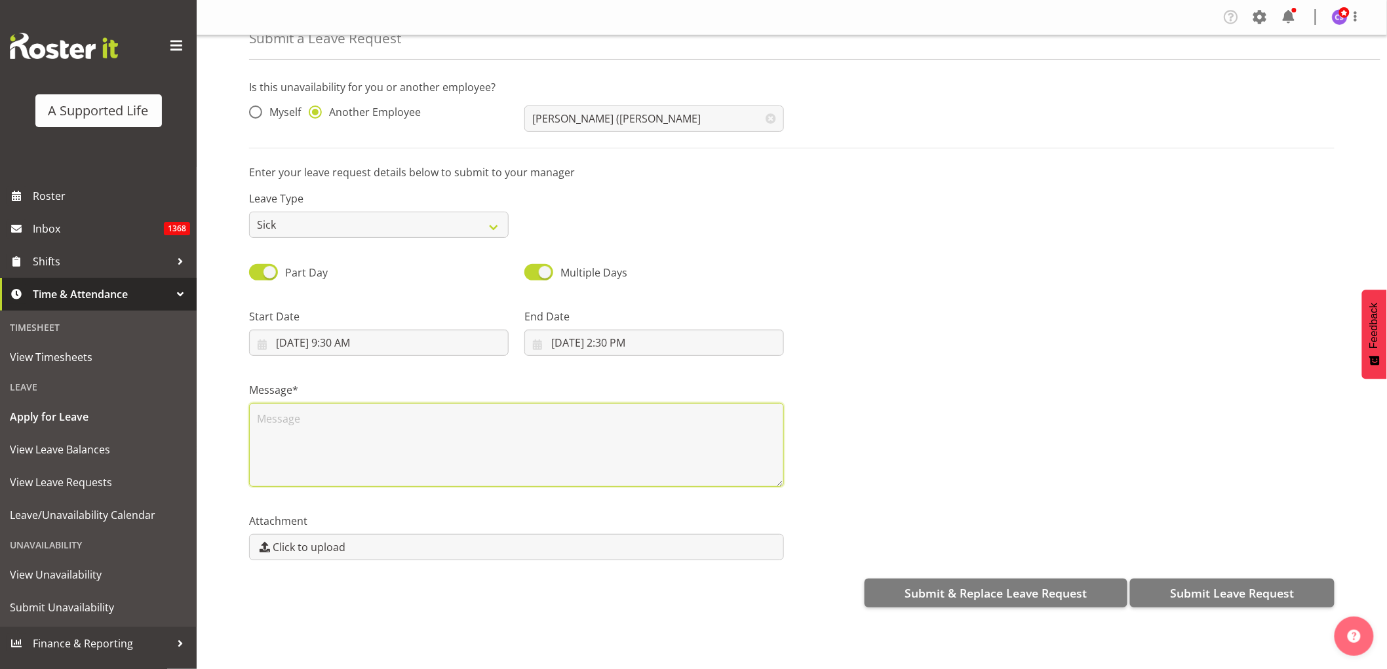
scroll to position [0, 0]
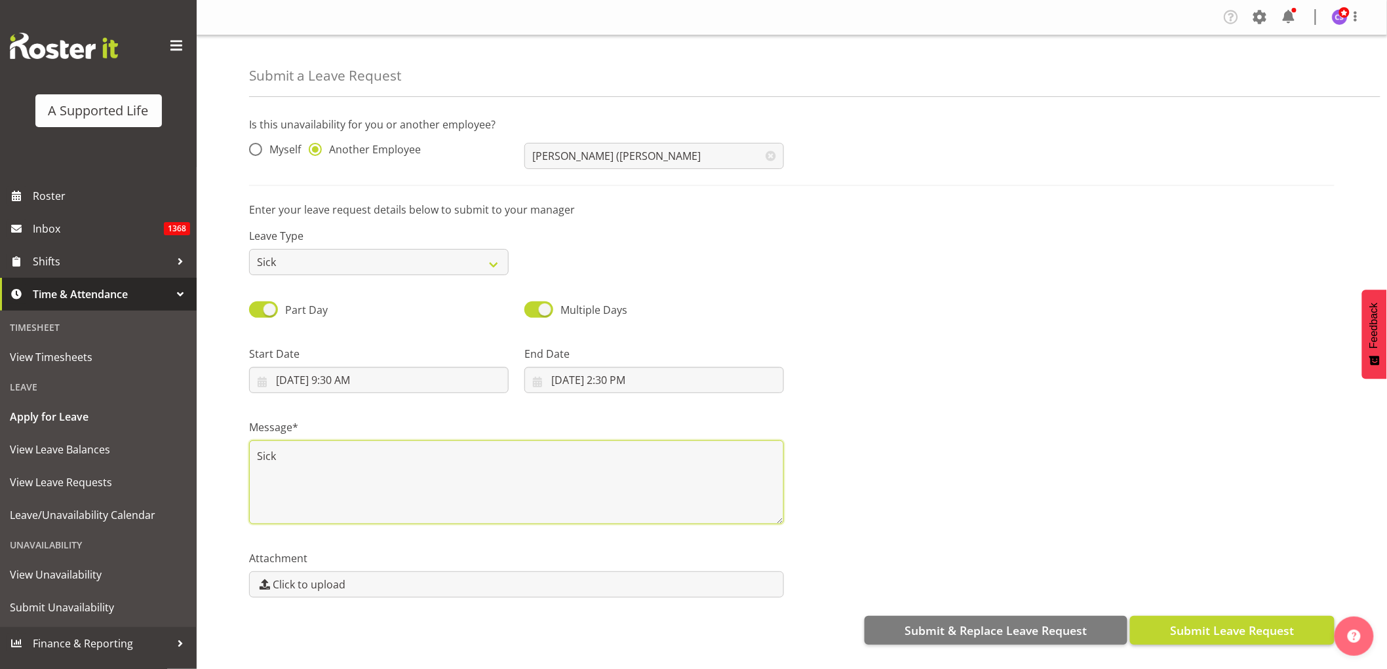
type textarea "Sick"
click at [1254, 634] on span "Submit Leave Request" at bounding box center [1232, 630] width 124 height 17
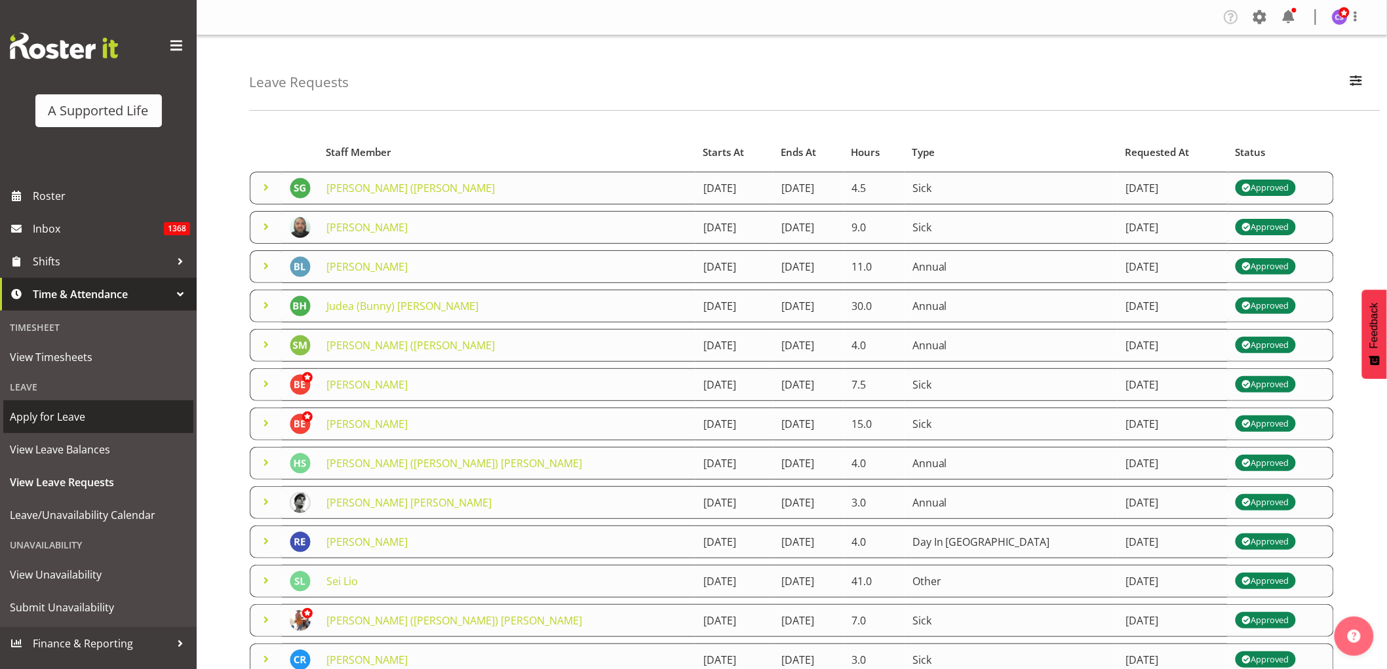
click at [73, 418] on span "Apply for Leave" at bounding box center [98, 417] width 177 height 20
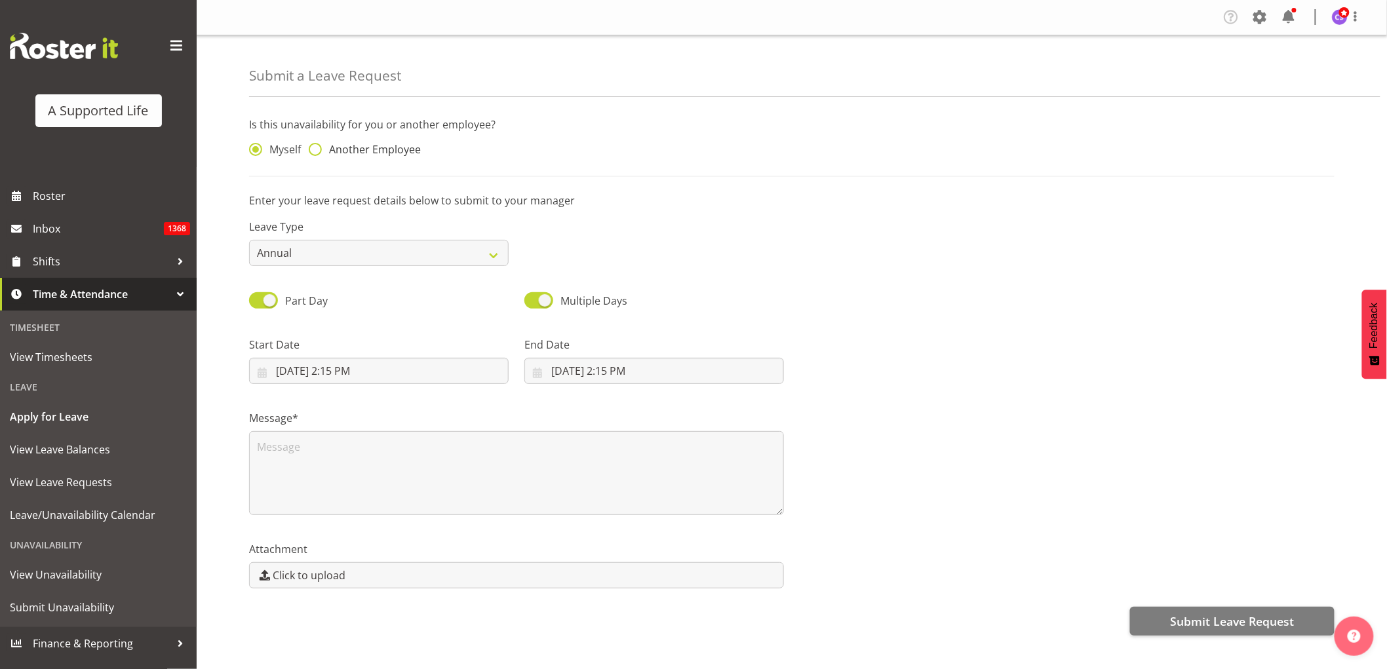
click at [315, 148] on span at bounding box center [315, 149] width 13 height 13
click at [315, 148] on input "Another Employee" at bounding box center [313, 150] width 9 height 9
radio input "true"
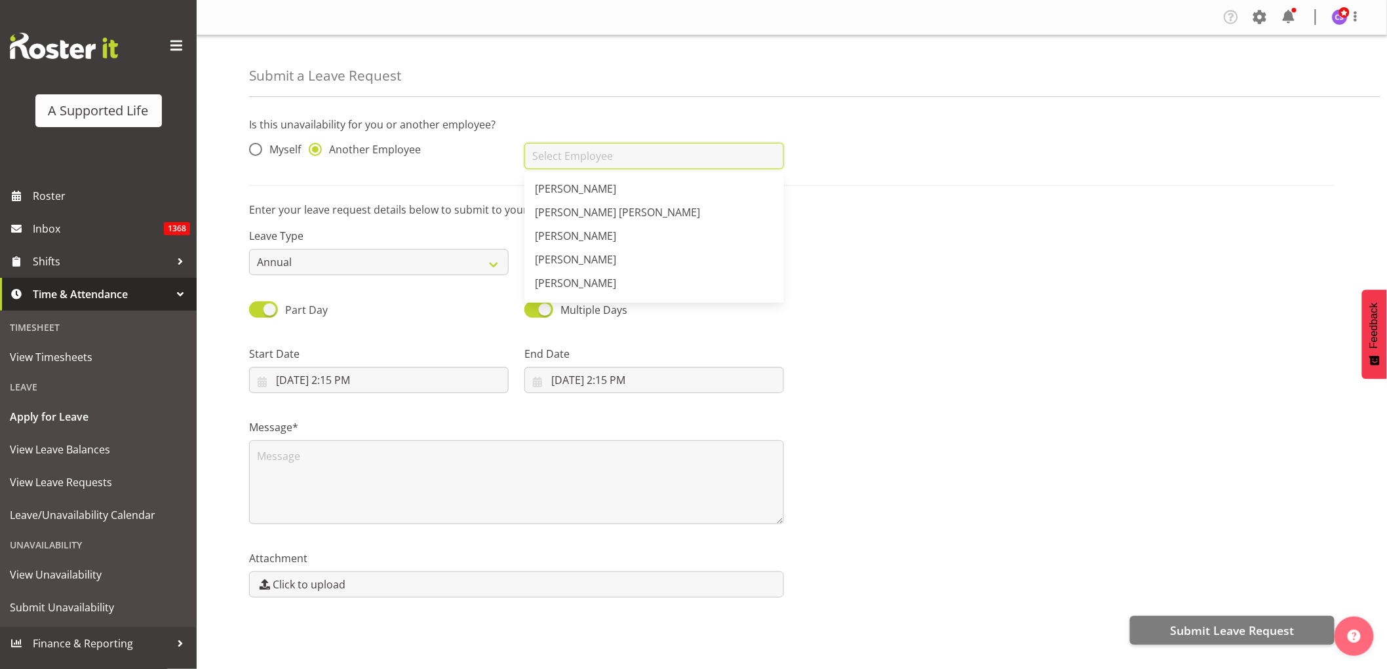
click at [626, 148] on input "text" at bounding box center [654, 156] width 260 height 26
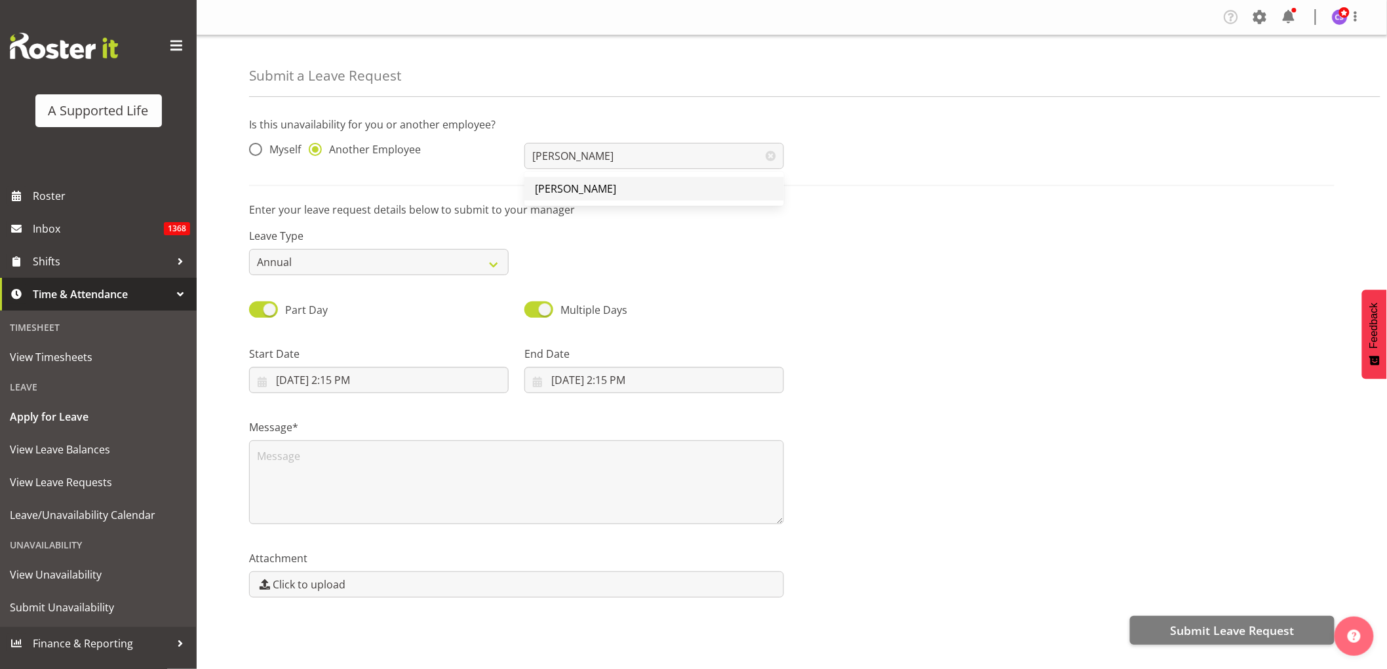
click at [623, 191] on link "[PERSON_NAME]" at bounding box center [654, 189] width 260 height 24
type input "[PERSON_NAME]"
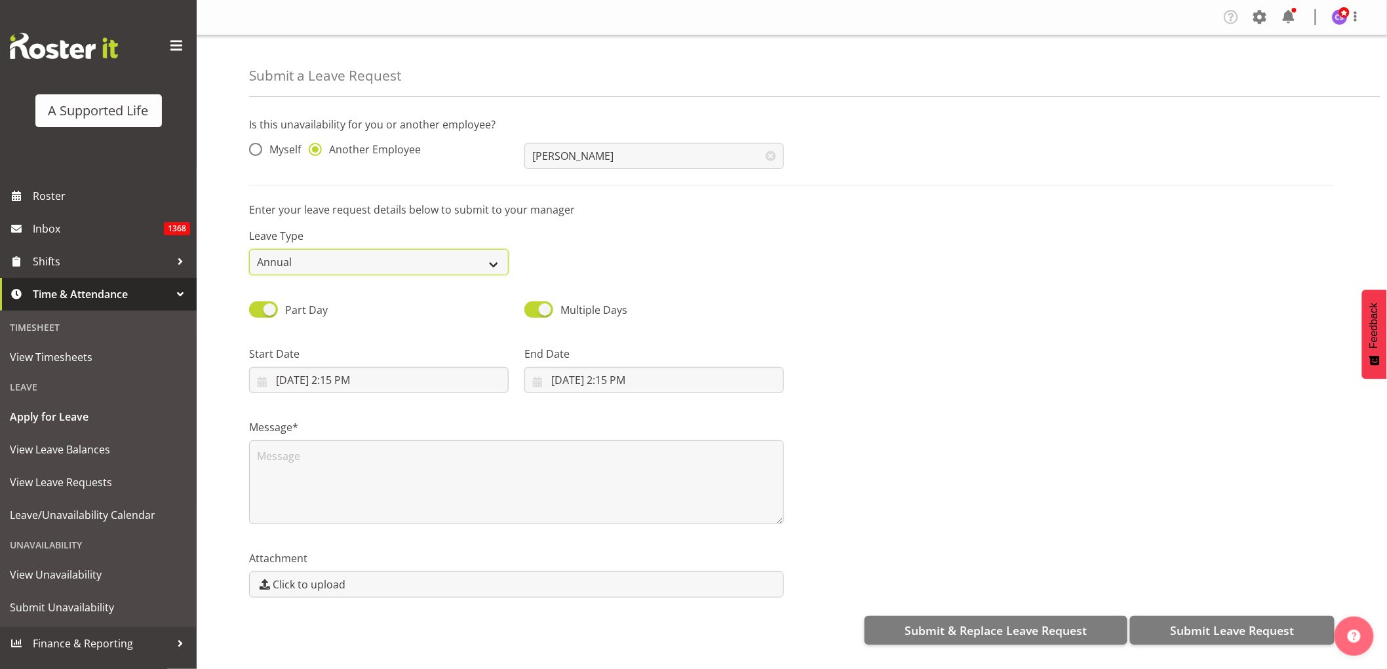
click at [486, 261] on select "Annual Sick Bereavement Domestic Violence Parental Jury Service Day In [GEOGRAP…" at bounding box center [379, 262] width 260 height 26
select select "Other"
click at [249, 249] on select "Annual Sick Bereavement Domestic Violence Parental Jury Service Day In [GEOGRAP…" at bounding box center [379, 262] width 260 height 26
click at [376, 377] on input "[DATE] 2:15 PM" at bounding box center [379, 380] width 260 height 26
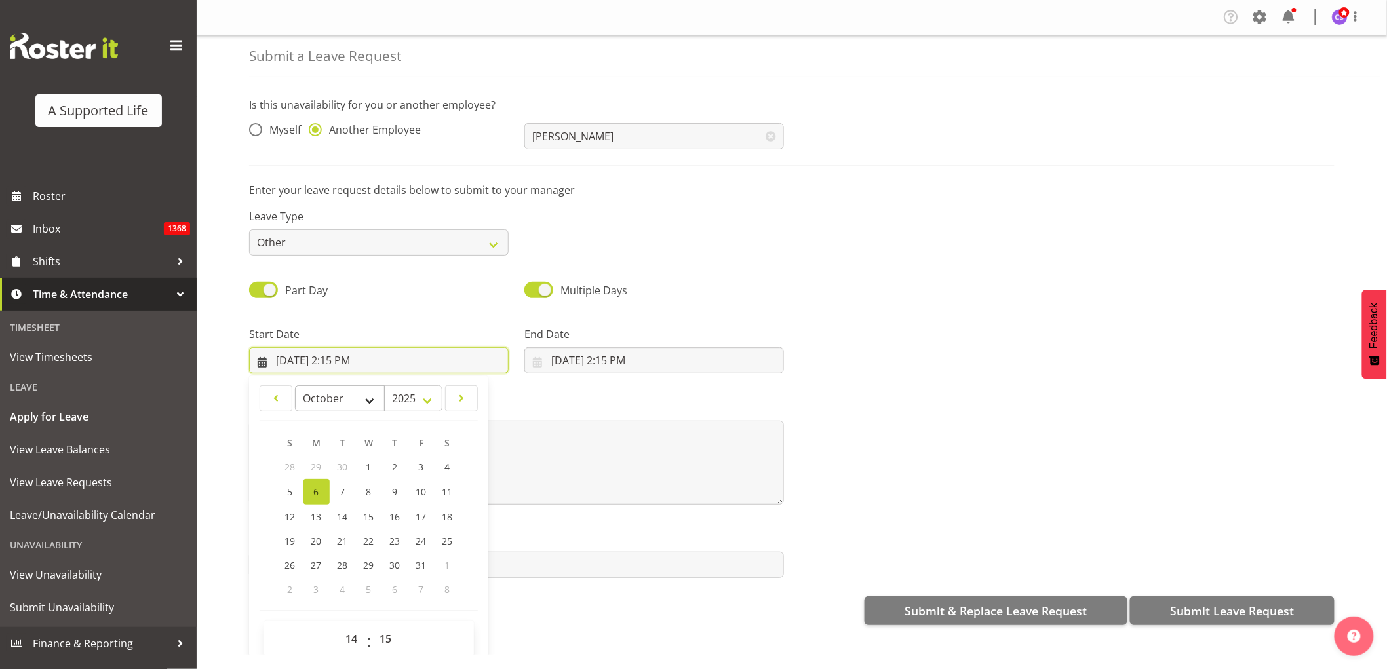
scroll to position [37, 0]
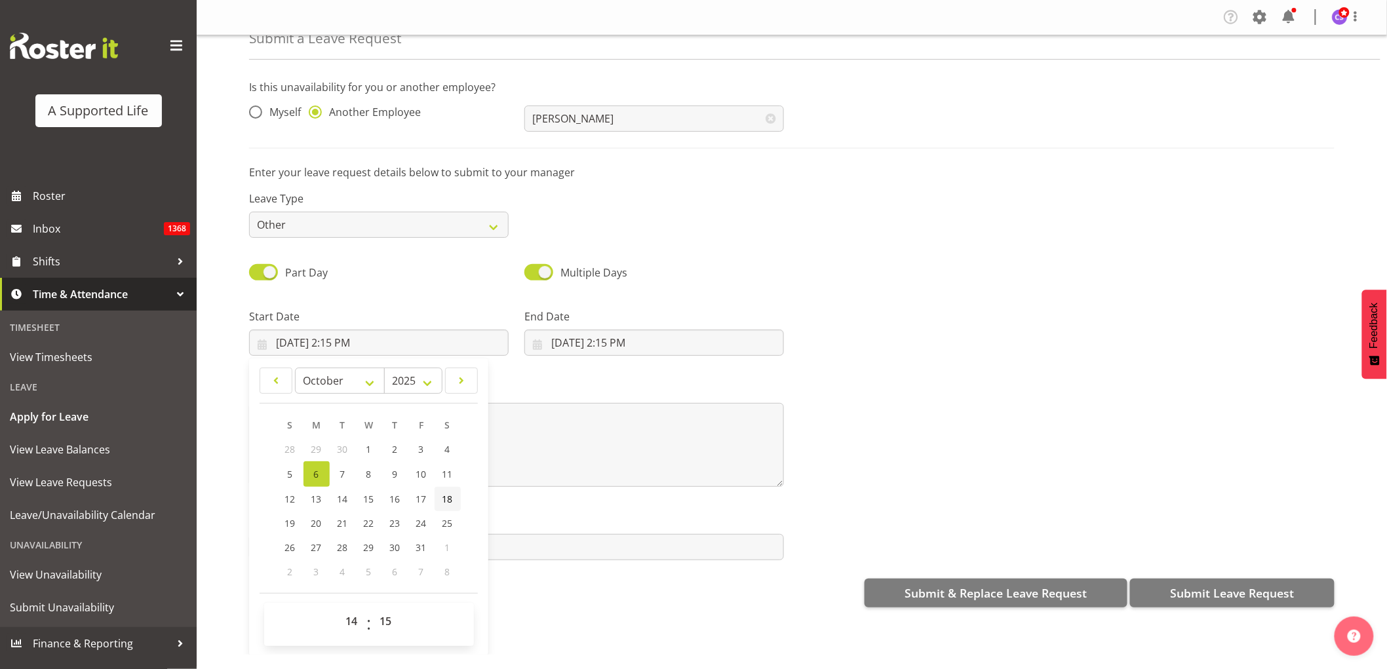
click at [456, 501] on link "18" at bounding box center [448, 499] width 26 height 24
type input "[DATE] 2:15 PM"
click at [355, 616] on select "00 01 02 03 04 05 06 07 08 09 10 11 12 13 14 15 16 17 18 19 20 21 22 23" at bounding box center [353, 621] width 29 height 26
select select "18"
click at [339, 608] on select "00 01 02 03 04 05 06 07 08 09 10 11 12 13 14 15 16 17 18 19 20 21 22 23" at bounding box center [353, 621] width 29 height 26
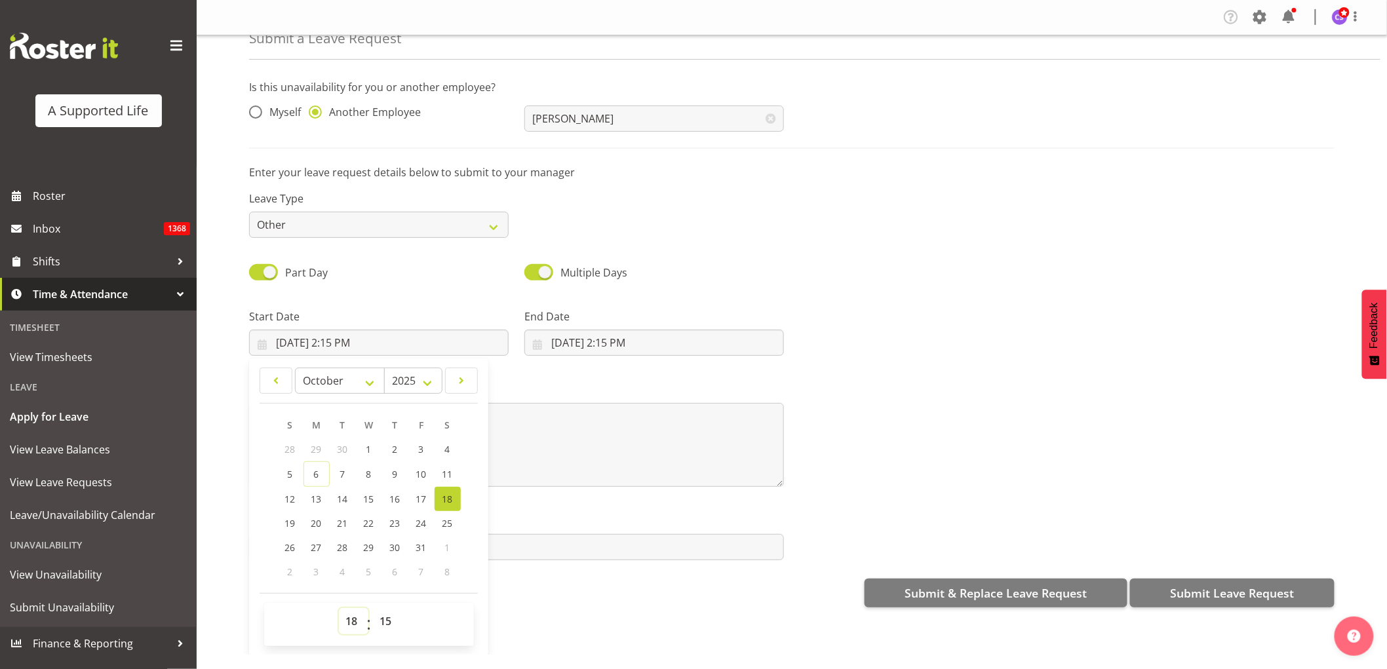
type input "[DATE] 6:15 PM"
click at [585, 338] on input "[DATE] 2:15 PM" at bounding box center [654, 343] width 260 height 26
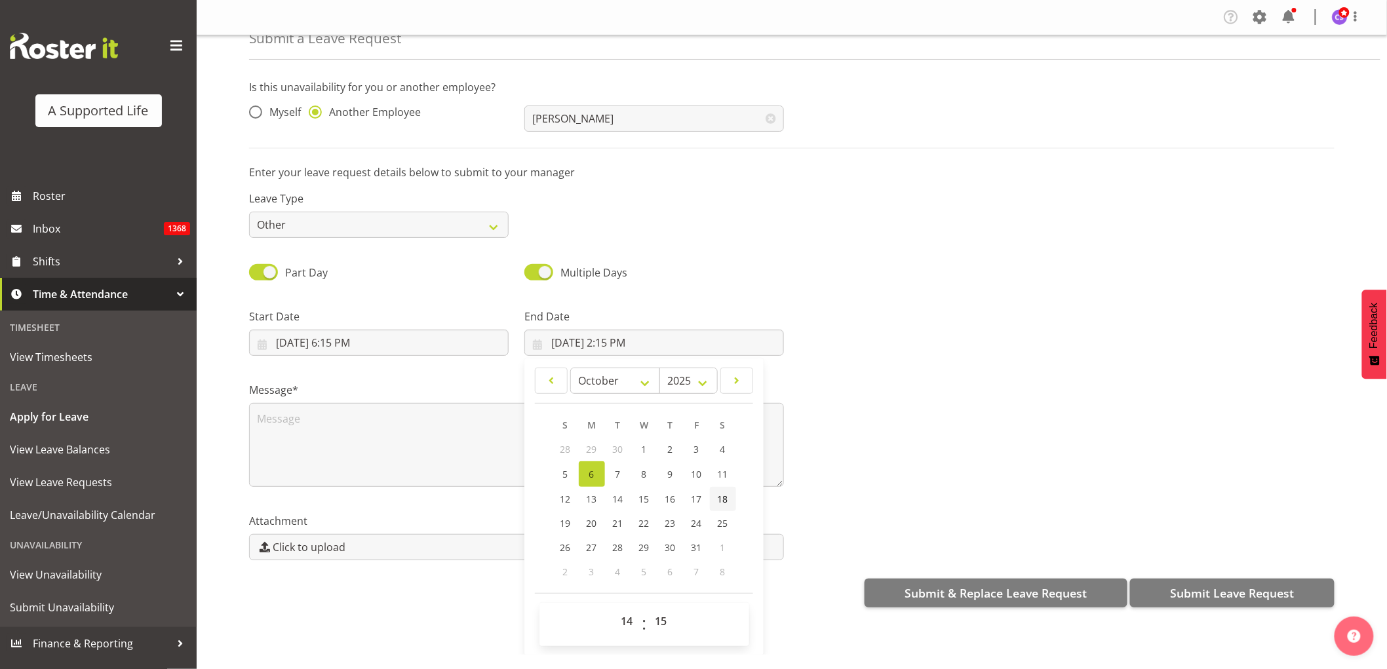
click at [726, 499] on link "18" at bounding box center [723, 499] width 26 height 24
type input "[DATE] 2:15 PM"
click at [628, 627] on select "00 01 02 03 04 05 06 07 08 09 10 11 12 13 14 15 16 17 18 19 20 21 22 23" at bounding box center [628, 621] width 29 height 26
select select "23"
click at [614, 608] on select "00 01 02 03 04 05 06 07 08 09 10 11 12 13 14 15 16 17 18 19 20 21 22 23" at bounding box center [628, 621] width 29 height 26
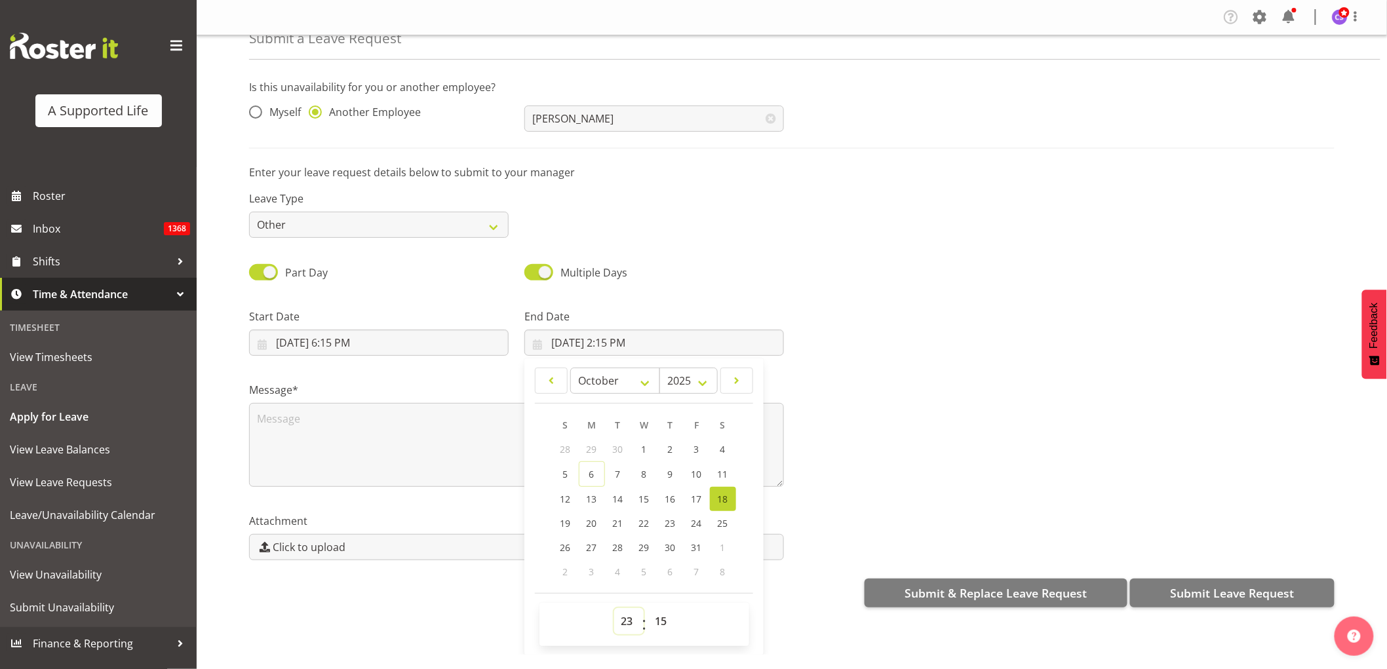
type input "10/18/2025, 11:15 PM"
click at [661, 619] on select "00 01 02 03 04 05 06 07 08 09 10 11 12 13 14 15 16 17 18 19 20 21 22 23 24 25 2…" at bounding box center [662, 621] width 29 height 26
select select "30"
click at [648, 608] on select "00 01 02 03 04 05 06 07 08 09 10 11 12 13 14 15 16 17 18 19 20 21 22 23 24 25 2…" at bounding box center [662, 621] width 29 height 26
type input "10/18/2025, 11:30 PM"
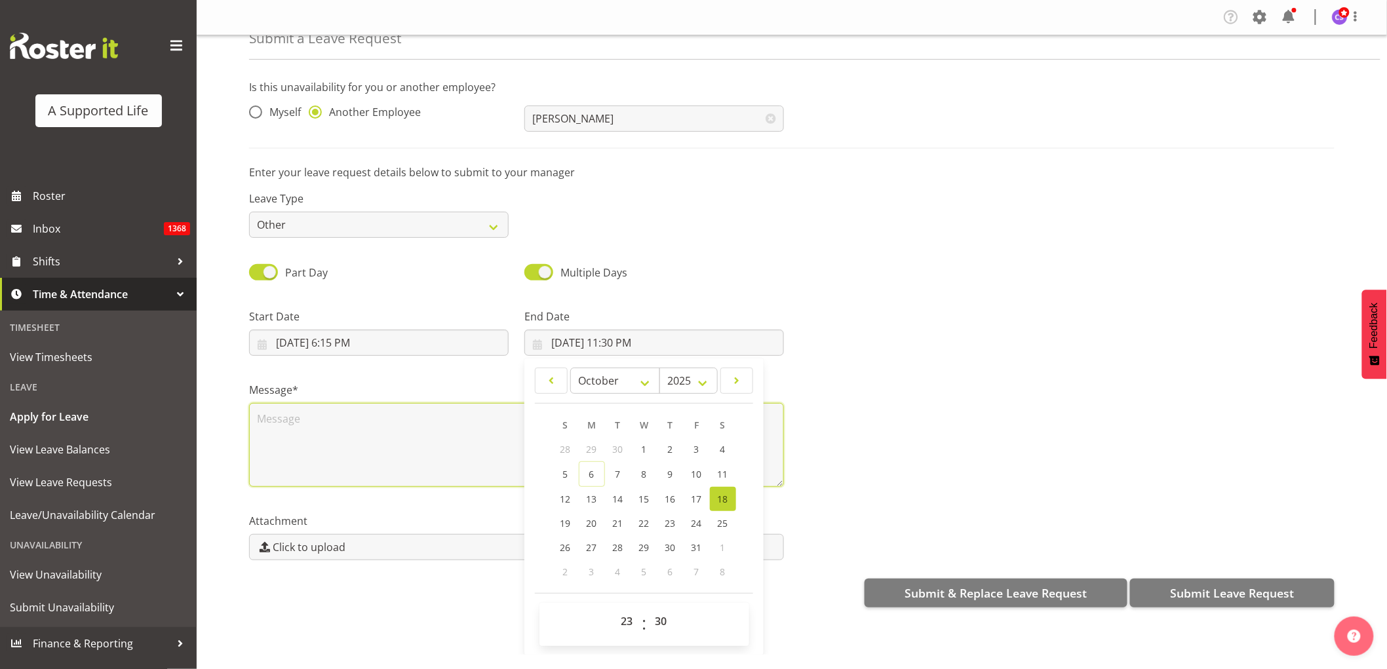
click at [287, 427] on textarea at bounding box center [516, 445] width 535 height 84
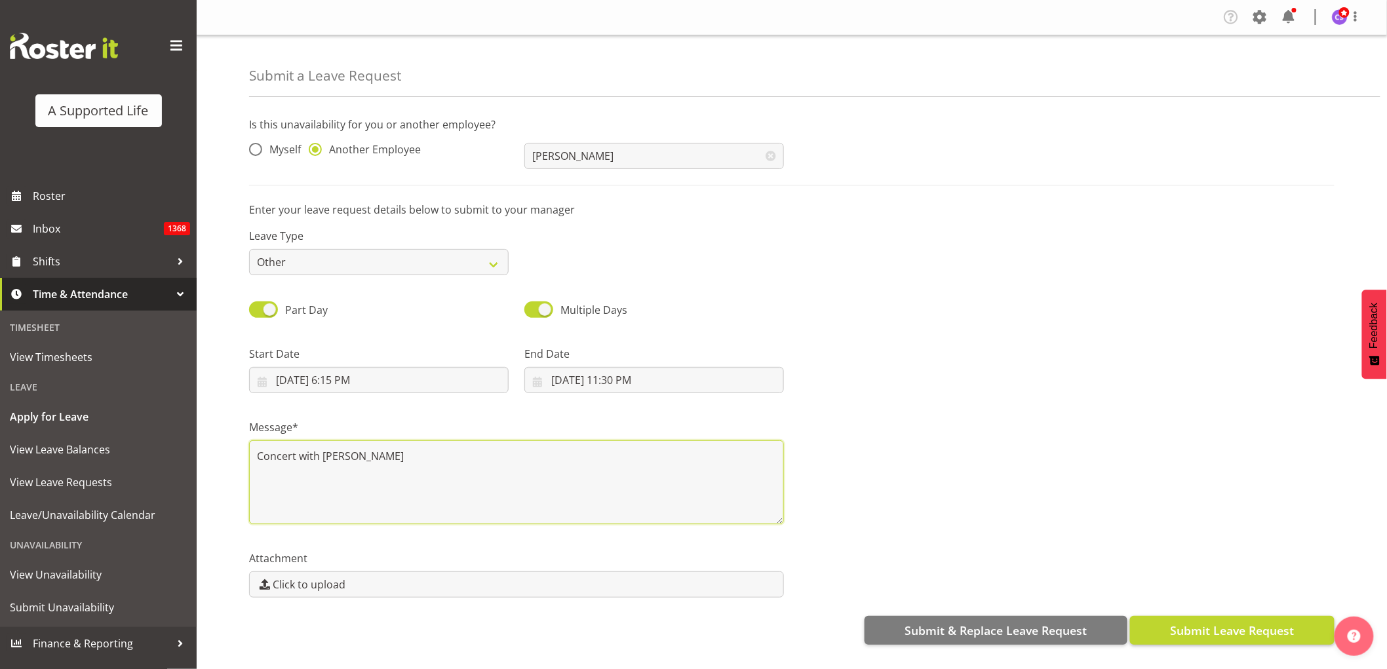
type textarea "Concert with Nick"
click at [1250, 626] on span "Submit Leave Request" at bounding box center [1232, 630] width 124 height 17
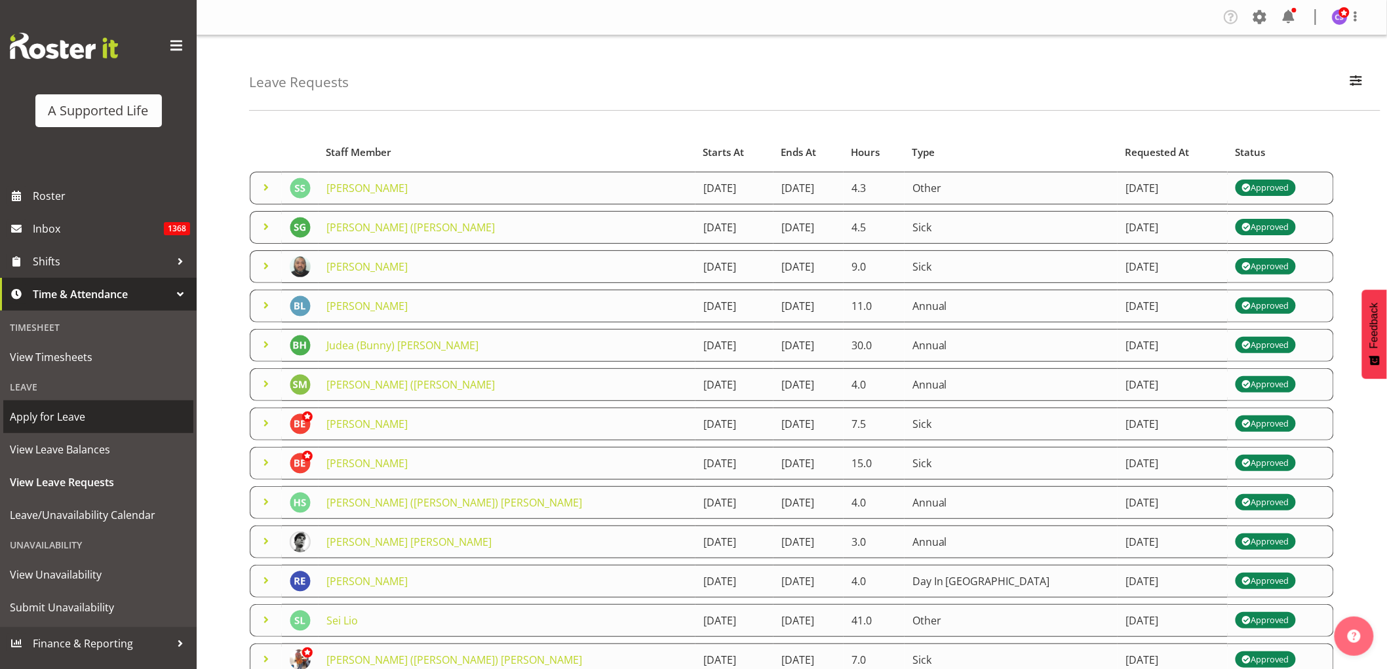
click at [81, 421] on span "Apply for Leave" at bounding box center [98, 417] width 177 height 20
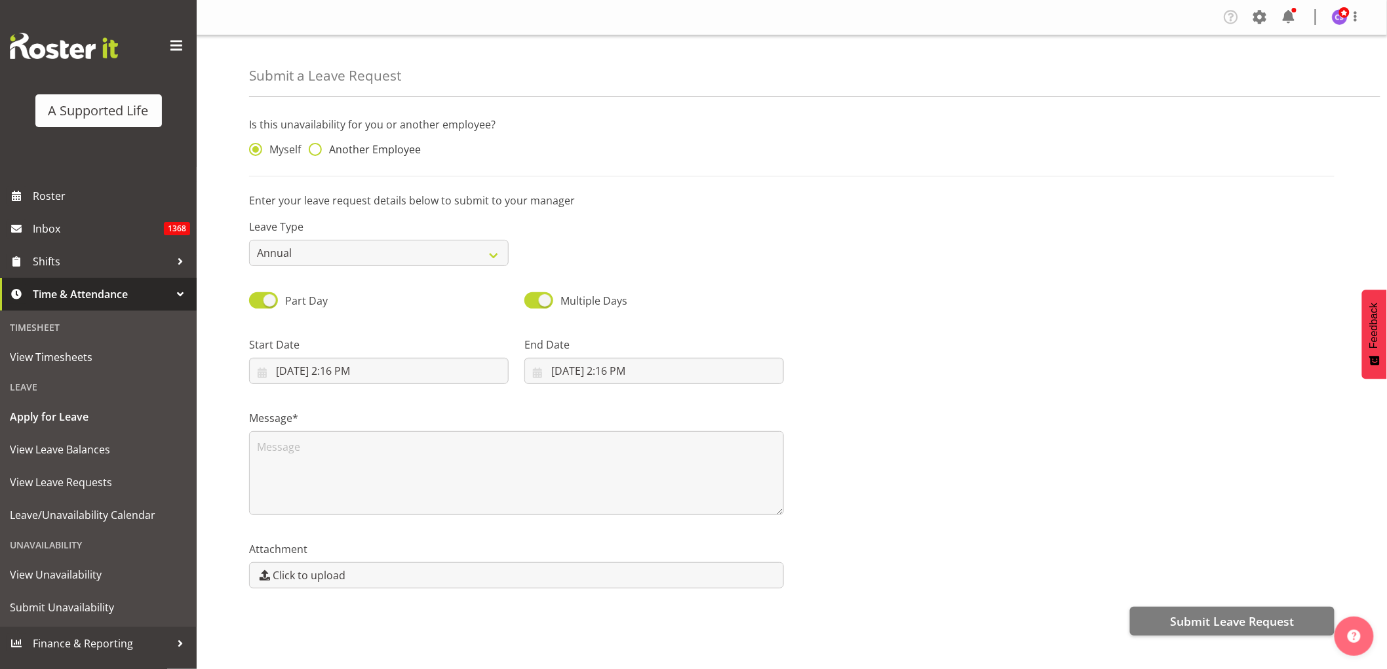
click at [324, 149] on span "Another Employee" at bounding box center [371, 149] width 99 height 13
click at [317, 149] on input "Another Employee" at bounding box center [313, 150] width 9 height 9
radio input "true"
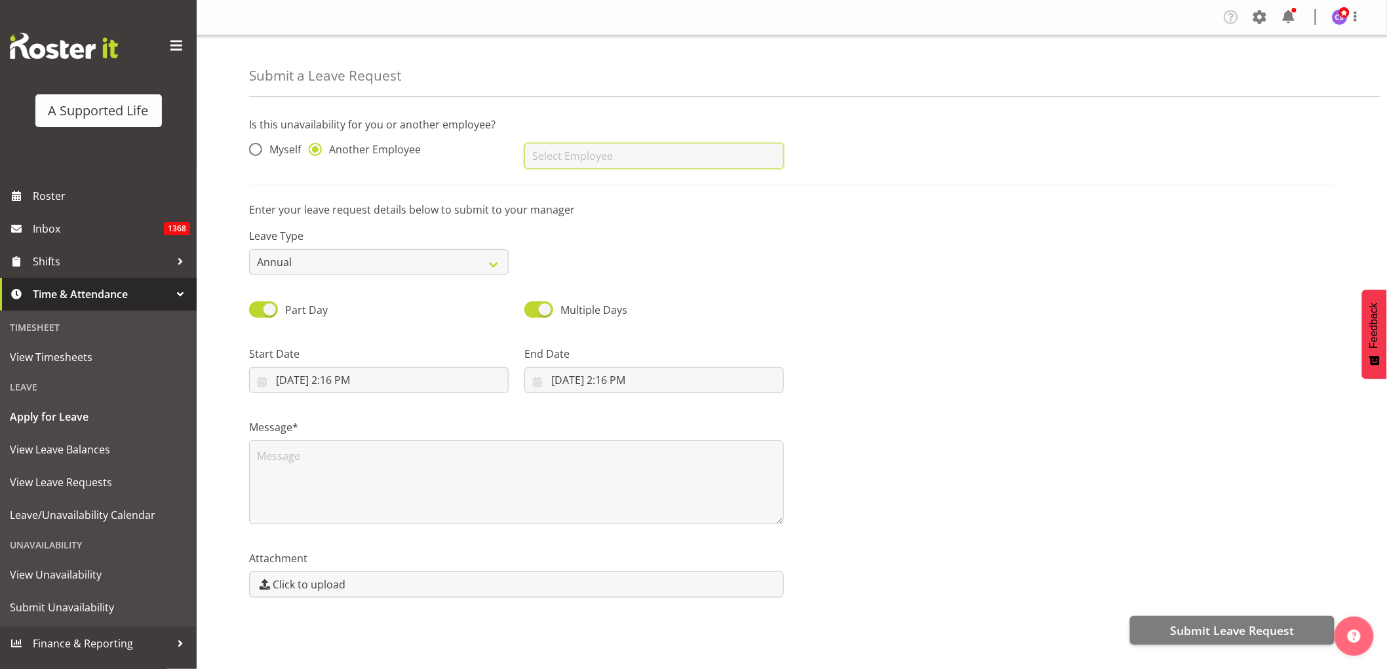
click at [601, 161] on input "text" at bounding box center [654, 156] width 260 height 26
click at [598, 187] on span "[PERSON_NAME]" at bounding box center [575, 189] width 81 height 14
type input "[PERSON_NAME]"
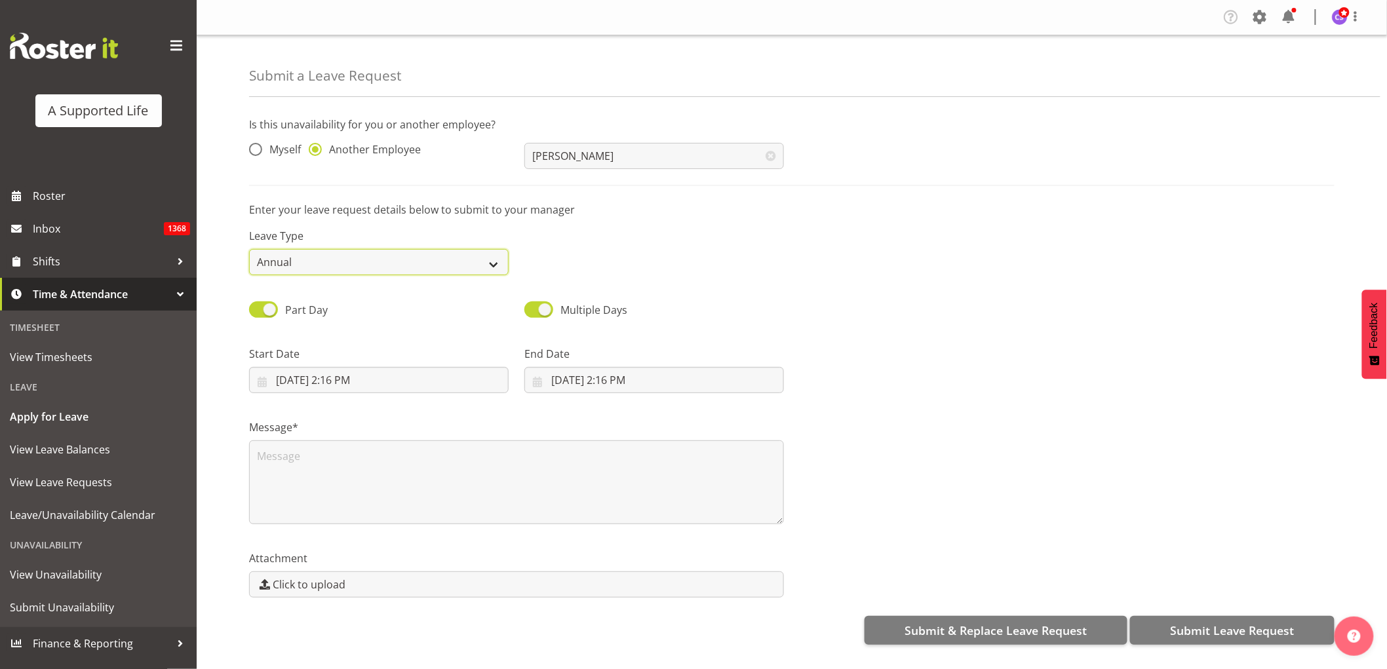
click at [477, 264] on select "Annual Sick Bereavement Domestic Violence Parental Jury Service Day In [GEOGRAP…" at bounding box center [379, 262] width 260 height 26
click at [249, 249] on select "Annual Sick Bereavement Domestic Violence Parental Jury Service Day In [GEOGRAP…" at bounding box center [379, 262] width 260 height 26
click at [390, 381] on input "[DATE] 2:16 PM" at bounding box center [379, 380] width 260 height 26
click at [377, 421] on select "January February March April May June July August September October November De…" at bounding box center [340, 418] width 90 height 26
select select "11"
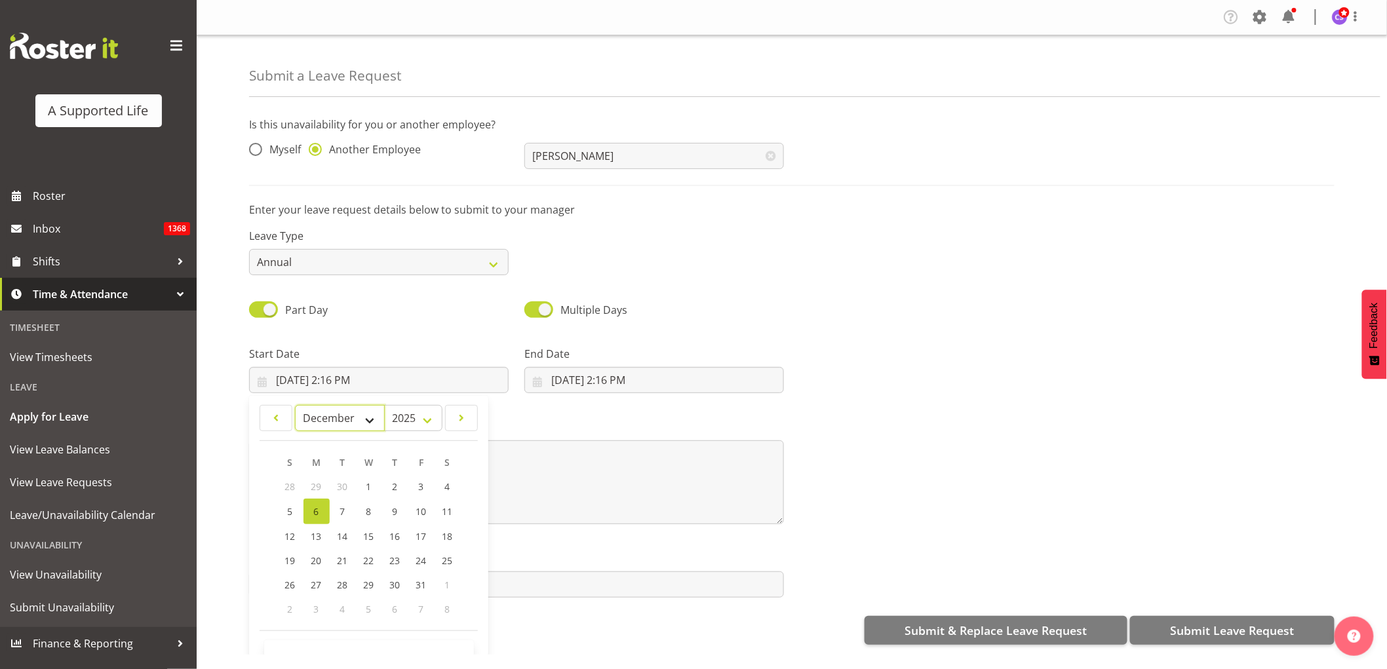
click at [295, 405] on select "January February March April May June July August September October November De…" at bounding box center [340, 418] width 90 height 26
click at [442, 484] on link "6" at bounding box center [448, 487] width 26 height 24
type input "[DATE] 2:16 PM"
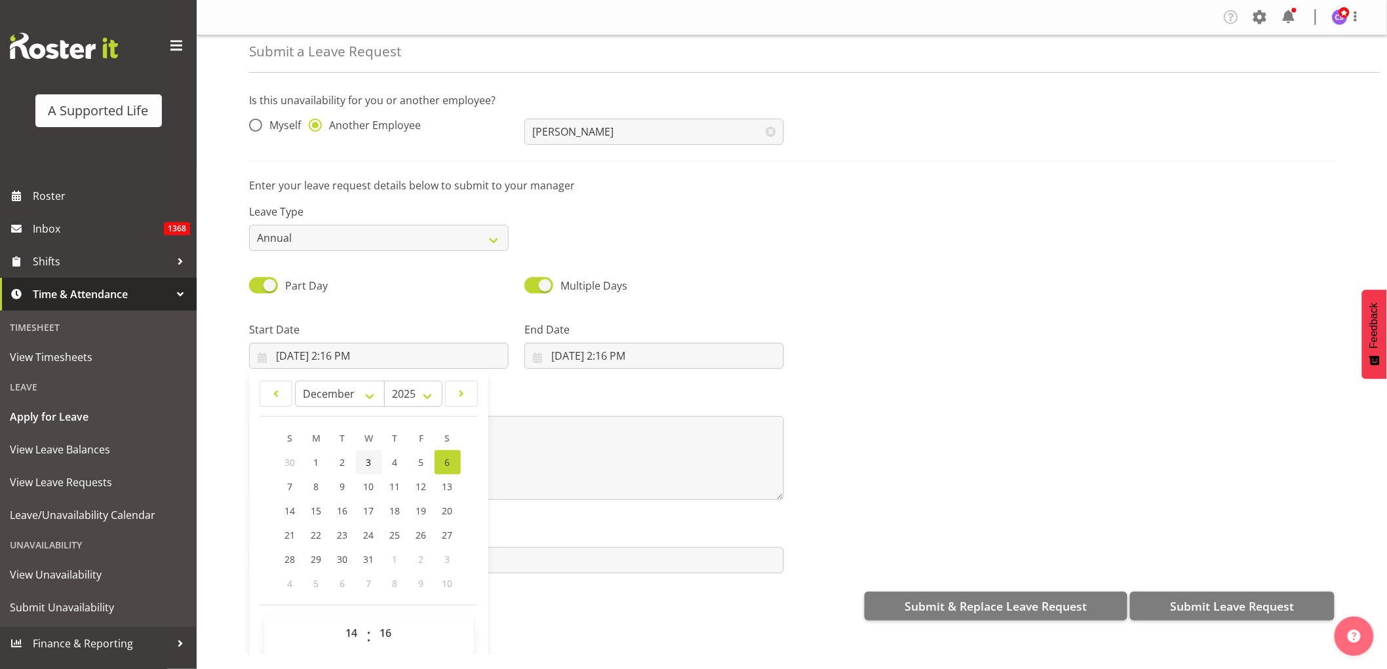
scroll to position [36, 0]
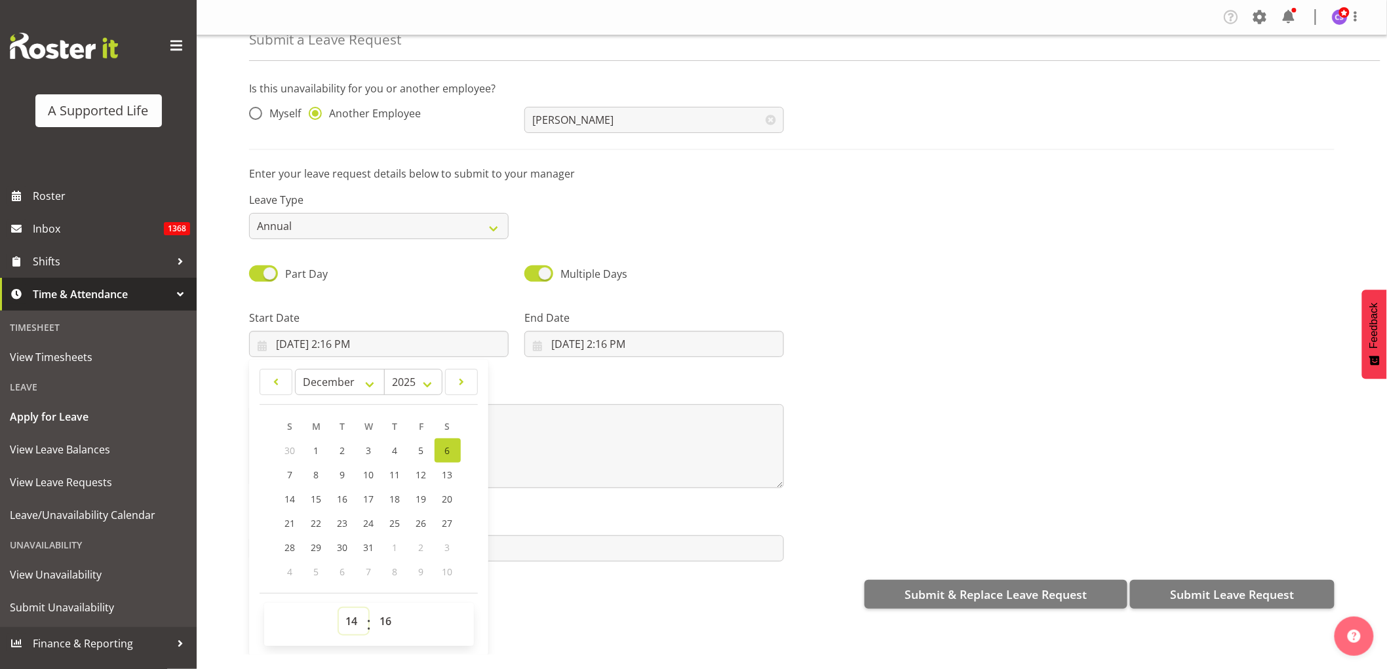
click at [349, 624] on select "00 01 02 03 04 05 06 07 08 09 10 11 12 13 14 15 16 17 18 19 20 21 22 23" at bounding box center [353, 621] width 29 height 26
select select "16"
click at [339, 608] on select "00 01 02 03 04 05 06 07 08 09 10 11 12 13 14 15 16 17 18 19 20 21 22 23" at bounding box center [353, 621] width 29 height 26
type input "12/6/2025, 4:16 PM"
click at [394, 625] on select "00 01 02 03 04 05 06 07 08 09 10 11 12 13 14 15 16 17 18 19 20 21 22 23 24 25 2…" at bounding box center [387, 621] width 29 height 26
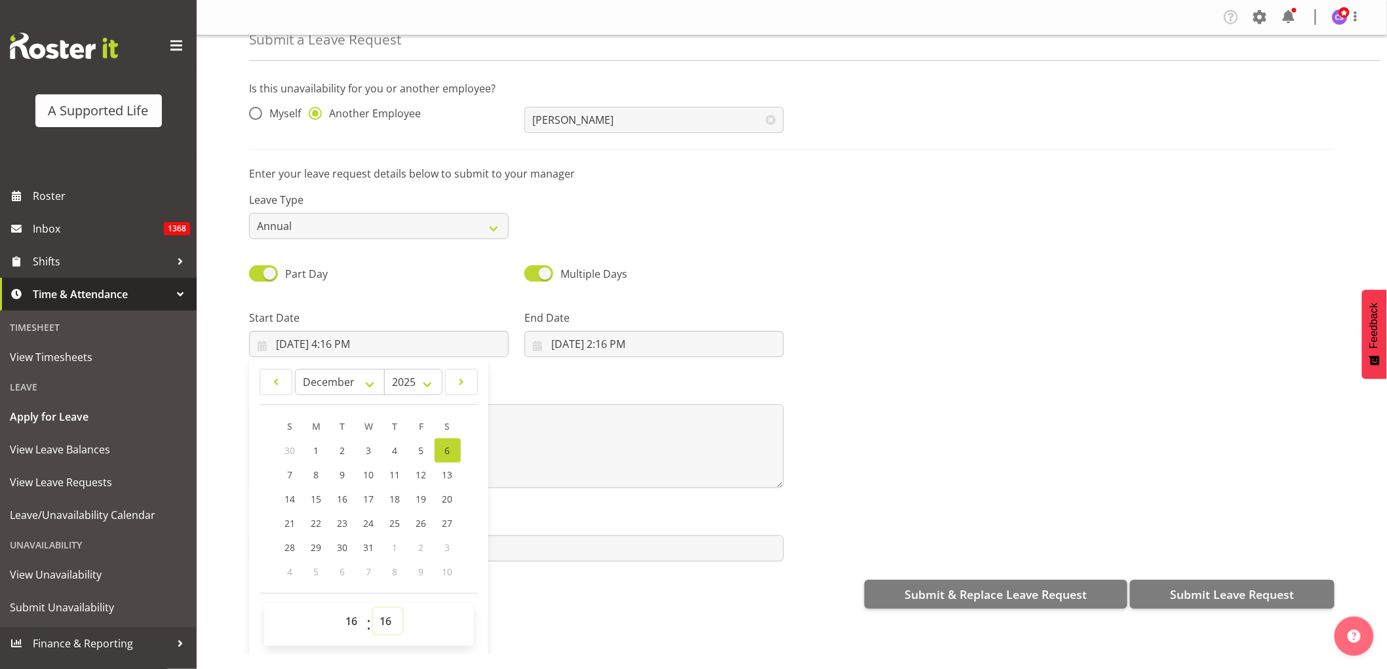
select select "0"
click at [373, 608] on select "00 01 02 03 04 05 06 07 08 09 10 11 12 13 14 15 16 17 18 19 20 21 22 23 24 25 2…" at bounding box center [387, 621] width 29 height 26
type input "12/6/2025, 4:00 PM"
click at [593, 344] on input "10/6/2025, 2:16 PM" at bounding box center [654, 344] width 260 height 26
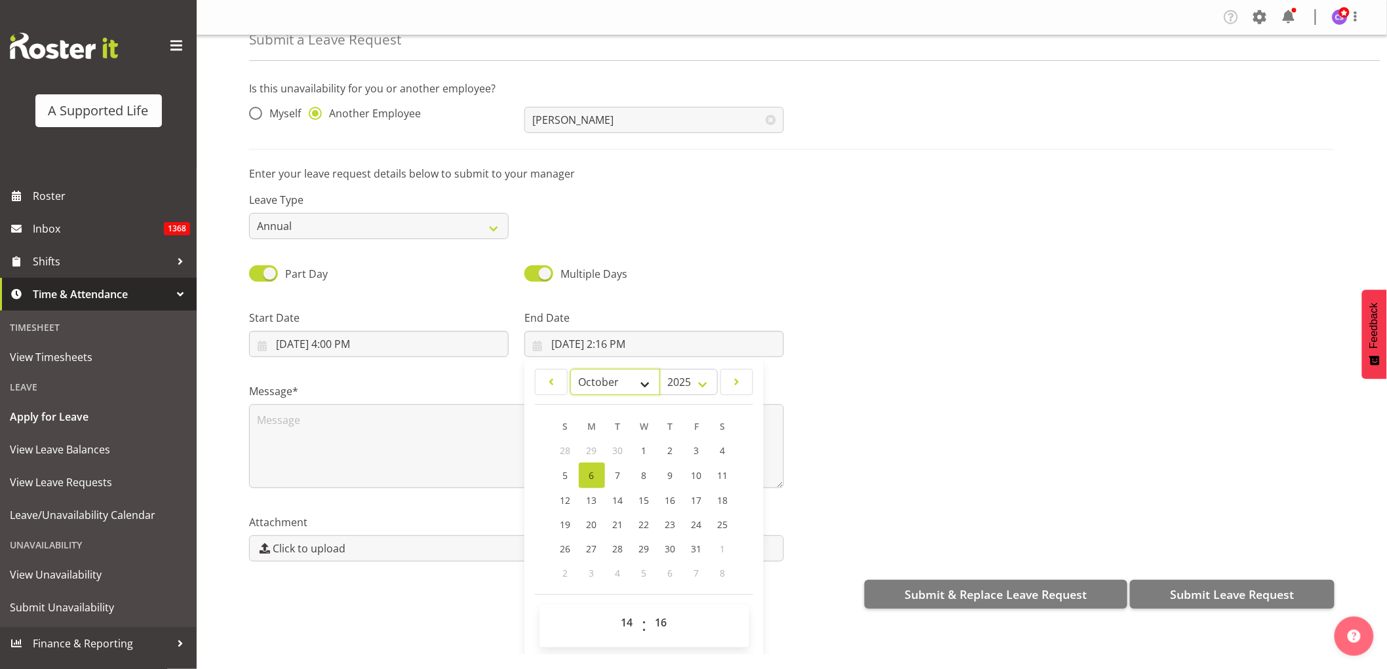
click at [640, 379] on select "January February March April May June July August September October November De…" at bounding box center [615, 382] width 90 height 26
select select "11"
click at [570, 369] on select "January February March April May June July August September October November De…" at bounding box center [615, 382] width 90 height 26
click at [591, 469] on span "8" at bounding box center [591, 475] width 5 height 12
type input "12/8/2025, 2:16 PM"
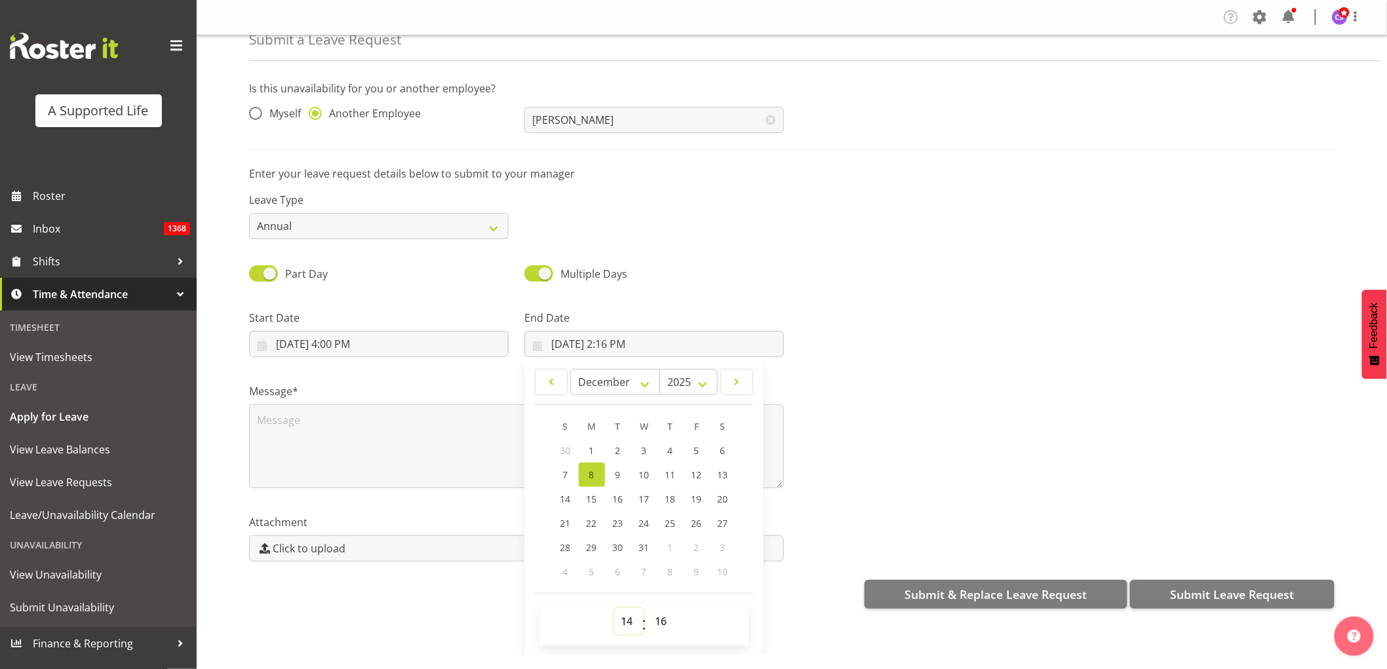
drag, startPoint x: 621, startPoint y: 624, endPoint x: 623, endPoint y: 617, distance: 7.1
click at [621, 624] on select "00 01 02 03 04 05 06 07 08 09 10 11 12 13 14 15 16 17 18 19 20 21 22 23" at bounding box center [628, 621] width 29 height 26
select select "9"
click at [614, 608] on select "00 01 02 03 04 05 06 07 08 09 10 11 12 13 14 15 16 17 18 19 20 21 22 23" at bounding box center [628, 621] width 29 height 26
type input "12/8/2025, 9:16 AM"
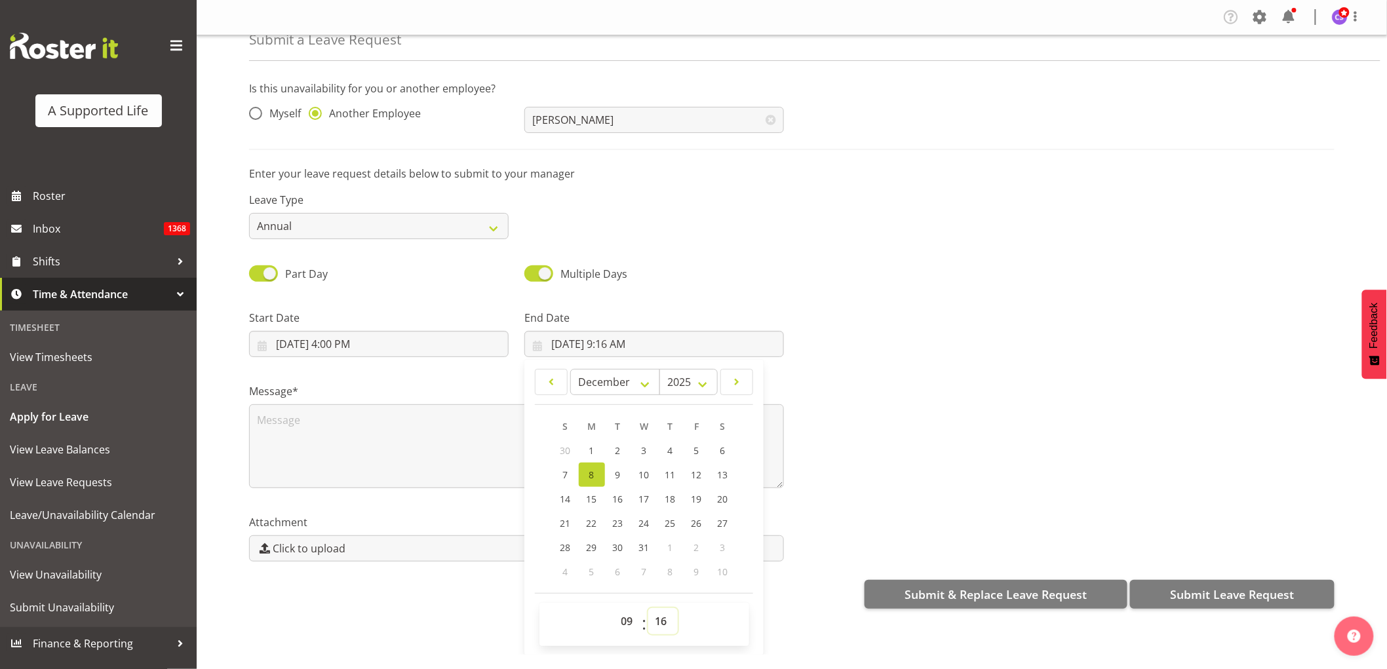
click at [659, 626] on select "00 01 02 03 04 05 06 07 08 09 10 11 12 13 14 15 16 17 18 19 20 21 22 23 24 25 2…" at bounding box center [662, 621] width 29 height 26
select select "0"
click at [648, 608] on select "00 01 02 03 04 05 06 07 08 09 10 11 12 13 14 15 16 17 18 19 20 21 22 23 24 25 2…" at bounding box center [662, 621] width 29 height 26
type input "12/8/2025, 9:00 AM"
click at [293, 429] on textarea at bounding box center [516, 446] width 535 height 84
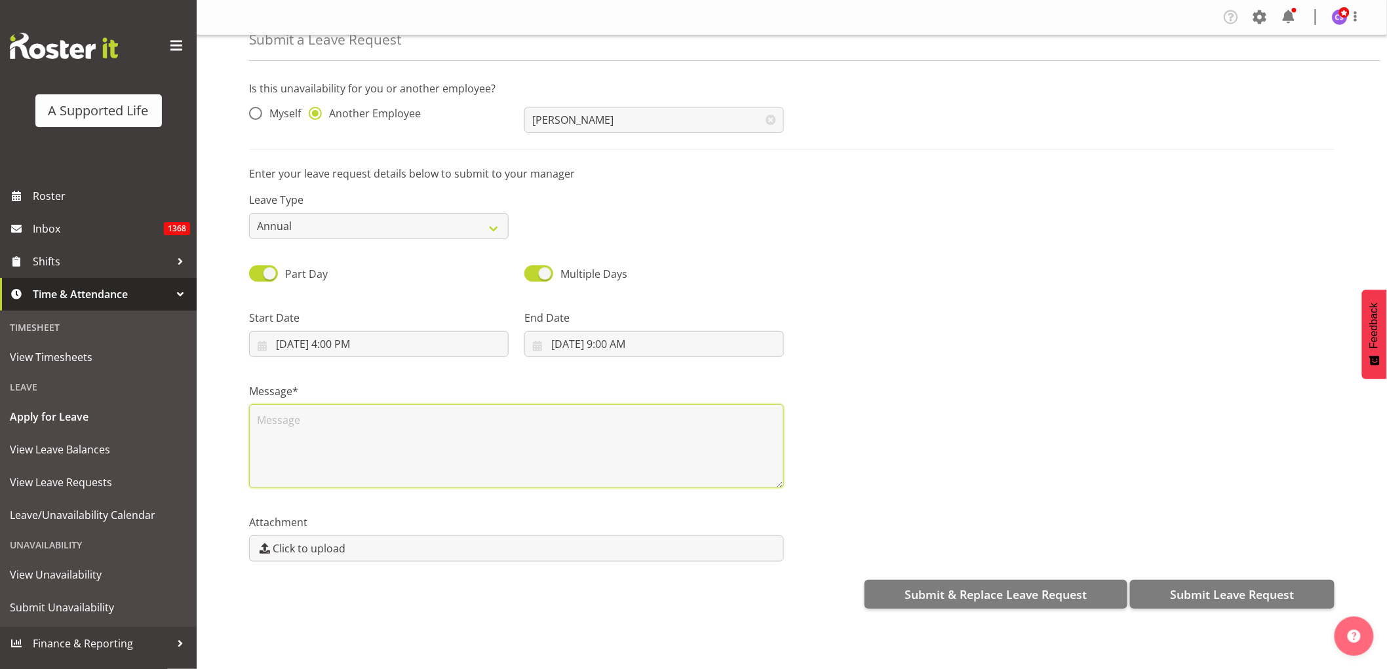
scroll to position [0, 0]
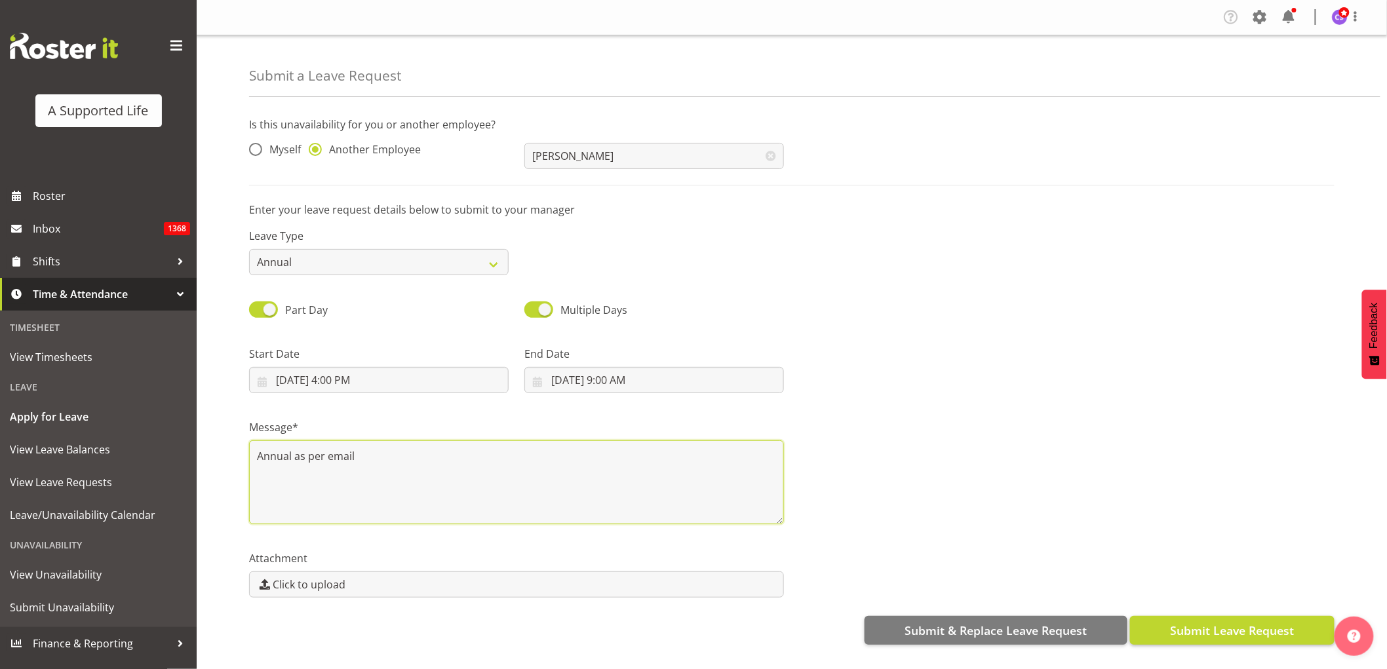
type textarea "Annual as per email"
click at [1220, 634] on span "Submit Leave Request" at bounding box center [1232, 630] width 124 height 17
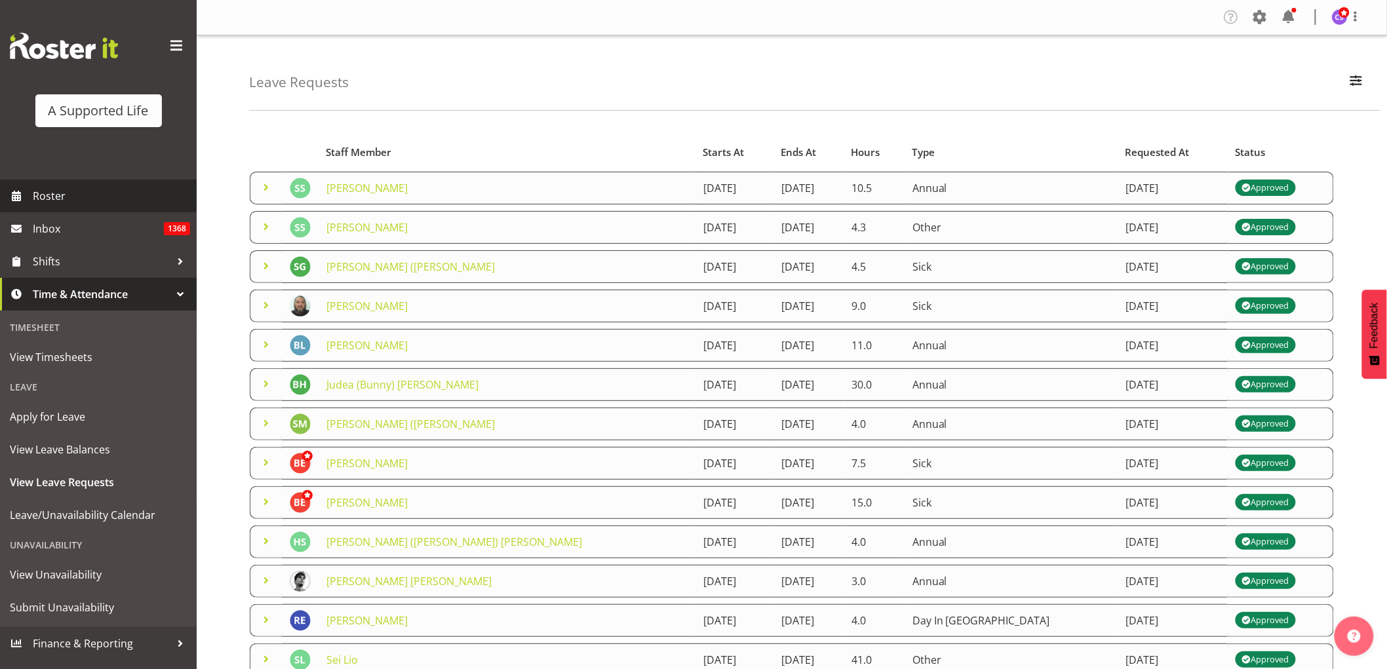
click at [63, 194] on span "Roster" at bounding box center [111, 196] width 157 height 20
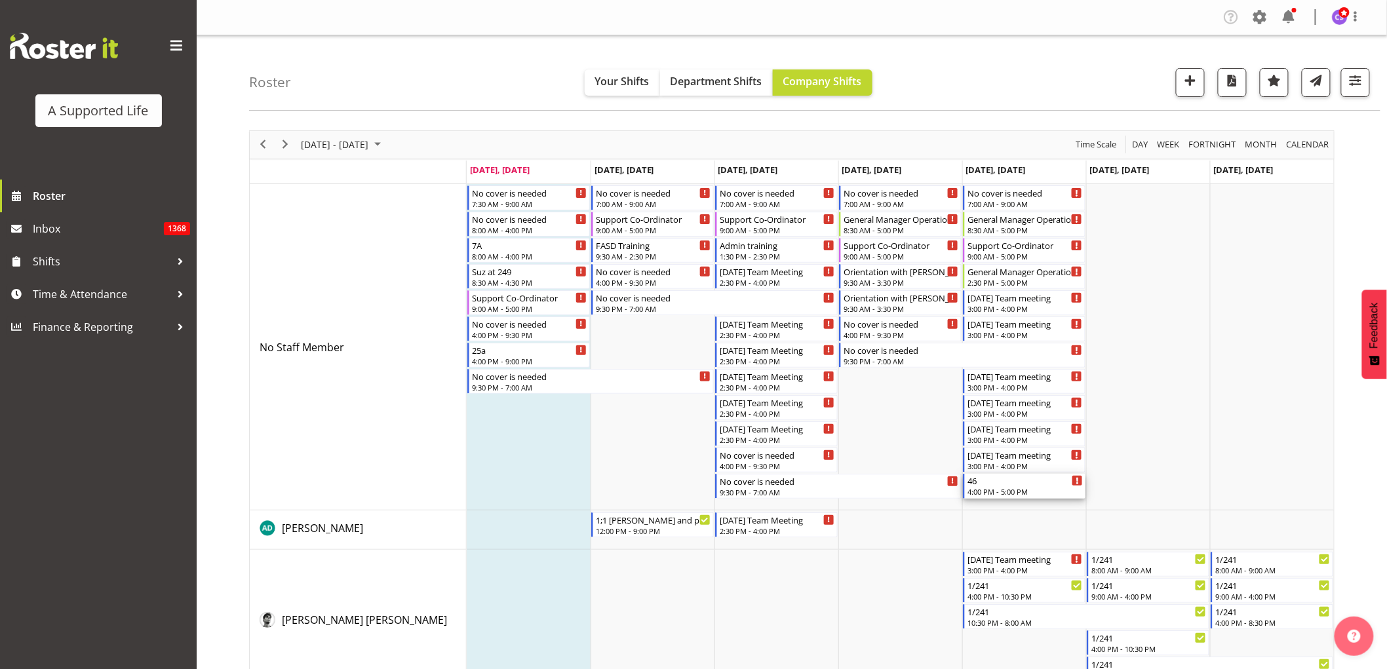
click at [1013, 490] on div "4:00 PM - 5:00 PM" at bounding box center [1024, 491] width 115 height 10
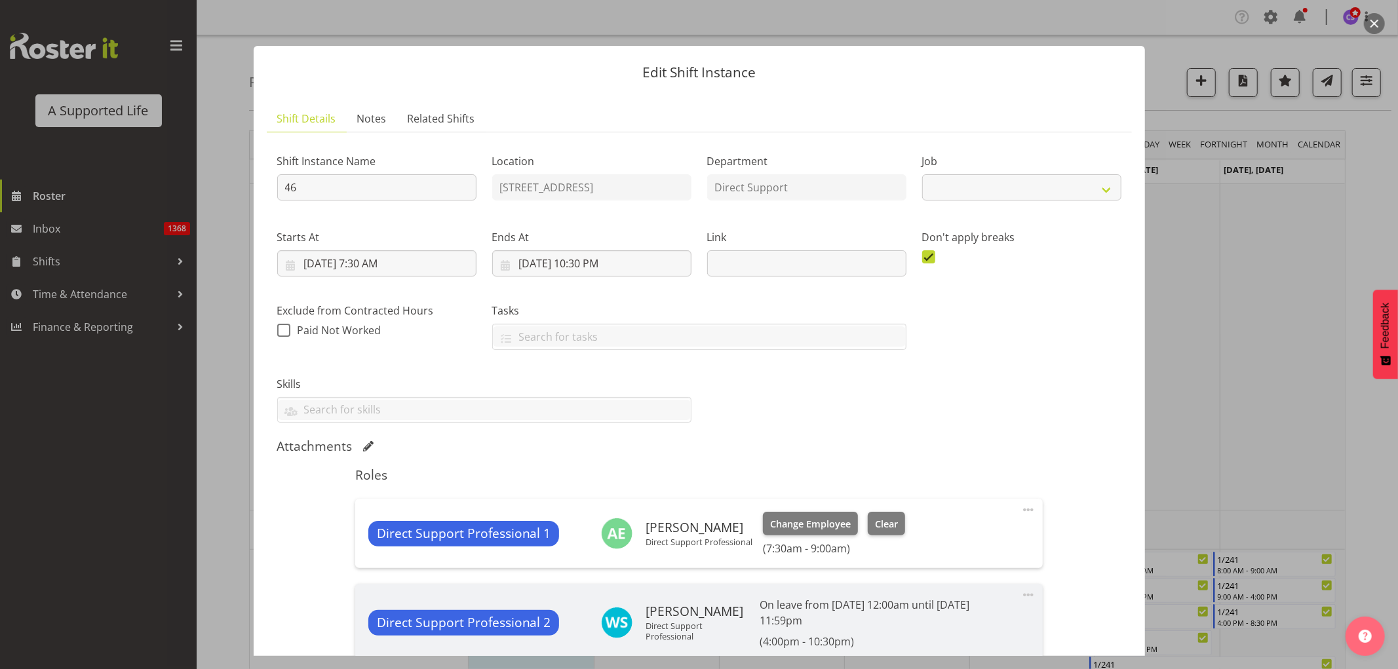
scroll to position [364, 0]
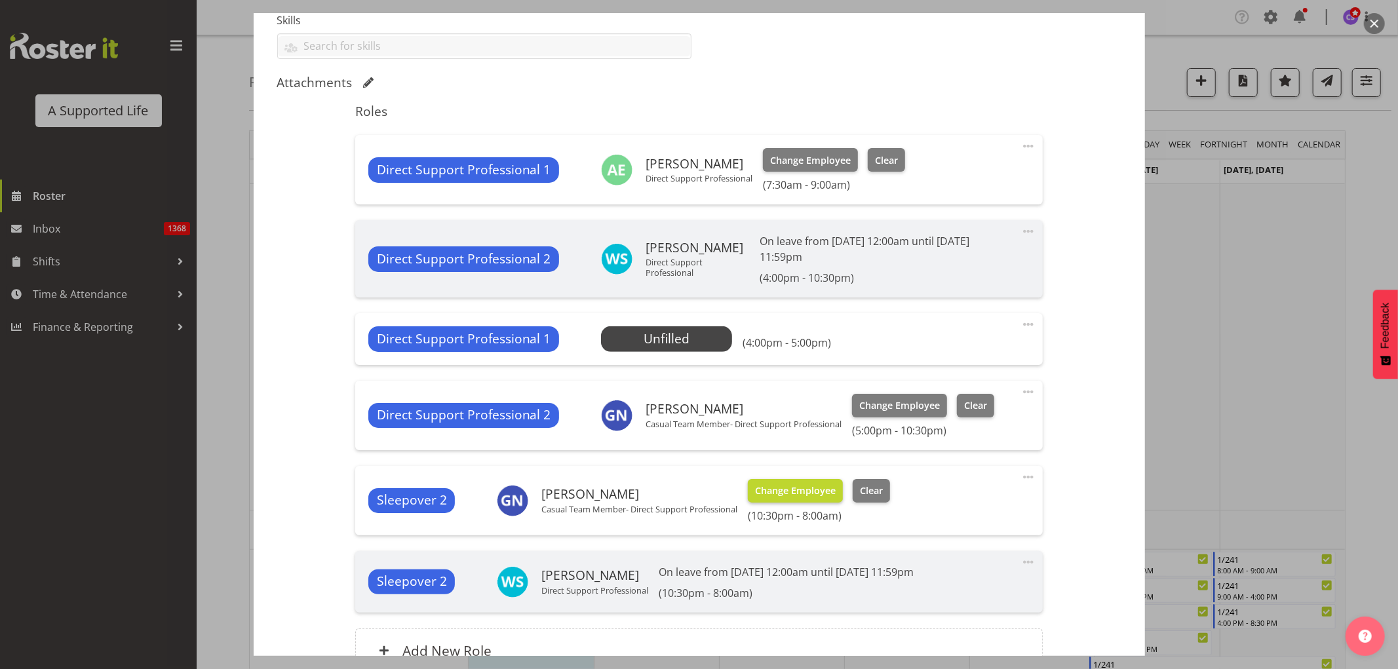
select select "4112"
click at [676, 345] on span "Select Employee" at bounding box center [667, 339] width 98 height 19
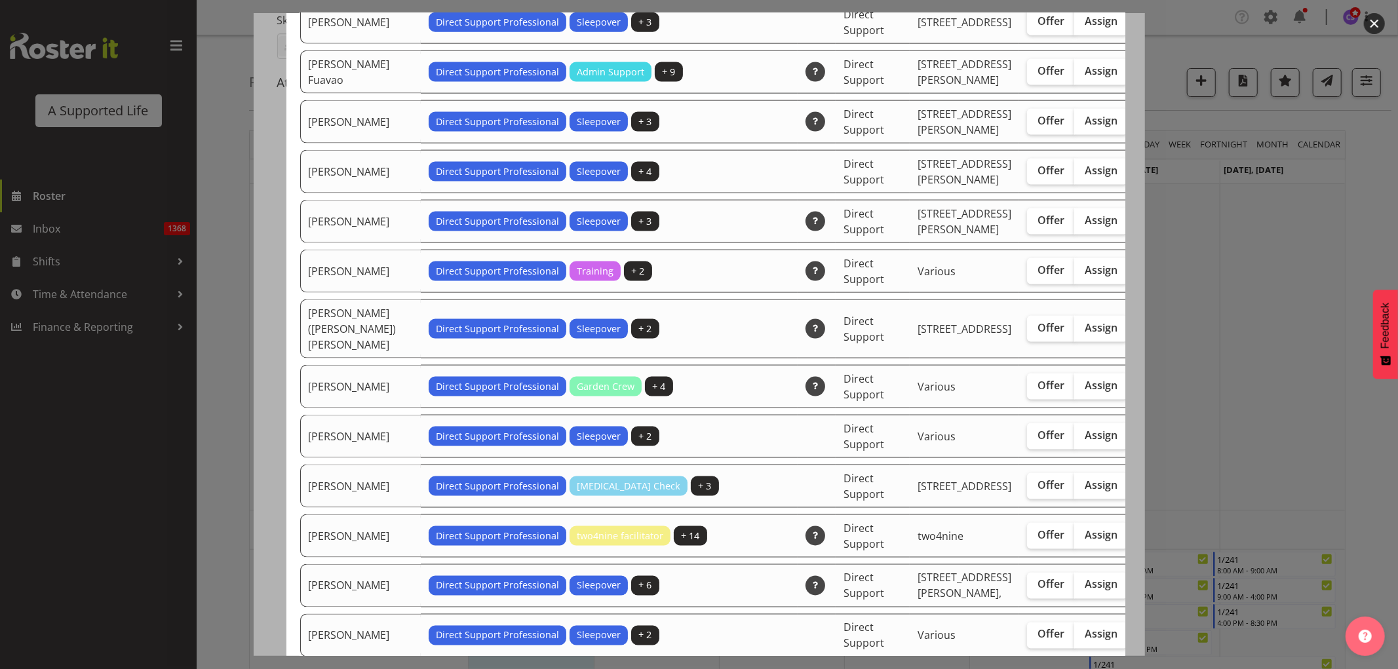
scroll to position [1529, 0]
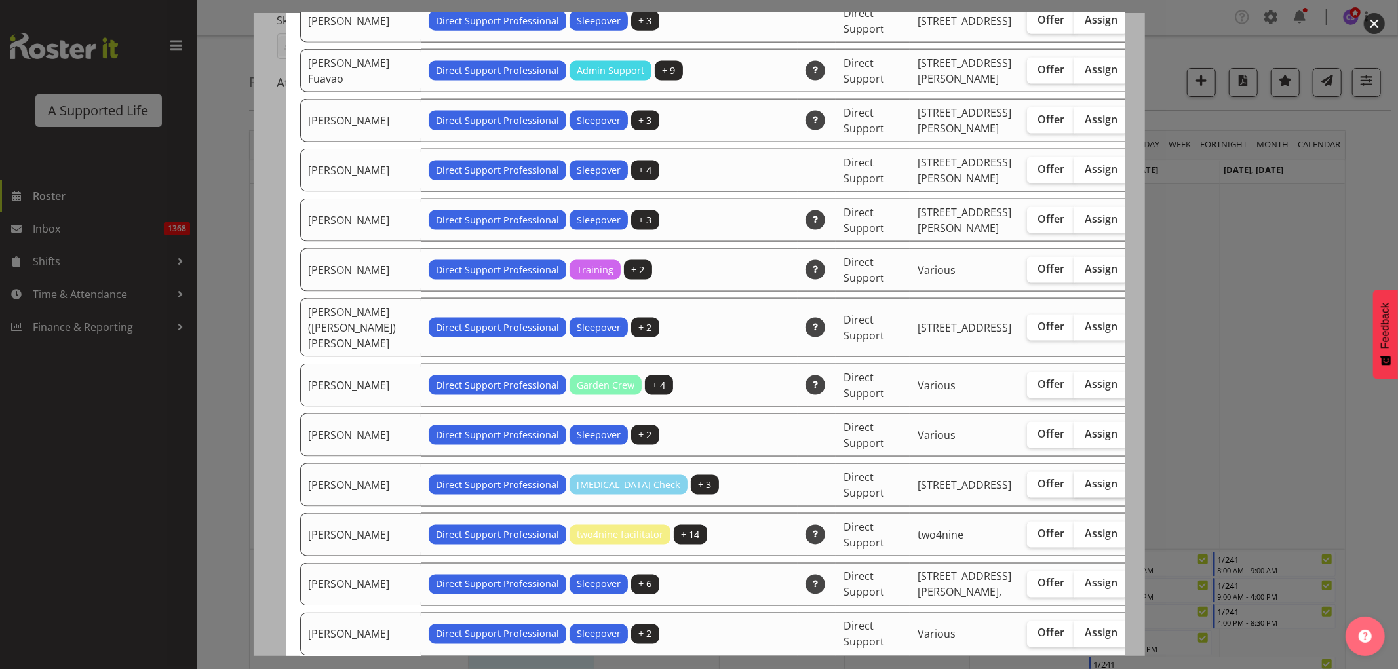
drag, startPoint x: 1032, startPoint y: 579, endPoint x: 1060, endPoint y: 512, distance: 72.9
click at [1085, 490] on span "Assign" at bounding box center [1101, 483] width 33 height 13
click at [1074, 488] on input "Assign" at bounding box center [1078, 484] width 9 height 9
checkbox input "true"
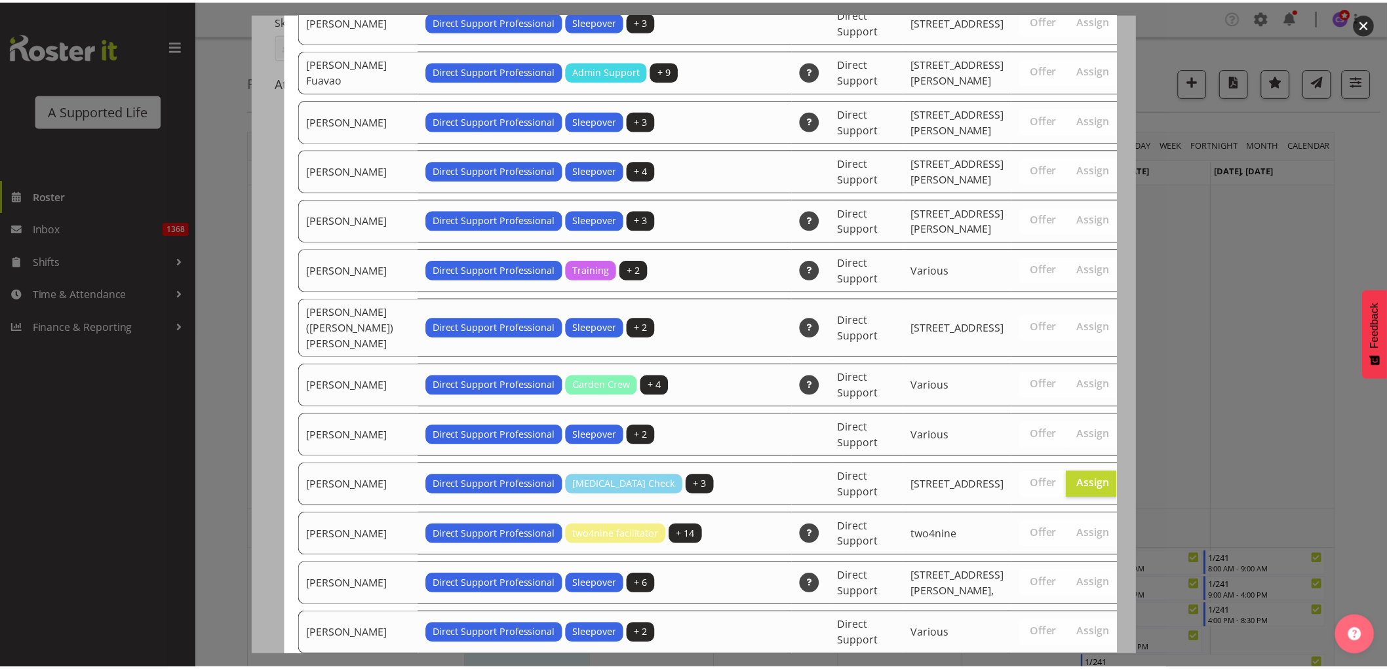
scroll to position [4407, 0]
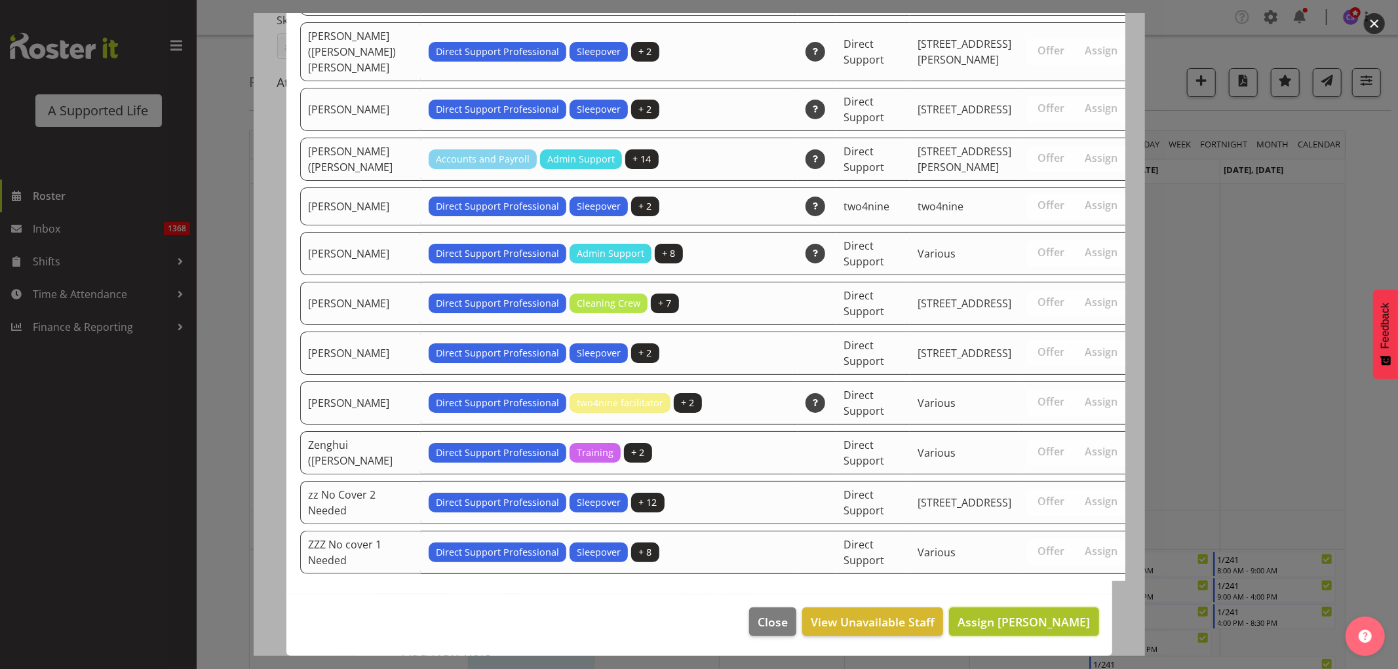
click at [1041, 623] on span "Assign Ignacio Valencia" at bounding box center [1024, 622] width 132 height 16
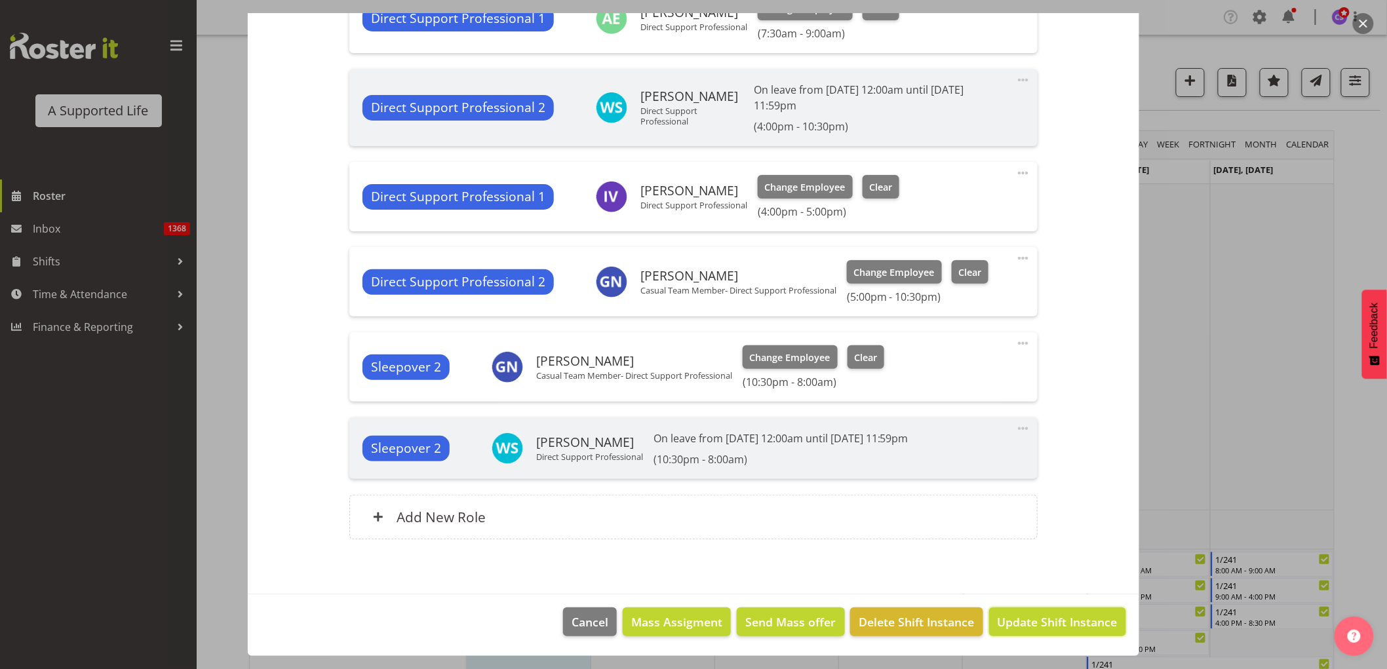
click at [1089, 621] on span "Update Shift Instance" at bounding box center [1058, 621] width 120 height 17
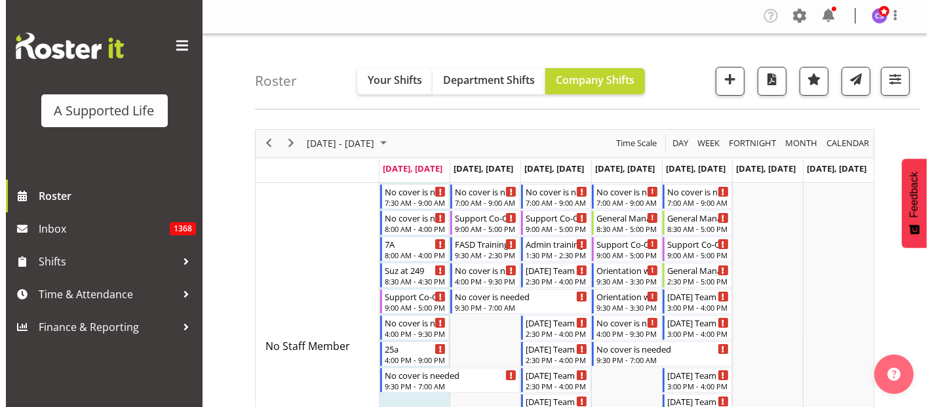
scroll to position [0, 0]
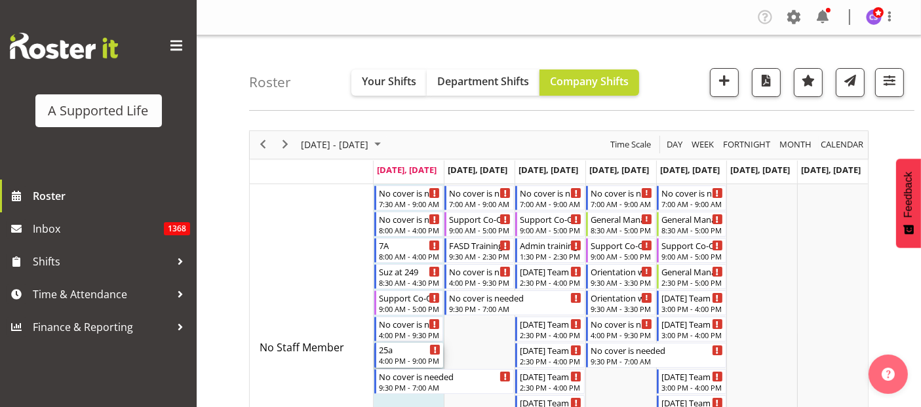
click at [416, 357] on div "4:00 PM - 9:00 PM" at bounding box center [410, 360] width 62 height 10
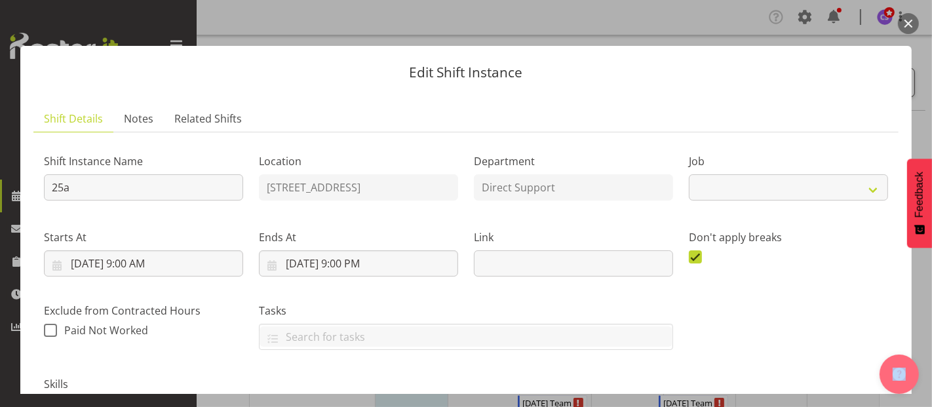
select select "4112"
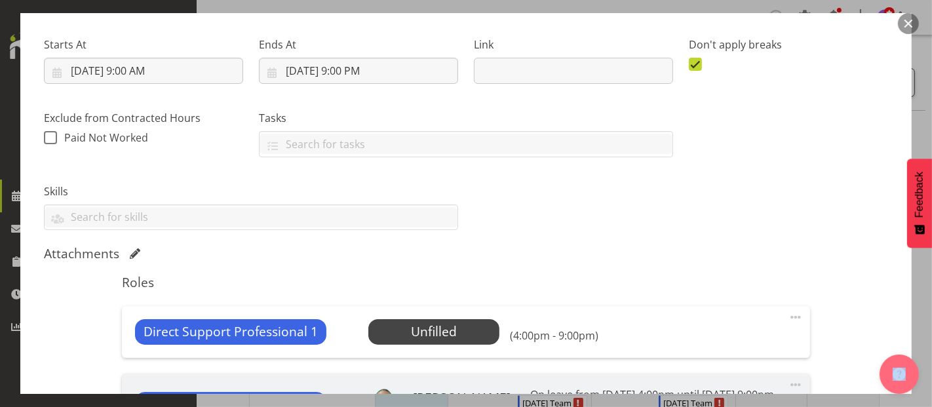
scroll to position [204, 0]
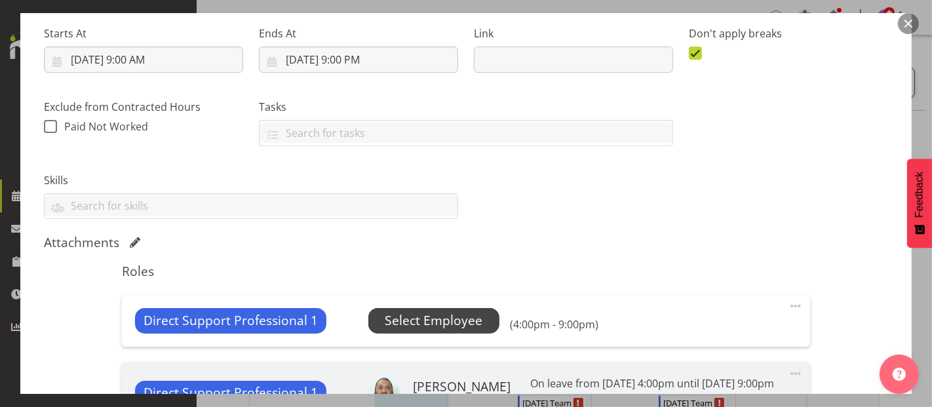
click at [441, 324] on span "Select Employee" at bounding box center [434, 320] width 98 height 19
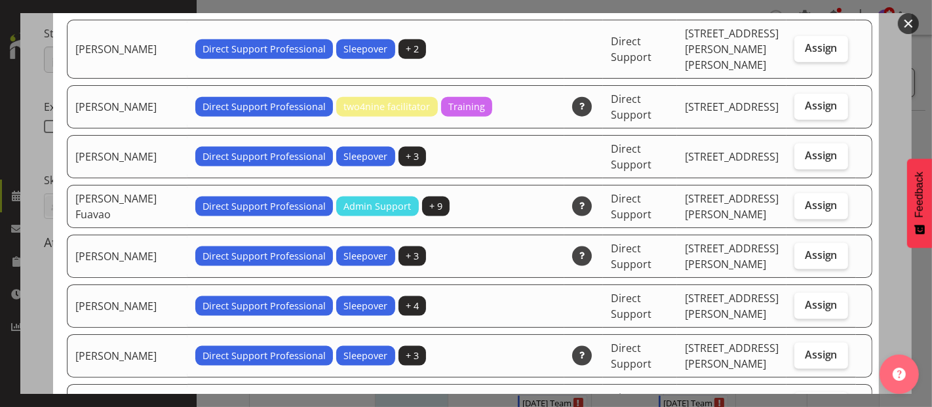
scroll to position [1776, 0]
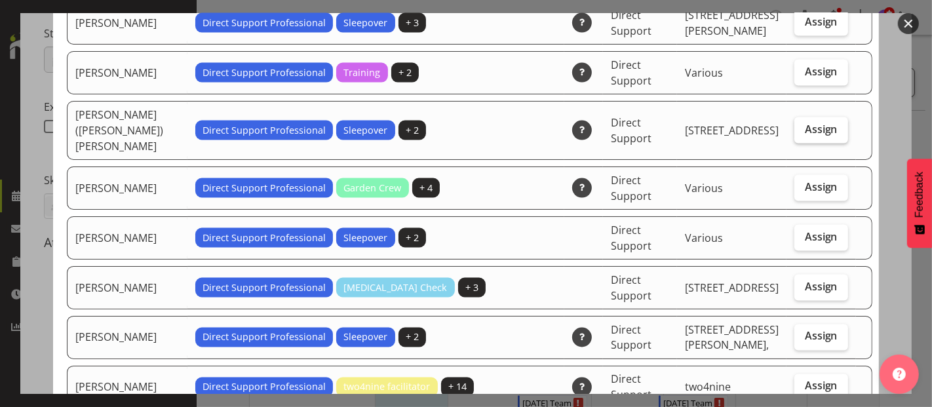
click at [804, 117] on label "Assign" at bounding box center [821, 130] width 54 height 26
click at [803, 125] on input "Assign" at bounding box center [798, 129] width 9 height 9
checkbox input "true"
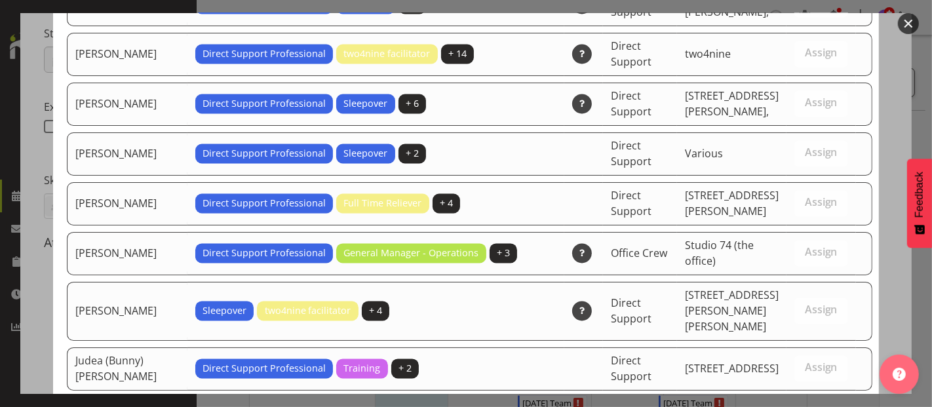
scroll to position [2552, 0]
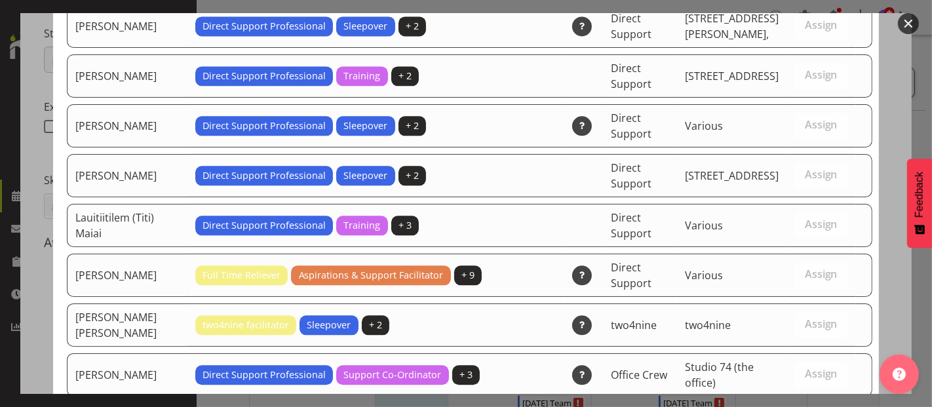
click at [880, 296] on div "Available Employees Employee Name Roles Skills Department Location Actions Abbi…" at bounding box center [466, 203] width 852 height 381
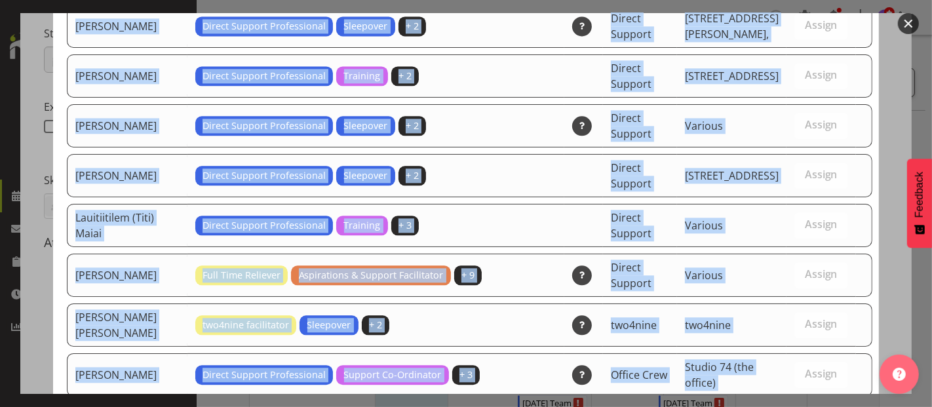
click at [880, 296] on div "Available Employees Employee Name Roles Skills Department Location Actions Abbi…" at bounding box center [466, 203] width 852 height 381
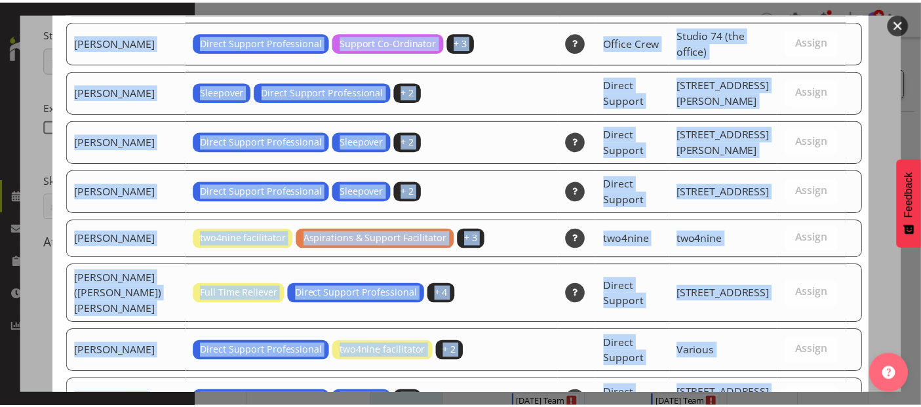
scroll to position [3440, 0]
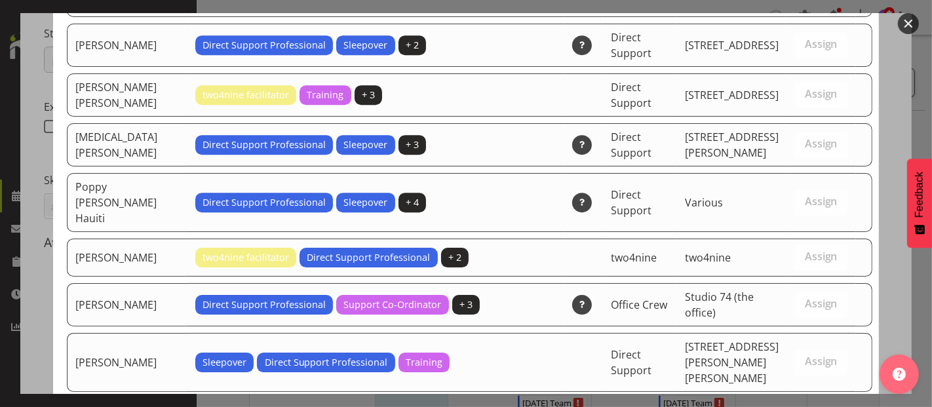
click at [923, 386] on div at bounding box center [466, 203] width 932 height 407
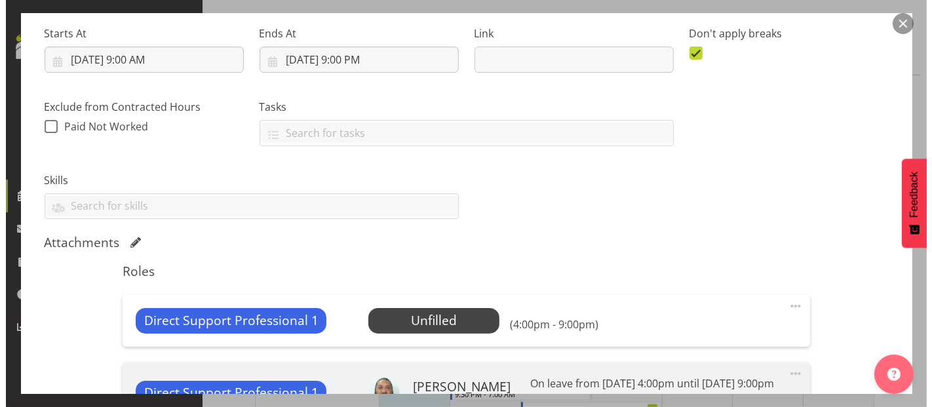
scroll to position [1069, 0]
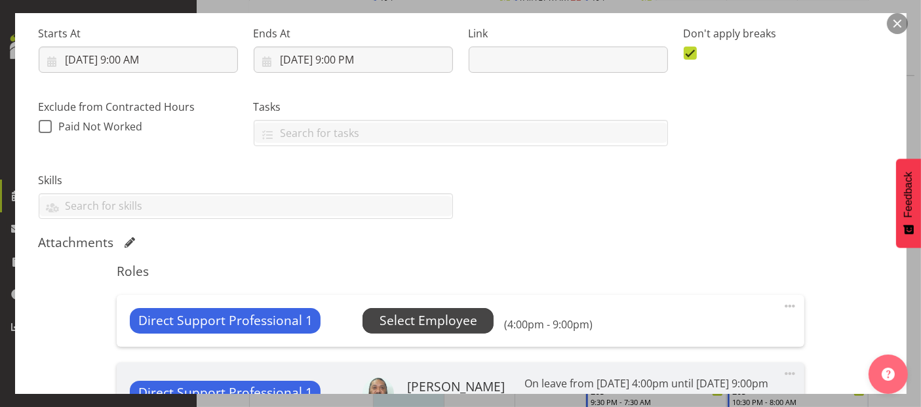
click at [436, 317] on span "Select Employee" at bounding box center [428, 320] width 98 height 19
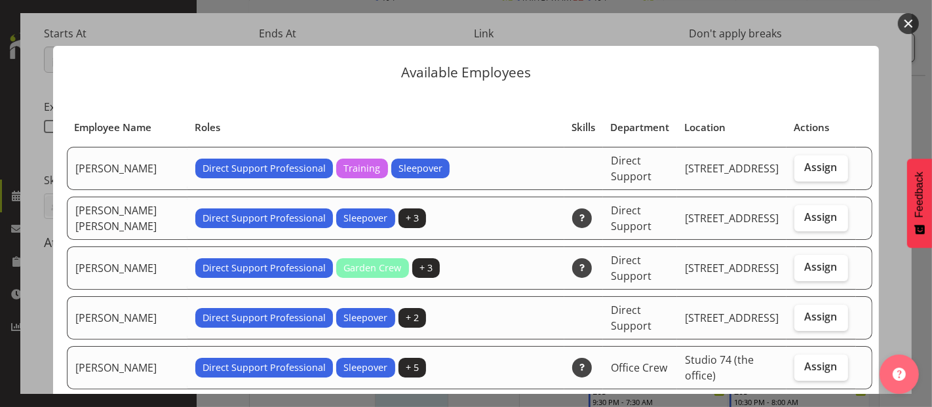
click at [880, 390] on div at bounding box center [899, 371] width 39 height 46
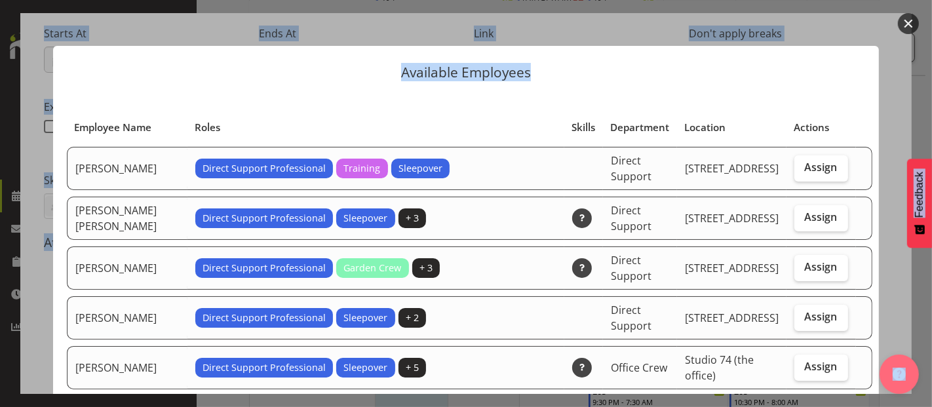
drag, startPoint x: 880, startPoint y: 390, endPoint x: 879, endPoint y: 250, distance: 139.6
click at [879, 250] on div "Available Employees Employee Name Roles Skills Department Location Actions Abbi…" at bounding box center [466, 203] width 852 height 381
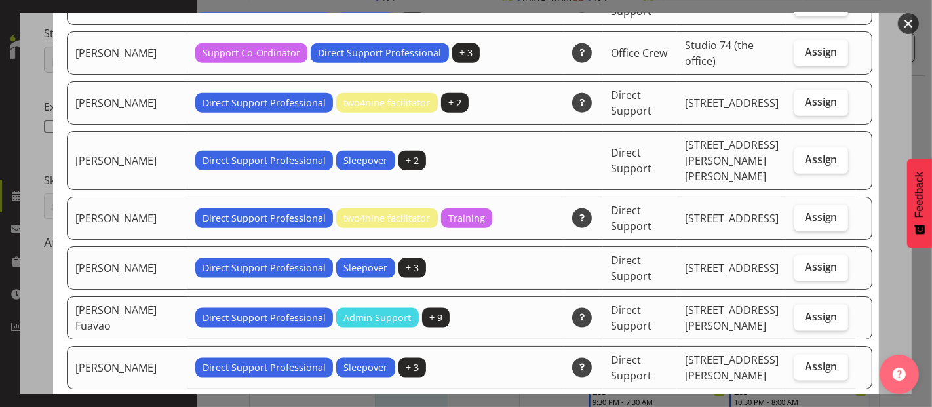
scroll to position [1665, 0]
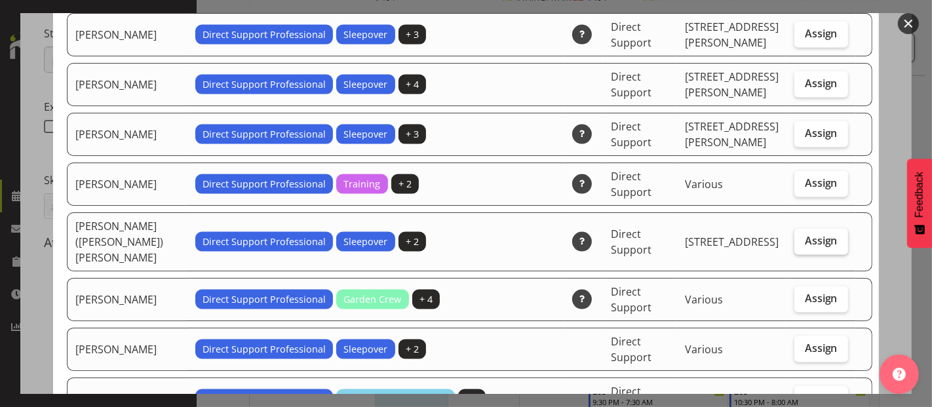
click at [819, 234] on span "Assign" at bounding box center [821, 240] width 33 height 13
click at [803, 237] on input "Assign" at bounding box center [798, 241] width 9 height 9
checkbox input "true"
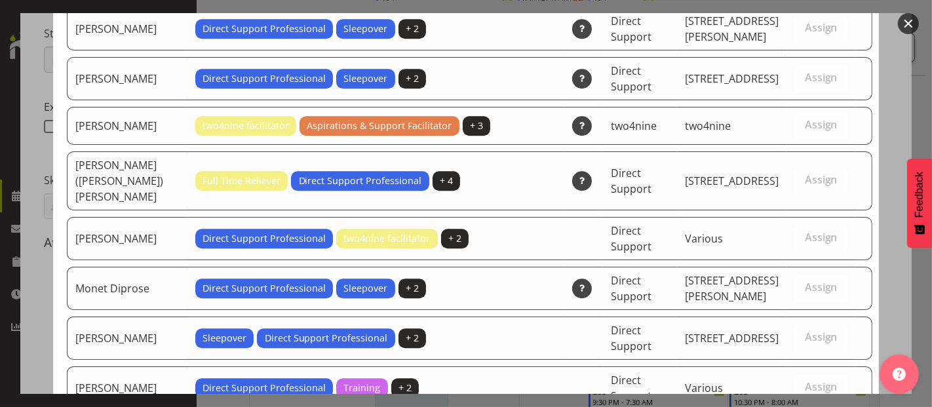
scroll to position [3330, 0]
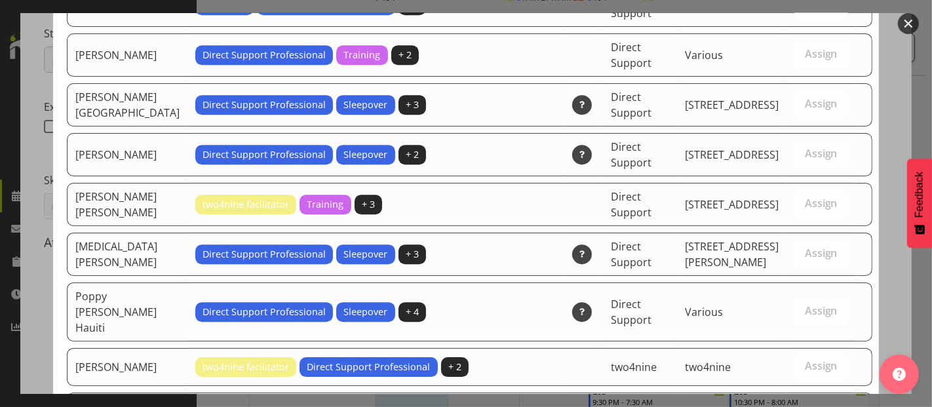
click at [889, 351] on div at bounding box center [899, 371] width 39 height 46
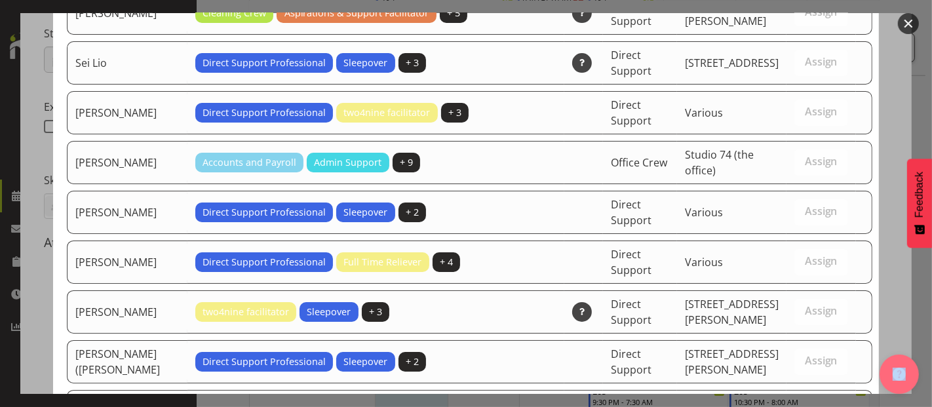
scroll to position [3993, 0]
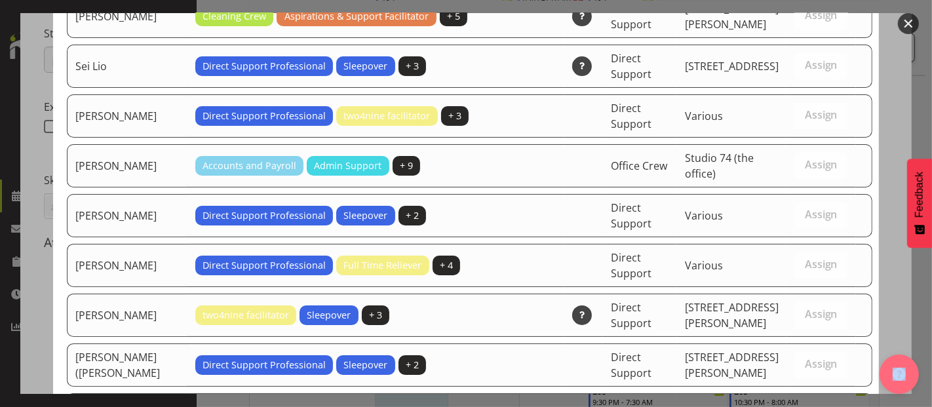
click at [882, 388] on div at bounding box center [899, 371] width 39 height 46
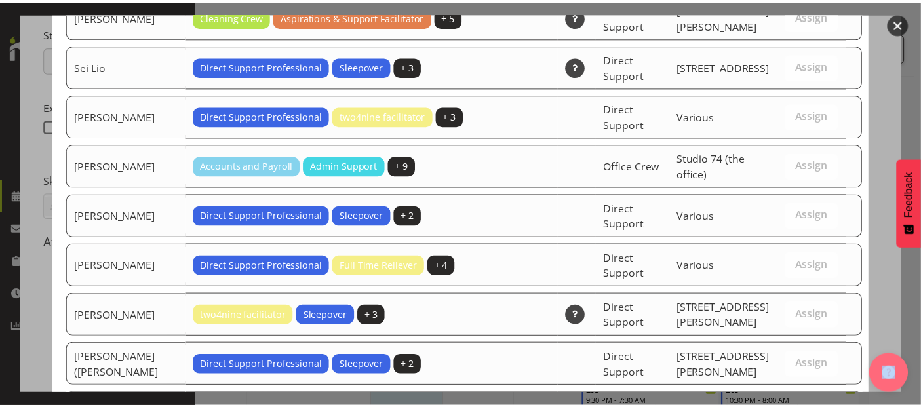
scroll to position [4334, 0]
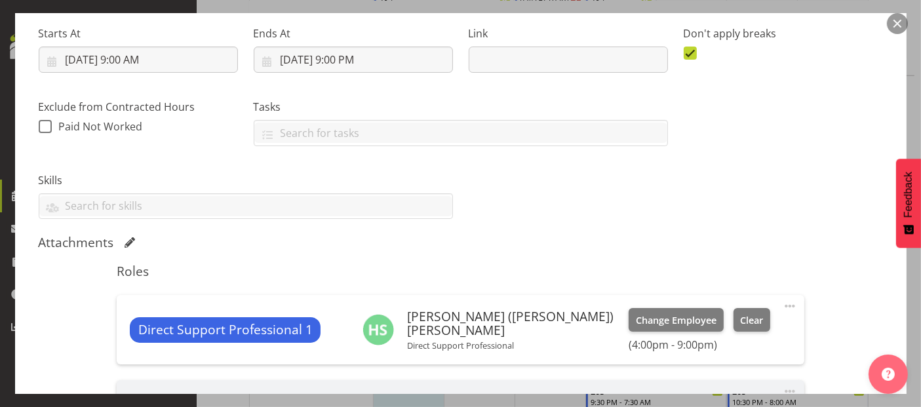
click at [809, 360] on div "Shift Instance Name 25a Location 25a Castaing Crescent Department Direct Suppor…" at bounding box center [461, 228] width 844 height 579
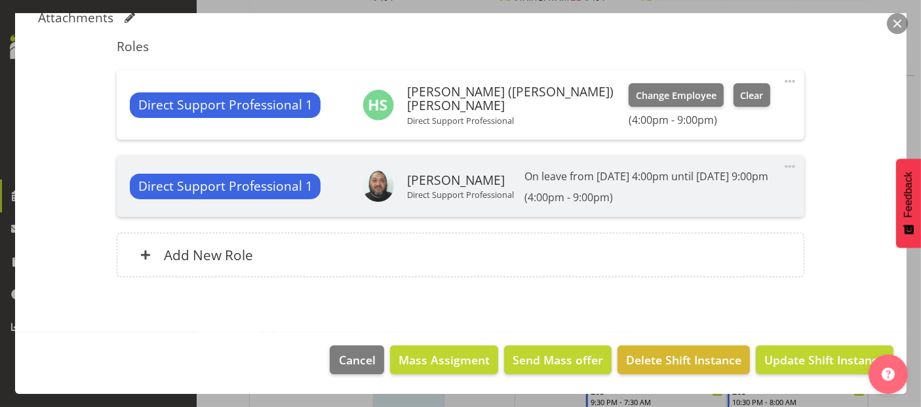
scroll to position [442, 0]
click at [835, 363] on span "Update Shift Instance" at bounding box center [824, 359] width 120 height 17
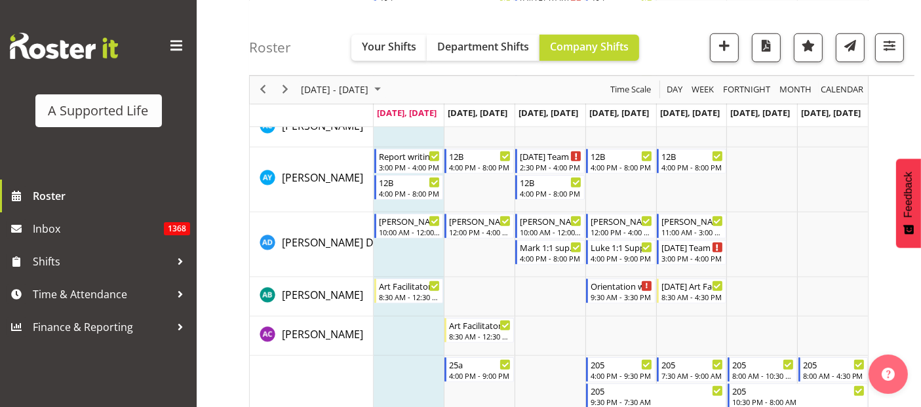
scroll to position [2163, 0]
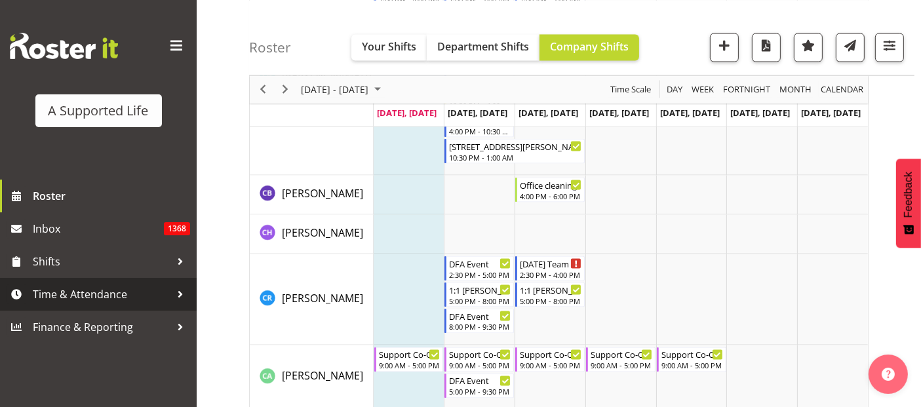
click at [88, 294] on span "Time & Attendance" at bounding box center [102, 294] width 138 height 20
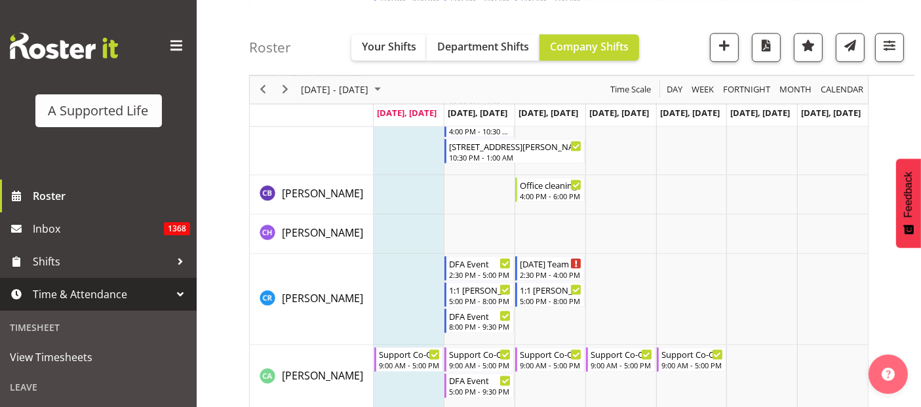
click at [88, 294] on span "Time & Attendance" at bounding box center [102, 294] width 138 height 20
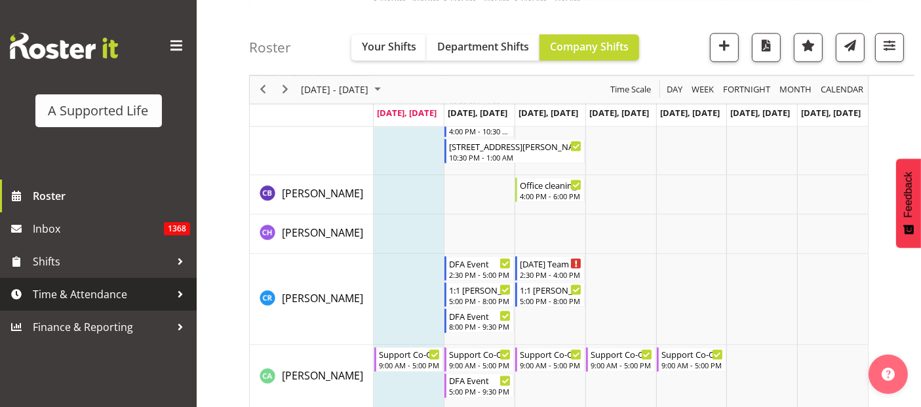
click at [88, 294] on span "Time & Attendance" at bounding box center [102, 294] width 138 height 20
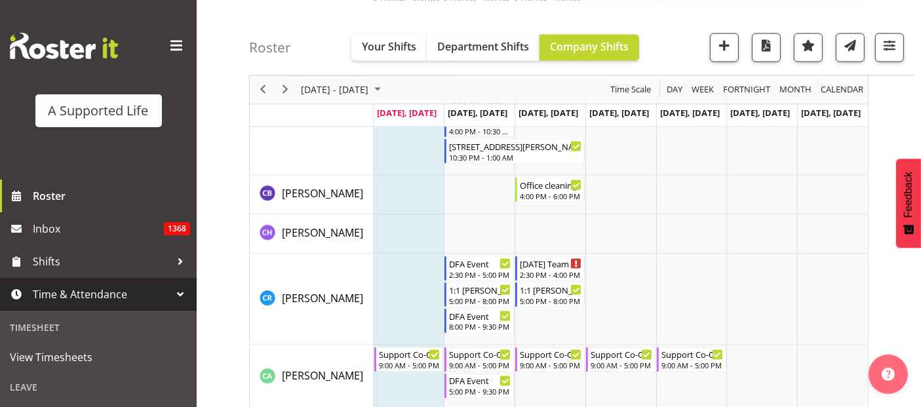
click at [88, 294] on span "Time & Attendance" at bounding box center [102, 294] width 138 height 20
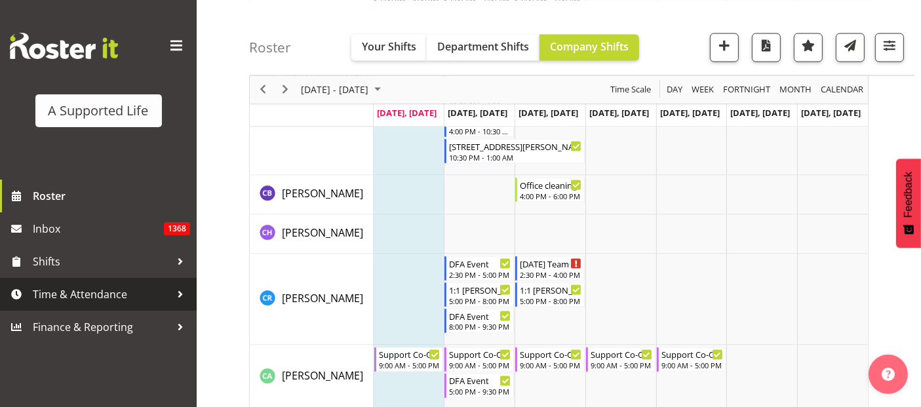
click at [88, 303] on span "Time & Attendance" at bounding box center [102, 294] width 138 height 20
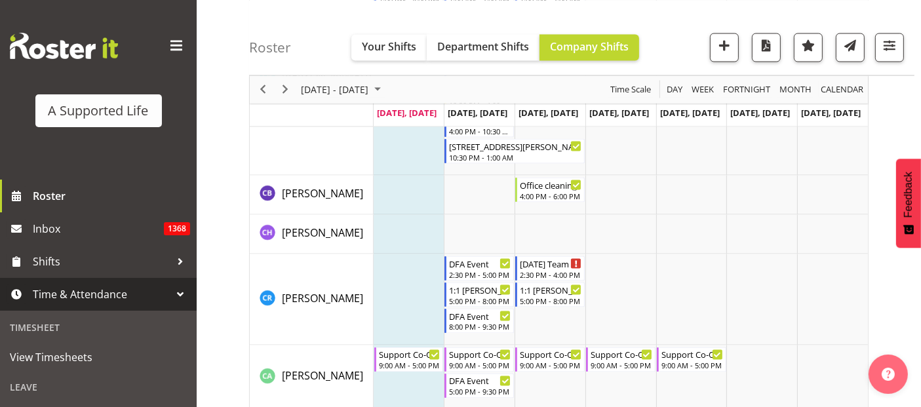
click at [174, 384] on div "Leave" at bounding box center [98, 387] width 190 height 27
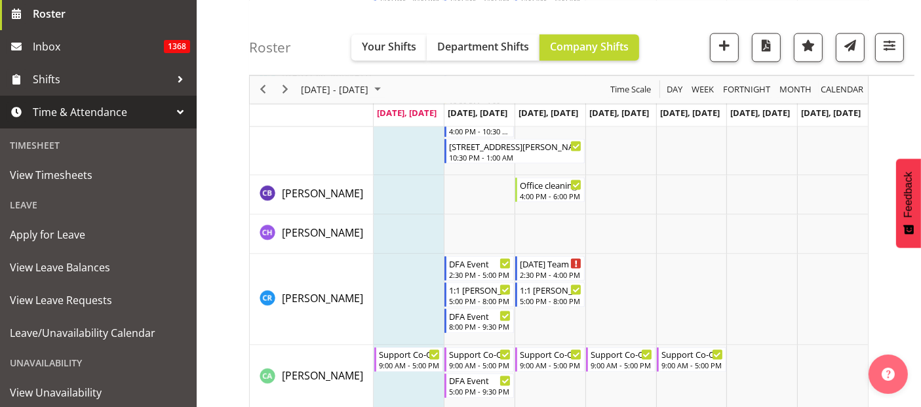
scroll to position [204, 0]
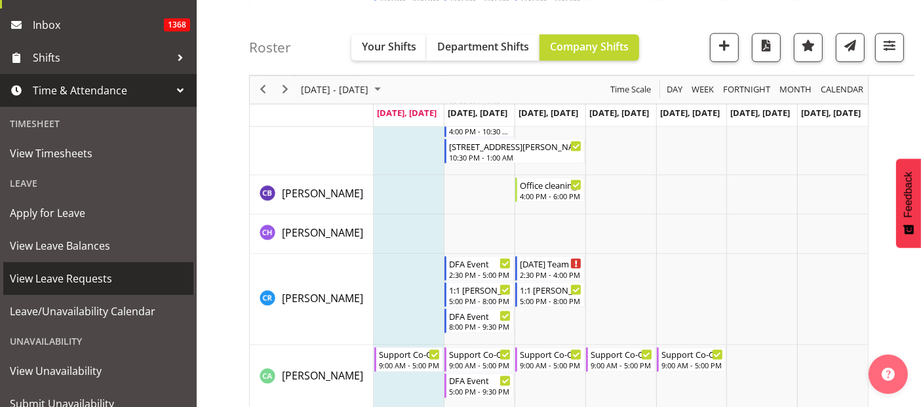
click at [47, 276] on span "View Leave Requests" at bounding box center [98, 279] width 177 height 20
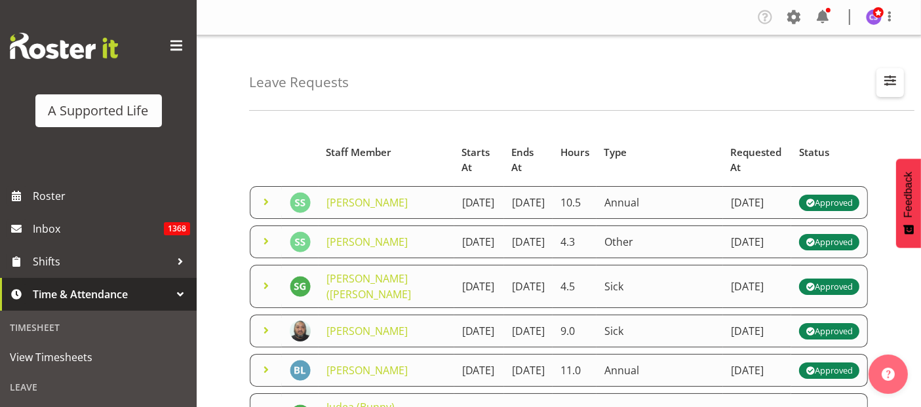
click at [883, 86] on span "button" at bounding box center [890, 80] width 17 height 17
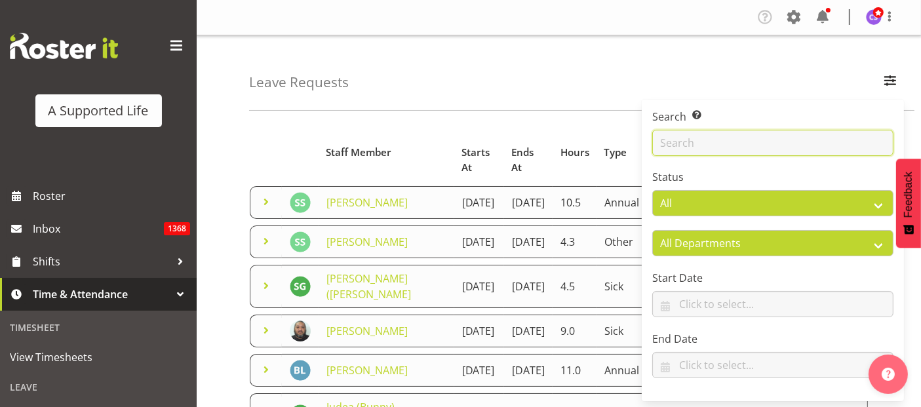
click at [737, 152] on input "text" at bounding box center [772, 143] width 241 height 26
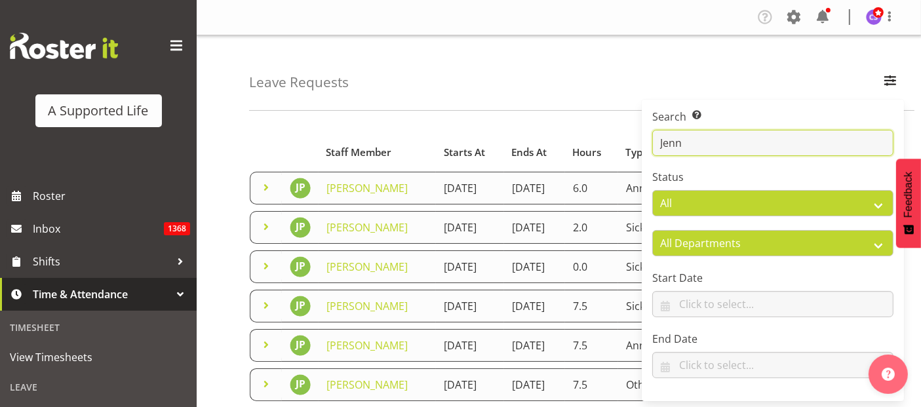
type input "[PERSON_NAME]"
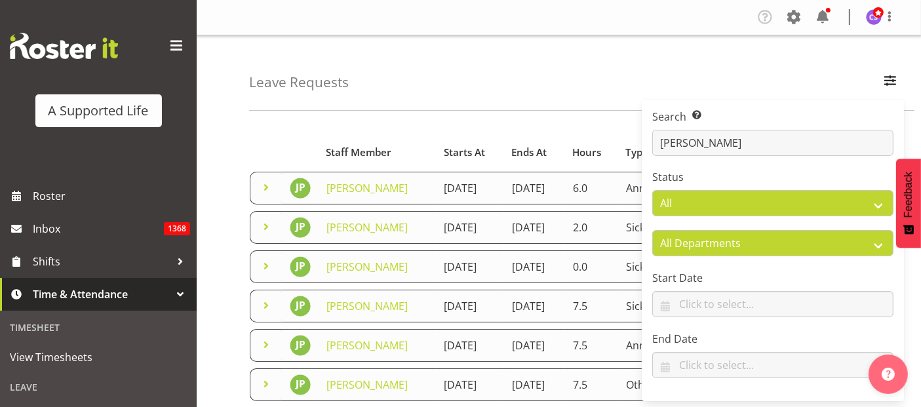
click at [589, 57] on div "Leave Requests Search Search for a particular employee [PERSON_NAME] Status All…" at bounding box center [581, 72] width 665 height 75
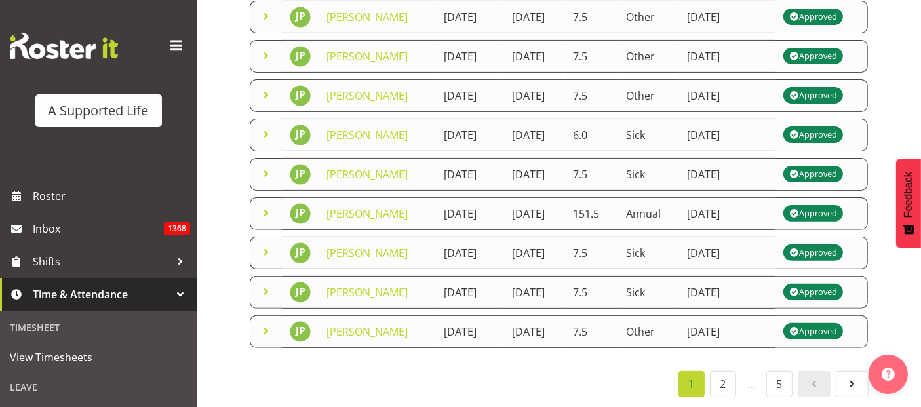
scroll to position [466, 0]
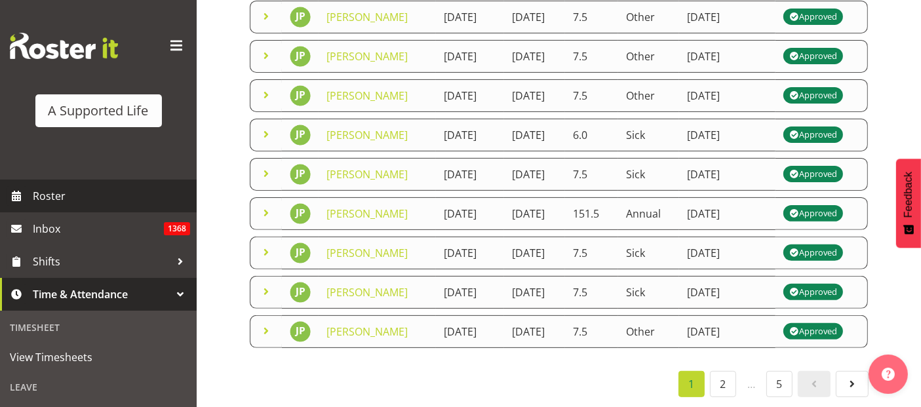
click at [44, 186] on span "Roster" at bounding box center [111, 196] width 157 height 20
click at [47, 195] on span "Roster" at bounding box center [111, 196] width 157 height 20
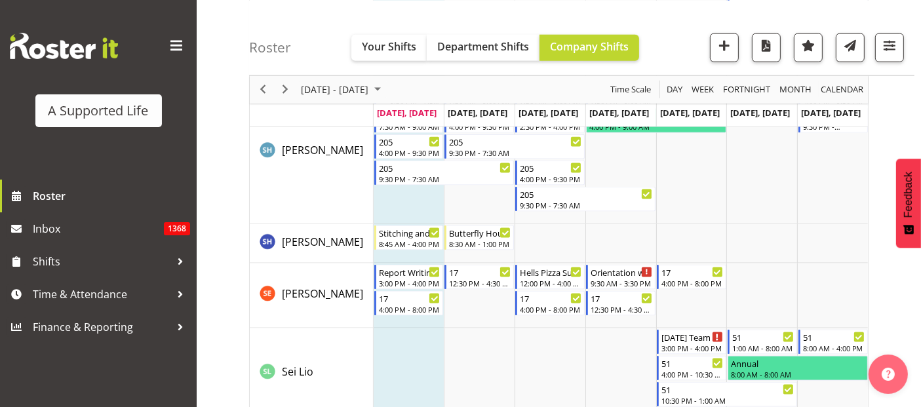
scroll to position [6705, 0]
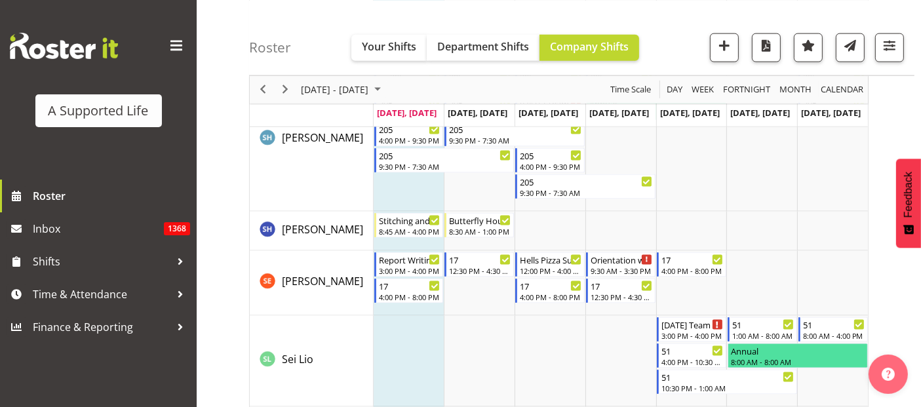
click at [88, 31] on div "A Supported Life" at bounding box center [98, 90] width 197 height 180
click at [284, 88] on span "Next" at bounding box center [285, 89] width 16 height 16
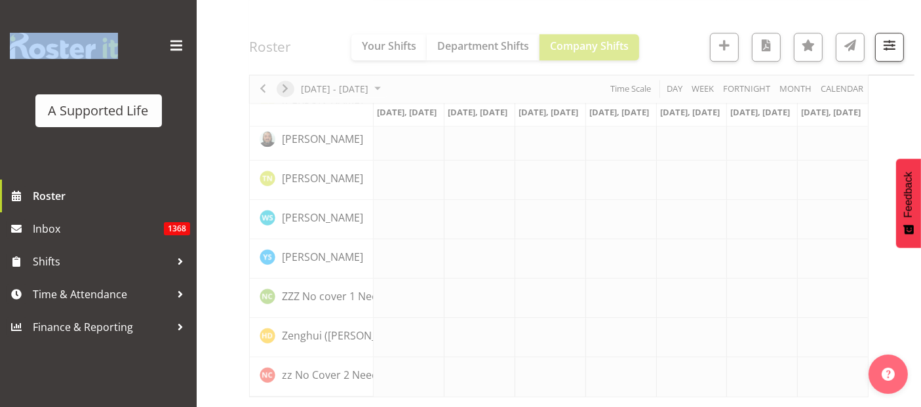
scroll to position [3757, 0]
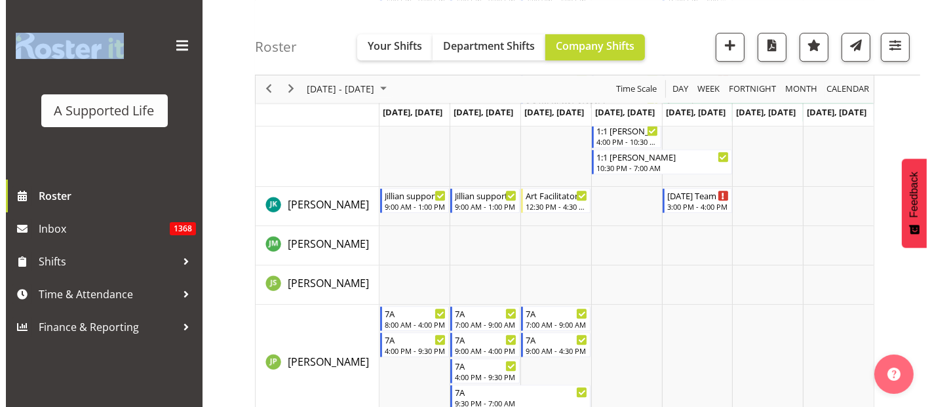
scroll to position [6705, 0]
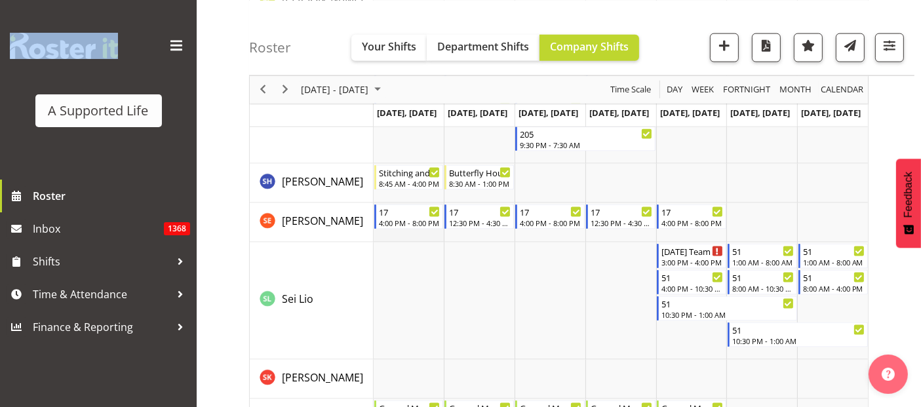
click at [414, 234] on td "Timeline Week of October 13, 2025" at bounding box center [409, 222] width 71 height 39
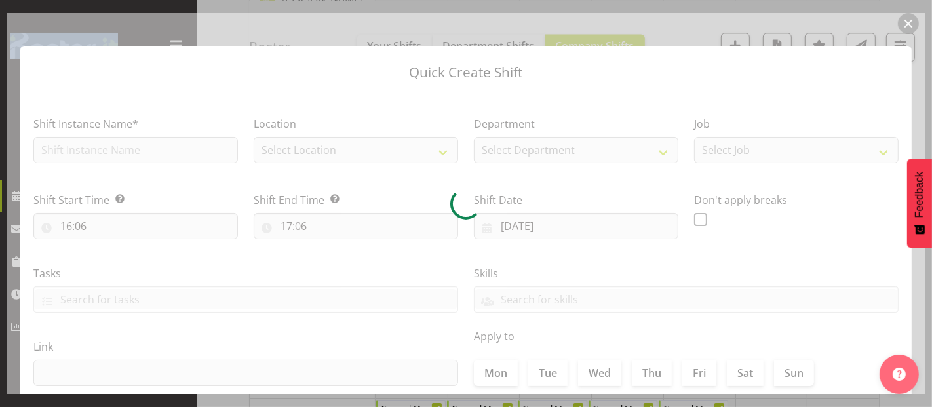
type input "[DATE]"
checkbox input "true"
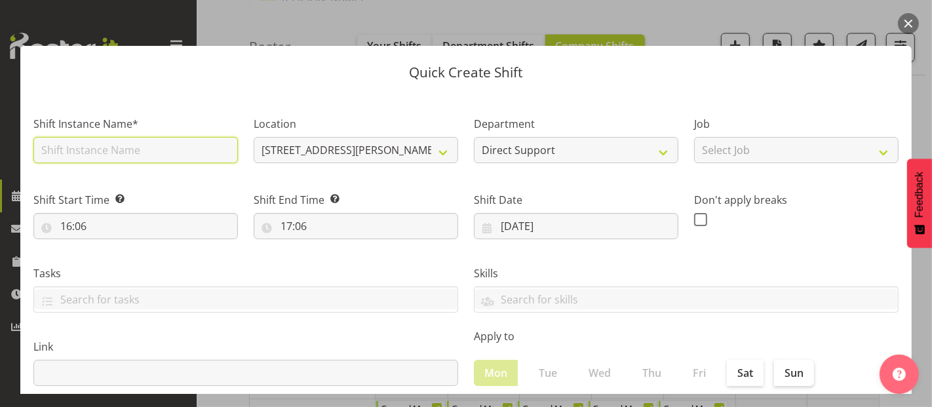
click at [81, 155] on input "text" at bounding box center [135, 150] width 204 height 26
type input "[PERSON_NAME] support"
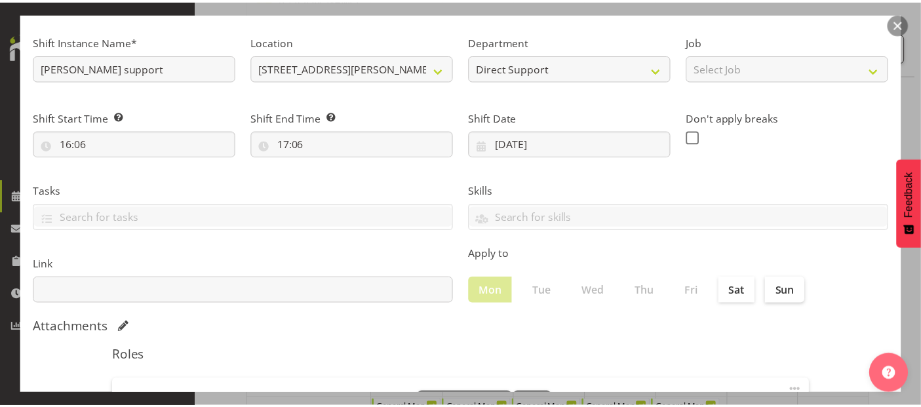
scroll to position [0, 0]
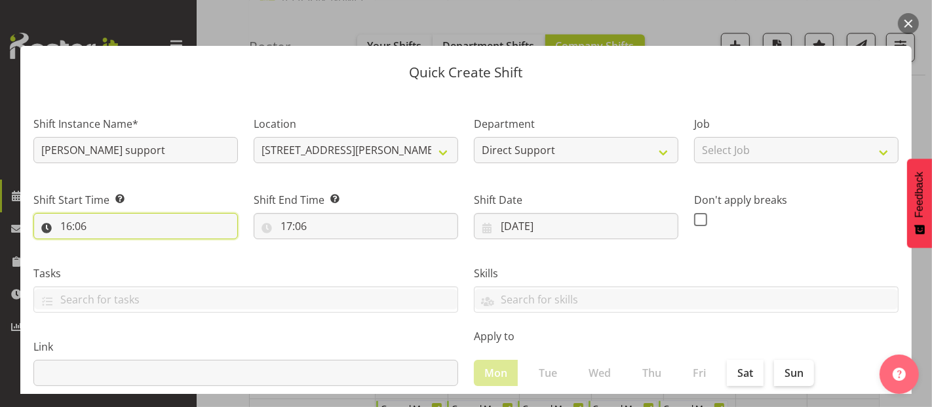
click at [79, 222] on input "16:06" at bounding box center [135, 226] width 204 height 26
click at [122, 253] on select "00 01 02 03 04 05 06 07 08 09 10 11 12 13 14 15 16 17 18 19 20 21 22 23" at bounding box center [122, 260] width 29 height 26
select select "13"
click at [108, 247] on select "00 01 02 03 04 05 06 07 08 09 10 11 12 13 14 15 16 17 18 19 20 21 22 23" at bounding box center [122, 260] width 29 height 26
type input "13:06"
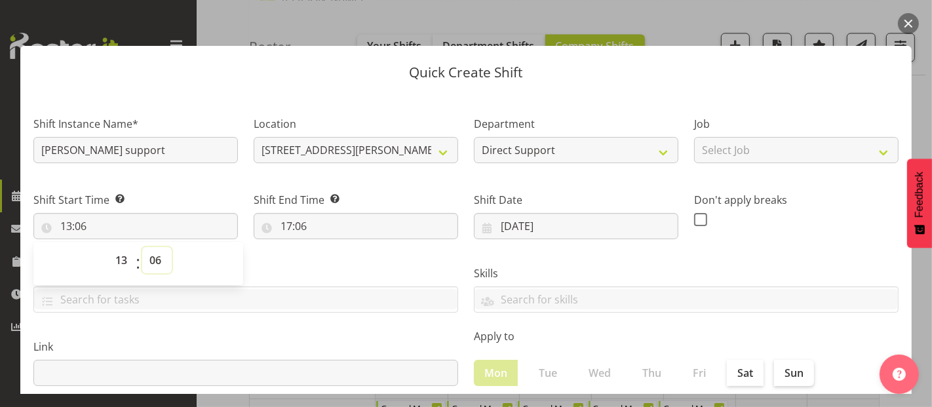
click at [157, 257] on select "00 01 02 03 04 05 06 07 08 09 10 11 12 13 14 15 16 17 18 19 20 21 22 23 24 25 2…" at bounding box center [156, 260] width 29 height 26
select select "0"
click at [142, 247] on select "00 01 02 03 04 05 06 07 08 09 10 11 12 13 14 15 16 17 18 19 20 21 22 23 24 25 2…" at bounding box center [156, 260] width 29 height 26
type input "13:00"
click at [303, 218] on input "17:06" at bounding box center [356, 226] width 204 height 26
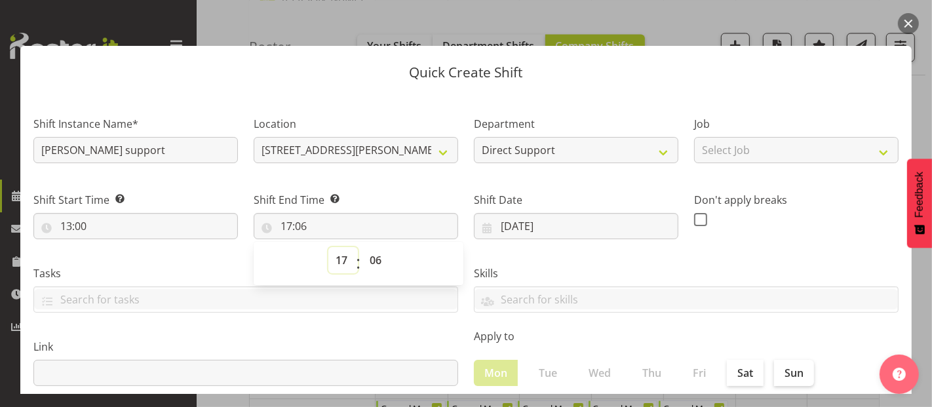
click at [341, 265] on select "00 01 02 03 04 05 06 07 08 09 10 11 12 13 14 15 16 17 18 19 20 21 22 23" at bounding box center [342, 260] width 29 height 26
select select "16"
click at [328, 247] on select "00 01 02 03 04 05 06 07 08 09 10 11 12 13 14 15 16 17 18 19 20 21 22 23" at bounding box center [342, 260] width 29 height 26
type input "16:06"
click at [376, 259] on select "00 01 02 03 04 05 06 07 08 09 10 11 12 13 14 15 16 17 18 19 20 21 22 23 24 25 2…" at bounding box center [376, 260] width 29 height 26
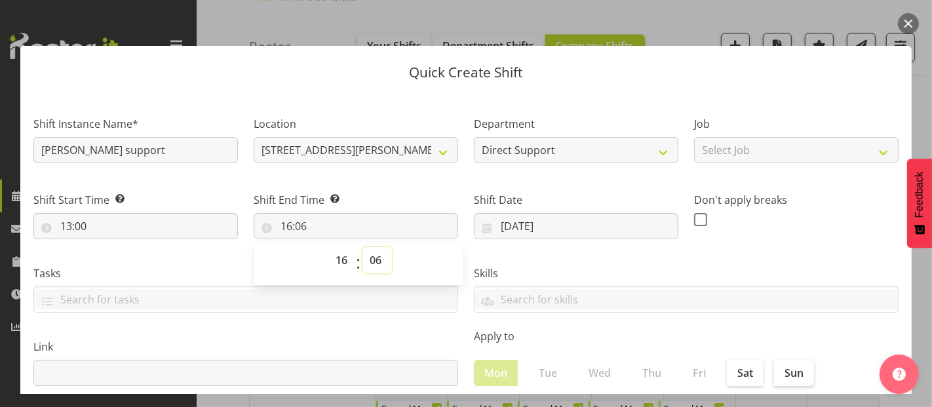
select select "0"
click at [362, 247] on select "00 01 02 03 04 05 06 07 08 09 10 11 12 13 14 15 16 17 18 19 20 21 22 23 24 25 2…" at bounding box center [376, 260] width 29 height 26
type input "16:00"
click at [920, 388] on div at bounding box center [466, 203] width 932 height 407
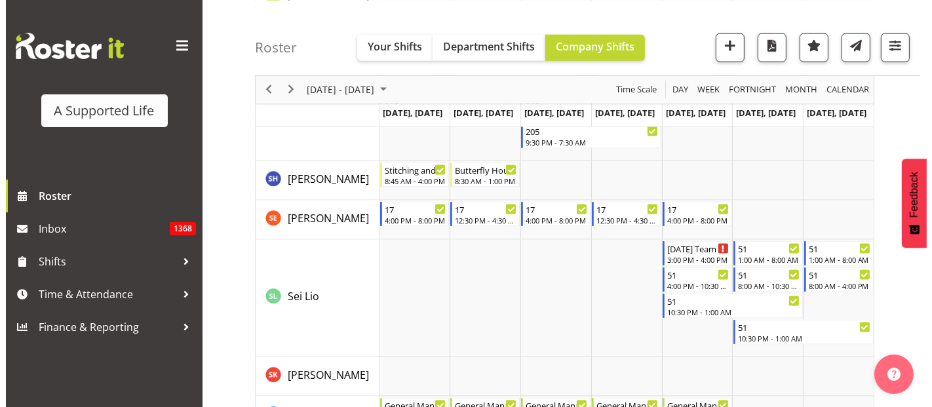
scroll to position [6690, 0]
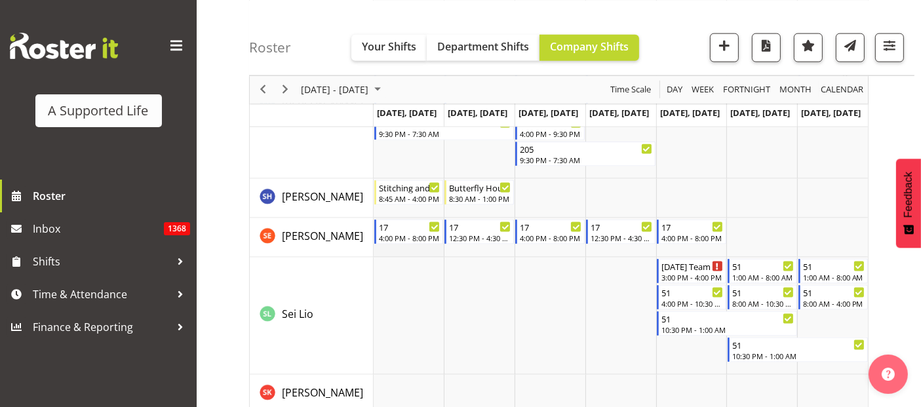
click at [396, 248] on td "Timeline Week of October 13, 2025" at bounding box center [409, 237] width 71 height 39
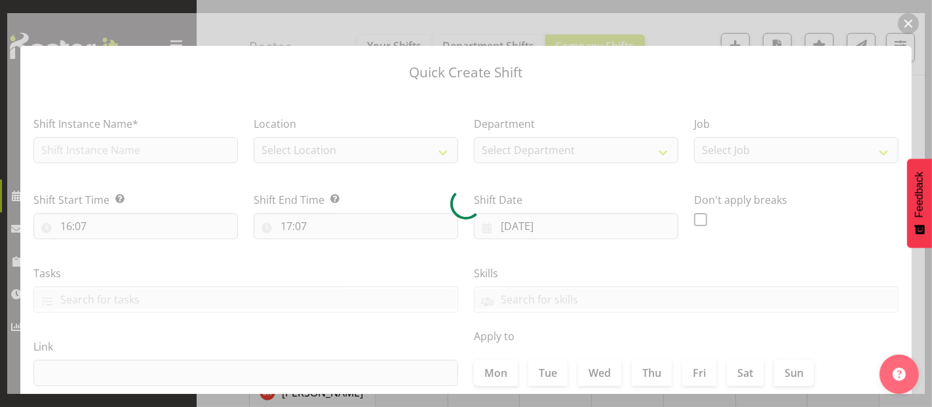
type input "[DATE]"
checkbox input "true"
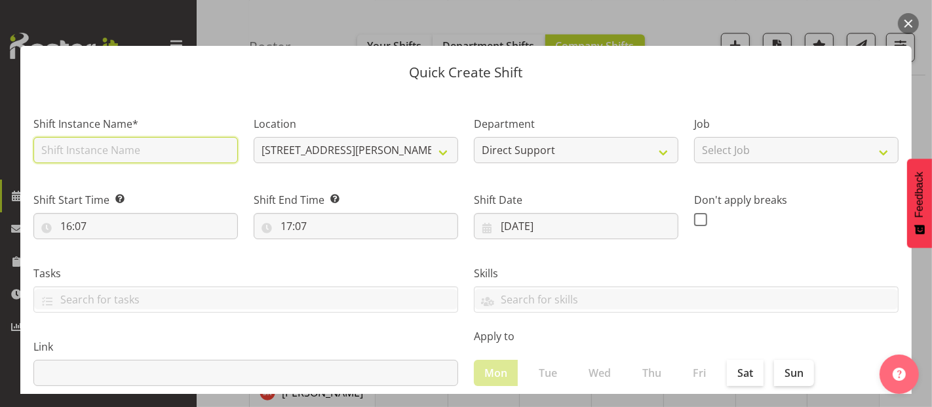
click at [129, 151] on input "text" at bounding box center [135, 150] width 204 height 26
click at [69, 148] on input "[PERSON_NAME] support" at bounding box center [135, 150] width 204 height 26
type input "[PERSON_NAME] Add support"
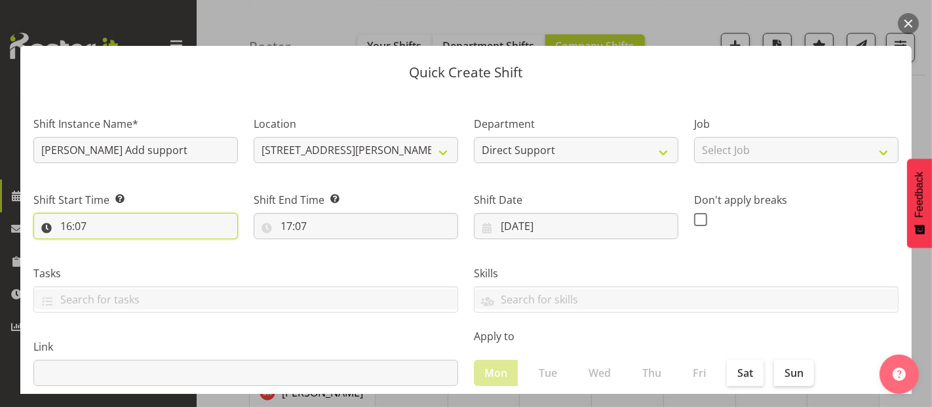
click at [73, 217] on input "16:07" at bounding box center [135, 226] width 204 height 26
click at [119, 256] on select "00 01 02 03 04 05 06 07 08 09 10 11 12 13 14 15 16 17 18 19 20 21 22 23" at bounding box center [122, 260] width 29 height 26
select select "13"
click at [108, 247] on select "00 01 02 03 04 05 06 07 08 09 10 11 12 13 14 15 16 17 18 19 20 21 22 23" at bounding box center [122, 260] width 29 height 26
type input "13:07"
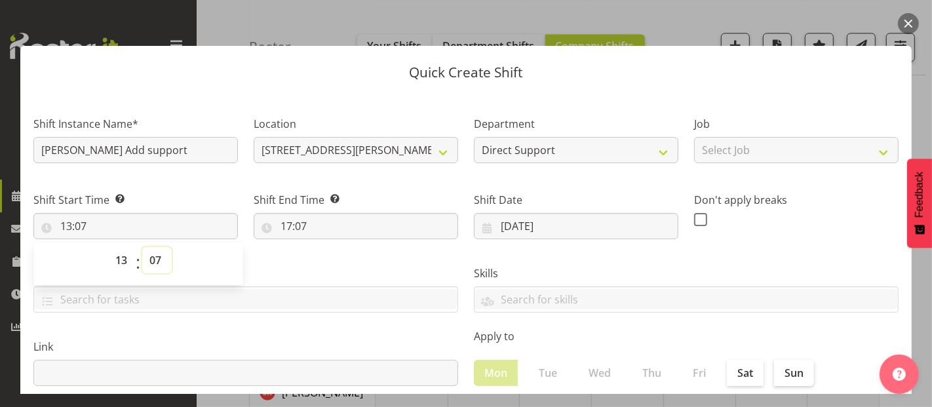
click at [151, 257] on select "00 01 02 03 04 05 06 07 08 09 10 11 12 13 14 15 16 17 18 19 20 21 22 23 24 25 2…" at bounding box center [156, 260] width 29 height 26
select select "0"
click at [142, 247] on select "00 01 02 03 04 05 06 07 08 09 10 11 12 13 14 15 16 17 18 19 20 21 22 23 24 25 2…" at bounding box center [156, 260] width 29 height 26
type input "13:00"
click at [301, 233] on input "17:07" at bounding box center [356, 226] width 204 height 26
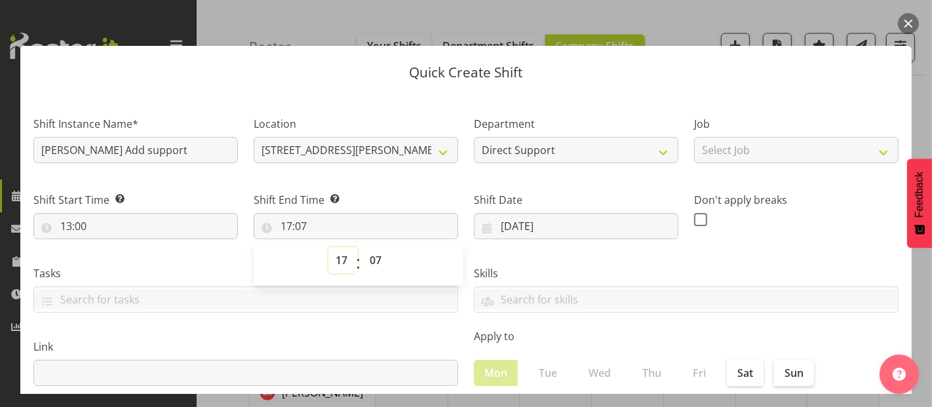
click at [339, 262] on select "00 01 02 03 04 05 06 07 08 09 10 11 12 13 14 15 16 17 18 19 20 21 22 23" at bounding box center [342, 260] width 29 height 26
select select "16"
click at [328, 247] on select "00 01 02 03 04 05 06 07 08 09 10 11 12 13 14 15 16 17 18 19 20 21 22 23" at bounding box center [342, 260] width 29 height 26
type input "16:07"
click at [374, 257] on select "00 01 02 03 04 05 06 07 08 09 10 11 12 13 14 15 16 17 18 19 20 21 22 23 24 25 2…" at bounding box center [376, 260] width 29 height 26
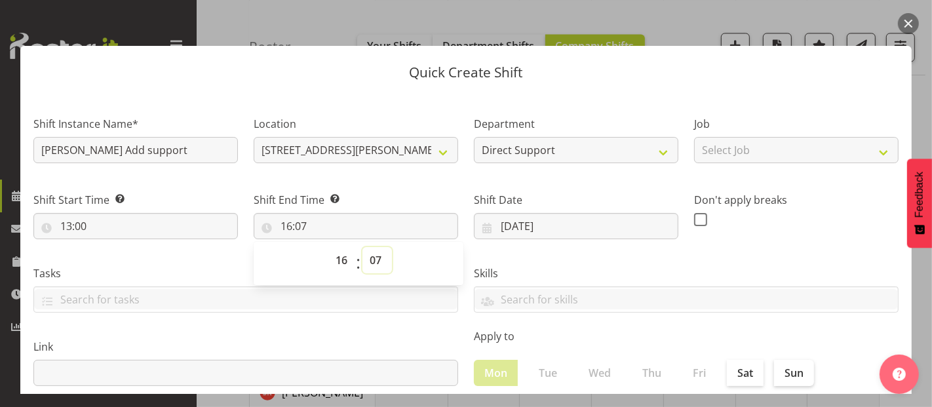
select select "0"
click at [362, 247] on select "00 01 02 03 04 05 06 07 08 09 10 11 12 13 14 15 16 17 18 19 20 21 22 23 24 25 2…" at bounding box center [376, 260] width 29 height 26
type input "16:00"
click at [917, 387] on div at bounding box center [899, 371] width 39 height 46
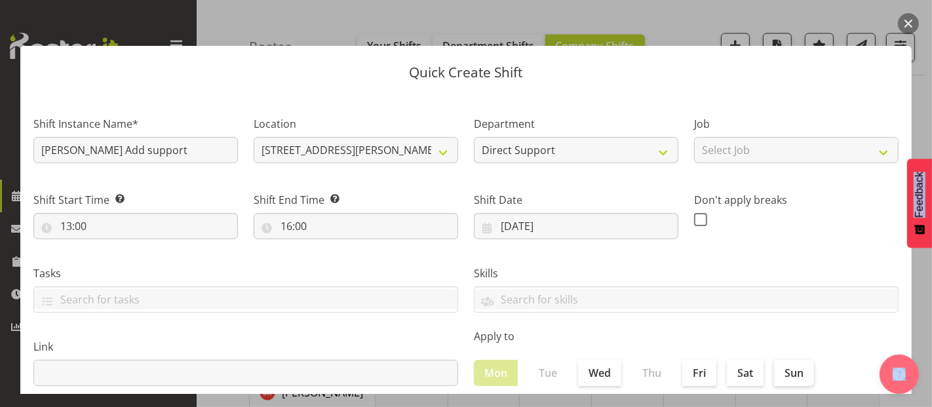
scroll to position [286, 0]
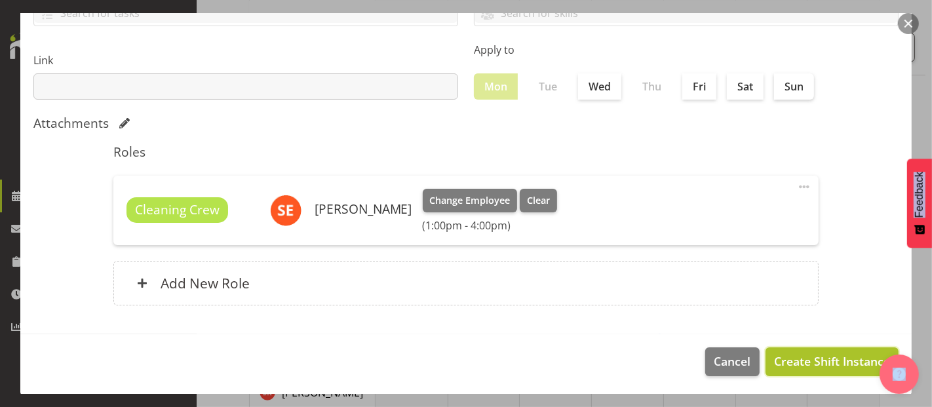
click at [826, 363] on span "Create Shift Instance" at bounding box center [832, 361] width 116 height 17
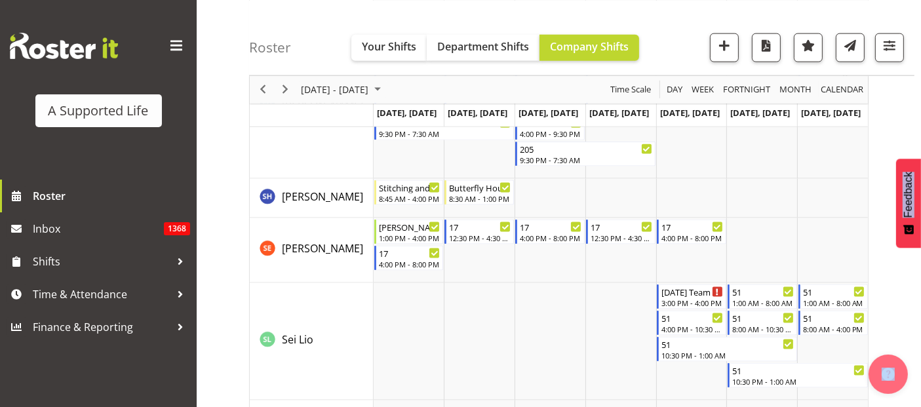
scroll to position [6333, 0]
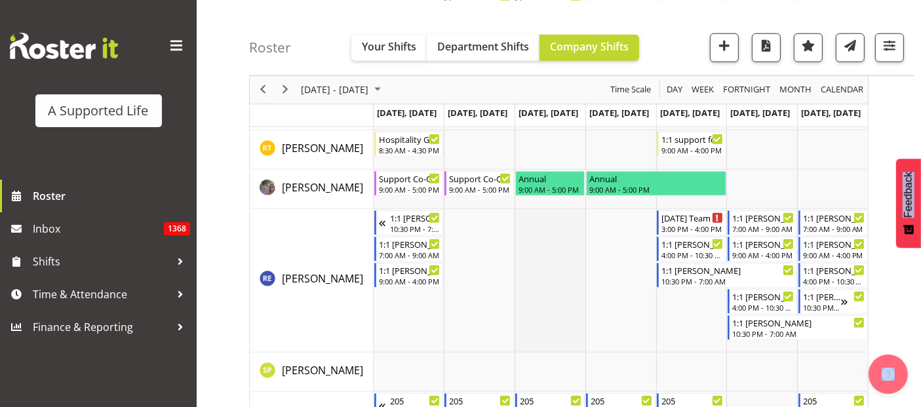
click at [581, 282] on td "Timeline Week of October 13, 2025" at bounding box center [550, 281] width 71 height 144
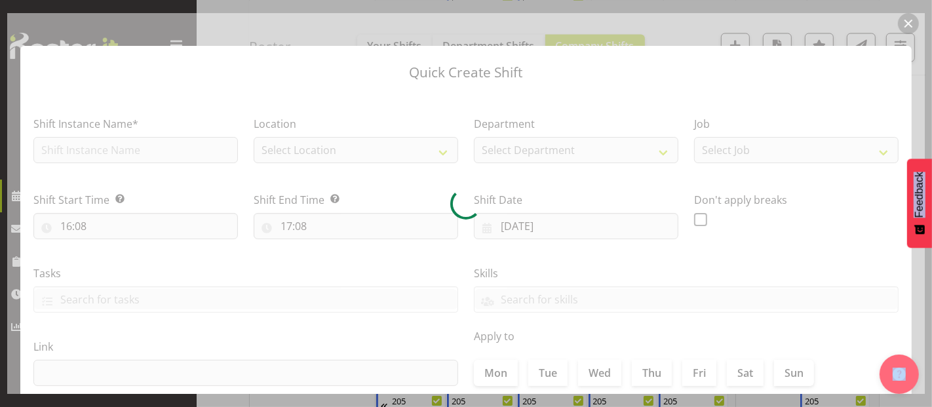
click at [581, 282] on div at bounding box center [466, 203] width 918 height 381
type input "[DATE]"
checkbox input "true"
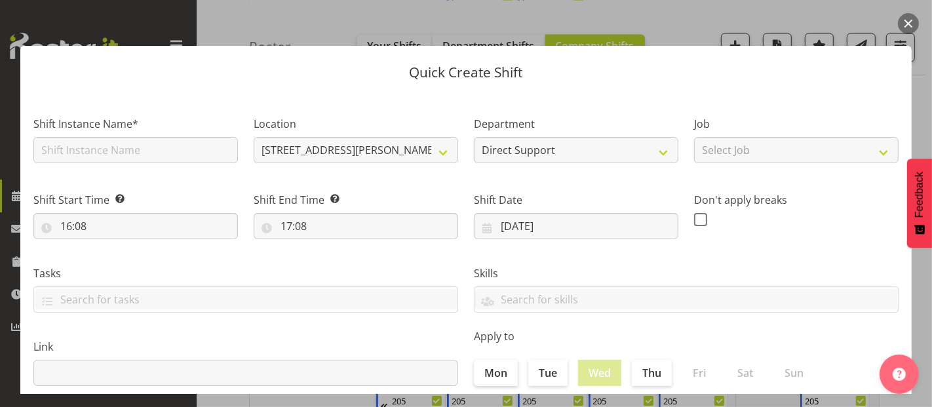
click at [853, 20] on div "Quick Create Shift Shift Instance Name* Location [STREET_ADDRESS][PERSON_NAME][…" at bounding box center [466, 203] width 918 height 381
click at [883, 17] on div "Quick Create Shift Shift Instance Name* Location [STREET_ADDRESS][PERSON_NAME][…" at bounding box center [466, 203] width 918 height 381
click at [914, 24] on button "button" at bounding box center [908, 23] width 21 height 21
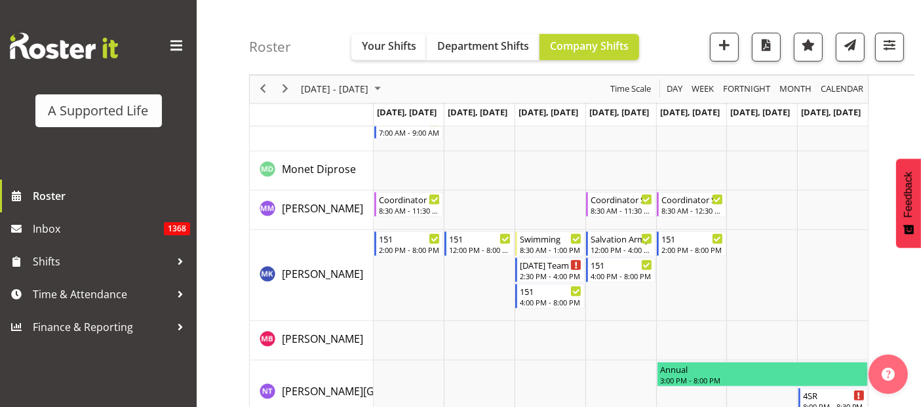
scroll to position [3486, 0]
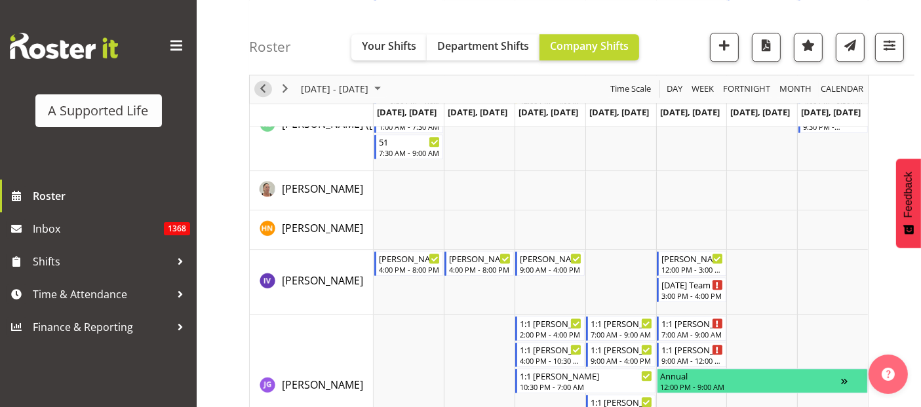
click at [258, 86] on span "Previous" at bounding box center [263, 89] width 16 height 16
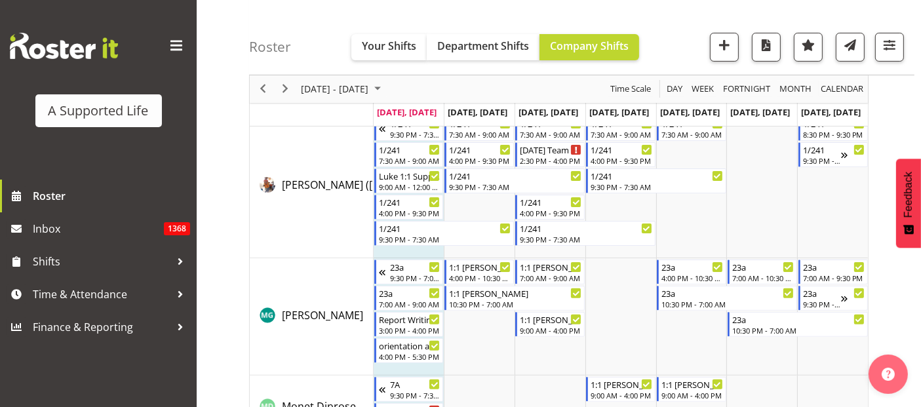
scroll to position [5326, 0]
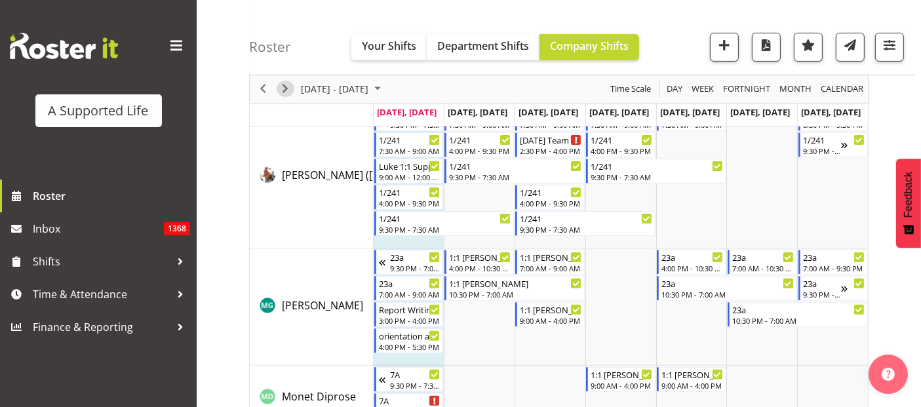
drag, startPoint x: 286, startPoint y: 88, endPoint x: 460, endPoint y: 192, distance: 203.1
click at [284, 88] on span "Next" at bounding box center [285, 89] width 16 height 16
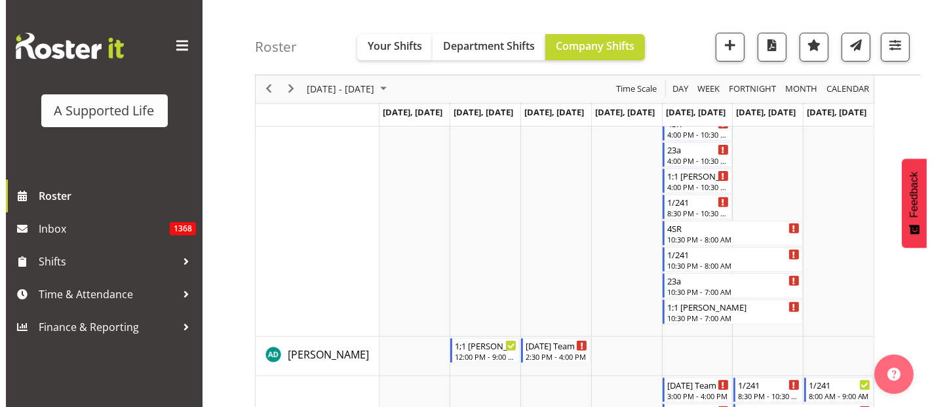
scroll to position [364, 0]
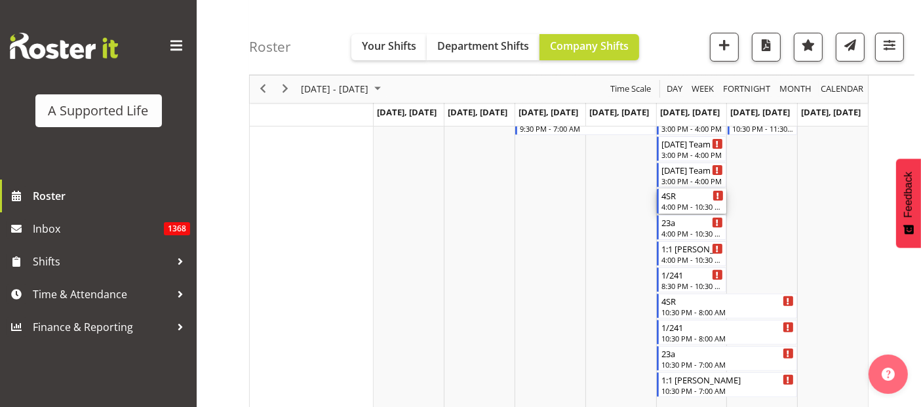
click at [685, 206] on div "4:00 PM - 10:30 PM" at bounding box center [692, 206] width 62 height 10
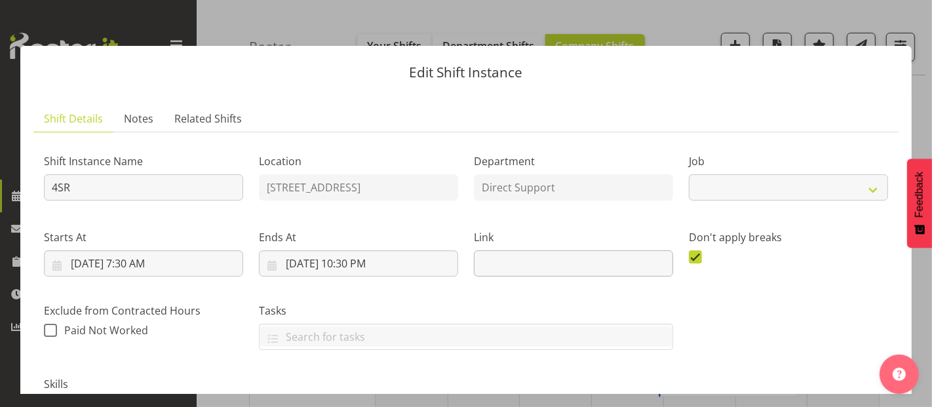
select select "4112"
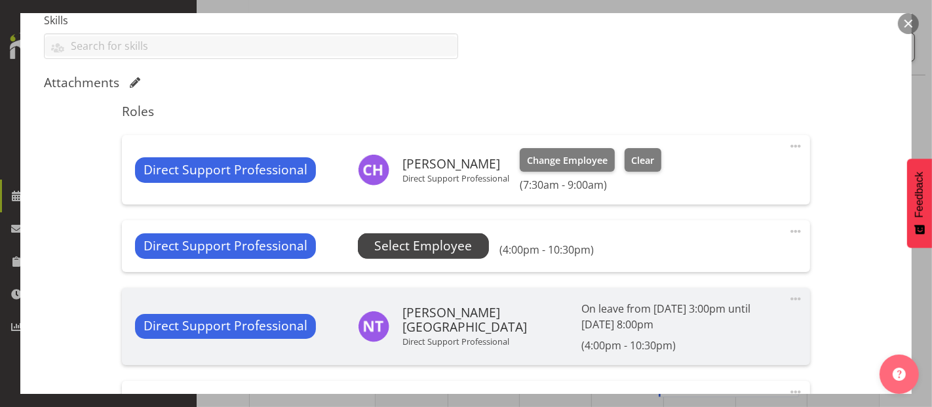
click at [427, 243] on span "Select Employee" at bounding box center [423, 246] width 98 height 19
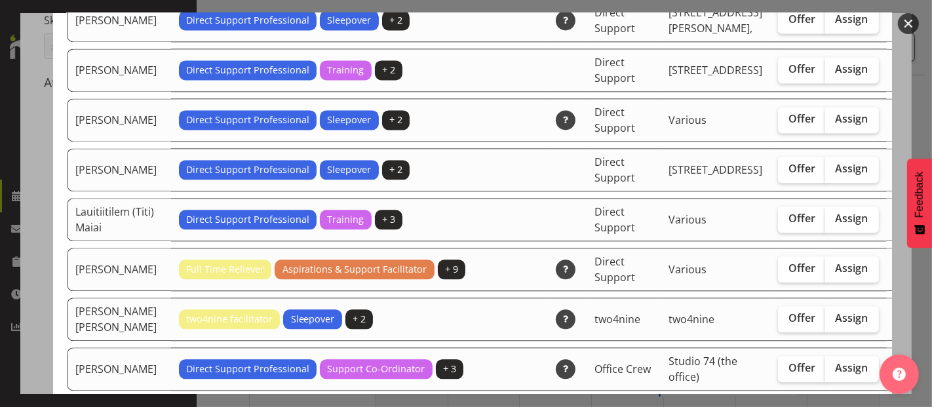
scroll to position [2622, 0]
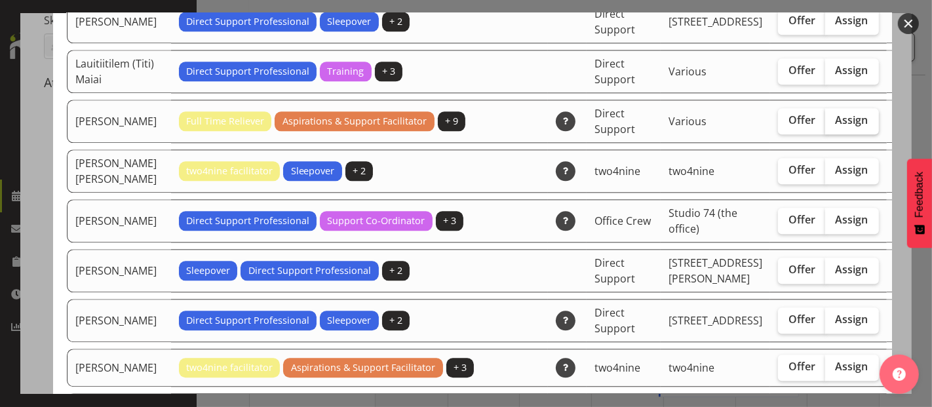
click at [836, 126] on span "Assign" at bounding box center [852, 119] width 33 height 13
click at [825, 125] on input "Assign" at bounding box center [829, 120] width 9 height 9
checkbox input "true"
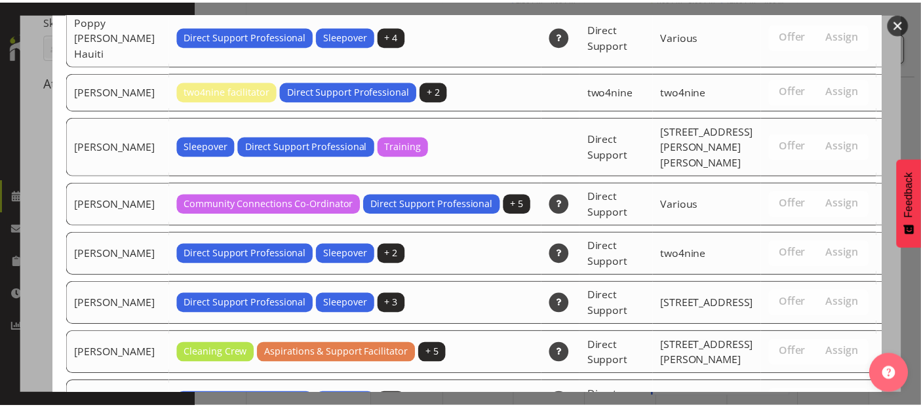
scroll to position [4601, 0]
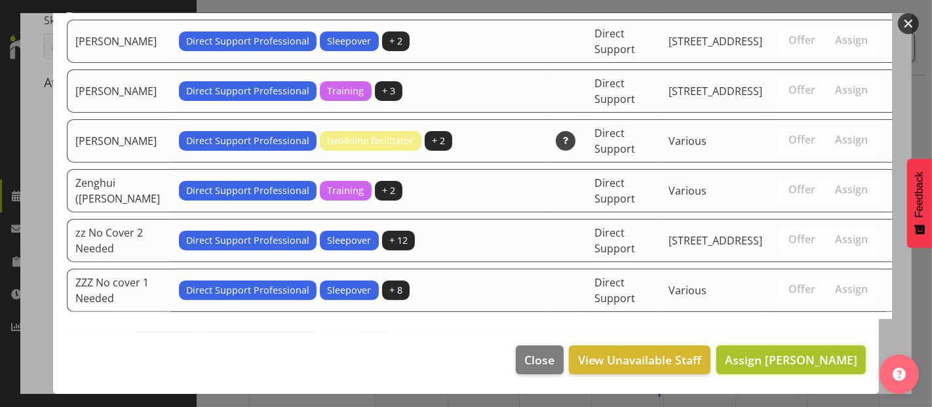
click at [817, 364] on span "Assign [PERSON_NAME]" at bounding box center [791, 360] width 132 height 16
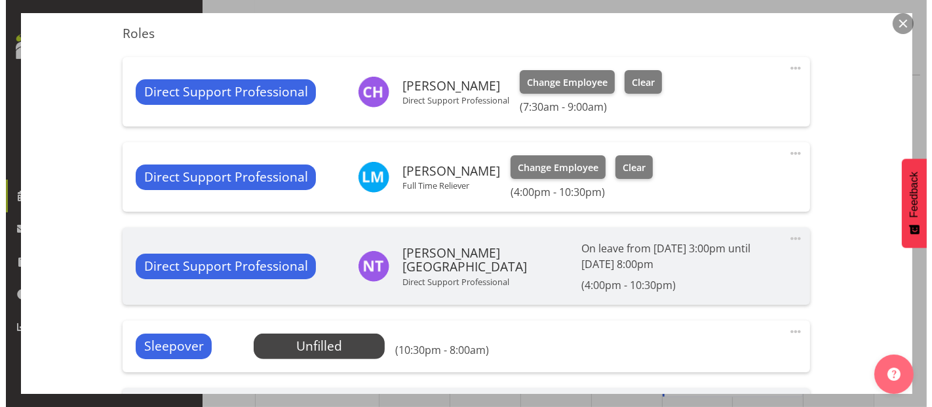
scroll to position [582, 0]
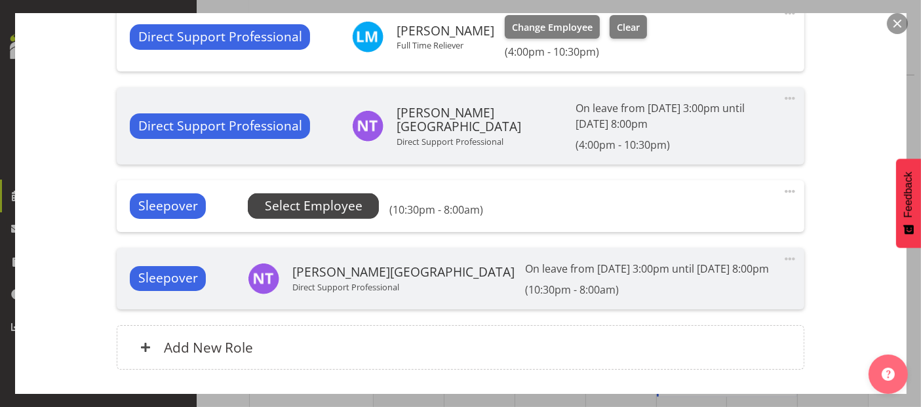
click at [306, 211] on span "Select Employee" at bounding box center [314, 206] width 98 height 19
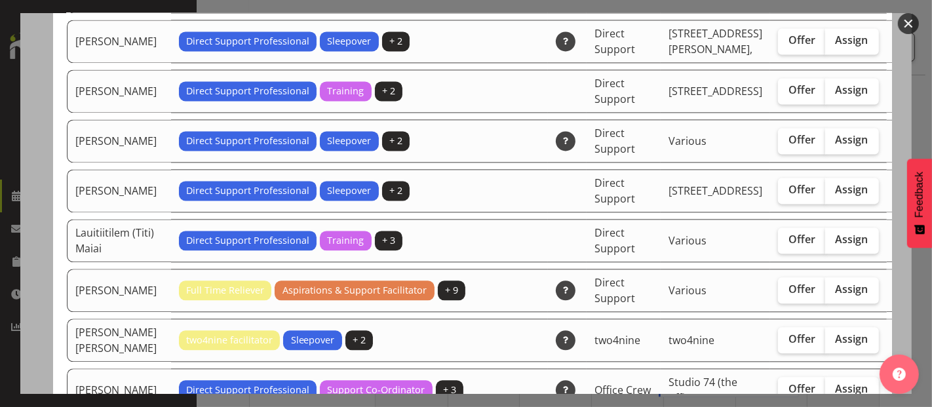
scroll to position [2548, 0]
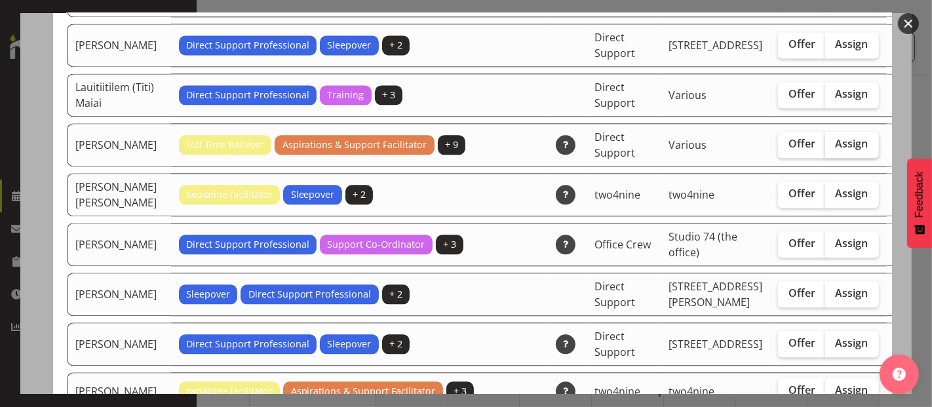
click at [836, 150] on span "Assign" at bounding box center [852, 143] width 33 height 13
click at [825, 148] on input "Assign" at bounding box center [829, 144] width 9 height 9
checkbox input "true"
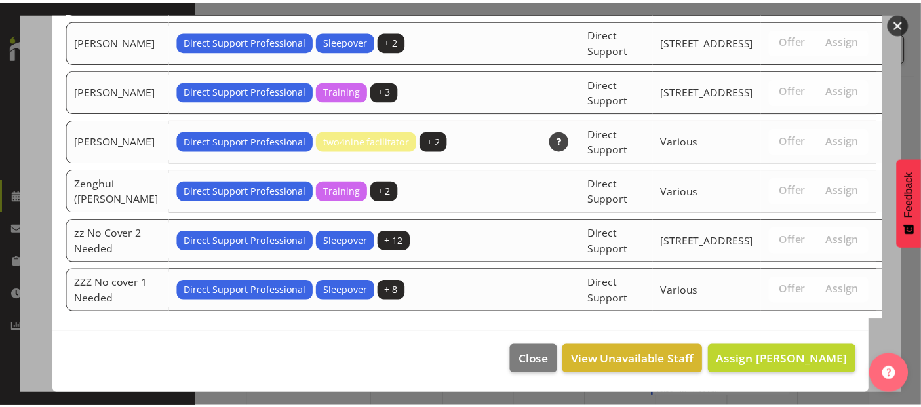
scroll to position [4586, 0]
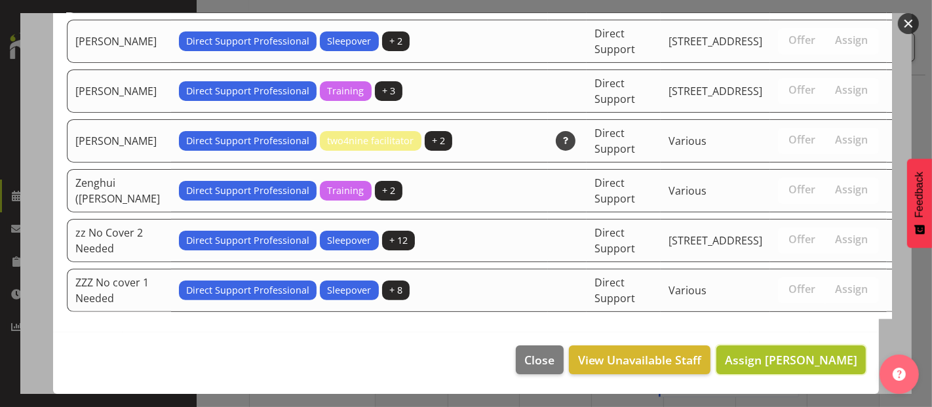
click at [805, 352] on span "Assign [PERSON_NAME]" at bounding box center [791, 360] width 132 height 16
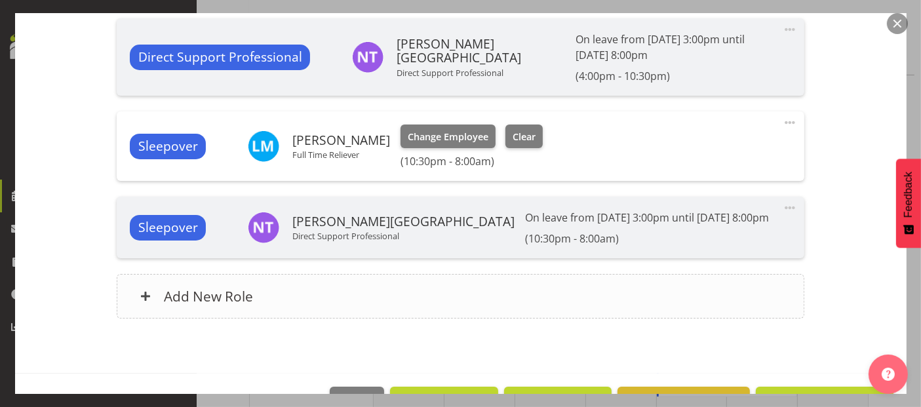
scroll to position [690, 0]
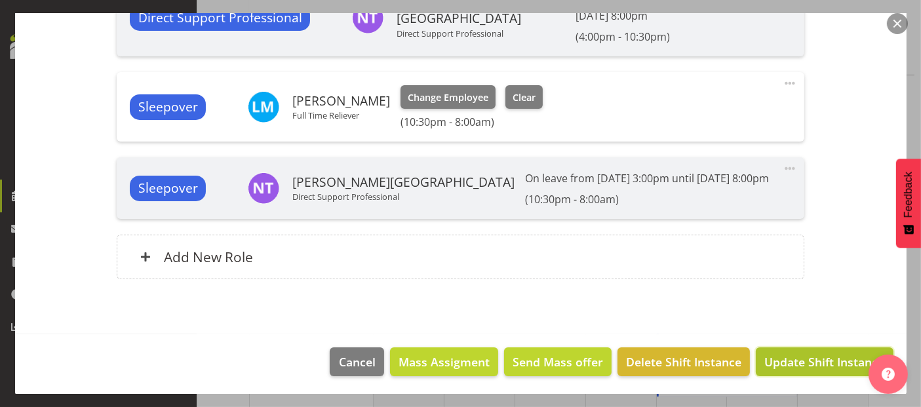
click at [816, 360] on span "Update Shift Instance" at bounding box center [824, 361] width 120 height 17
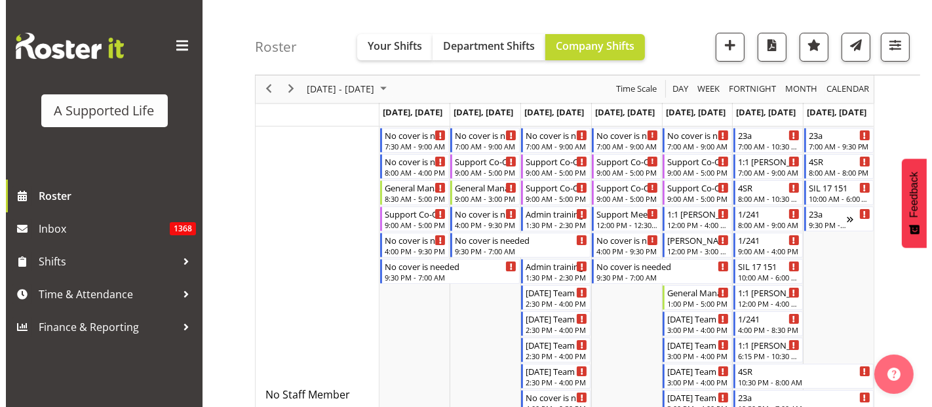
scroll to position [0, 0]
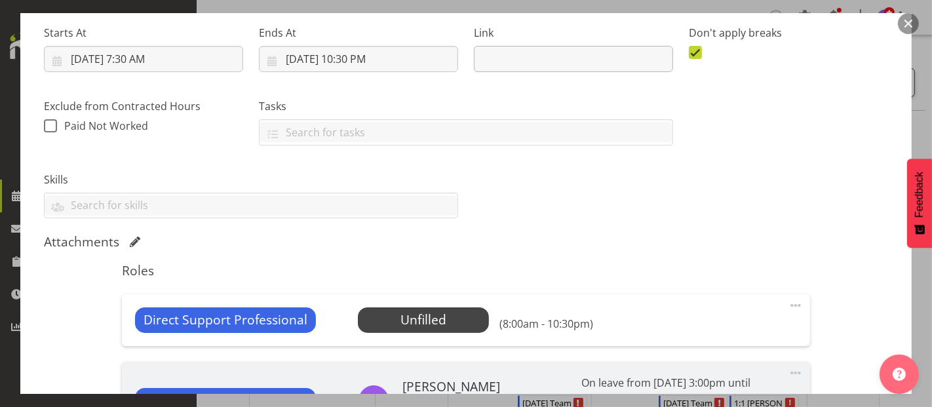
select select "4112"
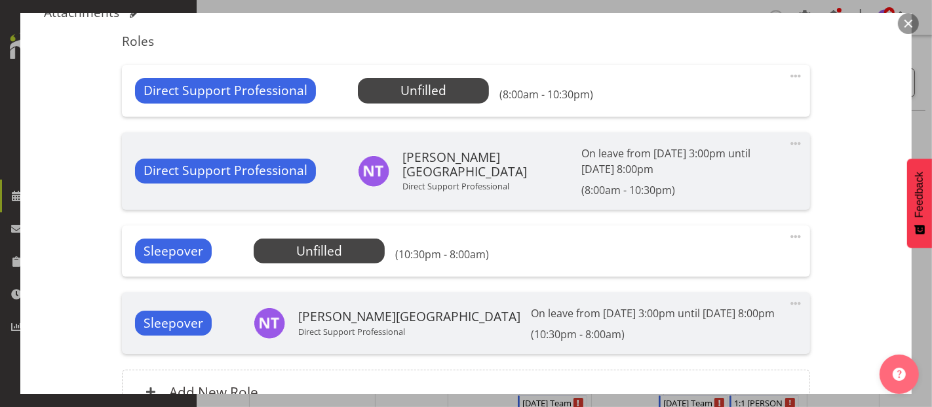
scroll to position [364, 0]
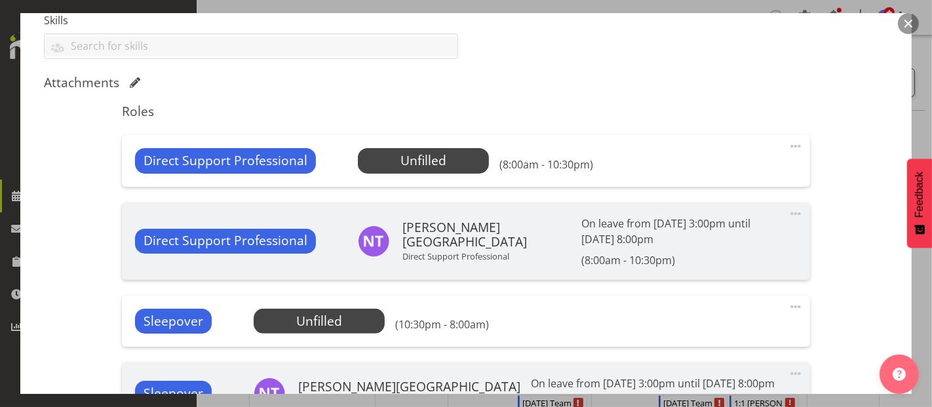
click at [410, 173] on div "Direct Support Professional Unfilled Select Employee (8:00am - 10:30pm) Edit Co…" at bounding box center [466, 160] width 688 height 51
click at [408, 164] on span "Select Employee" at bounding box center [423, 160] width 98 height 19
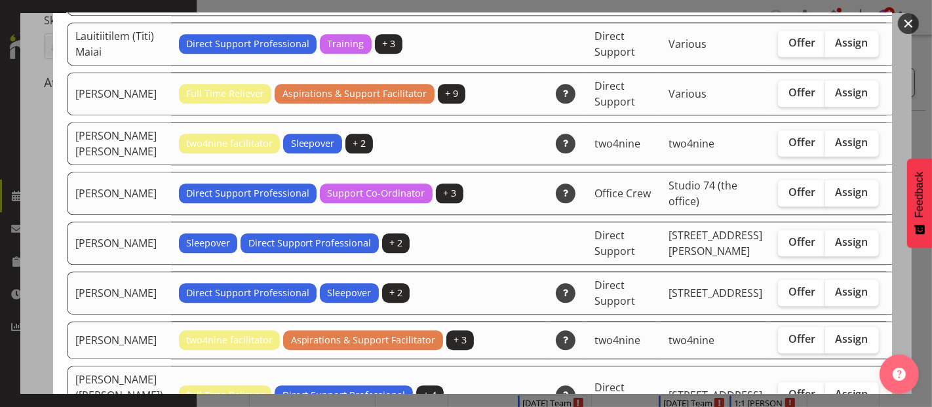
scroll to position [2694, 0]
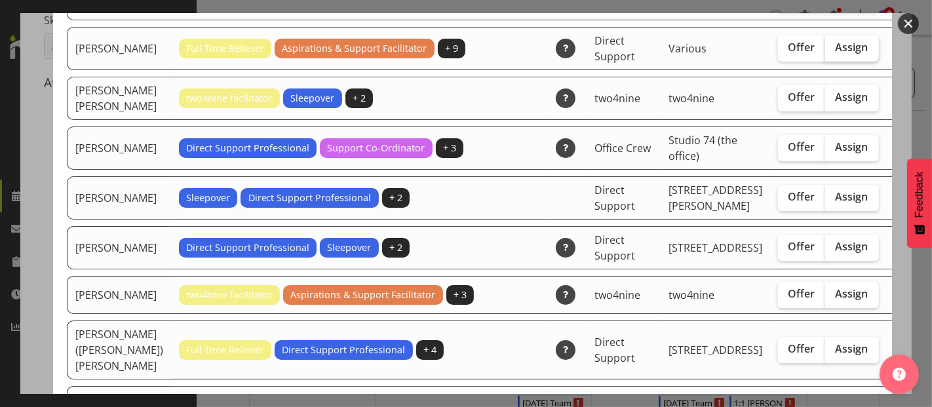
click at [836, 54] on span "Assign" at bounding box center [852, 47] width 33 height 13
click at [825, 52] on input "Assign" at bounding box center [829, 47] width 9 height 9
checkbox input "true"
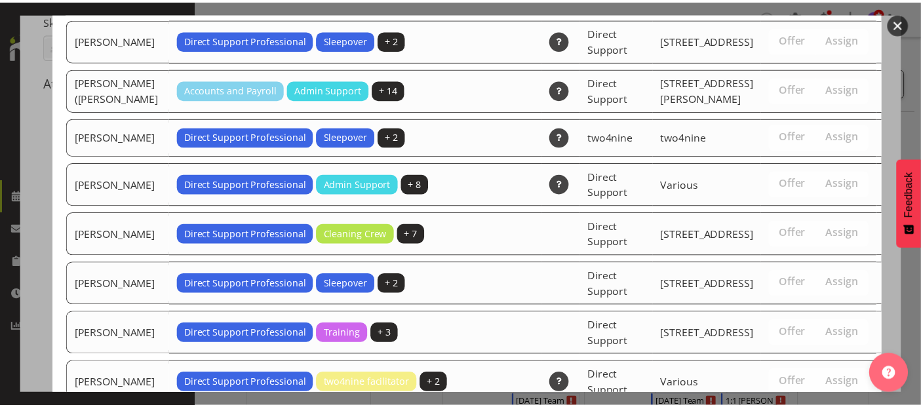
scroll to position [4634, 0]
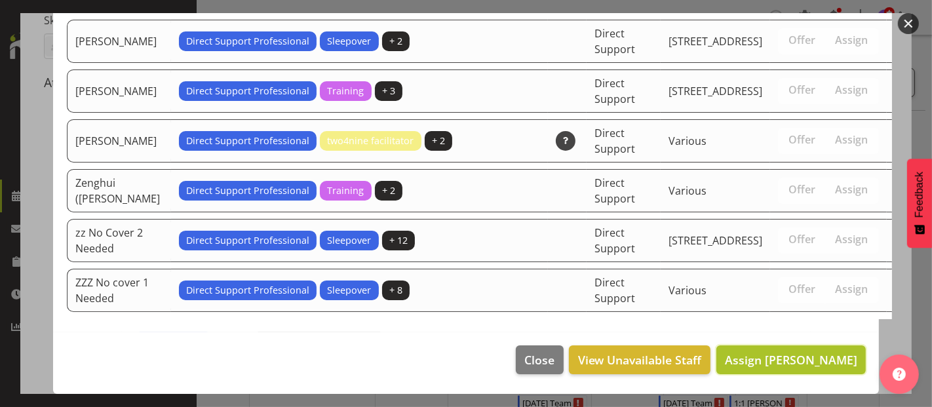
click at [801, 355] on span "Assign [PERSON_NAME]" at bounding box center [791, 360] width 132 height 16
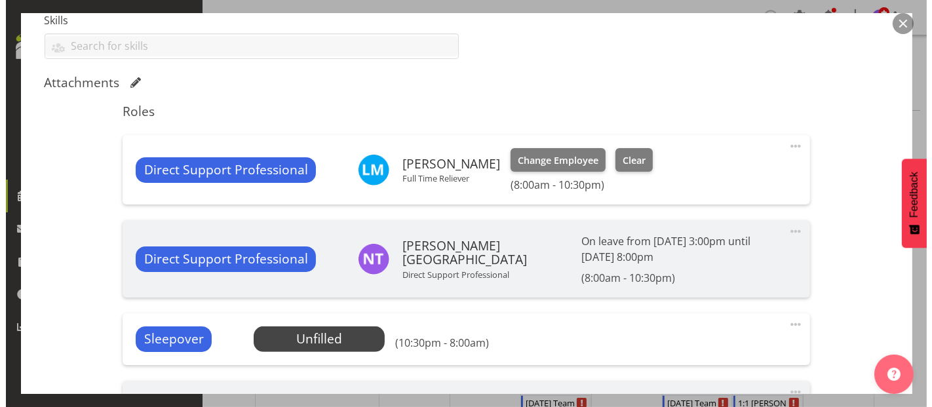
scroll to position [509, 0]
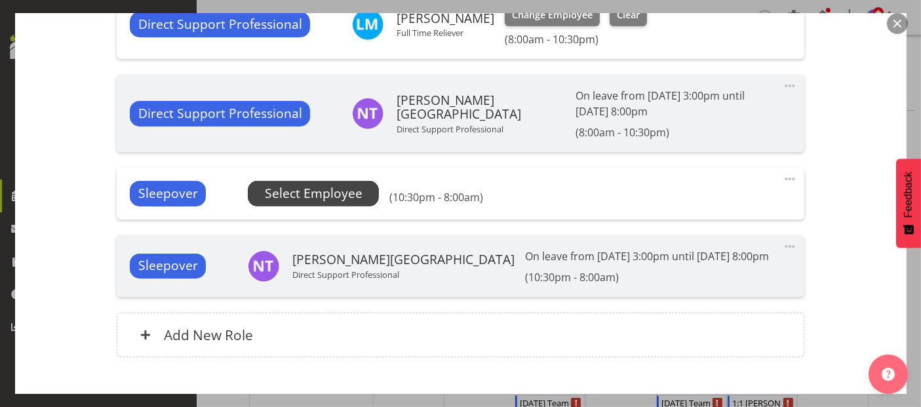
click at [320, 192] on span "Select Employee" at bounding box center [314, 193] width 98 height 19
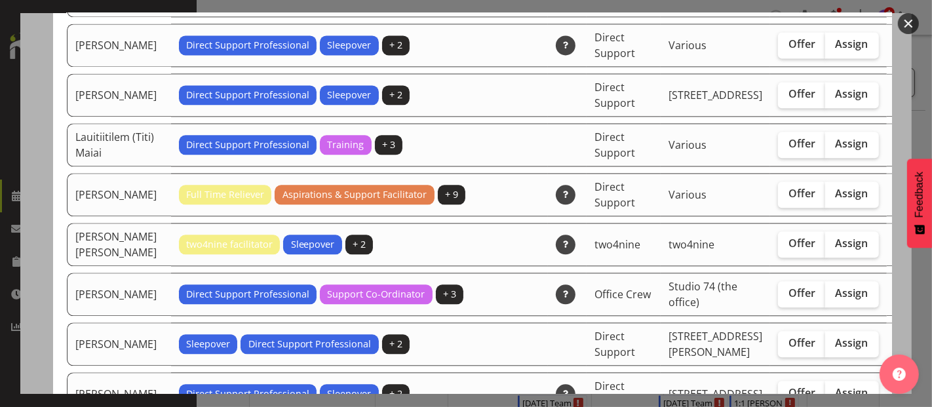
scroll to position [2694, 0]
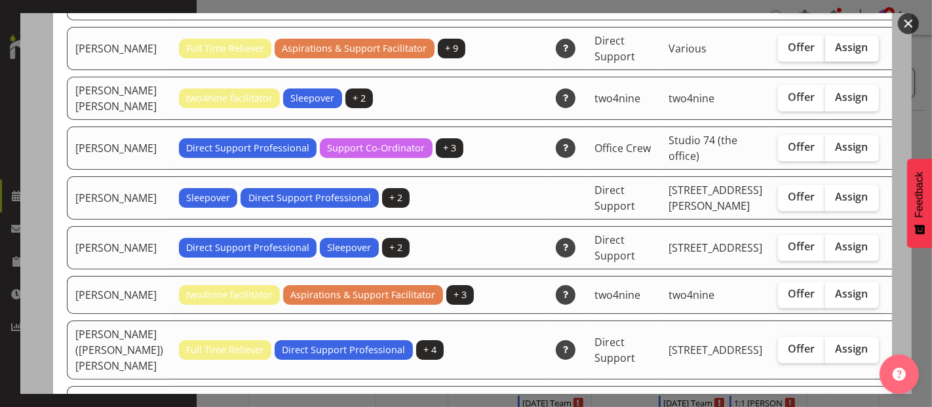
click at [836, 54] on span "Assign" at bounding box center [852, 47] width 33 height 13
click at [825, 52] on input "Assign" at bounding box center [829, 47] width 9 height 9
checkbox input "true"
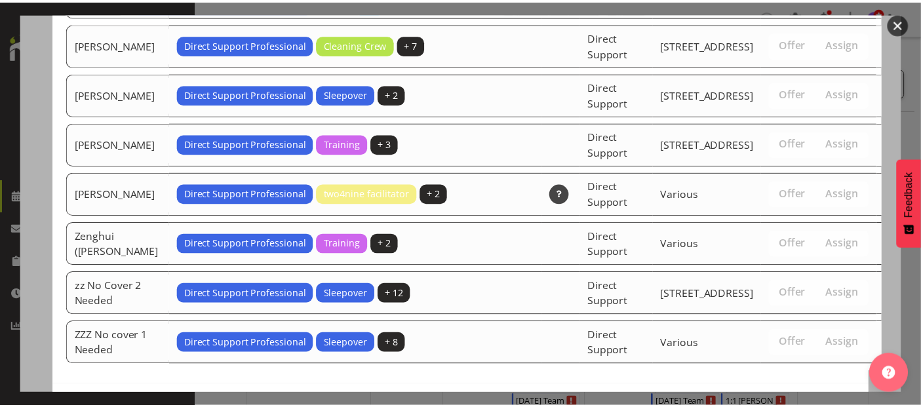
scroll to position [4586, 0]
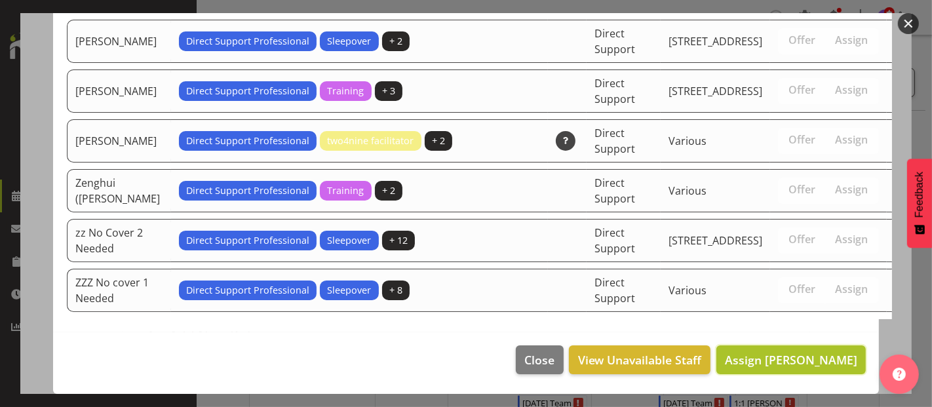
click at [805, 363] on span "Assign [PERSON_NAME]" at bounding box center [791, 360] width 132 height 16
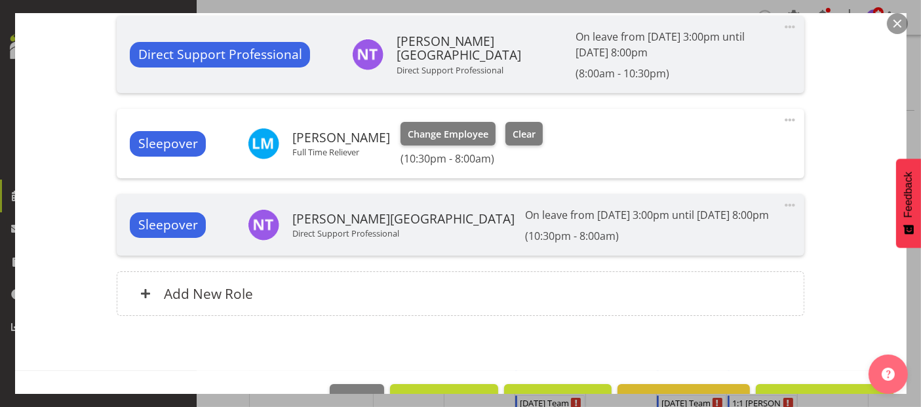
scroll to position [604, 0]
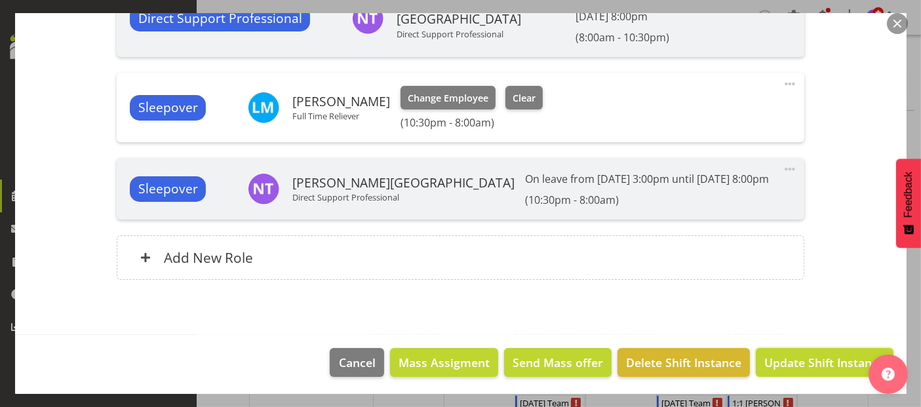
click at [815, 372] on button "Update Shift Instance" at bounding box center [824, 362] width 137 height 29
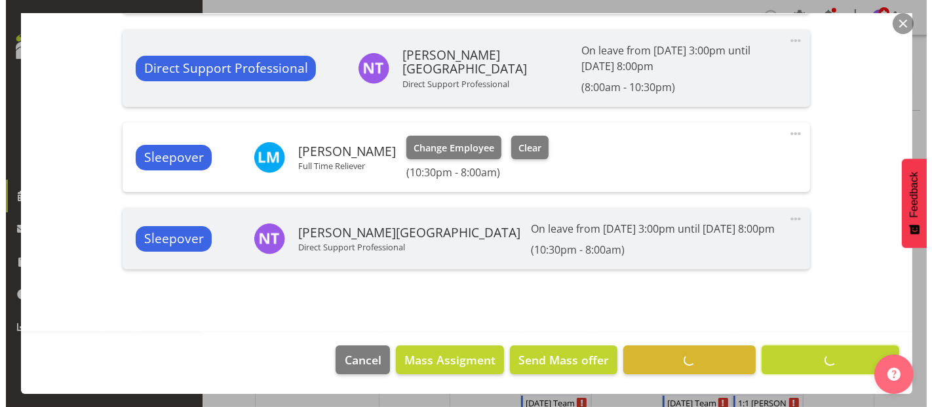
scroll to position [553, 0]
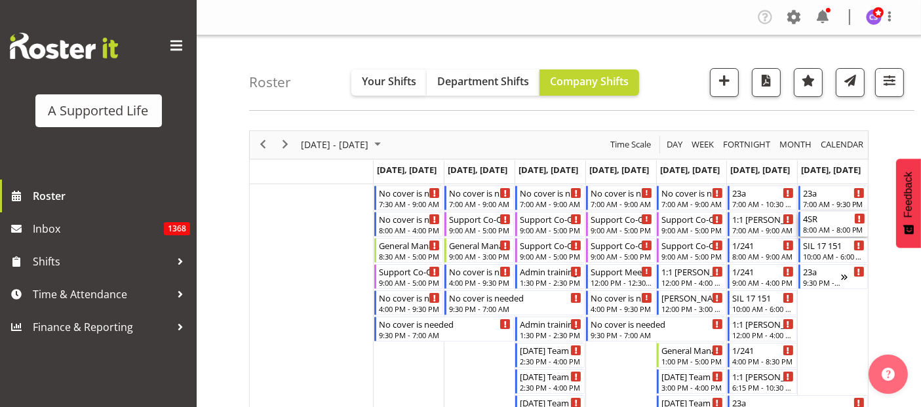
click at [839, 229] on div "8:00 AM - 8:00 PM" at bounding box center [834, 229] width 62 height 10
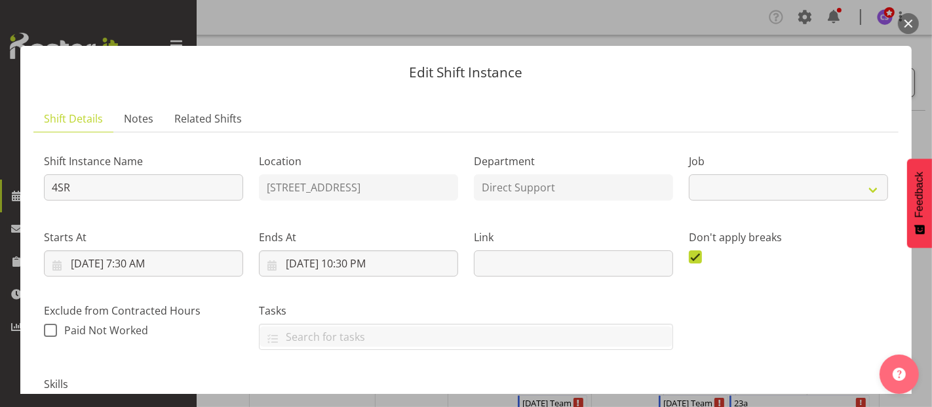
select select "4112"
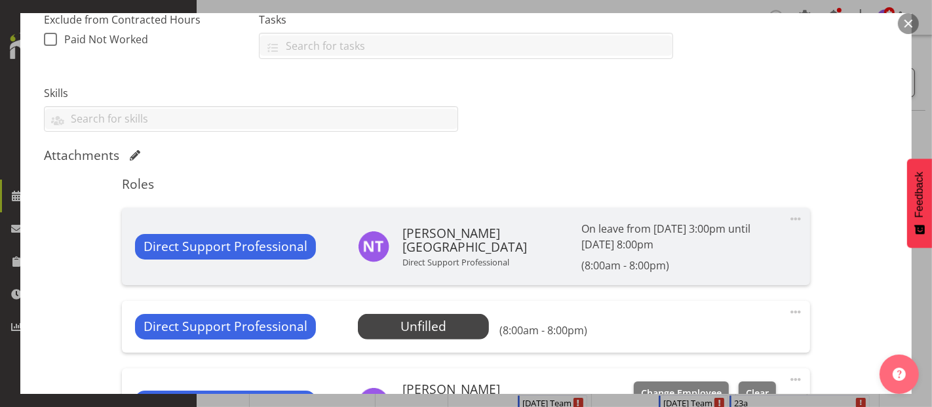
scroll to position [437, 0]
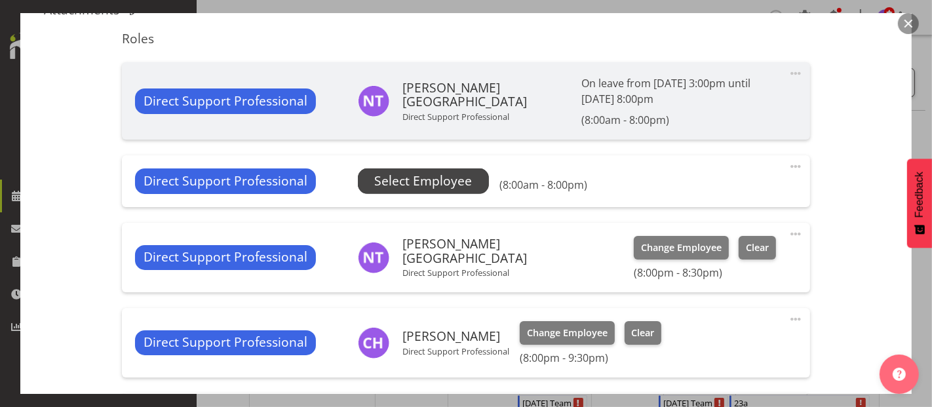
click at [406, 178] on span "Select Employee" at bounding box center [423, 181] width 98 height 19
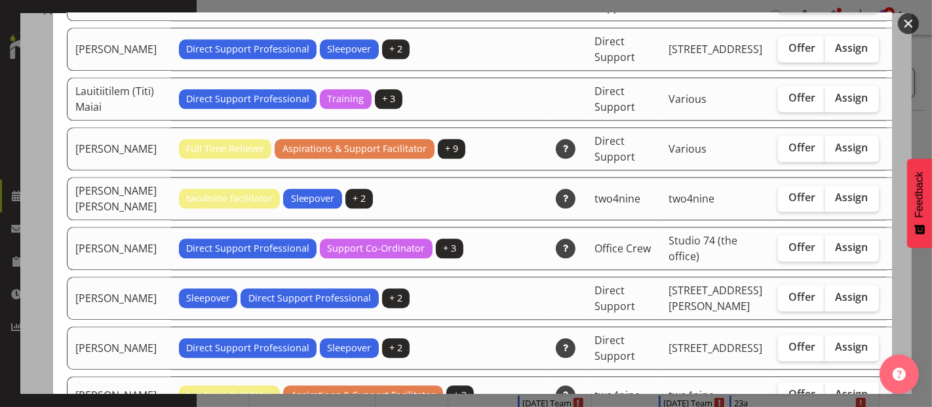
scroll to position [2622, 0]
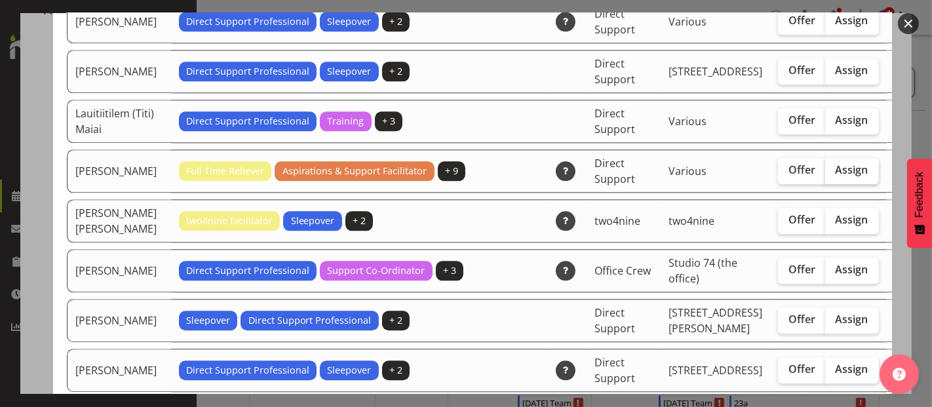
click at [836, 176] on span "Assign" at bounding box center [852, 169] width 33 height 13
click at [825, 174] on input "Assign" at bounding box center [829, 170] width 9 height 9
checkbox input "true"
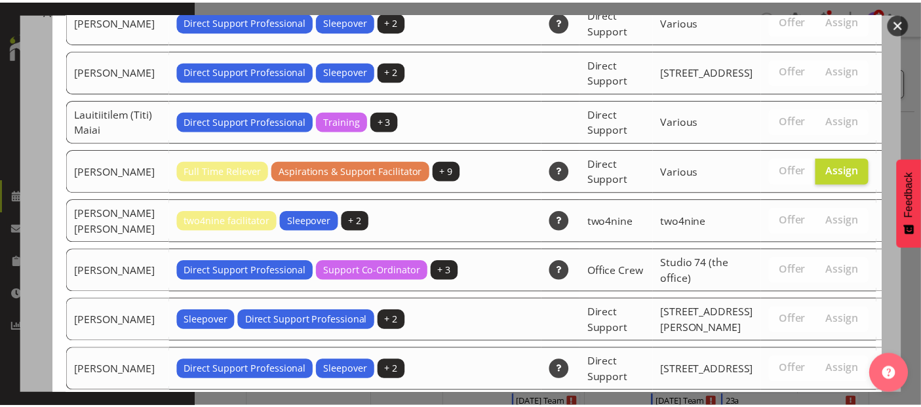
scroll to position [4700, 0]
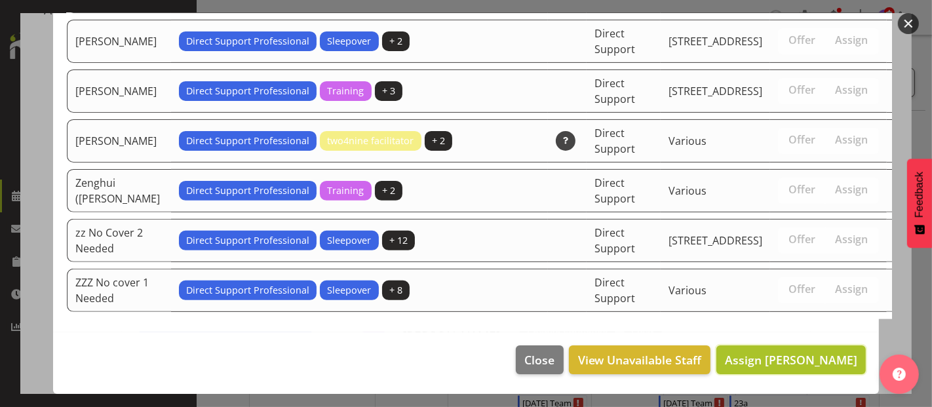
click at [799, 363] on span "Assign [PERSON_NAME]" at bounding box center [791, 360] width 132 height 16
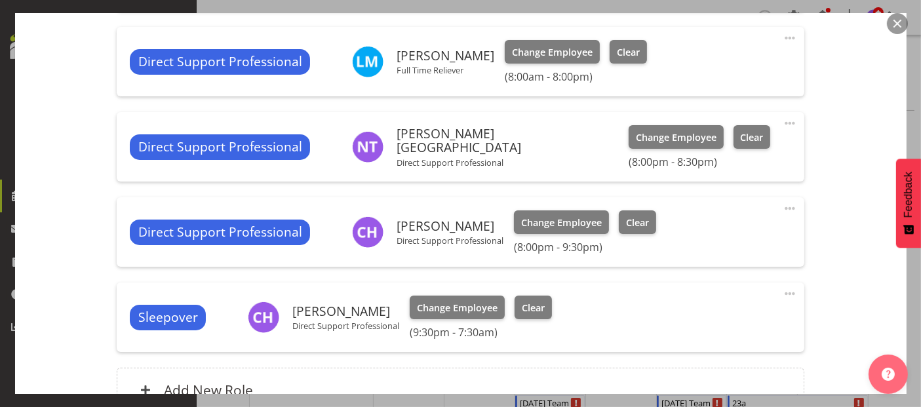
scroll to position [698, 0]
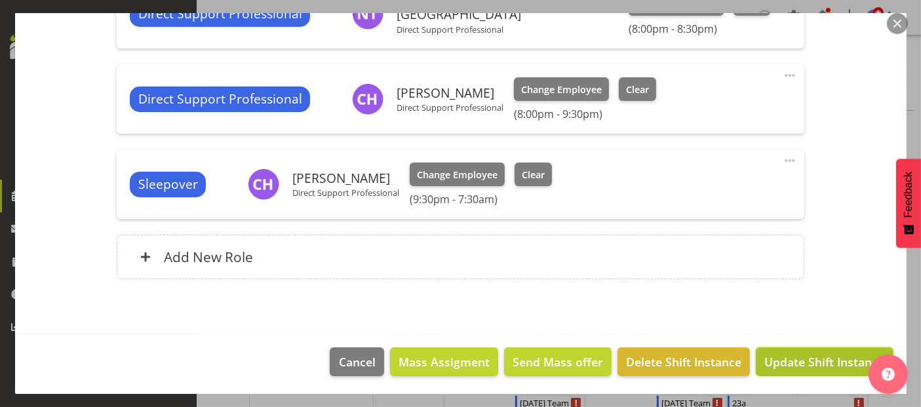
click at [817, 366] on span "Update Shift Instance" at bounding box center [824, 361] width 120 height 17
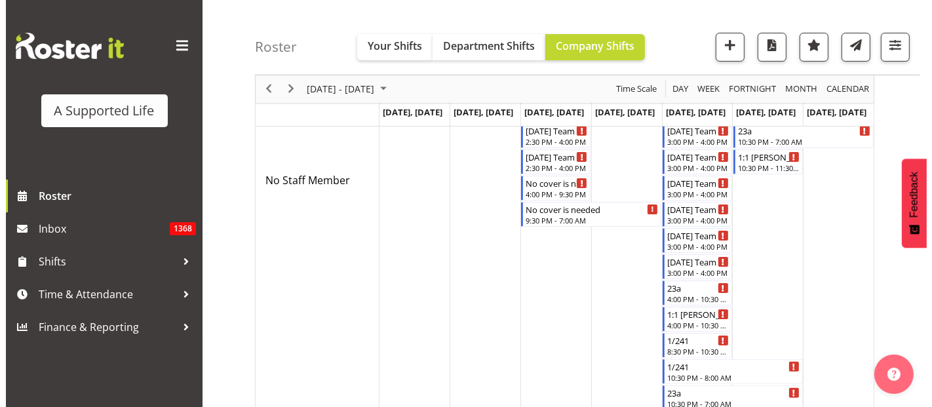
scroll to position [291, 0]
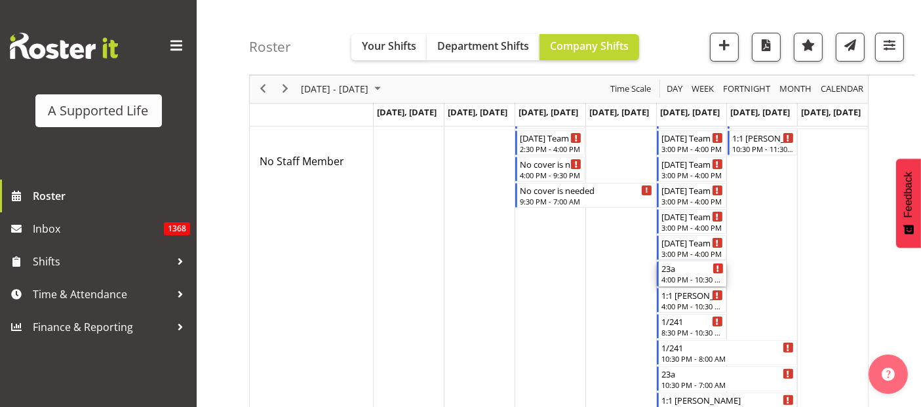
click at [698, 274] on div "4:00 PM - 10:30 PM" at bounding box center [692, 279] width 62 height 10
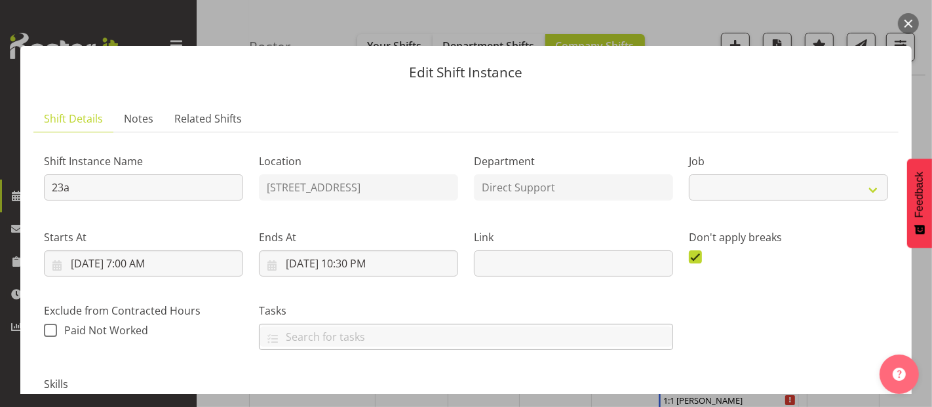
select select "4112"
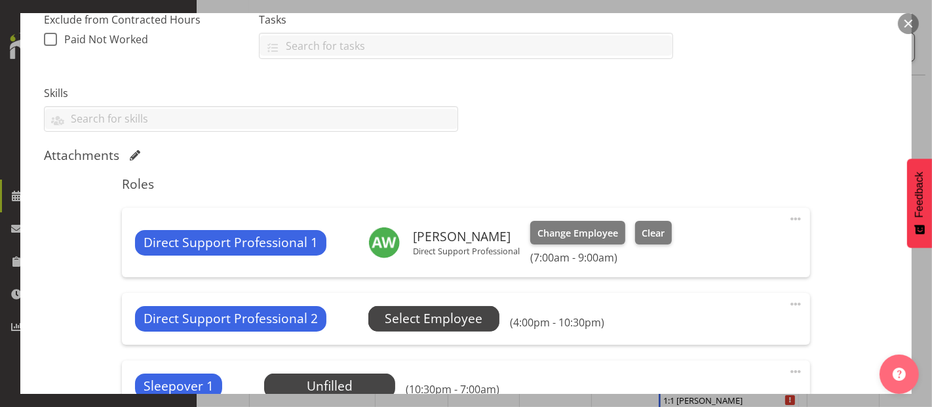
scroll to position [437, 0]
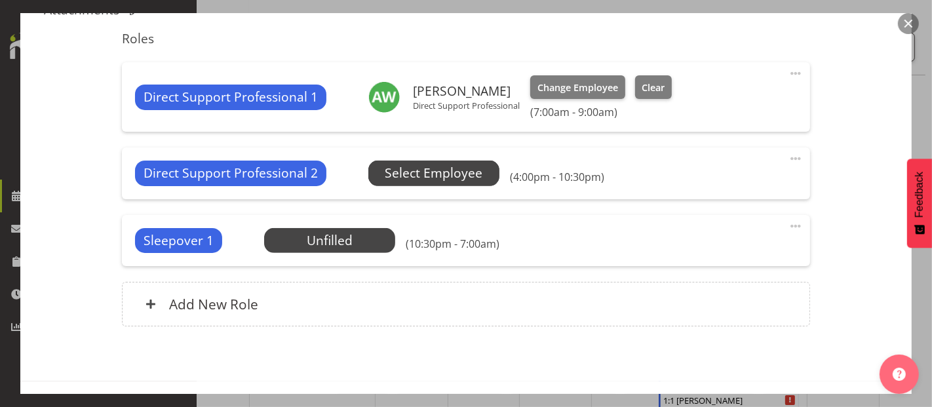
click at [436, 170] on span "Select Employee" at bounding box center [434, 173] width 98 height 19
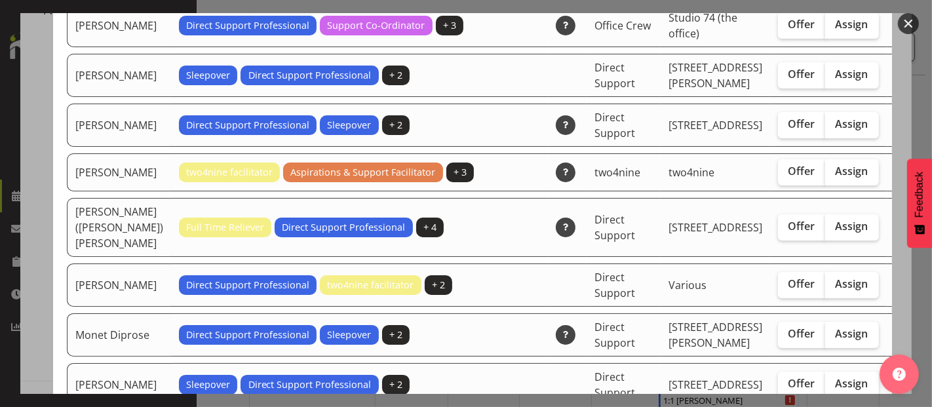
scroll to position [2913, 0]
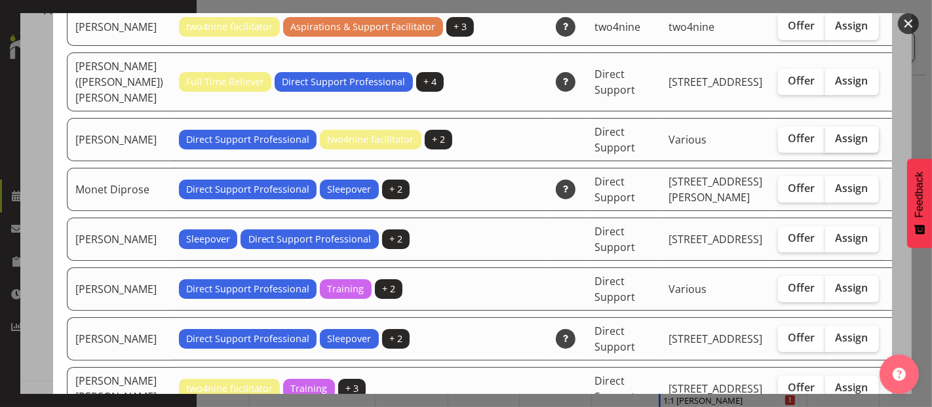
click at [836, 145] on span "Assign" at bounding box center [852, 138] width 33 height 13
click at [825, 143] on input "Assign" at bounding box center [829, 138] width 9 height 9
checkbox input "true"
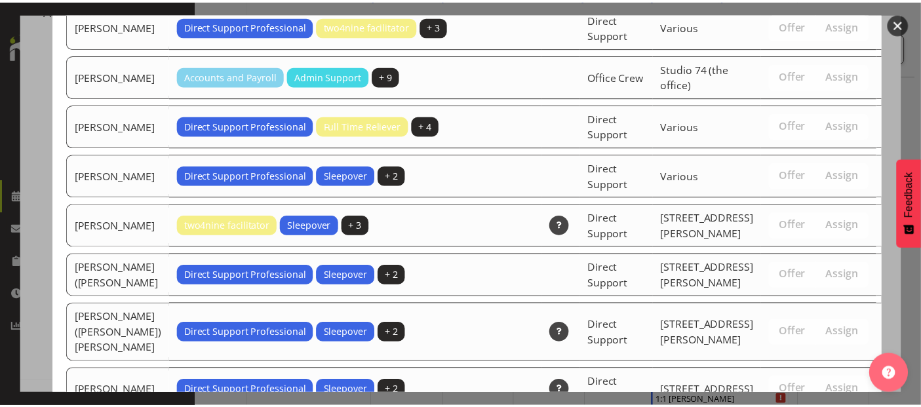
scroll to position [4552, 0]
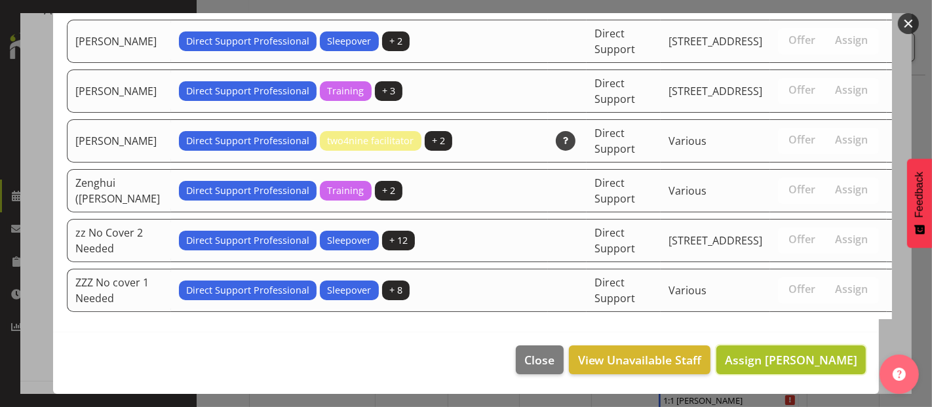
click at [823, 367] on span "Assign [PERSON_NAME]" at bounding box center [791, 359] width 132 height 17
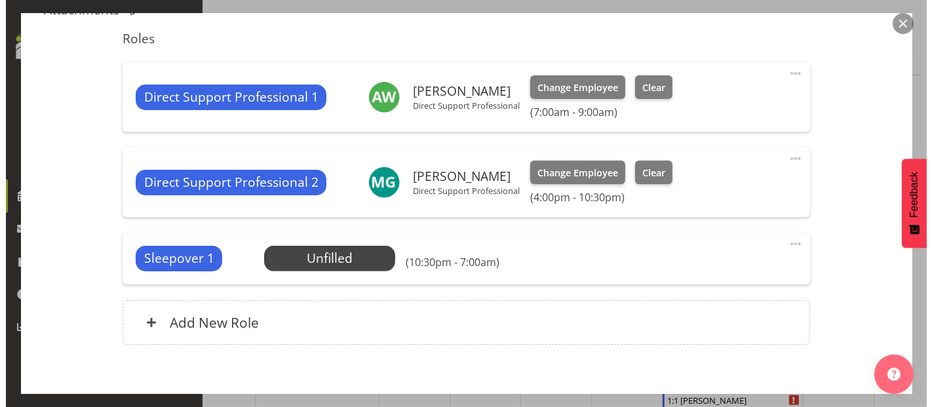
scroll to position [501, 0]
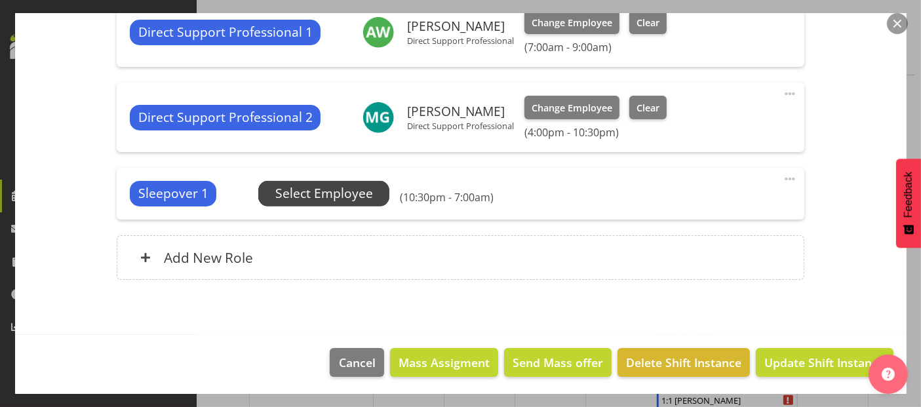
click at [355, 194] on span "Select Employee" at bounding box center [324, 193] width 98 height 19
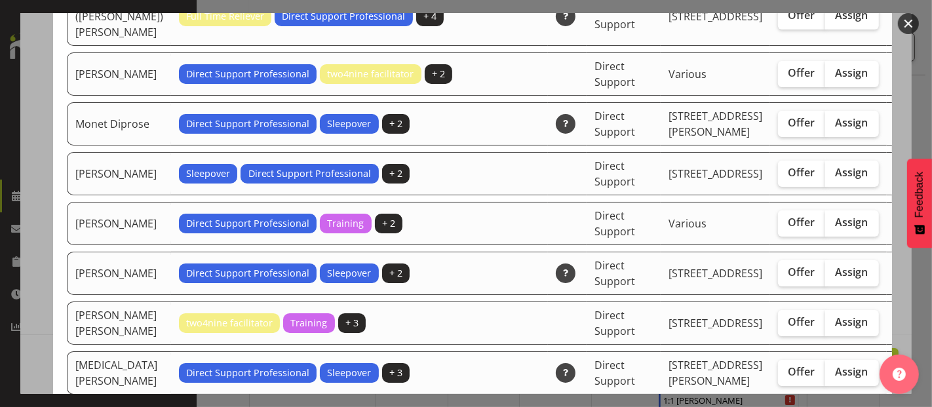
scroll to position [2913, 0]
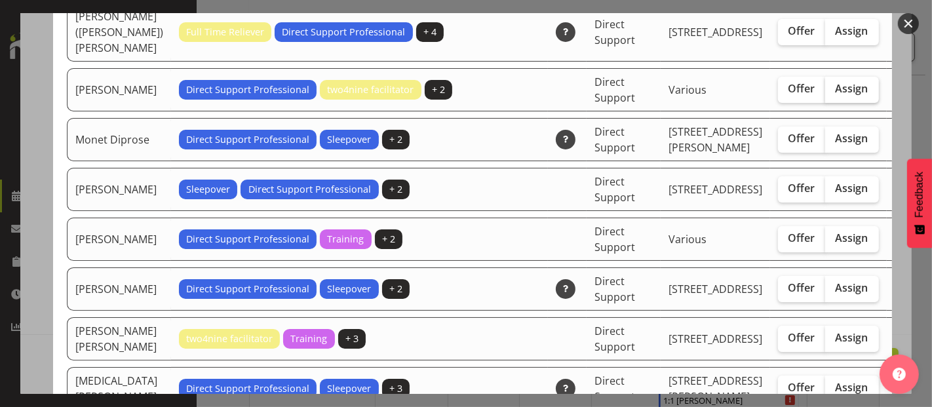
click at [825, 103] on label "Assign" at bounding box center [852, 90] width 54 height 26
click at [825, 93] on input "Assign" at bounding box center [829, 89] width 9 height 9
checkbox input "true"
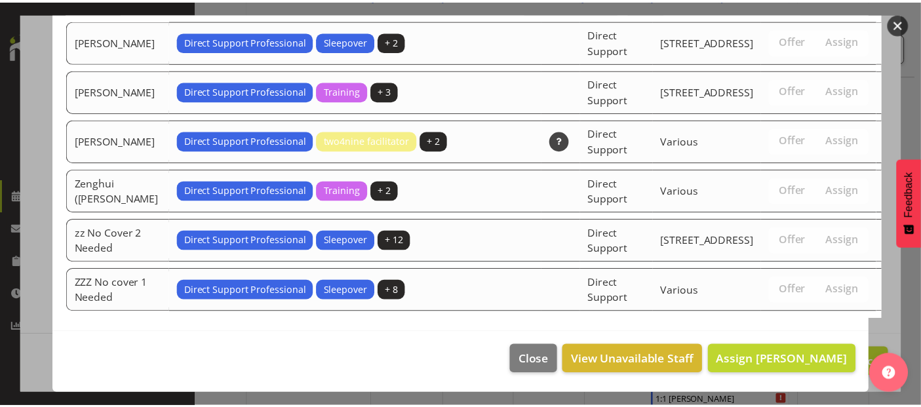
scroll to position [4536, 0]
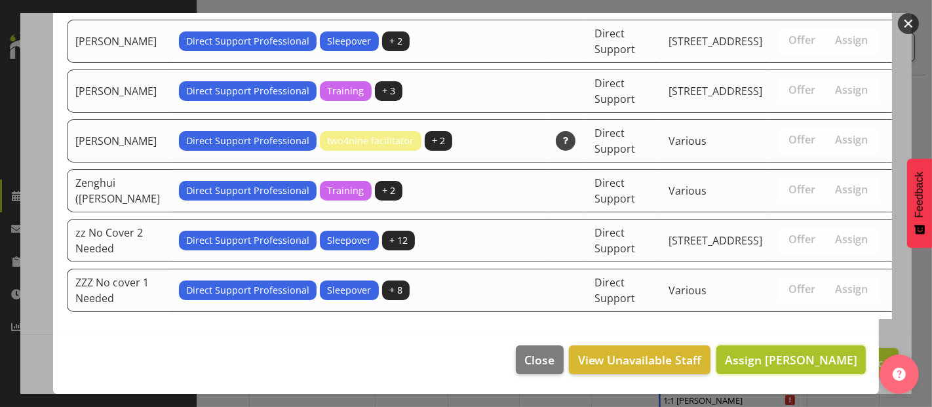
click at [820, 359] on span "Assign [PERSON_NAME]" at bounding box center [791, 360] width 132 height 16
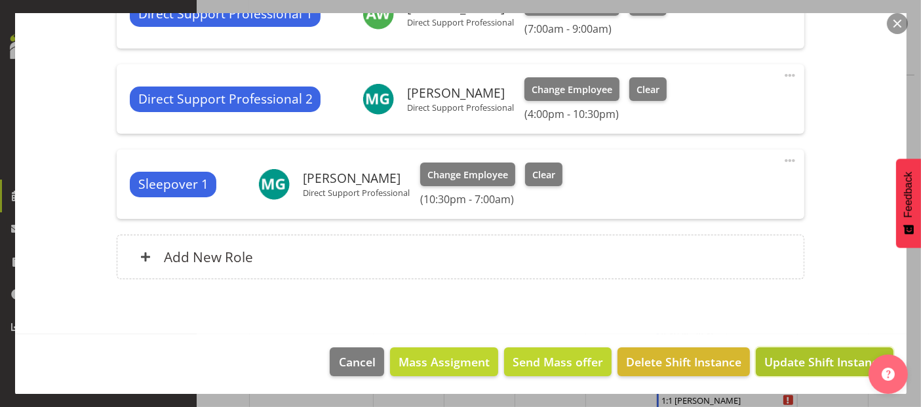
click at [816, 368] on span "Update Shift Instance" at bounding box center [824, 361] width 120 height 17
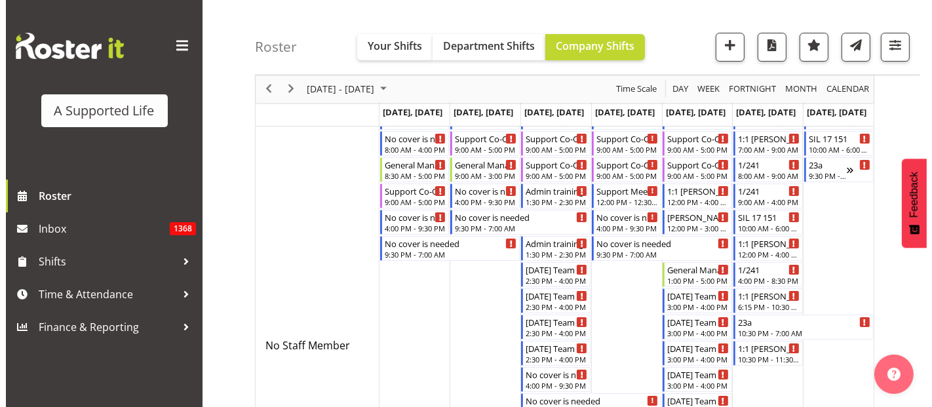
scroll to position [0, 0]
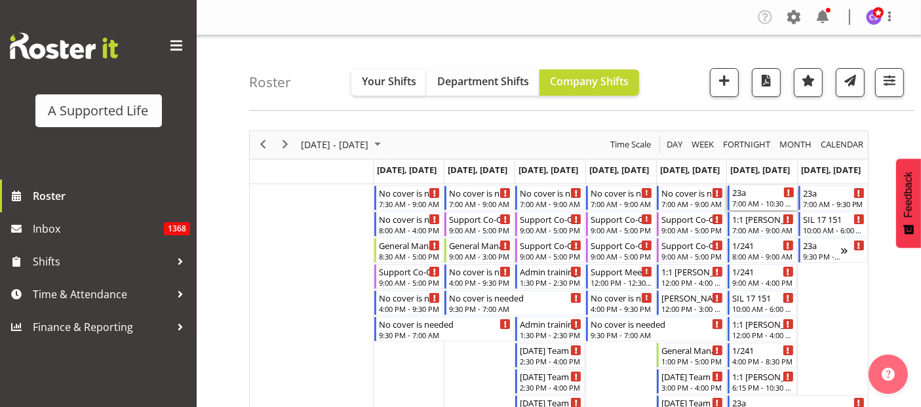
click at [766, 195] on div "23a" at bounding box center [763, 191] width 62 height 13
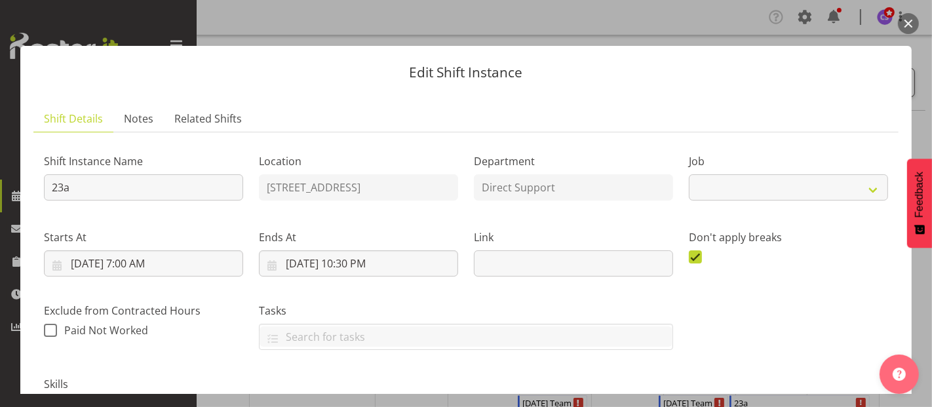
select select "4112"
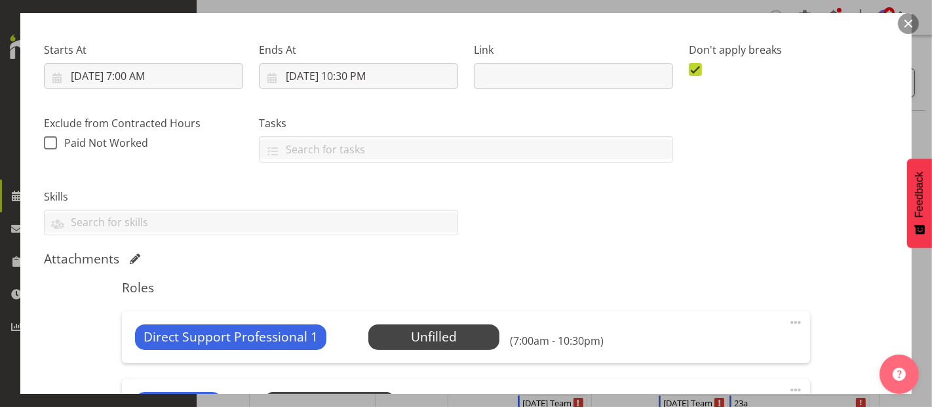
scroll to position [291, 0]
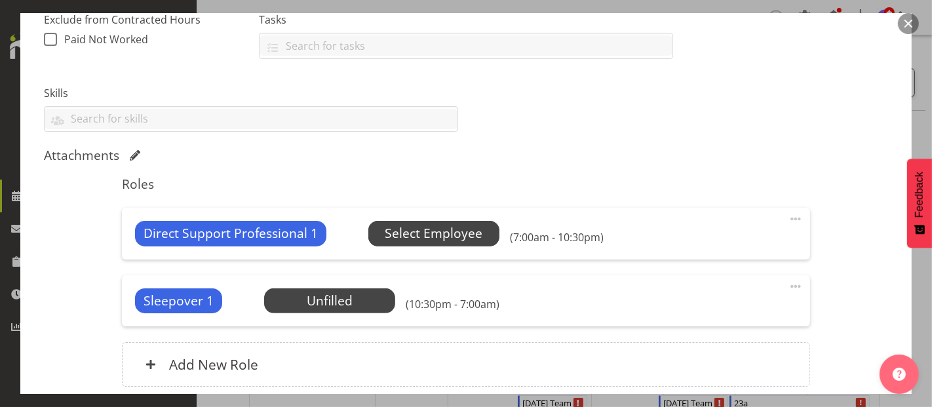
click at [421, 229] on span "Select Employee" at bounding box center [434, 233] width 98 height 19
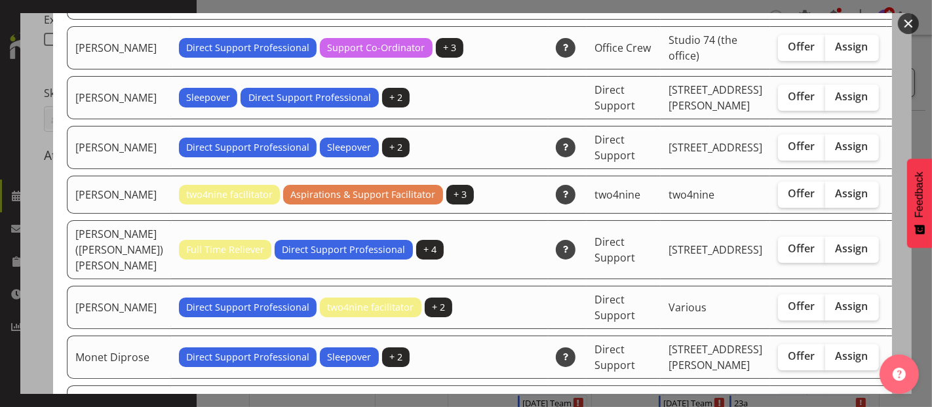
scroll to position [2767, 0]
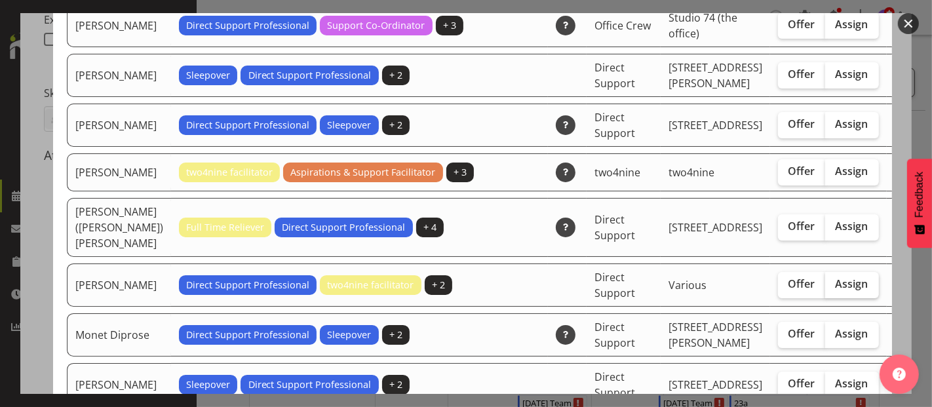
click at [836, 290] on span "Assign" at bounding box center [852, 283] width 33 height 13
click at [825, 288] on input "Assign" at bounding box center [829, 284] width 9 height 9
checkbox input "true"
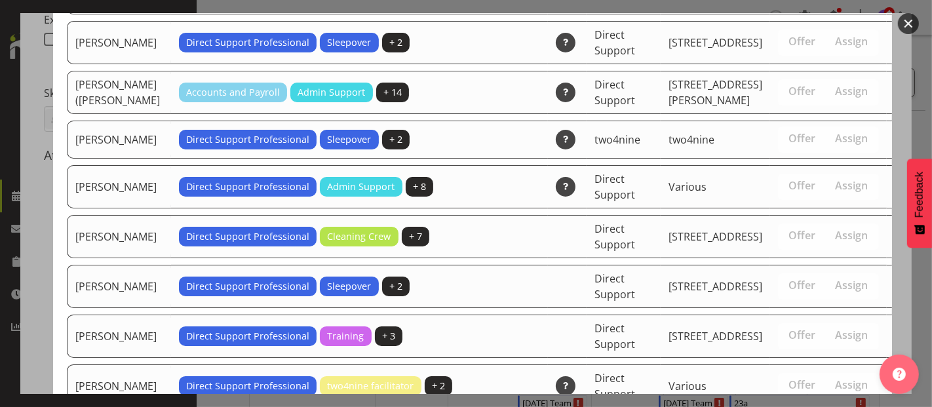
scroll to position [4586, 0]
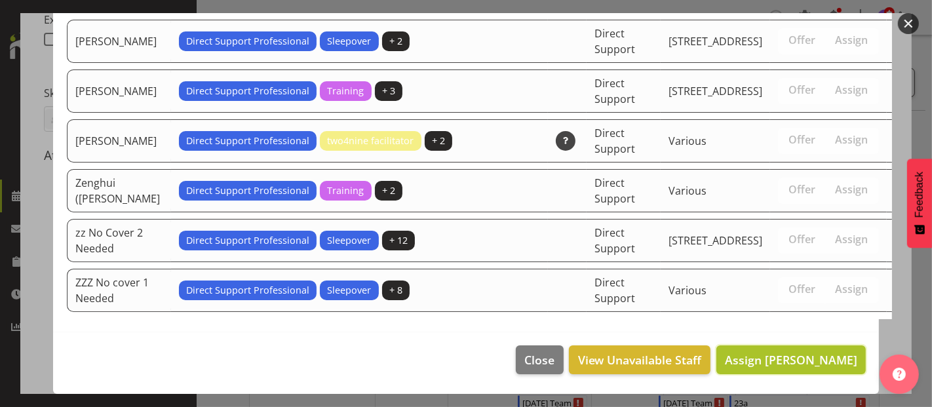
click at [796, 362] on span "Assign [PERSON_NAME]" at bounding box center [791, 360] width 132 height 16
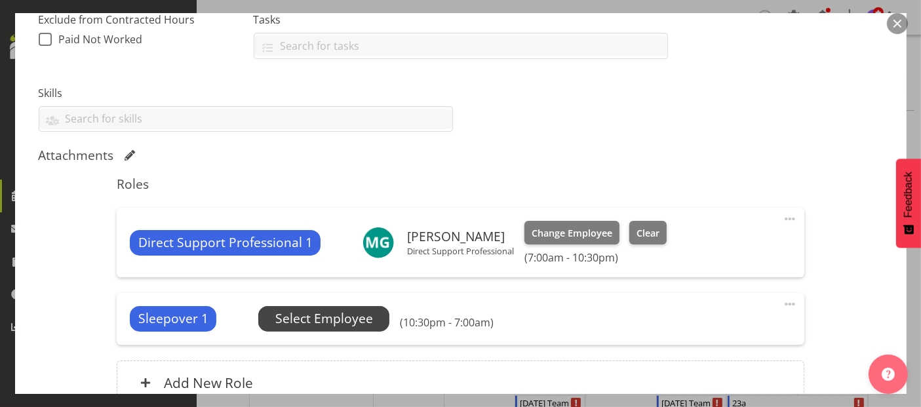
click at [316, 309] on span "Select Employee" at bounding box center [324, 318] width 98 height 19
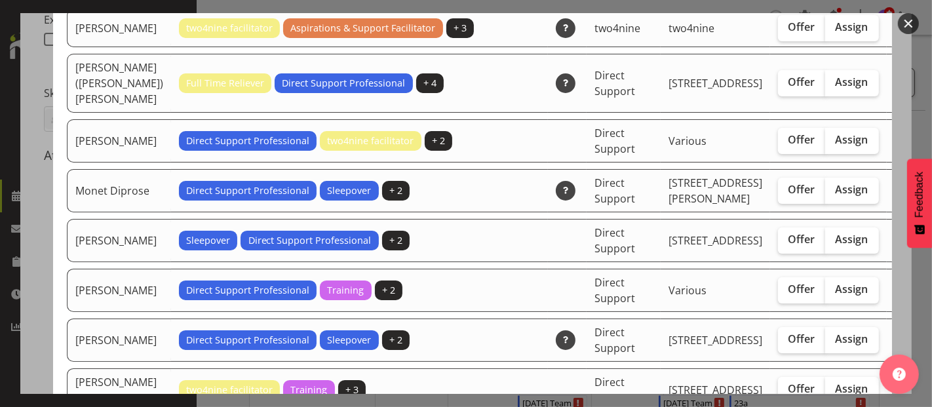
scroll to position [2913, 0]
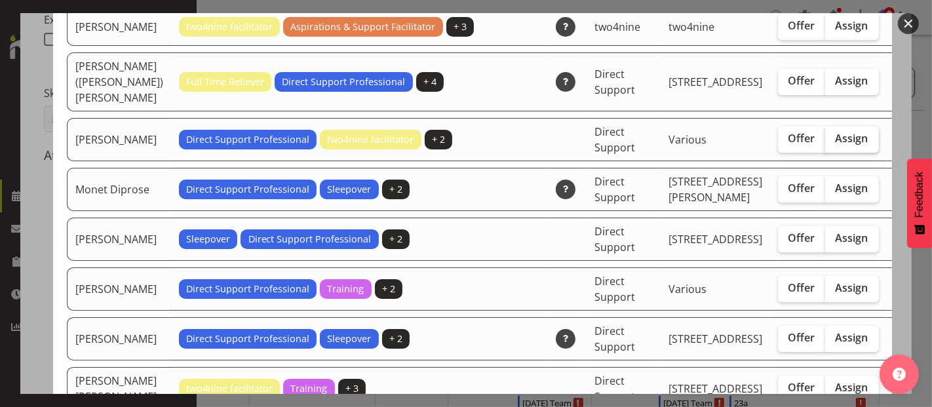
drag, startPoint x: 806, startPoint y: 225, endPoint x: 810, endPoint y: 231, distance: 7.0
click at [836, 145] on span "Assign" at bounding box center [852, 138] width 33 height 13
click at [825, 143] on input "Assign" at bounding box center [829, 138] width 9 height 9
checkbox input "true"
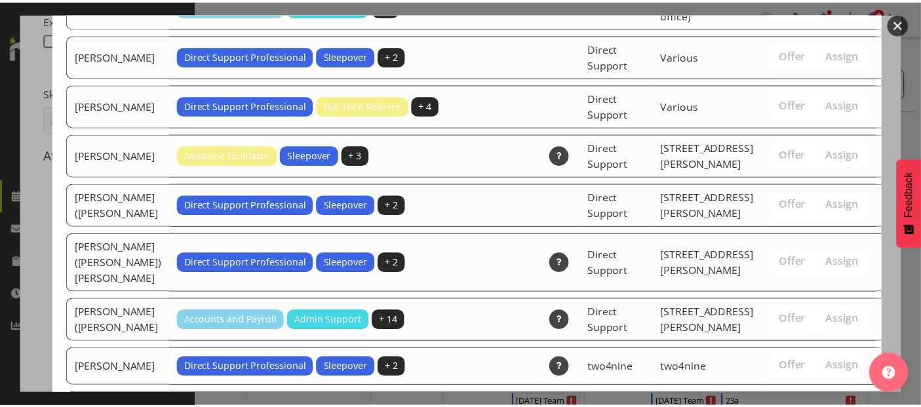
scroll to position [4536, 0]
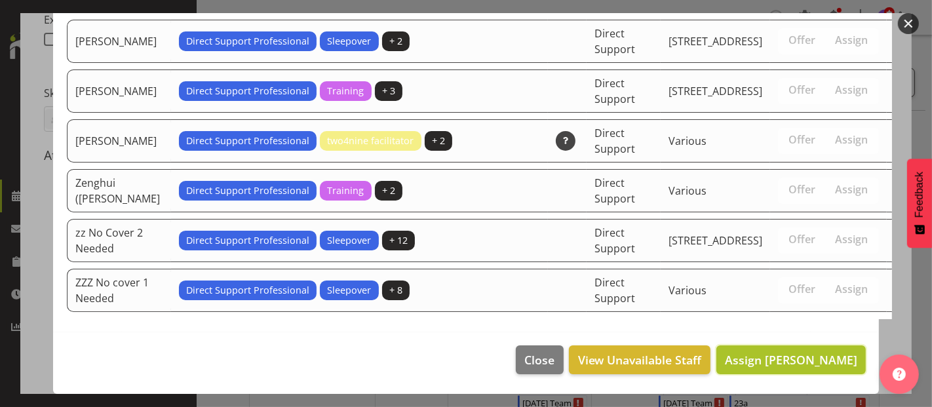
click at [821, 361] on span "Assign [PERSON_NAME]" at bounding box center [791, 360] width 132 height 16
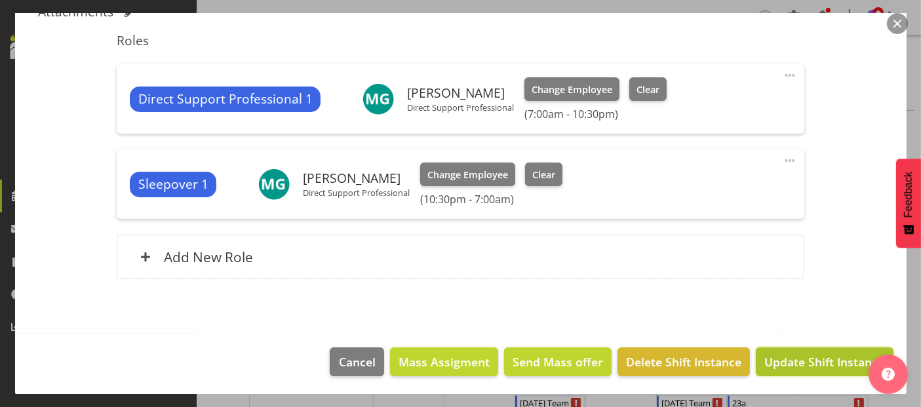
drag, startPoint x: 802, startPoint y: 359, endPoint x: 812, endPoint y: 360, distance: 10.0
click at [803, 359] on span "Update Shift Instance" at bounding box center [824, 361] width 120 height 17
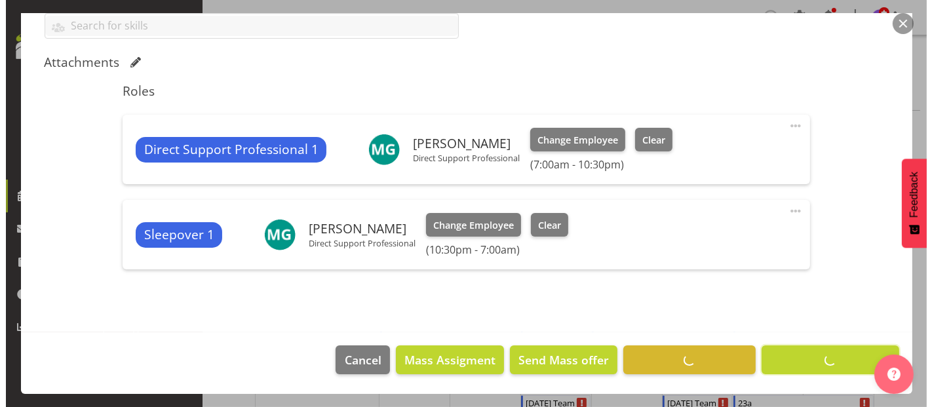
scroll to position [382, 0]
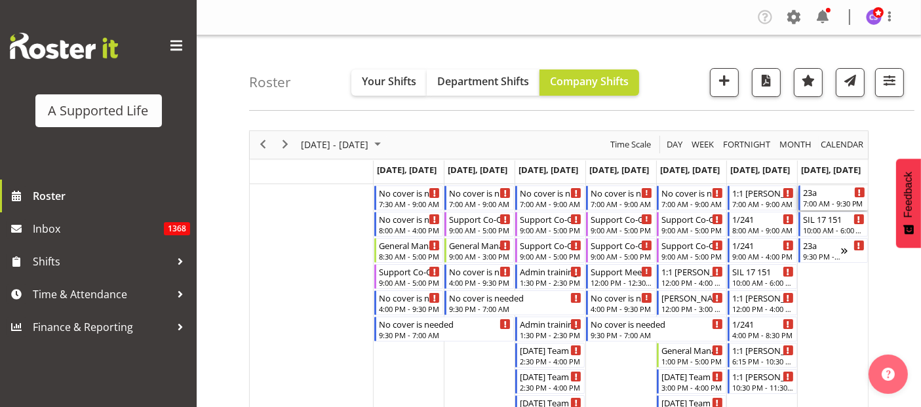
click at [839, 195] on div "23a" at bounding box center [834, 191] width 62 height 13
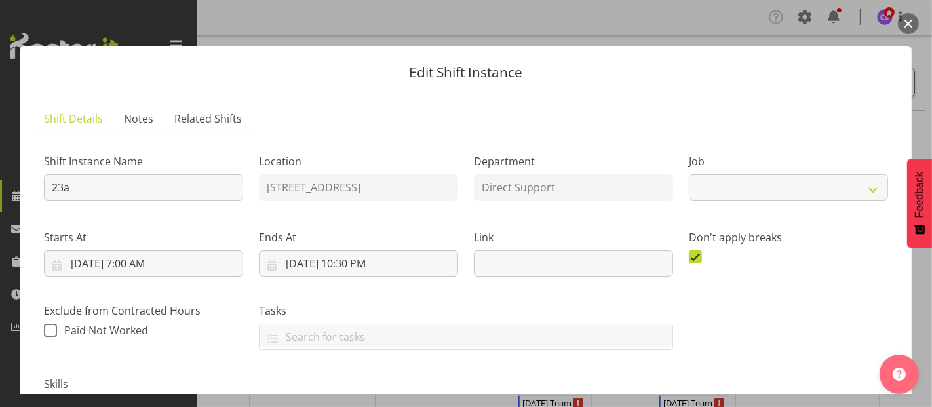
select select "4112"
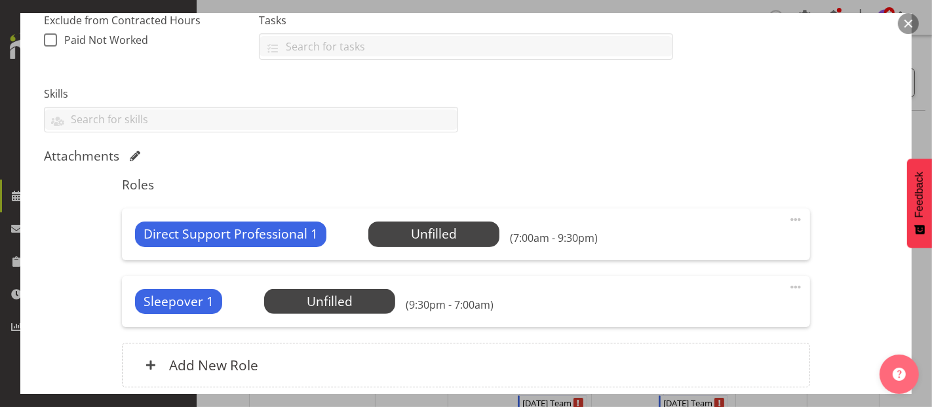
scroll to position [291, 0]
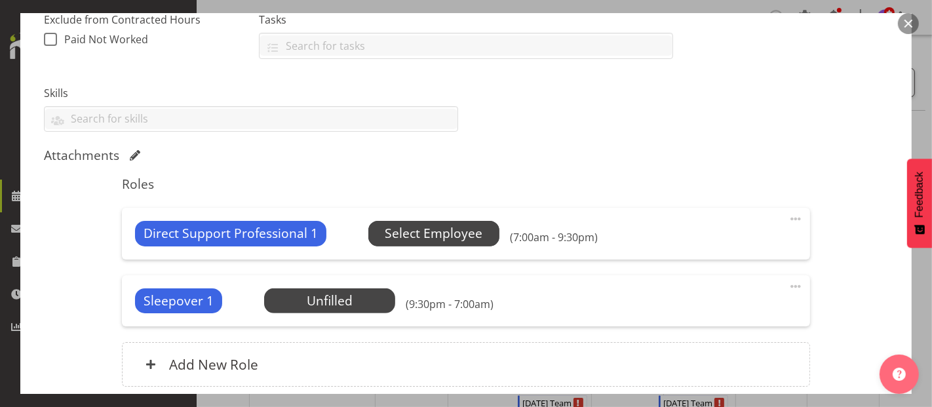
click at [438, 233] on span "Select Employee" at bounding box center [434, 233] width 98 height 19
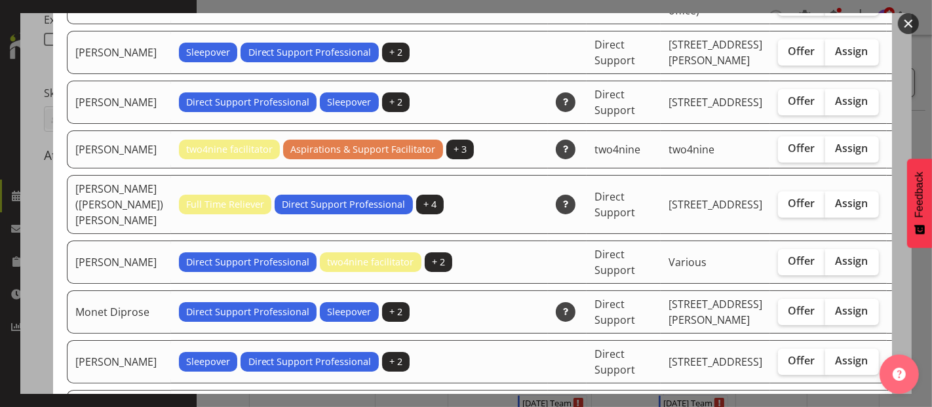
scroll to position [2913, 0]
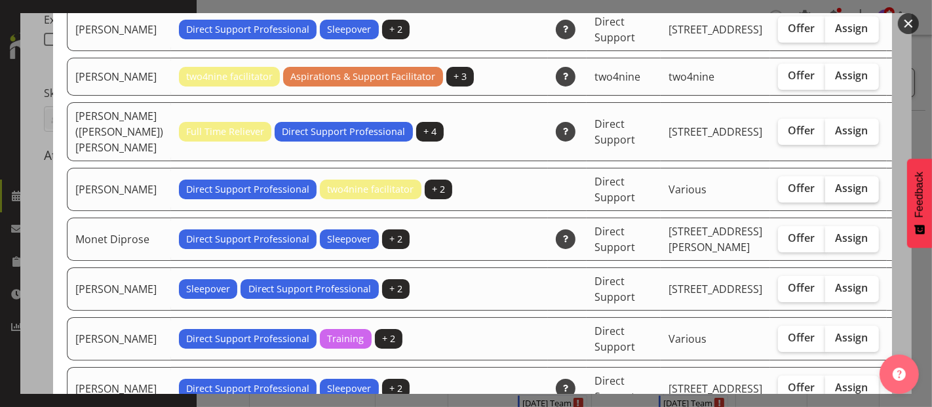
click at [836, 195] on span "Assign" at bounding box center [852, 188] width 33 height 13
click at [825, 193] on input "Assign" at bounding box center [829, 188] width 9 height 9
checkbox input "true"
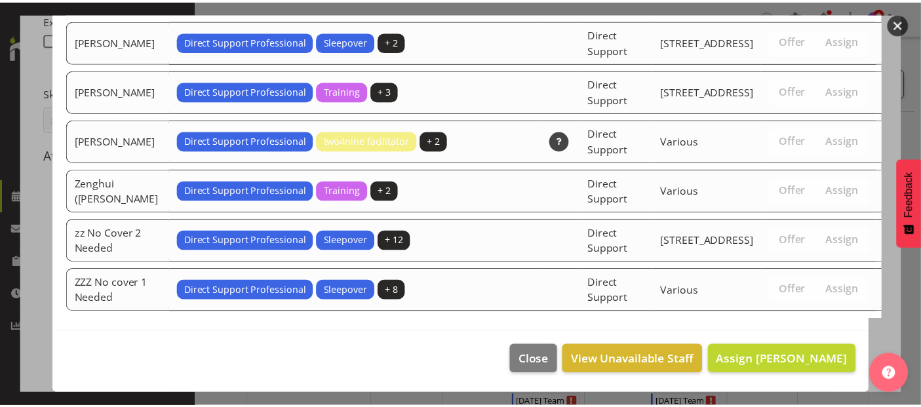
scroll to position [4629, 0]
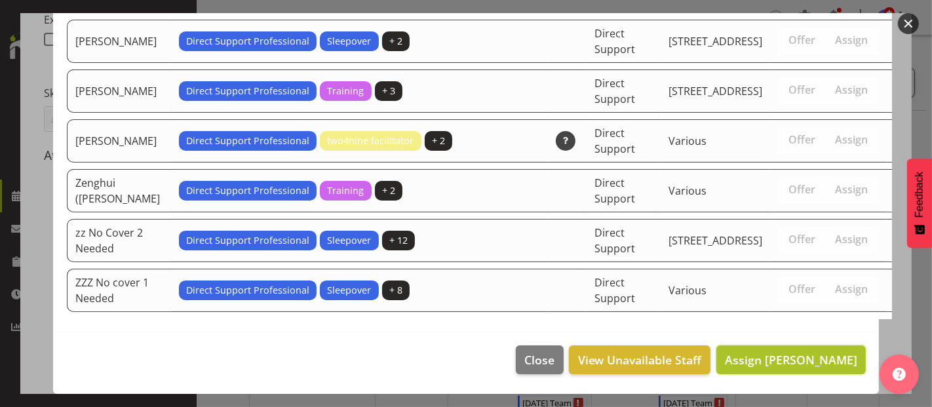
click at [804, 368] on span "Assign [PERSON_NAME]" at bounding box center [791, 359] width 132 height 17
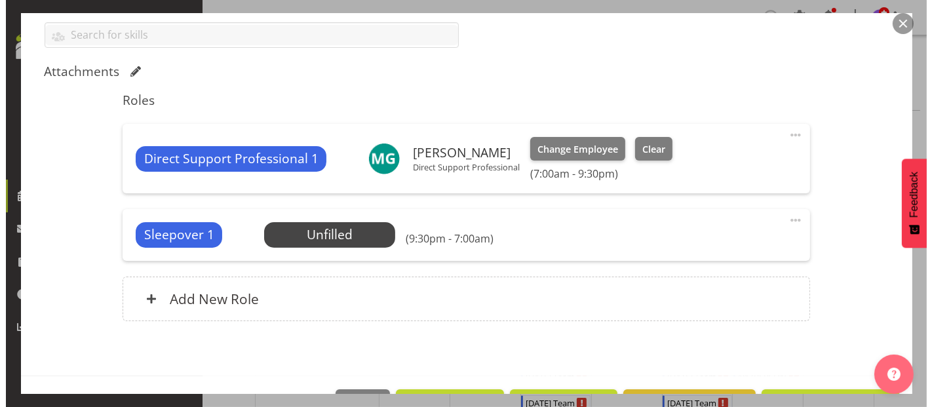
scroll to position [416, 0]
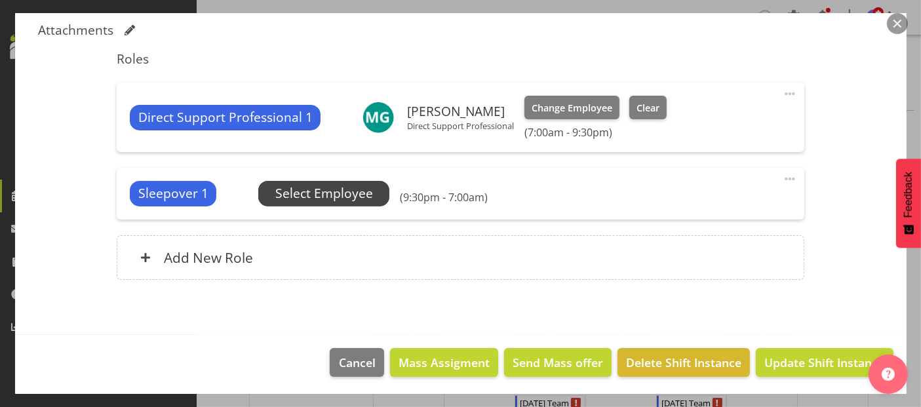
click at [349, 192] on span "Select Employee" at bounding box center [324, 193] width 98 height 19
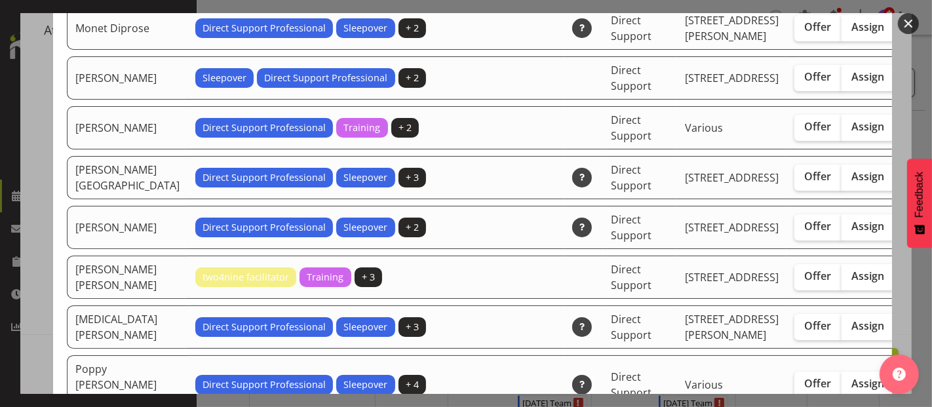
scroll to position [2985, 0]
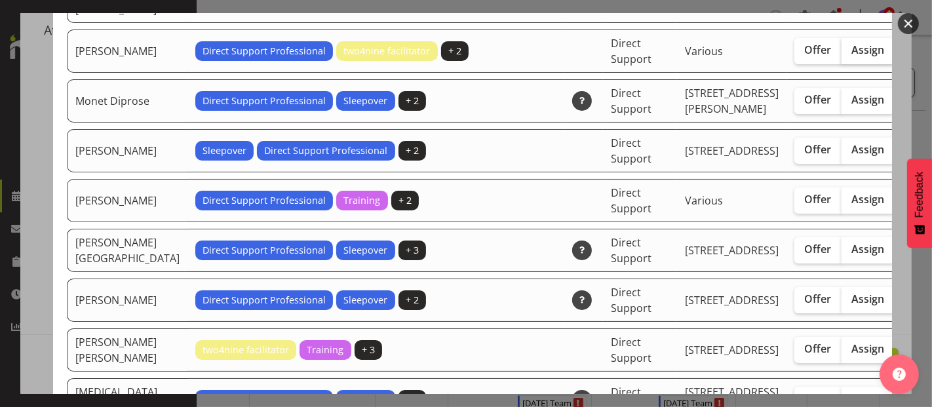
click at [852, 56] on span "Assign" at bounding box center [868, 49] width 33 height 13
click at [842, 54] on input "Assign" at bounding box center [846, 50] width 9 height 9
checkbox input "true"
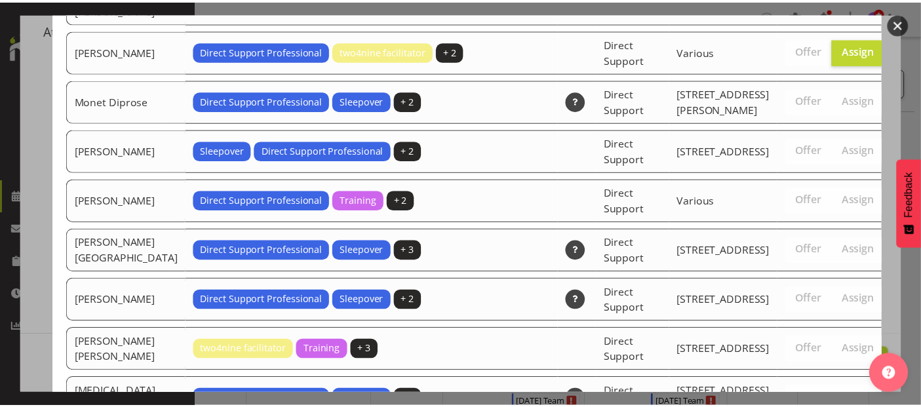
scroll to position [4651, 0]
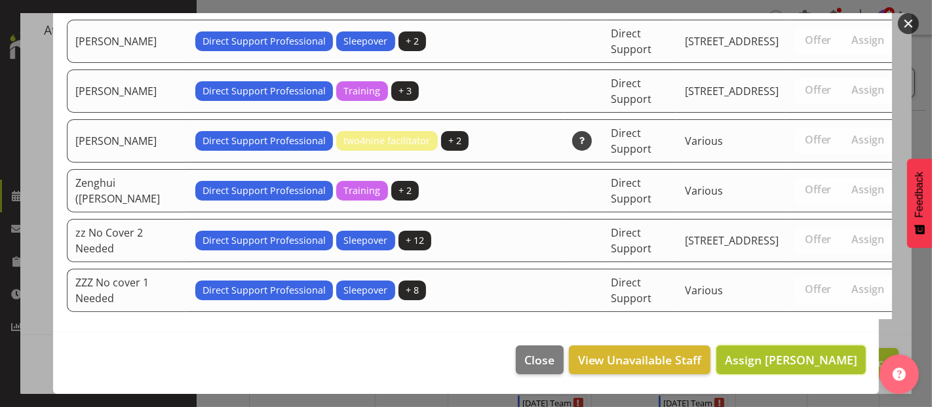
click at [798, 363] on span "Assign [PERSON_NAME]" at bounding box center [791, 360] width 132 height 16
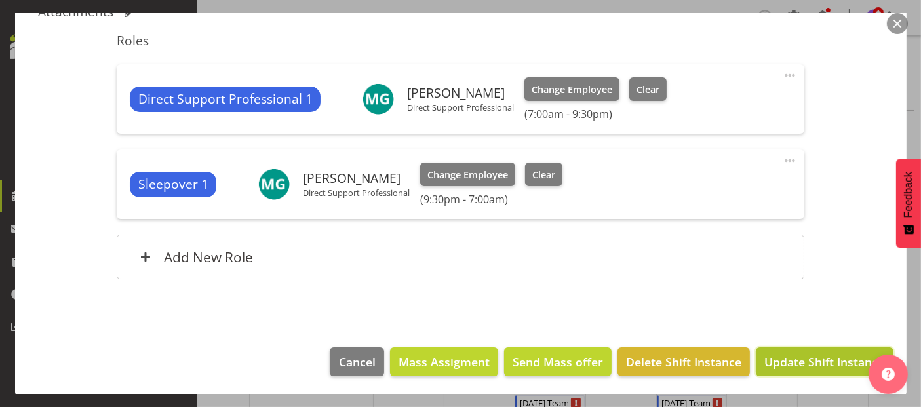
click at [824, 349] on button "Update Shift Instance" at bounding box center [824, 361] width 137 height 29
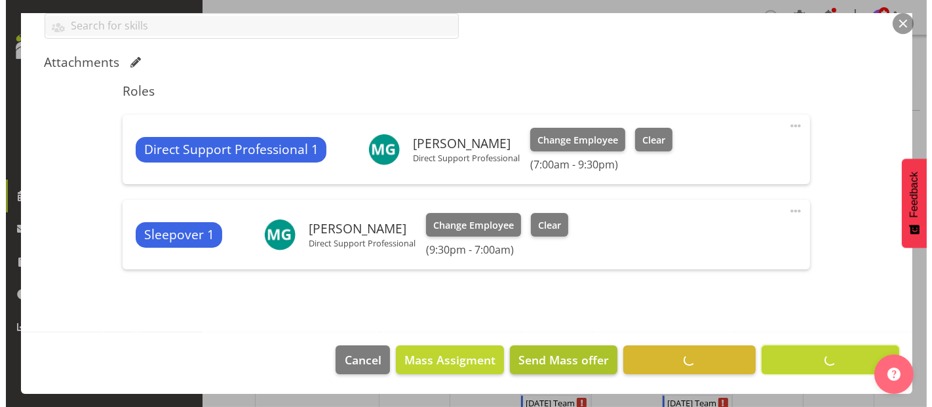
scroll to position [382, 0]
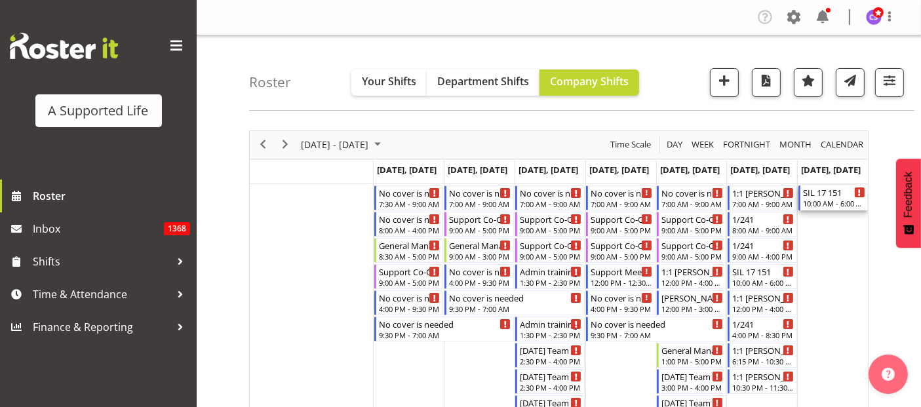
click at [832, 201] on div "10:00 AM - 6:00 PM" at bounding box center [834, 203] width 62 height 10
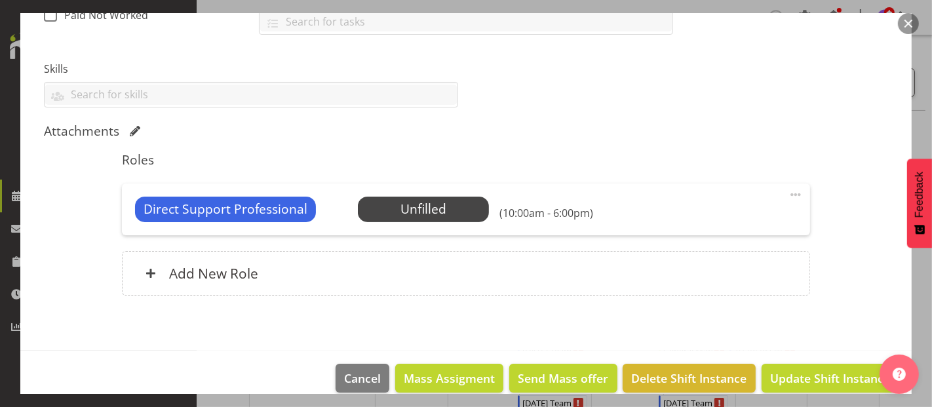
scroll to position [331, 0]
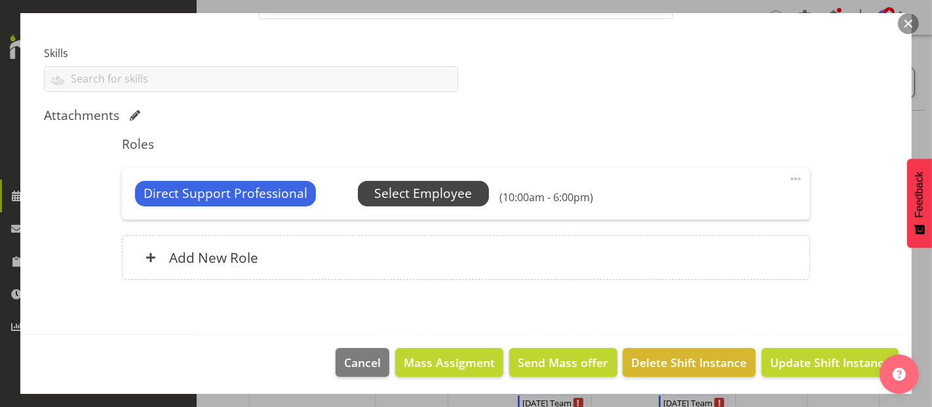
click at [430, 187] on span "Select Employee" at bounding box center [423, 193] width 98 height 19
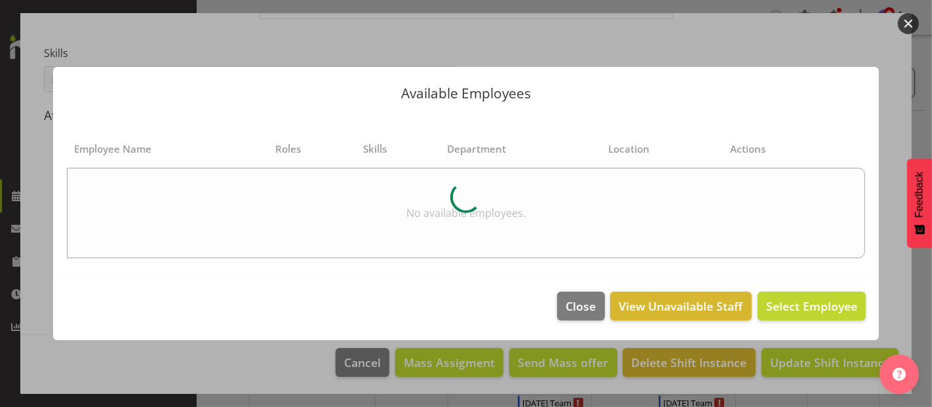
select select "4112"
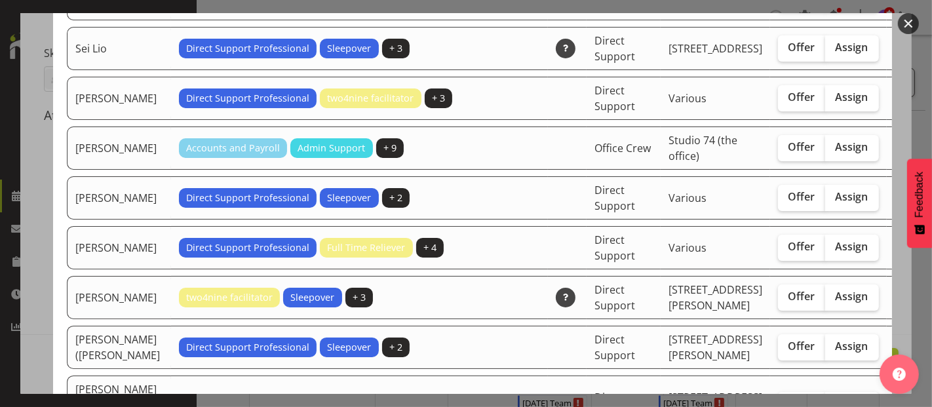
scroll to position [3495, 0]
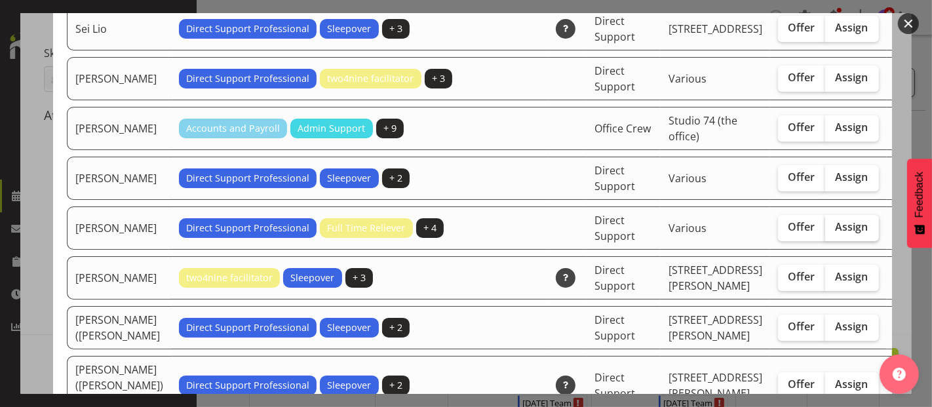
drag, startPoint x: 804, startPoint y: 351, endPoint x: 826, endPoint y: 340, distance: 24.6
click at [836, 233] on span "Assign" at bounding box center [852, 226] width 33 height 13
click at [825, 231] on input "Assign" at bounding box center [829, 227] width 9 height 9
checkbox input "true"
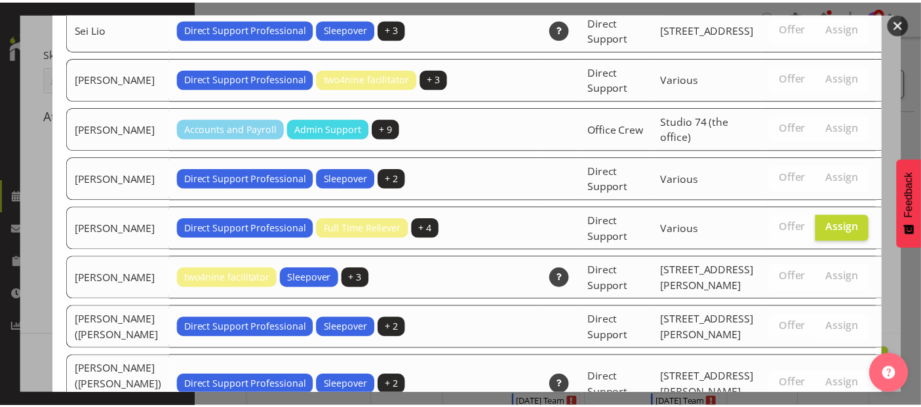
scroll to position [4303, 0]
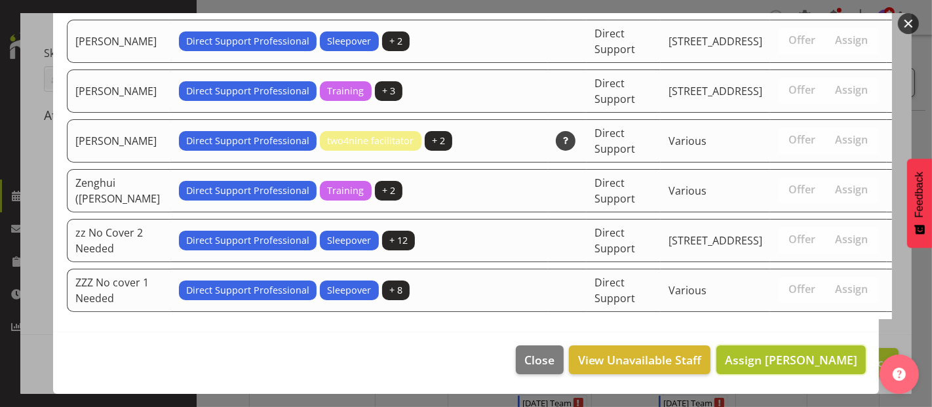
click at [807, 362] on span "Assign [PERSON_NAME]" at bounding box center [791, 360] width 132 height 16
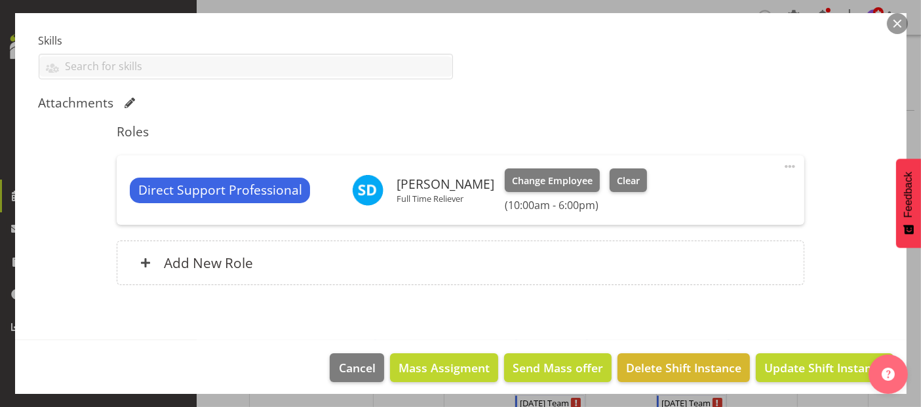
scroll to position [349, 0]
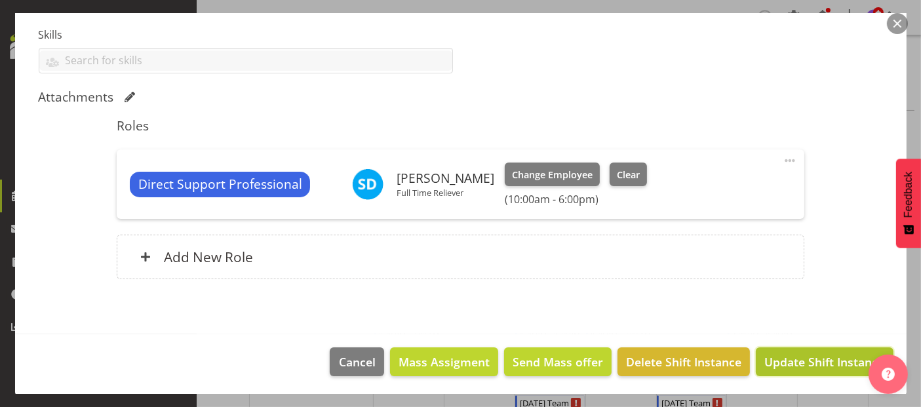
click at [788, 357] on span "Update Shift Instance" at bounding box center [824, 361] width 120 height 17
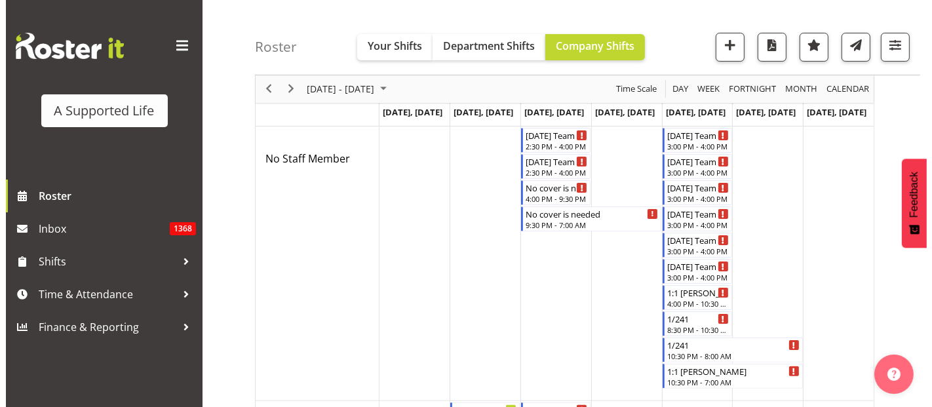
scroll to position [0, 0]
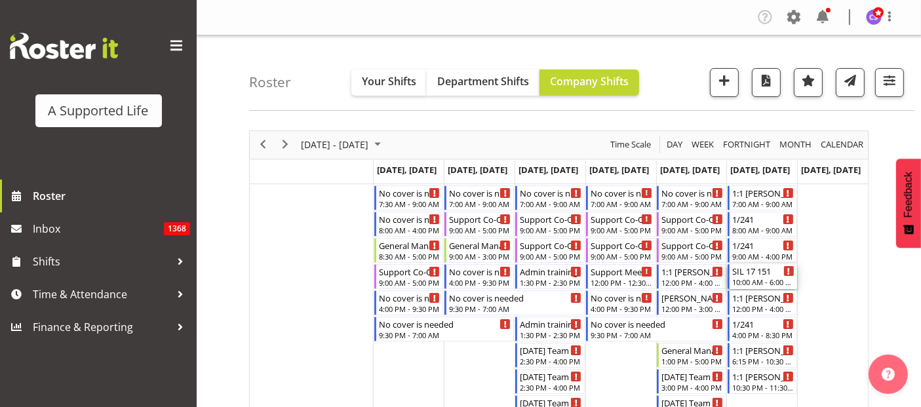
click at [766, 279] on div "10:00 AM - 6:00 PM" at bounding box center [763, 282] width 62 height 10
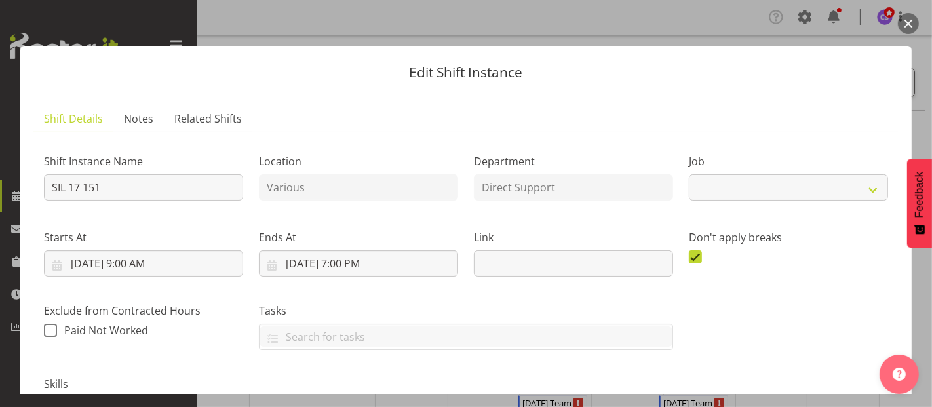
scroll to position [218, 0]
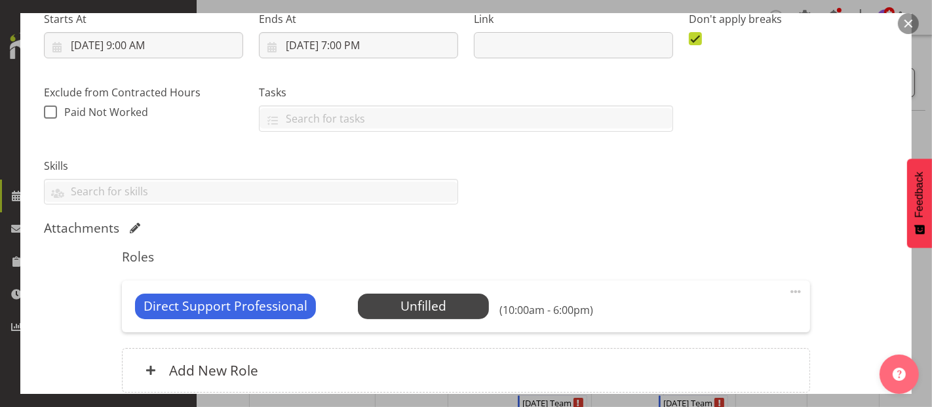
select select "4112"
click at [444, 304] on span "Select Employee" at bounding box center [423, 306] width 98 height 19
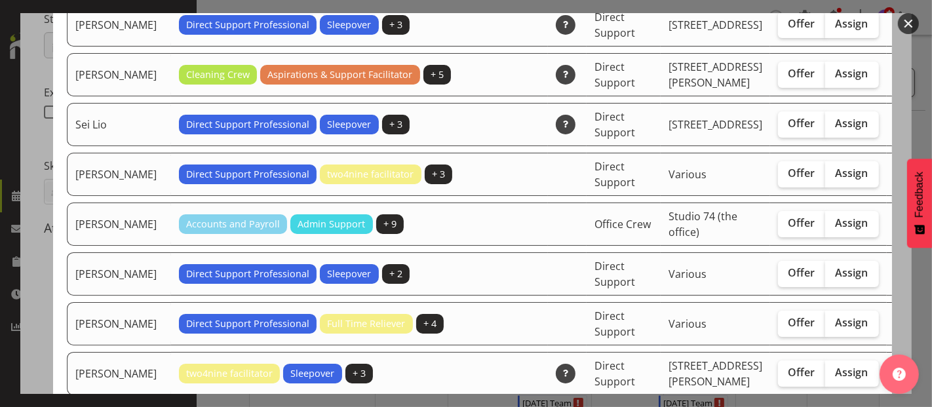
scroll to position [3495, 0]
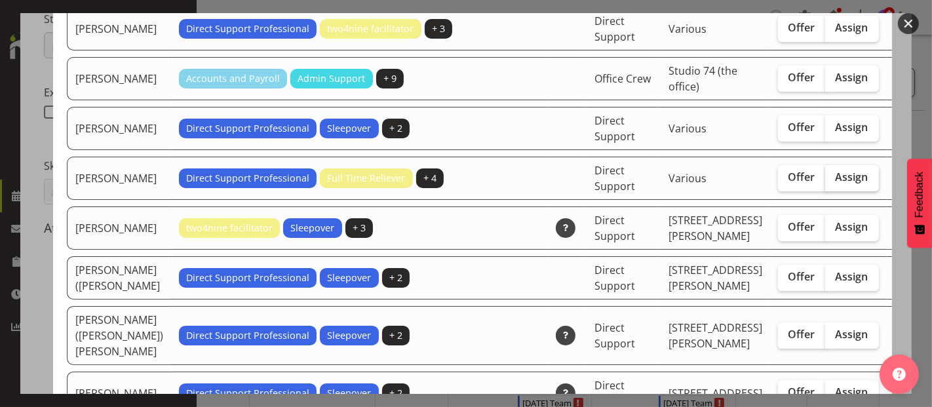
click at [836, 184] on span "Assign" at bounding box center [852, 176] width 33 height 13
click at [825, 182] on input "Assign" at bounding box center [829, 177] width 9 height 9
checkbox input "true"
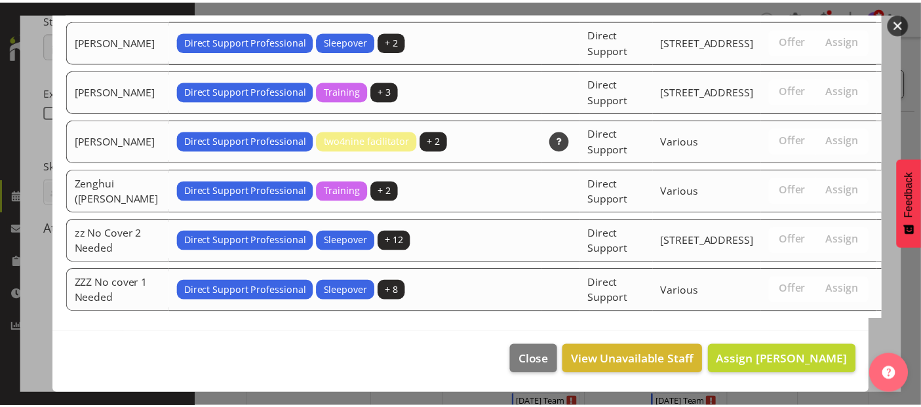
scroll to position [4238, 0]
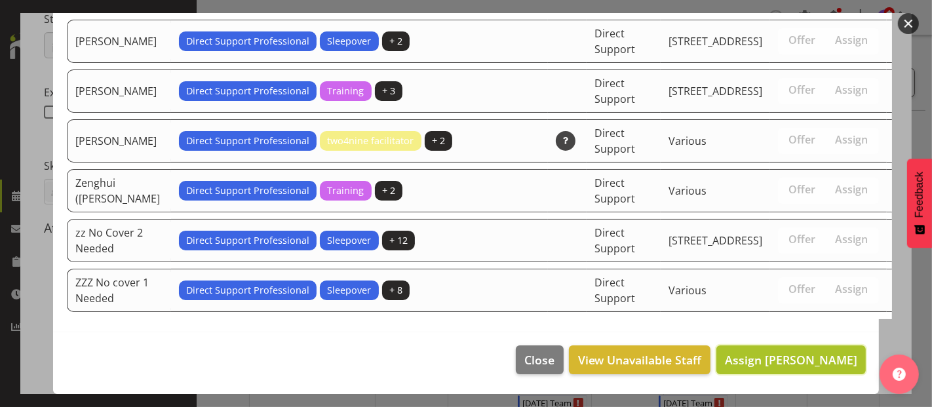
click at [825, 357] on span "Assign [PERSON_NAME]" at bounding box center [791, 360] width 132 height 16
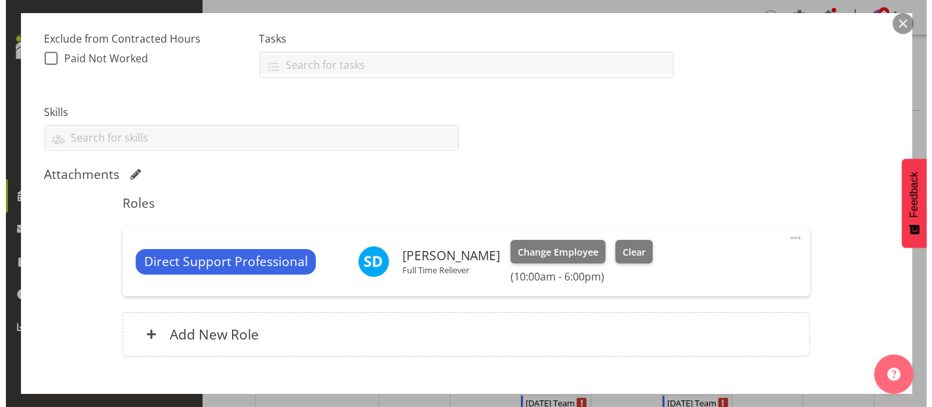
scroll to position [349, 0]
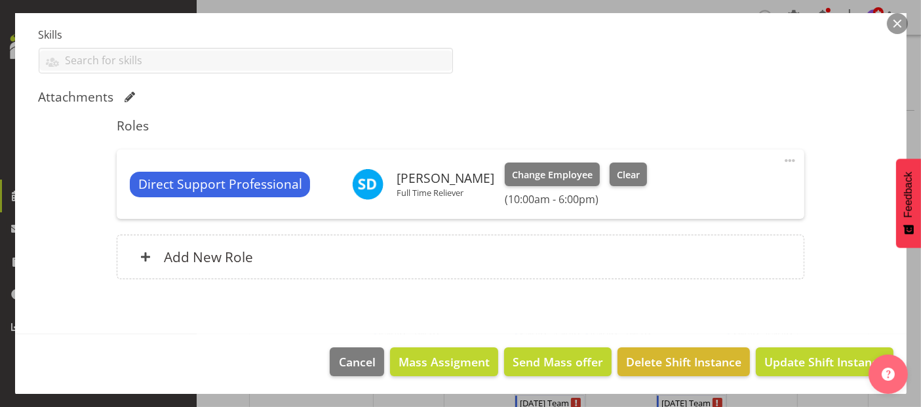
click at [782, 157] on span at bounding box center [790, 161] width 16 height 16
click at [739, 183] on link "Edit" at bounding box center [735, 190] width 126 height 24
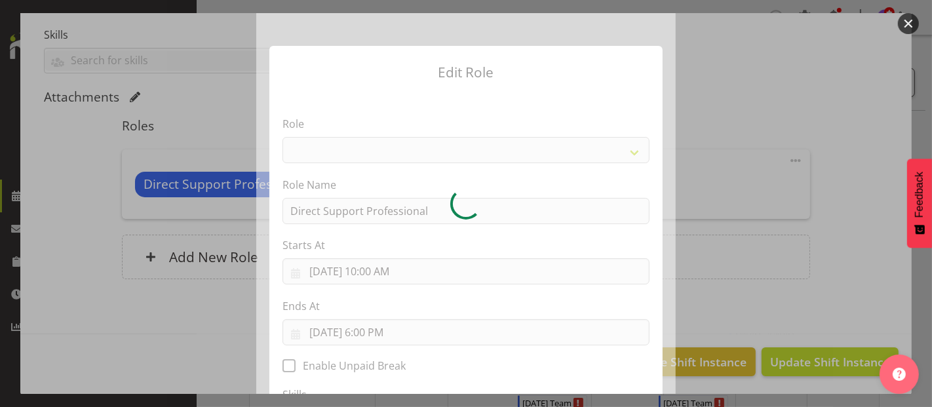
select select "519"
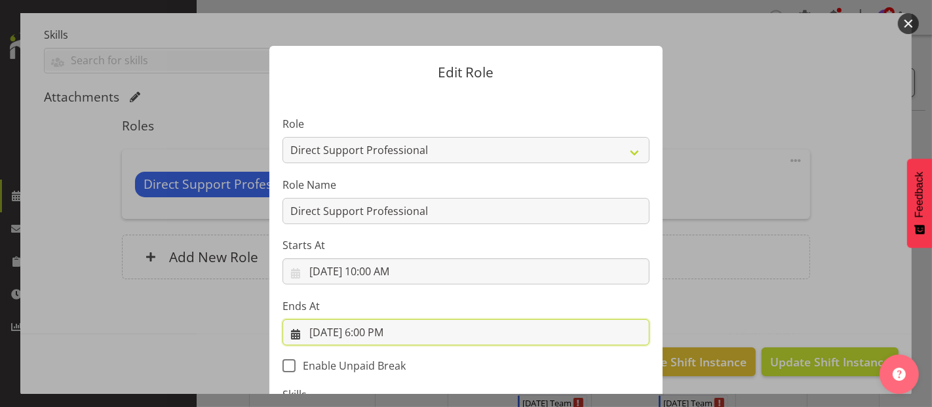
click at [395, 334] on input "[DATE] 6:00 PM" at bounding box center [465, 332] width 367 height 26
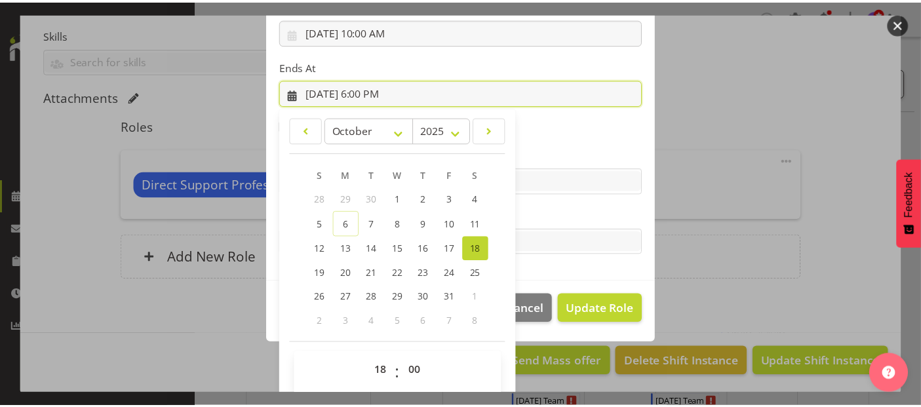
scroll to position [250, 0]
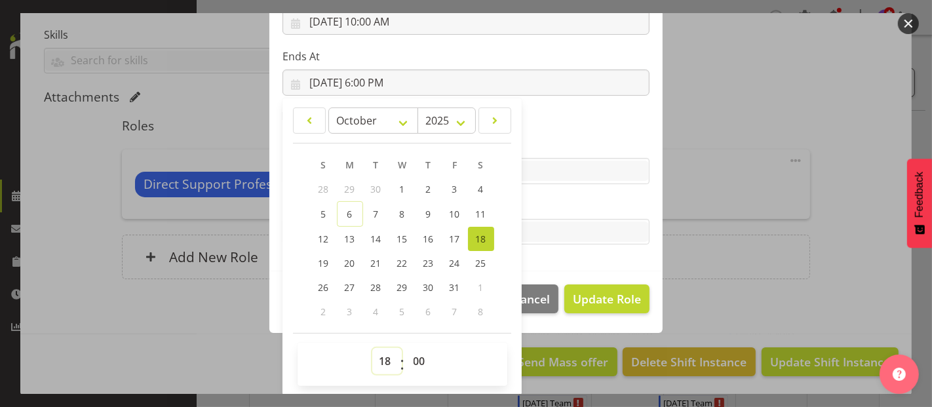
click at [379, 366] on select "00 01 02 03 04 05 06 07 08 09 10 11 12 13 14 15 16 17 18 19 20 21 22 23" at bounding box center [386, 361] width 29 height 26
select select "17"
click at [372, 348] on select "00 01 02 03 04 05 06 07 08 09 10 11 12 13 14 15 16 17 18 19 20 21 22 23" at bounding box center [386, 361] width 29 height 26
type input "[DATE] 5:00 PM"
click at [419, 360] on select "00 01 02 03 04 05 06 07 08 09 10 11 12 13 14 15 16 17 18 19 20 21 22 23 24 25 2…" at bounding box center [420, 361] width 29 height 26
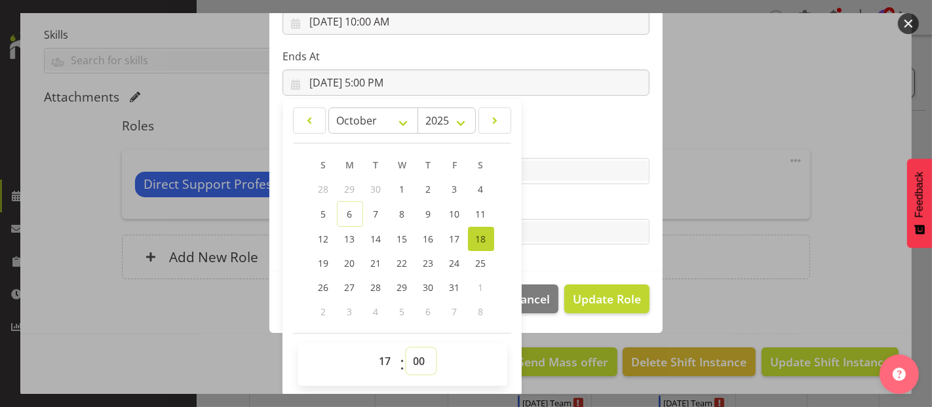
select select "45"
click at [406, 348] on select "00 01 02 03 04 05 06 07 08 09 10 11 12 13 14 15 16 17 18 19 20 21 22 23 24 25 2…" at bounding box center [420, 361] width 29 height 26
type input "[DATE] 5:45 PM"
click at [600, 301] on span "Update Role" at bounding box center [607, 298] width 68 height 17
select select
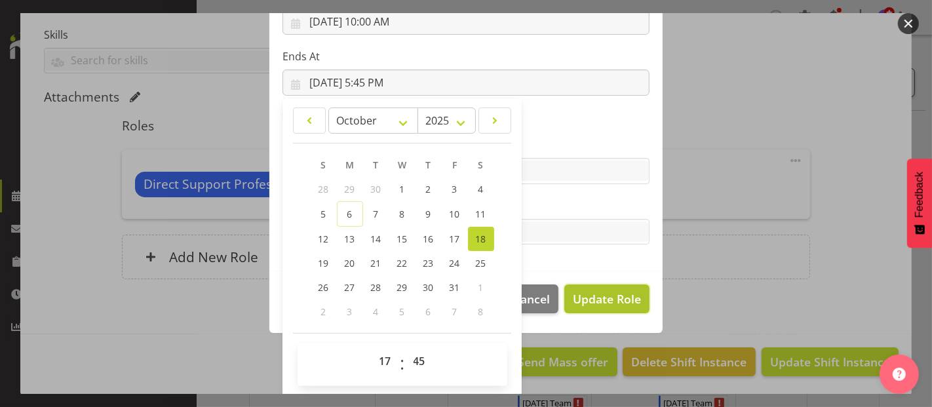
select select
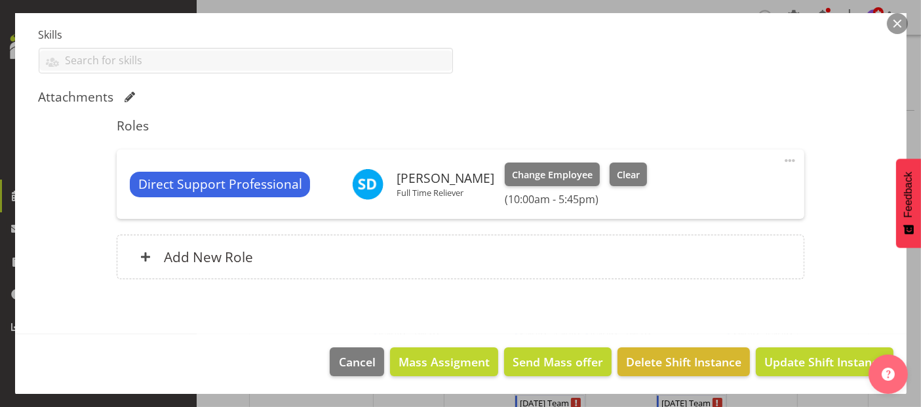
scroll to position [249, 0]
click at [816, 356] on span "Update Shift Instance" at bounding box center [824, 361] width 120 height 17
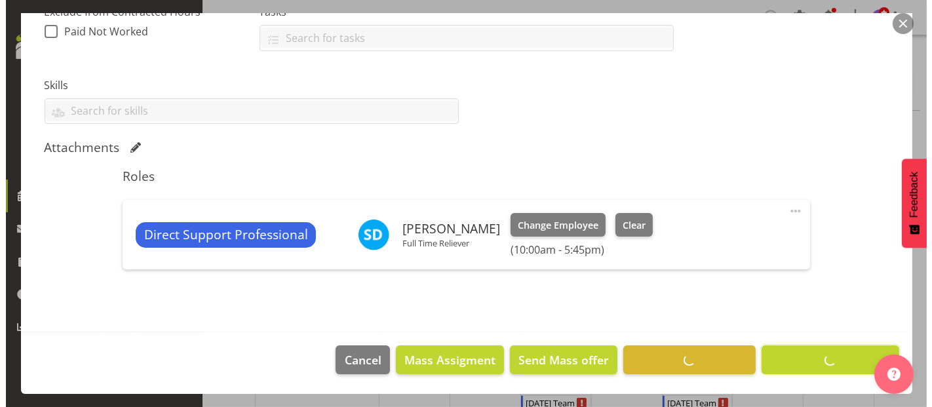
scroll to position [298, 0]
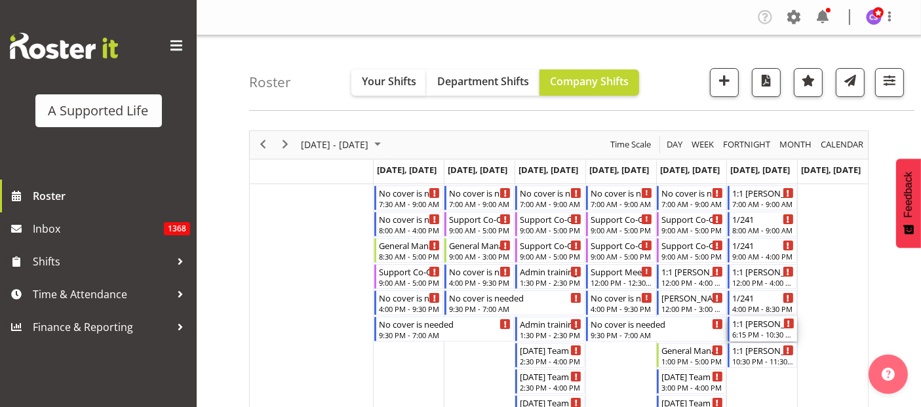
click at [764, 324] on div "1:1 [PERSON_NAME]" at bounding box center [763, 323] width 62 height 13
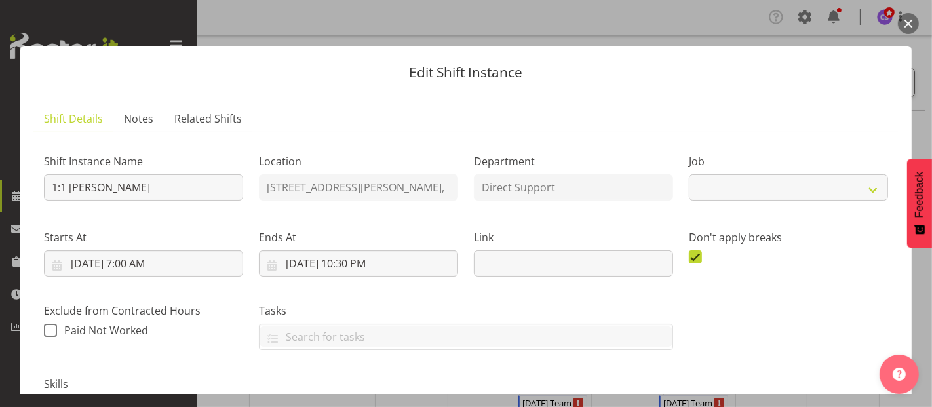
select select "4112"
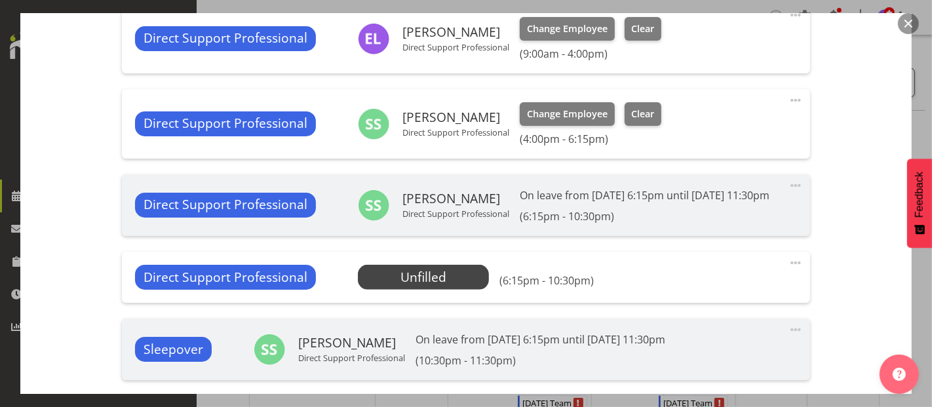
scroll to position [728, 0]
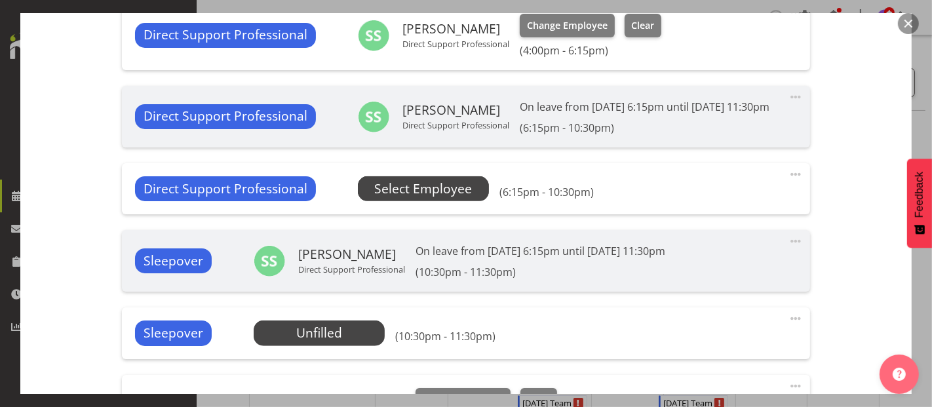
click at [433, 199] on span "Select Employee" at bounding box center [423, 189] width 98 height 19
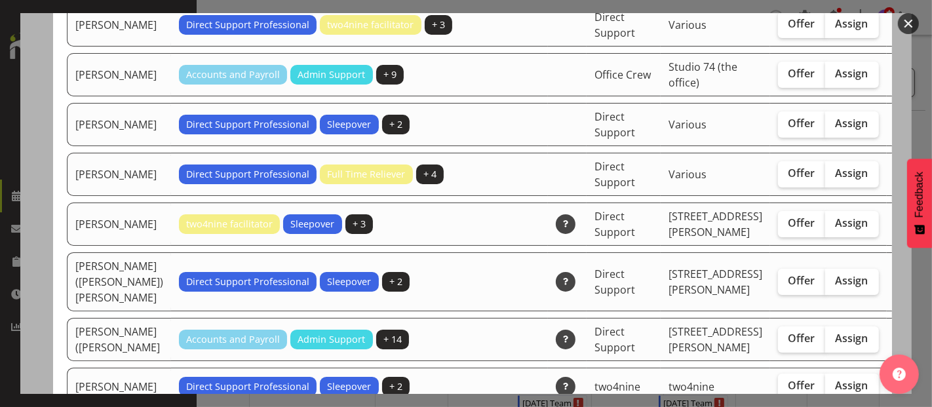
scroll to position [2767, 0]
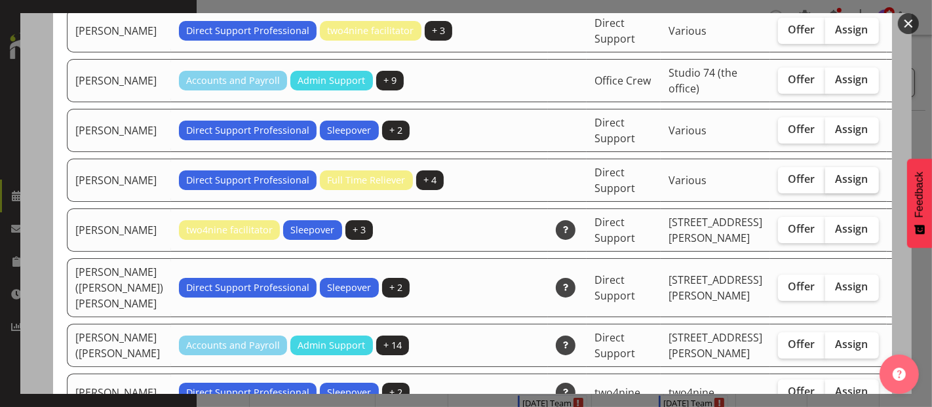
click at [836, 185] on span "Assign" at bounding box center [852, 178] width 33 height 13
click at [825, 184] on input "Assign" at bounding box center [829, 179] width 9 height 9
checkbox input "true"
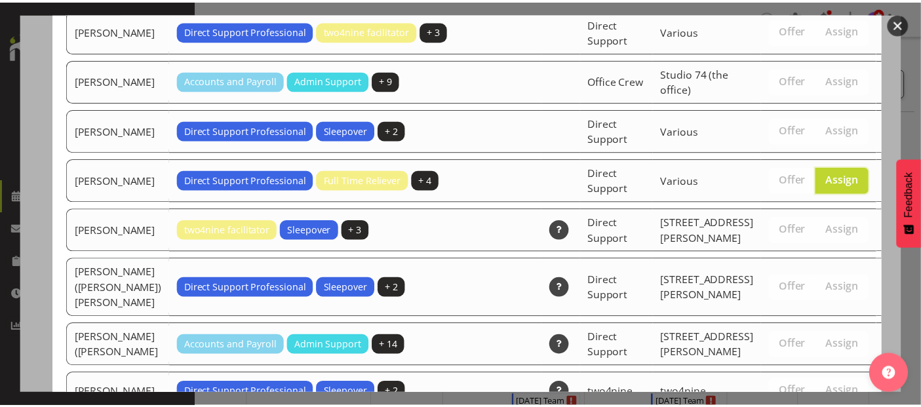
scroll to position [3349, 0]
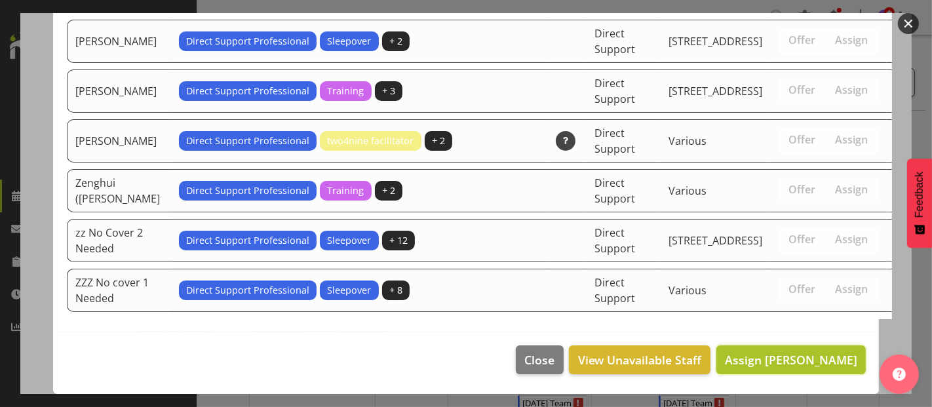
click at [809, 359] on span "Assign [PERSON_NAME]" at bounding box center [791, 360] width 132 height 16
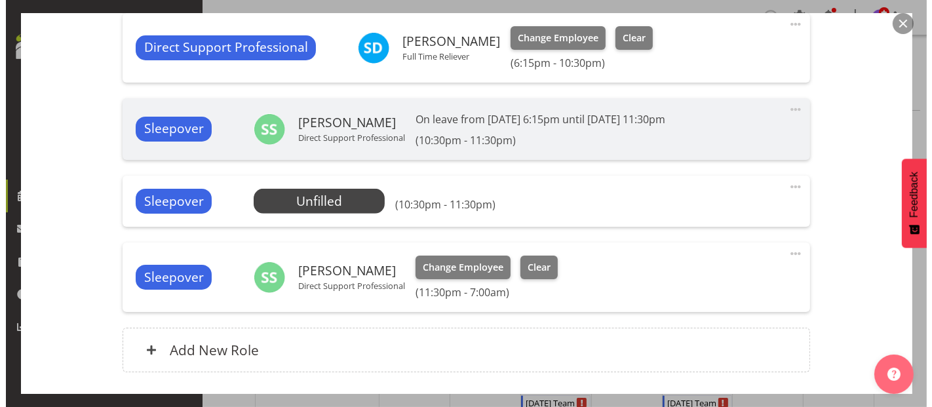
scroll to position [801, 0]
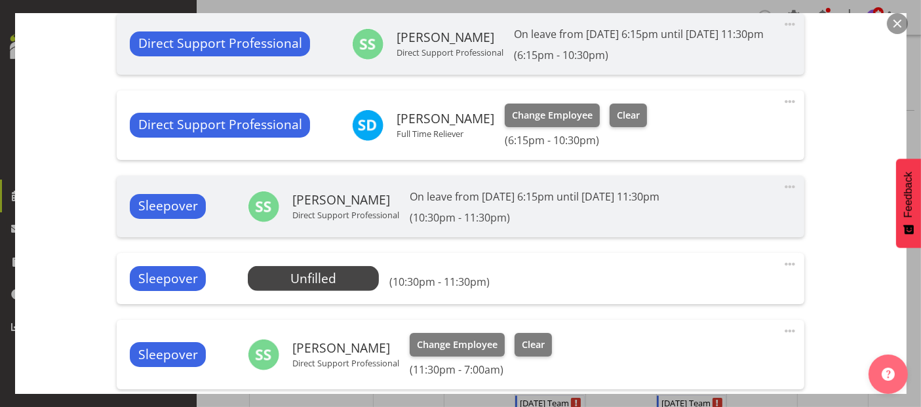
click at [782, 272] on span at bounding box center [790, 264] width 16 height 16
click at [697, 305] on link "Edit" at bounding box center [735, 293] width 126 height 24
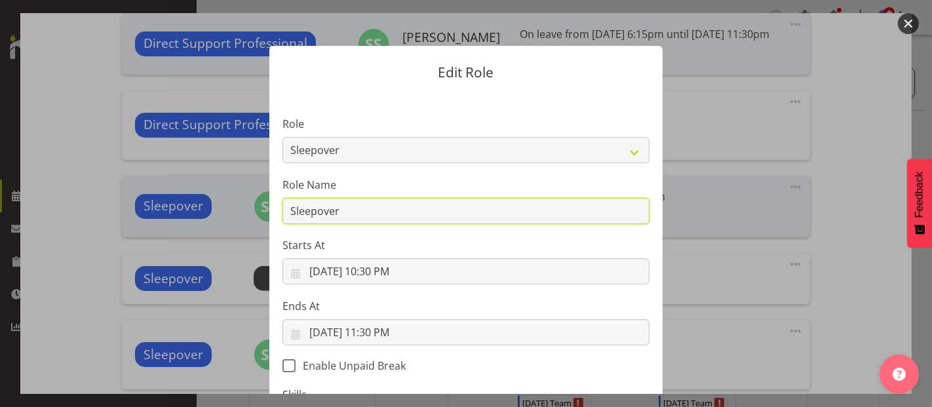
click at [564, 210] on input "Sleepover" at bounding box center [465, 211] width 367 height 26
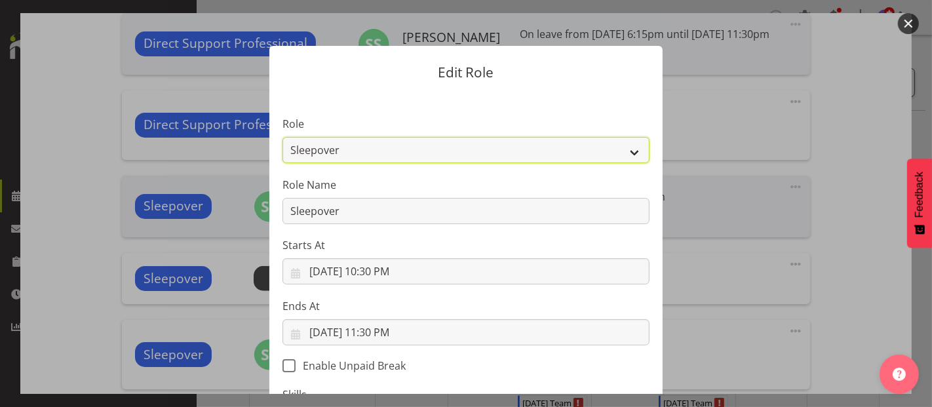
click at [455, 150] on select "Accounts and Payroll Admin Support Aspirations & Support Facilitator Chief Exec…" at bounding box center [465, 150] width 367 height 26
select select "519"
click at [282, 137] on select "Accounts and Payroll Admin Support Aspirations & Support Facilitator Chief Exec…" at bounding box center [465, 150] width 367 height 26
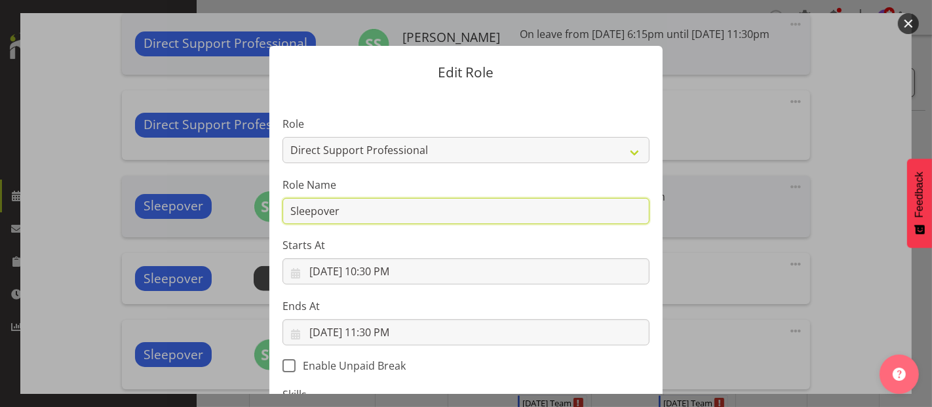
click at [334, 214] on input "Sleepover" at bounding box center [465, 211] width 367 height 26
drag, startPoint x: 394, startPoint y: 222, endPoint x: 254, endPoint y: 212, distance: 139.9
click at [256, 212] on div "Edit Role Role Accounts and Payroll Admin Support Aspirations & Support Facilit…" at bounding box center [465, 203] width 419 height 381
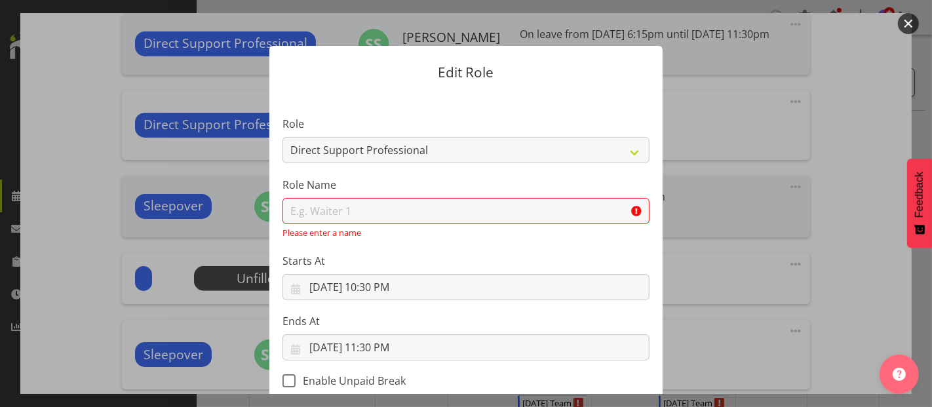
click at [189, 271] on form "Edit Role Role Accounts and Payroll Admin Support Aspirations & Support Facilit…" at bounding box center [465, 203] width 629 height 381
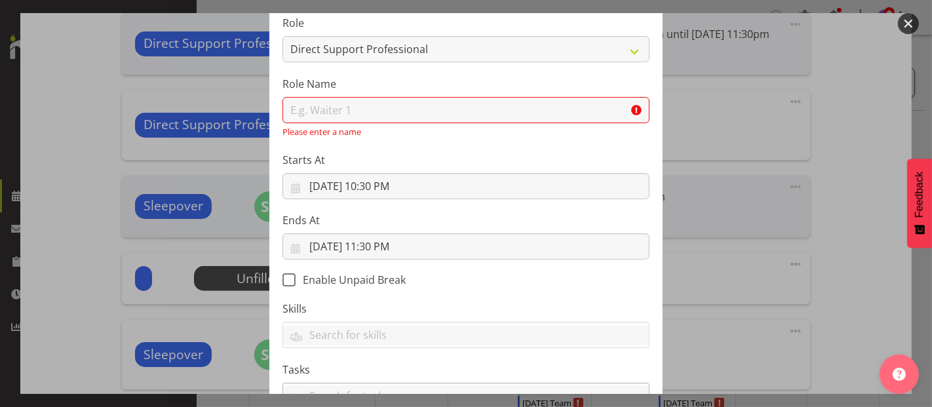
scroll to position [203, 0]
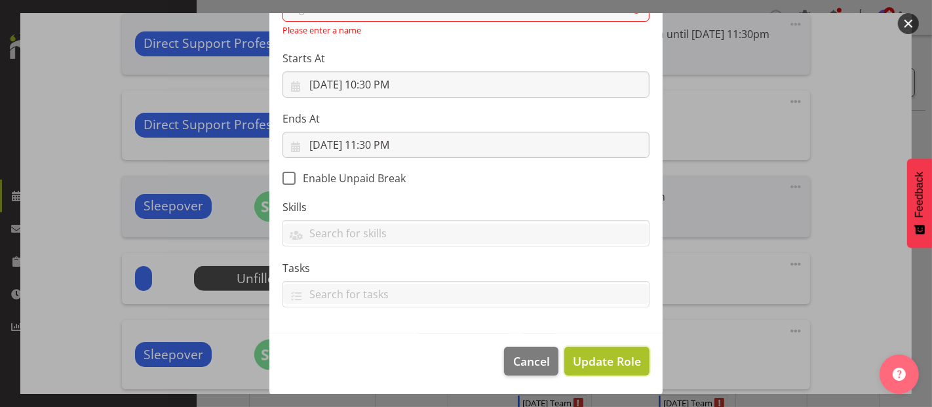
click at [602, 360] on span "Update Role" at bounding box center [607, 361] width 68 height 17
click at [576, 357] on span "Update Role" at bounding box center [607, 361] width 68 height 17
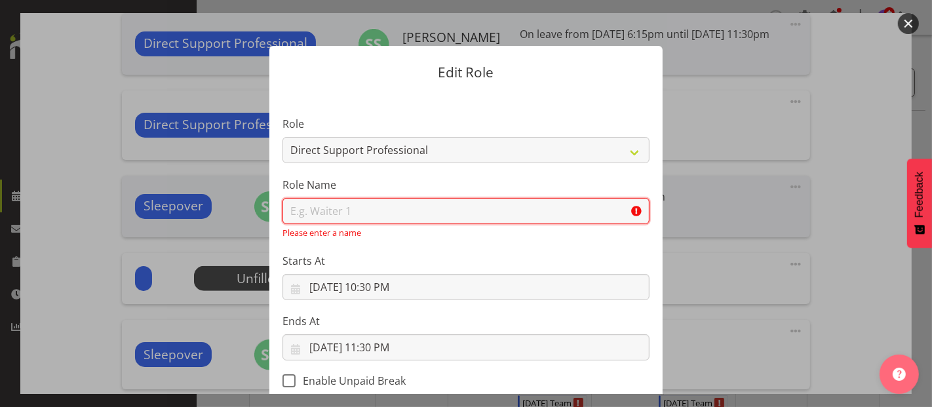
click at [344, 214] on input "text" at bounding box center [465, 211] width 367 height 26
type input "Direct Support Professional"
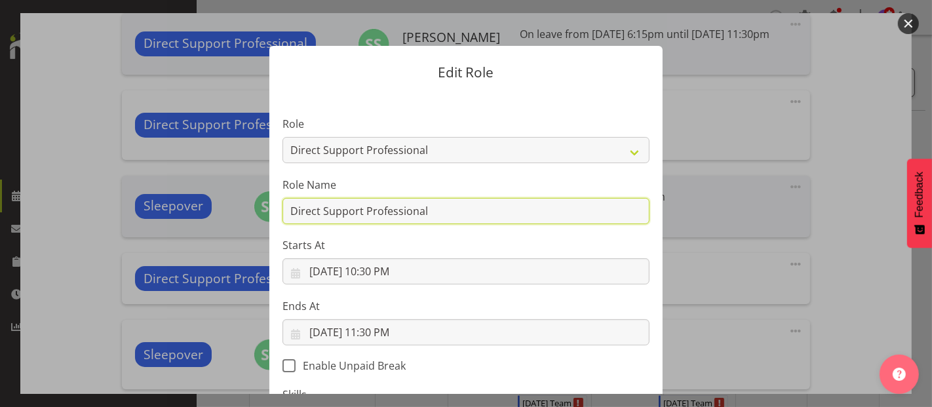
scroll to position [187, 0]
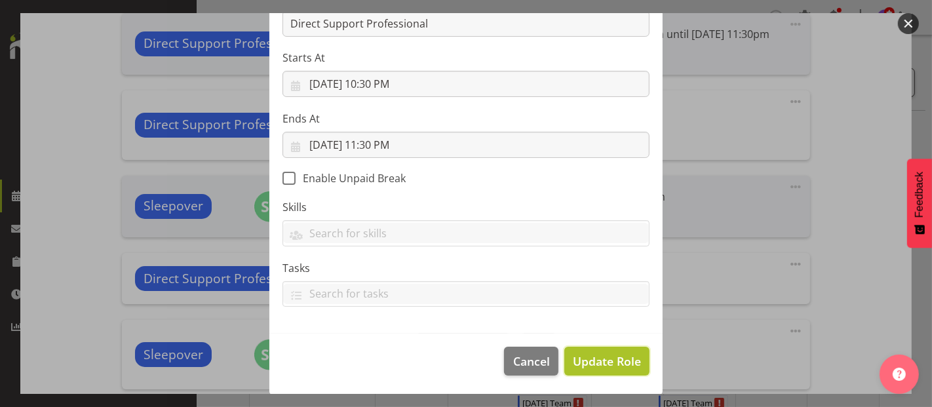
drag, startPoint x: 619, startPoint y: 349, endPoint x: 599, endPoint y: 351, distance: 20.4
click at [619, 351] on button "Update Role" at bounding box center [606, 361] width 85 height 29
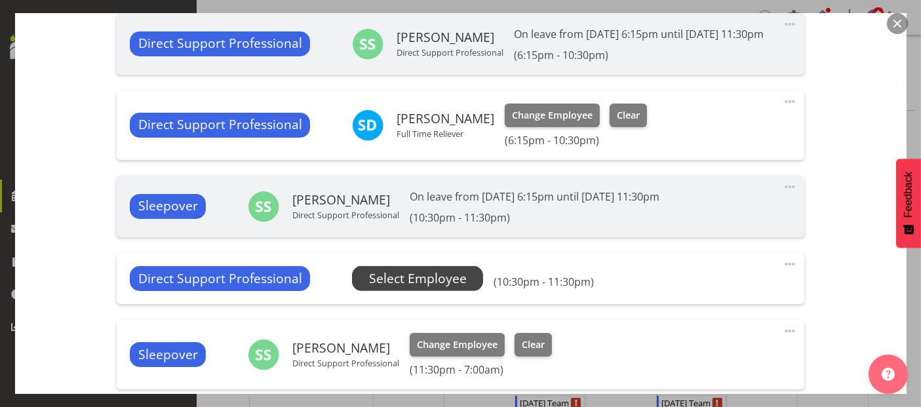
click at [415, 288] on span "Select Employee" at bounding box center [418, 278] width 98 height 19
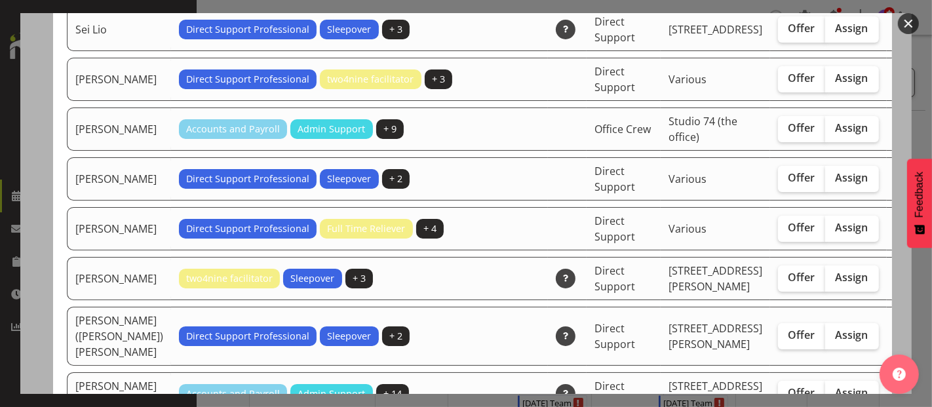
scroll to position [2767, 0]
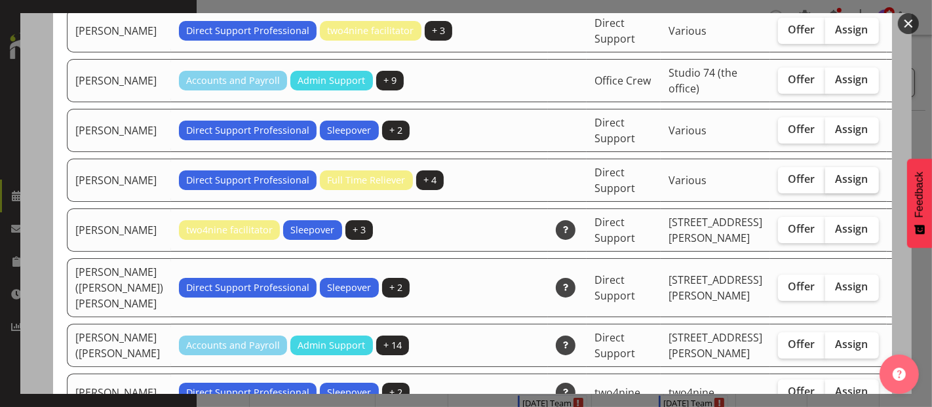
click at [836, 185] on span "Assign" at bounding box center [852, 178] width 33 height 13
click at [825, 184] on input "Assign" at bounding box center [829, 179] width 9 height 9
checkbox input "true"
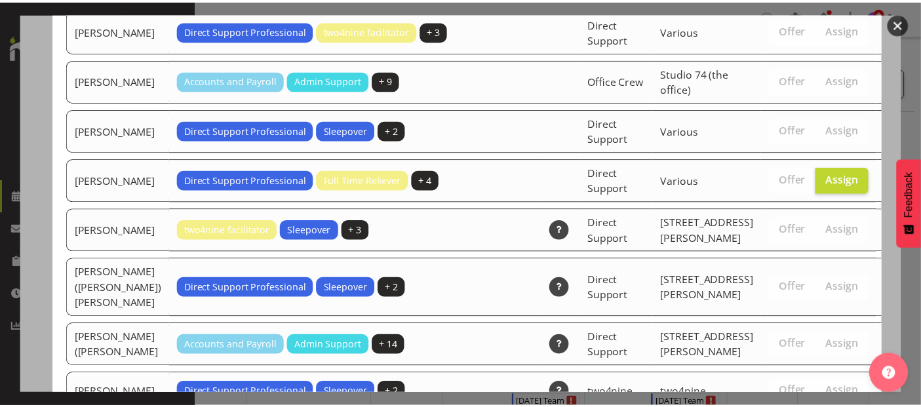
scroll to position [3365, 0]
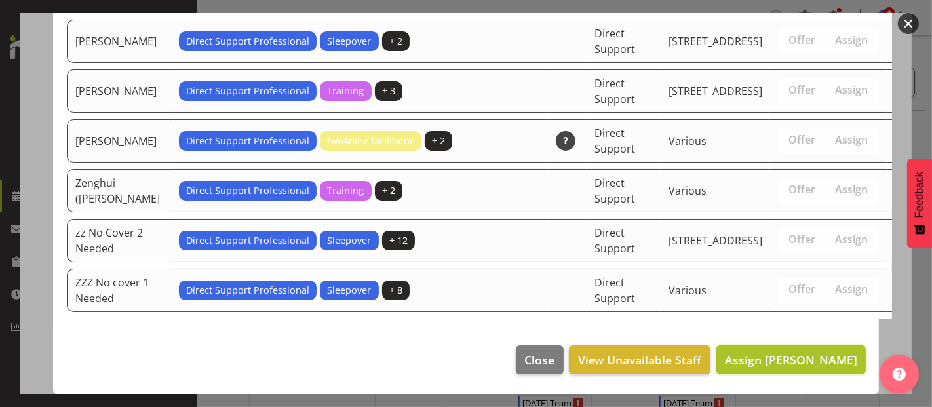
click at [806, 370] on button "Assign [PERSON_NAME]" at bounding box center [790, 359] width 149 height 29
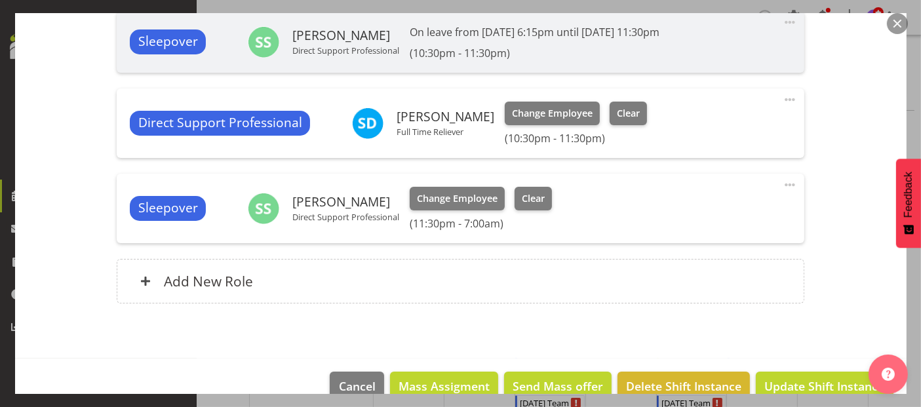
scroll to position [1020, 0]
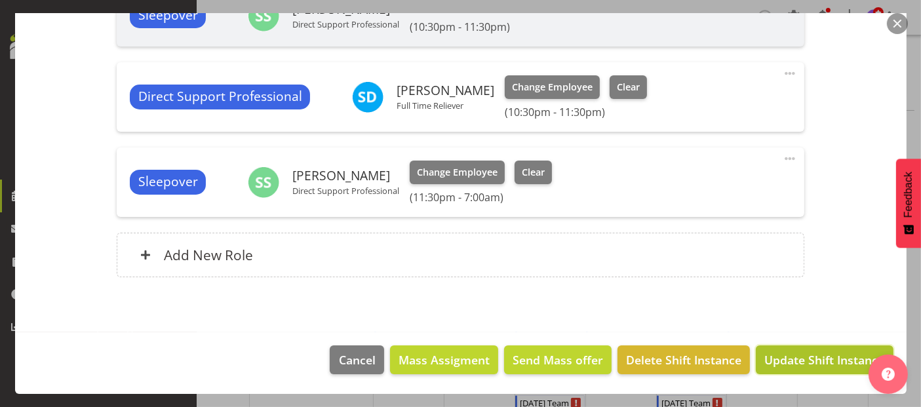
click at [813, 367] on span "Update Shift Instance" at bounding box center [824, 359] width 120 height 17
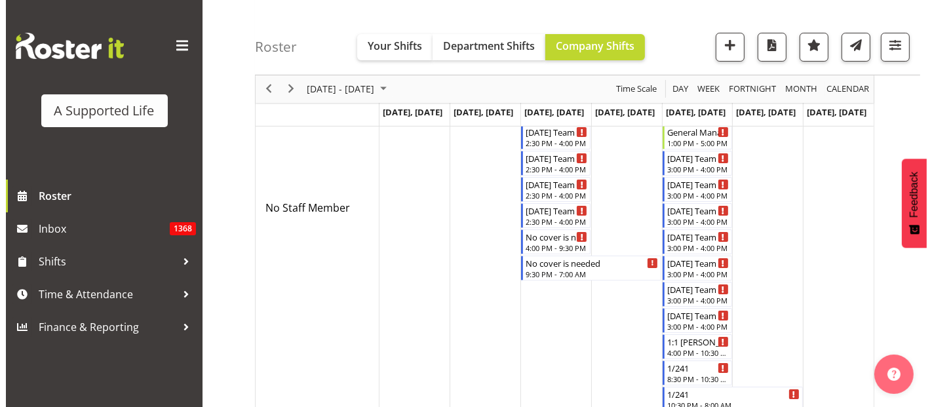
scroll to position [291, 0]
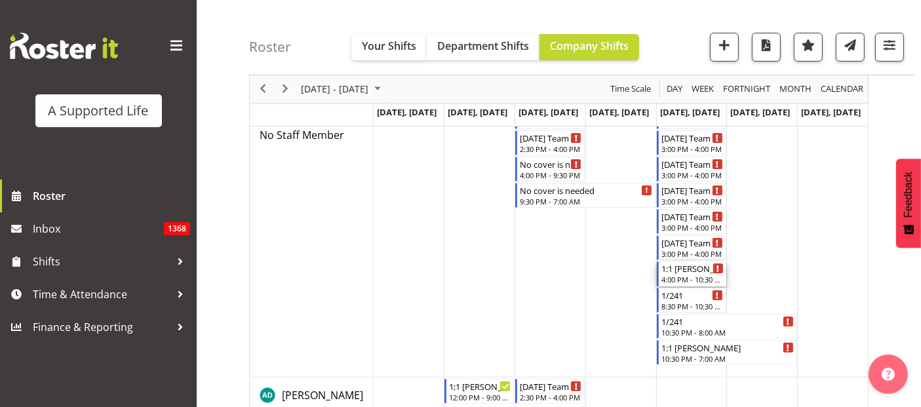
click at [693, 278] on div "4:00 PM - 10:30 PM" at bounding box center [692, 279] width 62 height 10
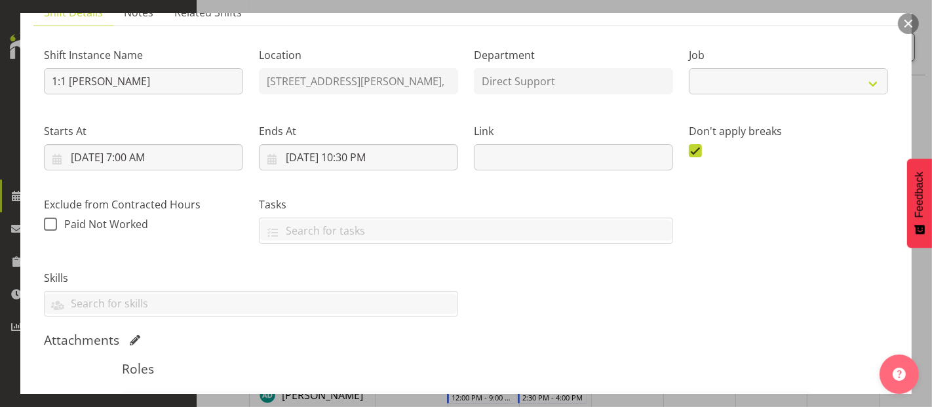
select select "4112"
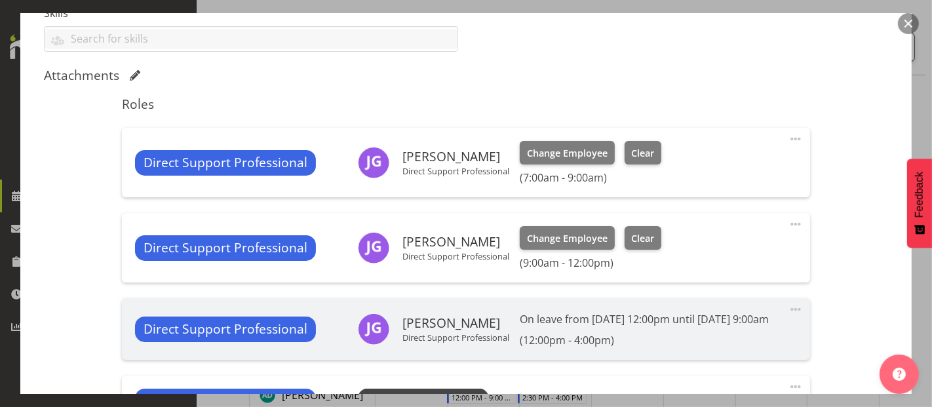
scroll to position [509, 0]
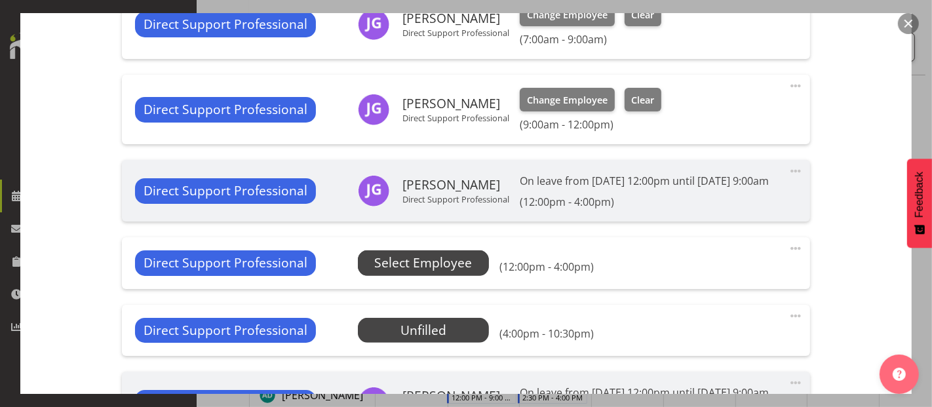
click at [444, 273] on span "Select Employee" at bounding box center [423, 263] width 98 height 19
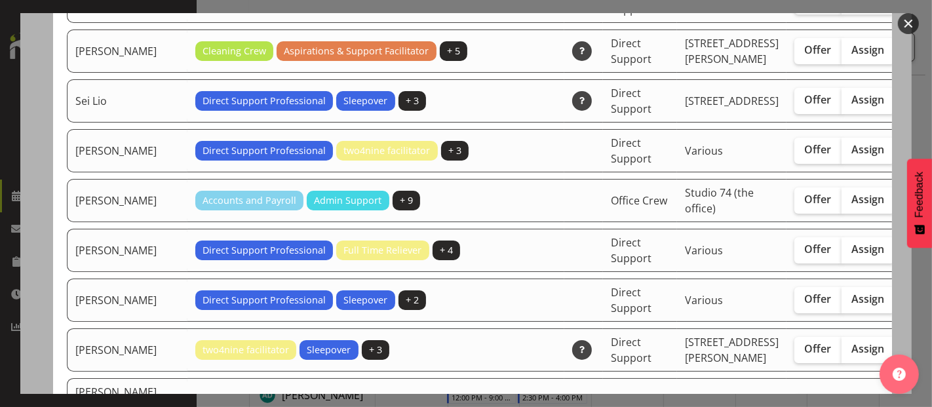
scroll to position [2767, 0]
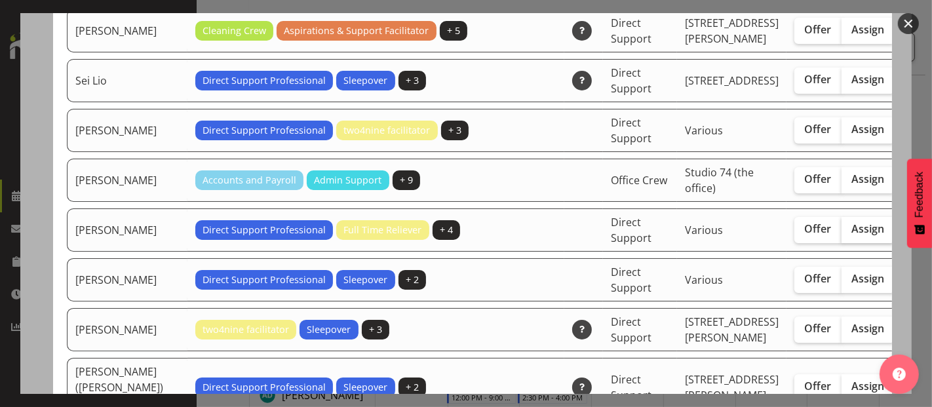
click at [852, 235] on span "Assign" at bounding box center [868, 228] width 33 height 13
click at [842, 233] on input "Assign" at bounding box center [846, 229] width 9 height 9
checkbox input "true"
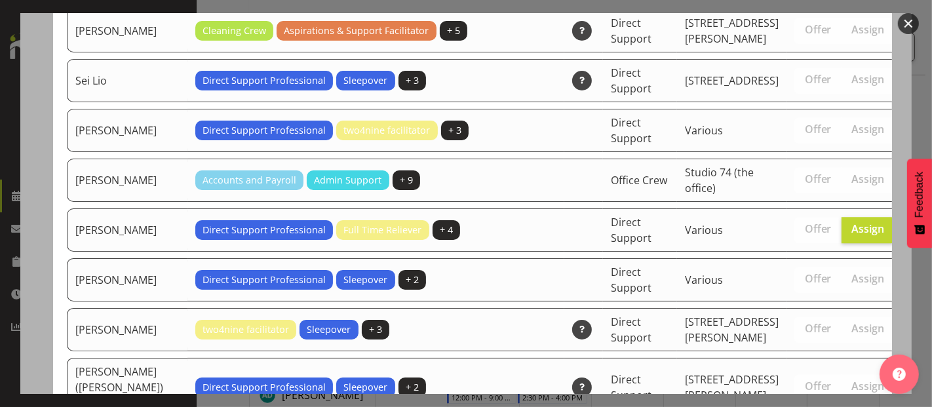
scroll to position [3527, 0]
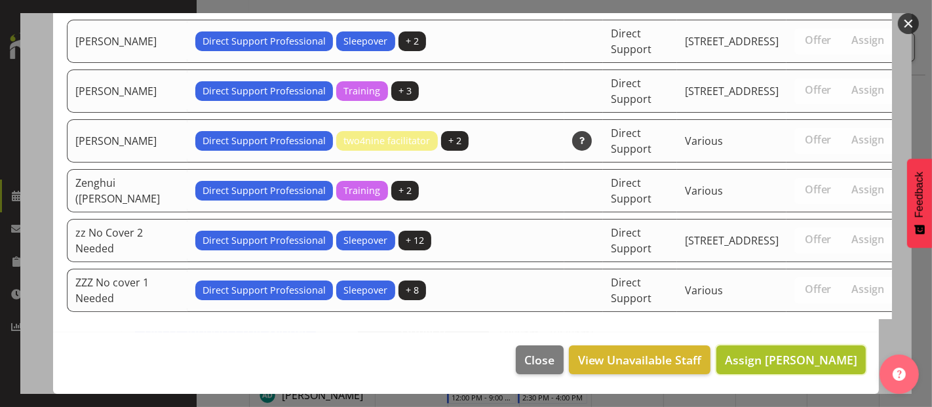
click at [764, 355] on span "Assign [PERSON_NAME]" at bounding box center [791, 360] width 132 height 16
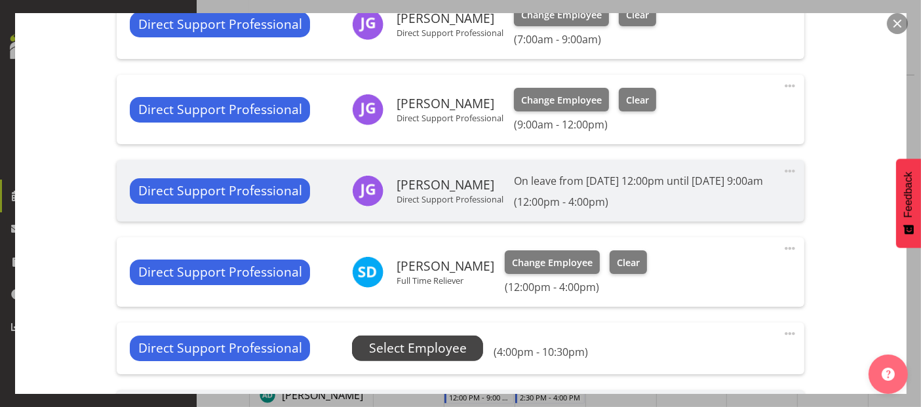
click at [436, 358] on span "Select Employee" at bounding box center [418, 348] width 98 height 19
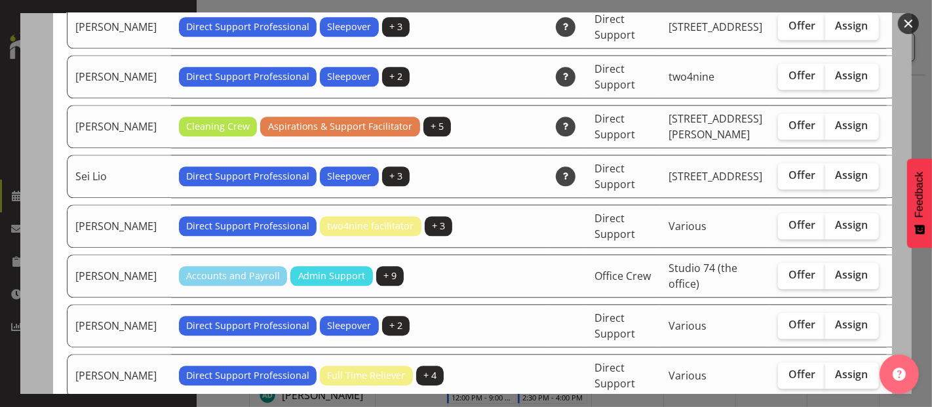
scroll to position [2767, 0]
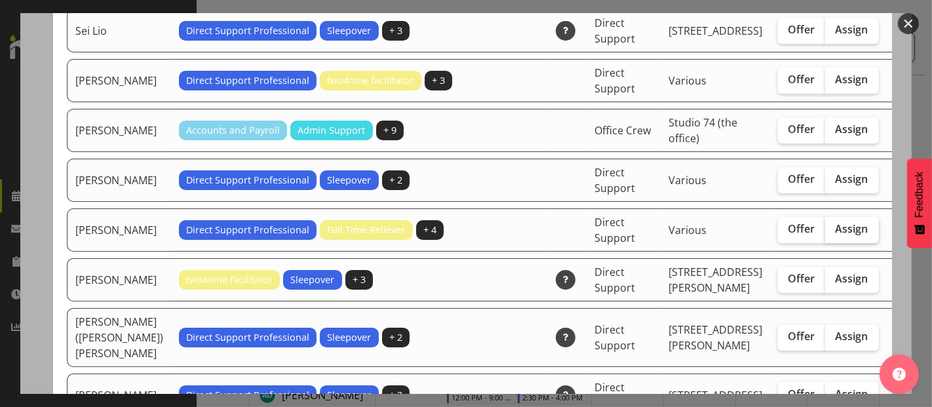
click at [836, 235] on span "Assign" at bounding box center [852, 228] width 33 height 13
click at [825, 233] on input "Assign" at bounding box center [829, 229] width 9 height 9
checkbox input "true"
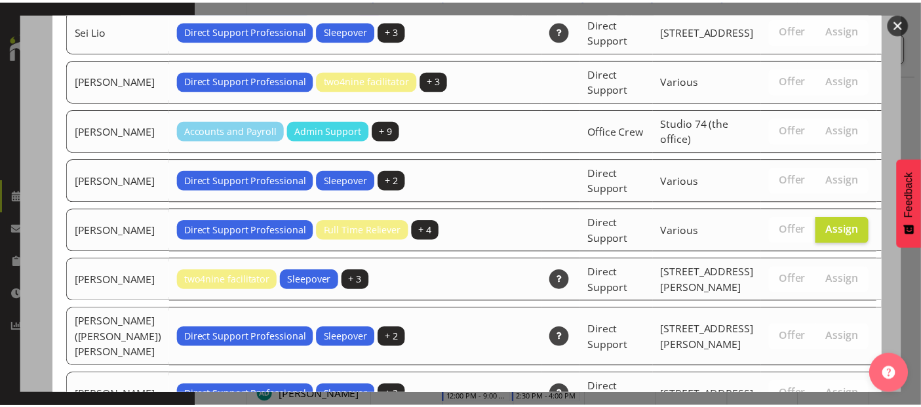
scroll to position [3479, 0]
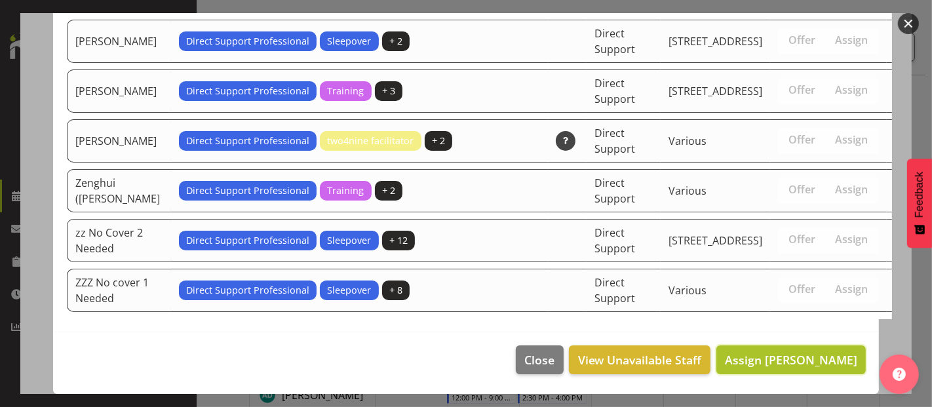
click at [822, 355] on span "Assign [PERSON_NAME]" at bounding box center [791, 360] width 132 height 16
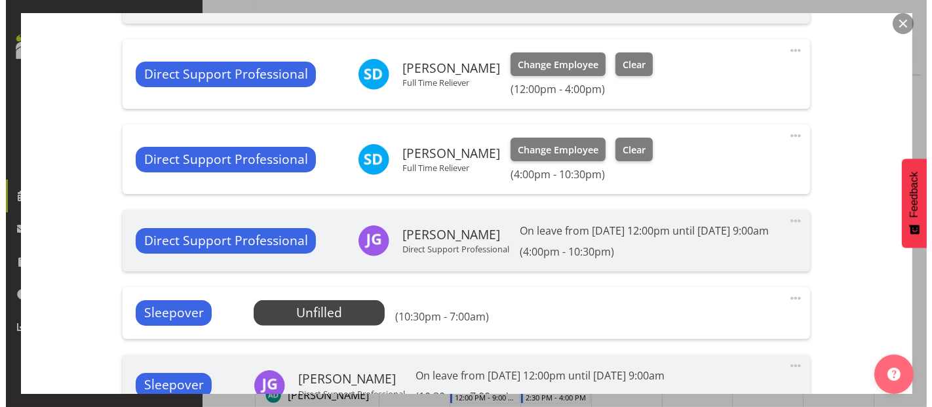
scroll to position [728, 0]
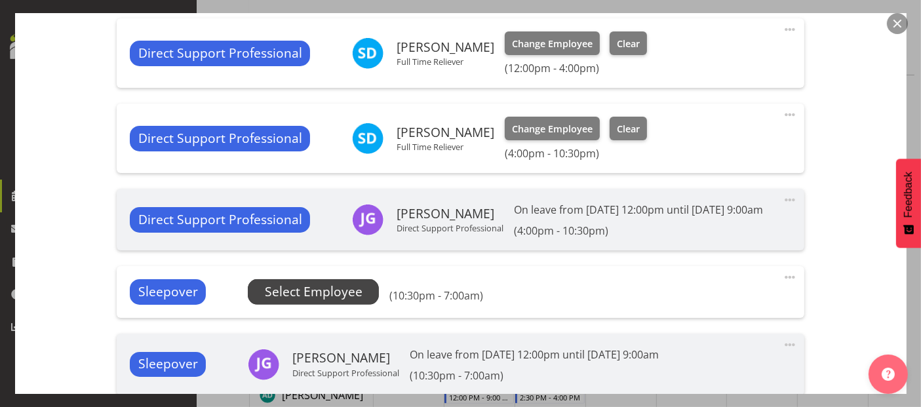
click at [359, 304] on span "Select Employee" at bounding box center [313, 291] width 131 height 25
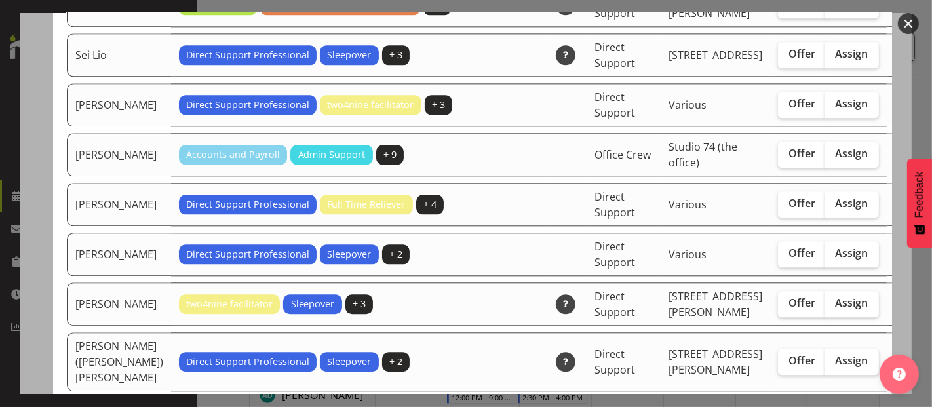
scroll to position [2622, 0]
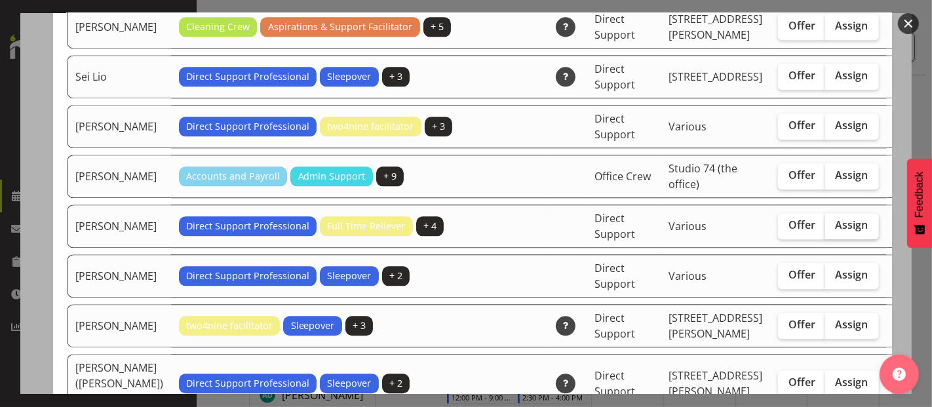
click at [825, 239] on label "Assign" at bounding box center [852, 226] width 54 height 26
click at [825, 229] on input "Assign" at bounding box center [829, 225] width 9 height 9
checkbox input "true"
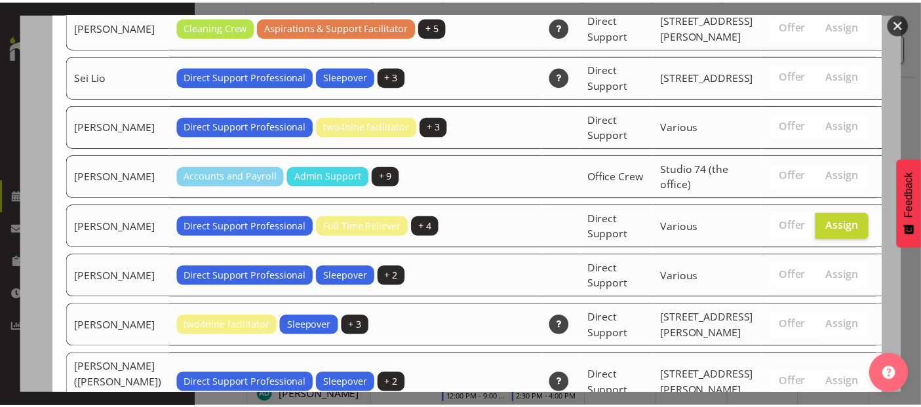
scroll to position [3365, 0]
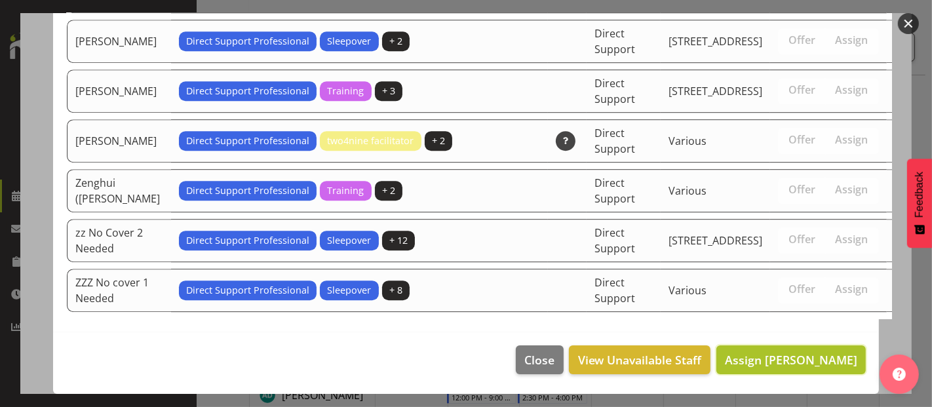
click at [786, 370] on button "Assign [PERSON_NAME]" at bounding box center [790, 359] width 149 height 29
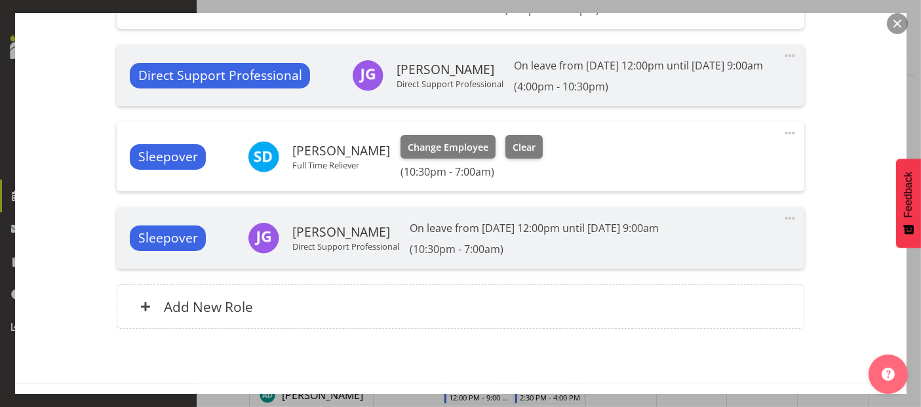
scroll to position [953, 0]
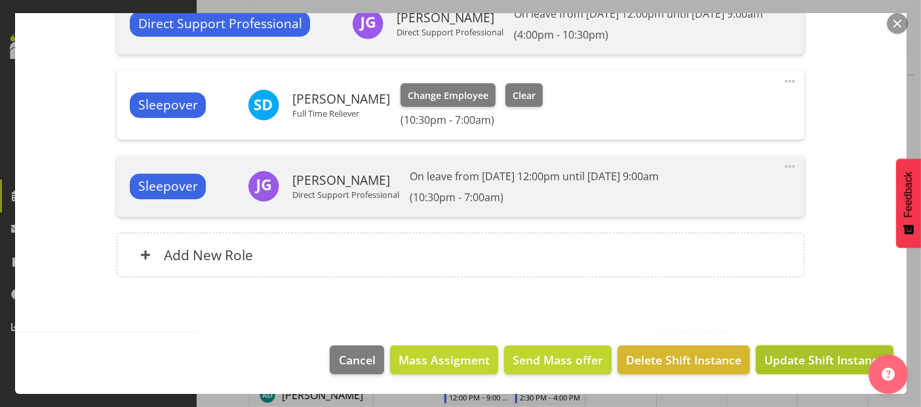
click at [802, 357] on span "Update Shift Instance" at bounding box center [824, 359] width 120 height 17
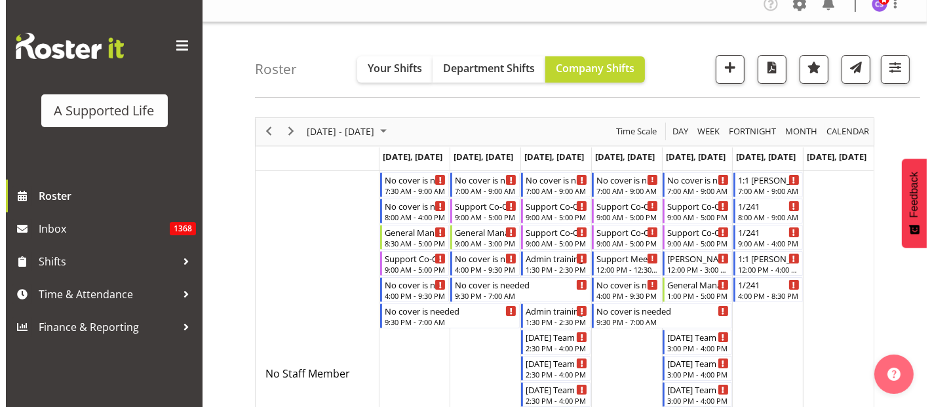
scroll to position [0, 0]
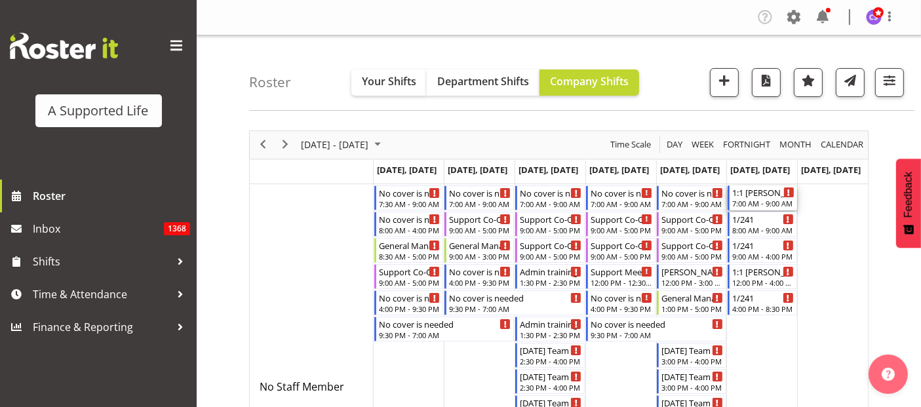
click at [769, 197] on div "1:1 [PERSON_NAME]" at bounding box center [763, 191] width 62 height 13
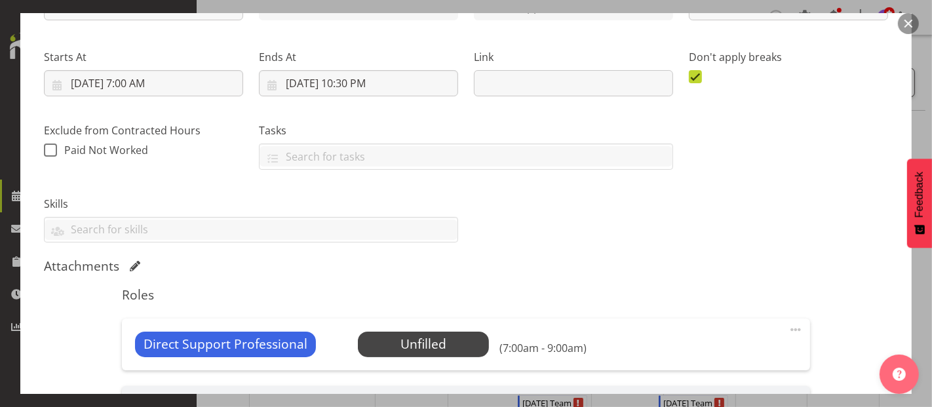
select select "4112"
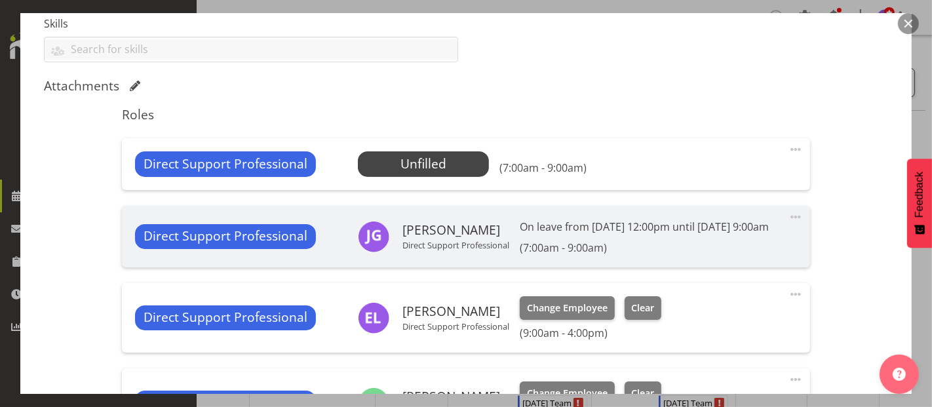
scroll to position [437, 0]
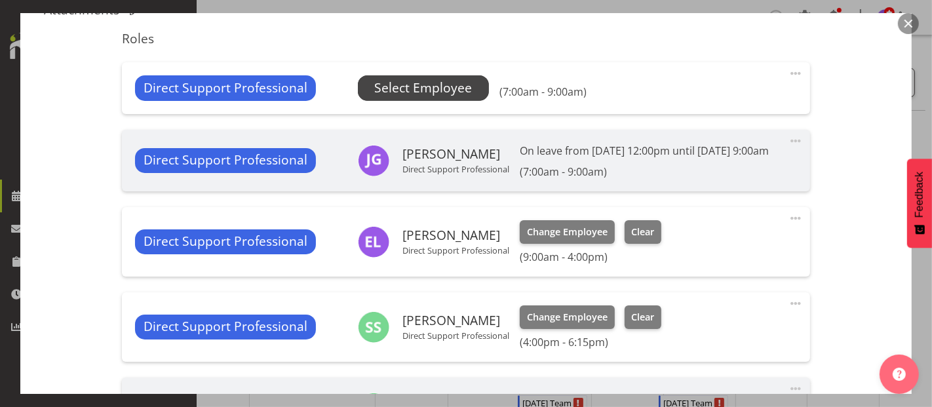
click at [421, 87] on span "Select Employee" at bounding box center [423, 88] width 98 height 19
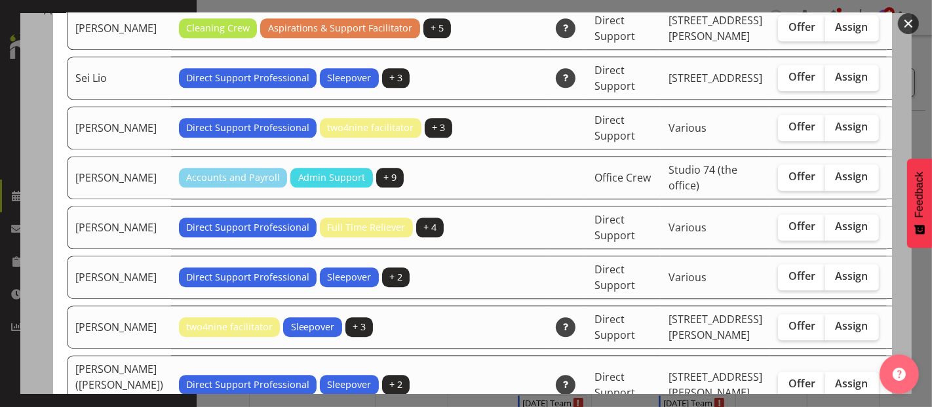
scroll to position [2694, 0]
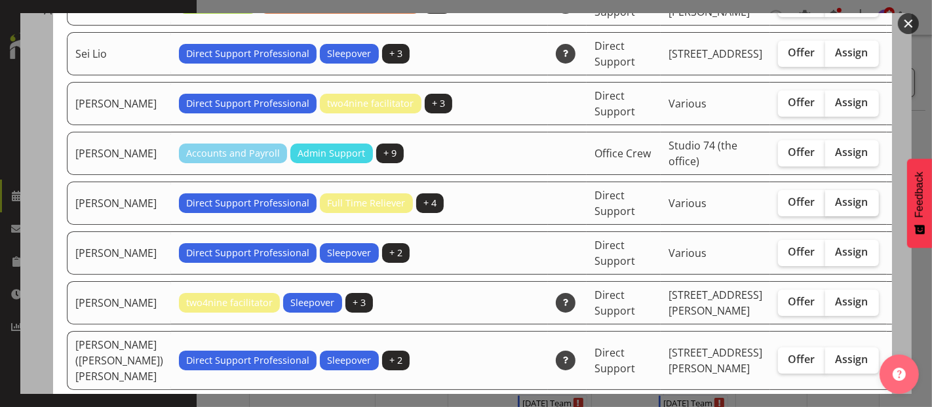
click at [836, 208] on span "Assign" at bounding box center [852, 201] width 33 height 13
click at [825, 206] on input "Assign" at bounding box center [829, 202] width 9 height 9
checkbox input "true"
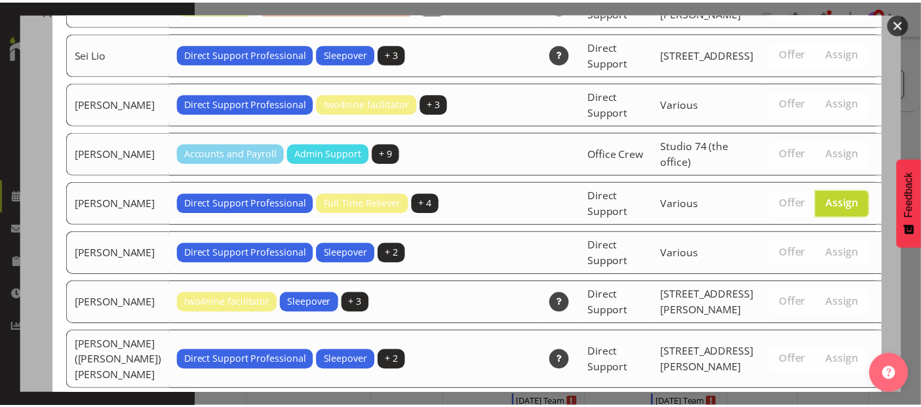
scroll to position [3413, 0]
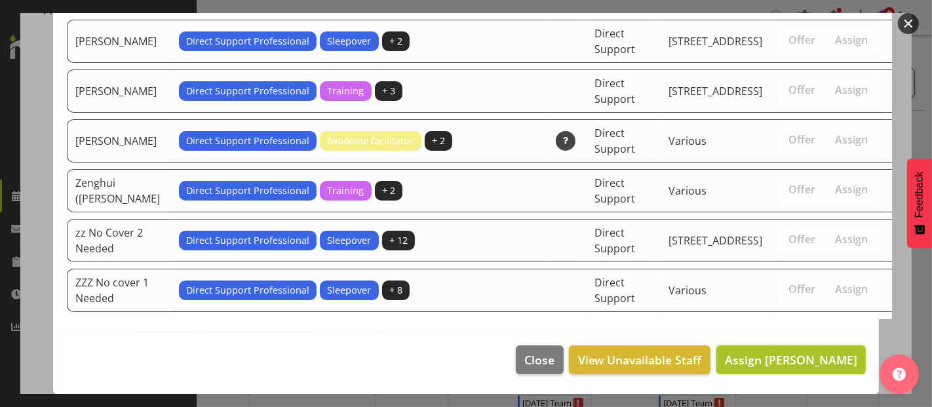
click at [766, 361] on span "Assign [PERSON_NAME]" at bounding box center [791, 360] width 132 height 16
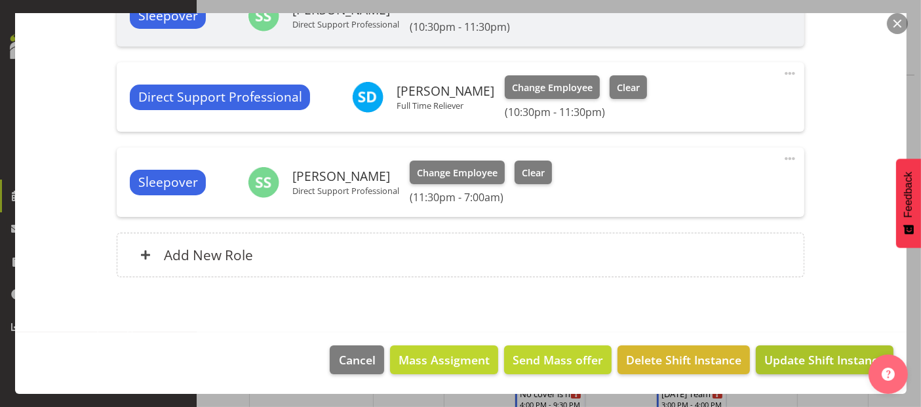
scroll to position [73, 0]
click at [824, 357] on span "Update Shift Instance" at bounding box center [824, 359] width 120 height 17
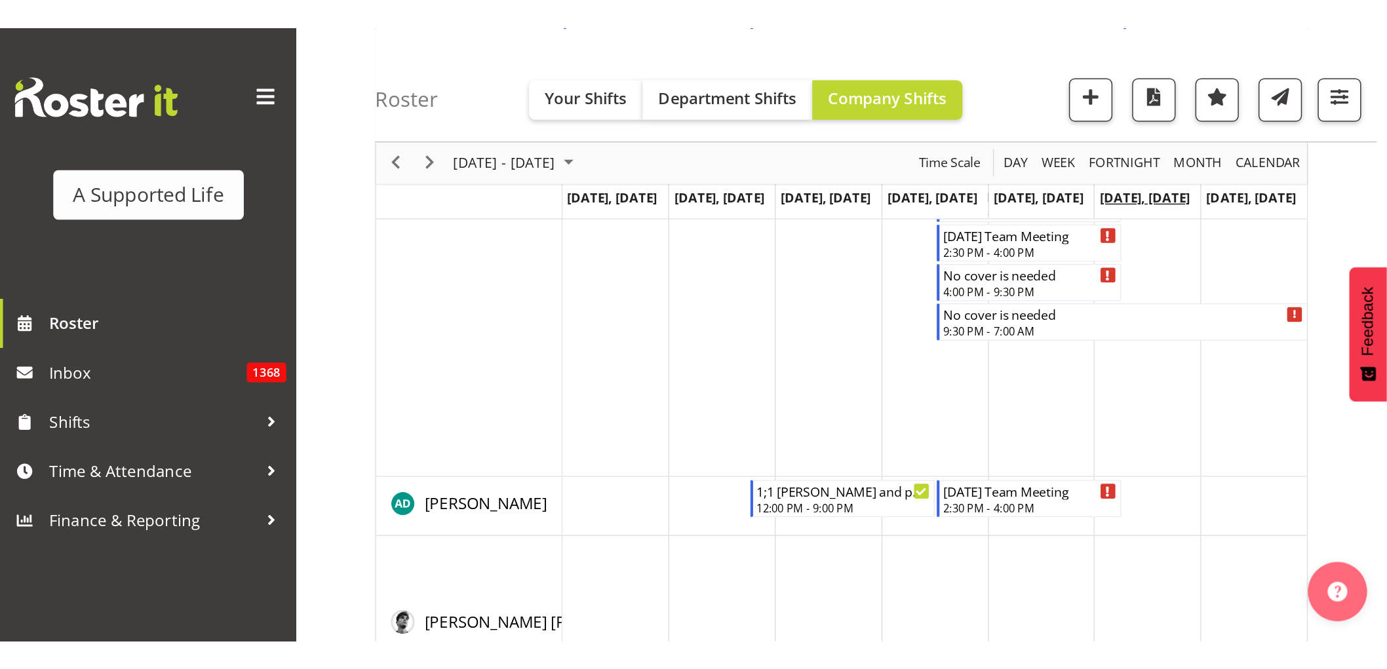
scroll to position [1439, 0]
